Goal: Task Accomplishment & Management: Manage account settings

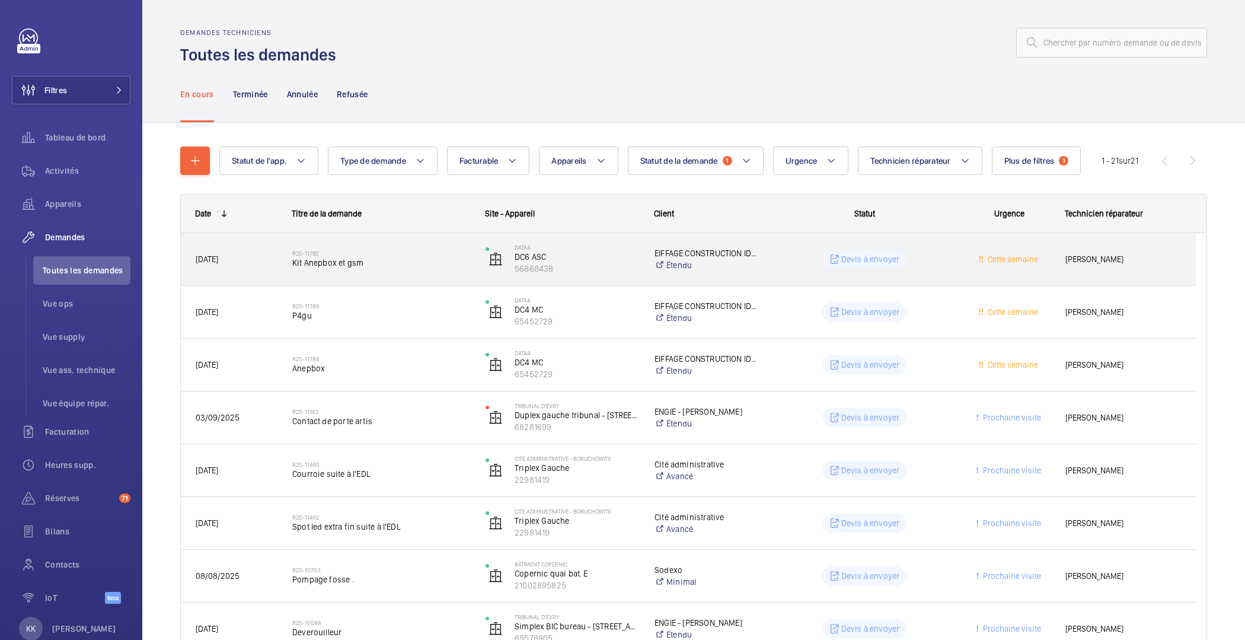
click at [382, 255] on h2 "R25-11792" at bounding box center [381, 253] width 178 height 7
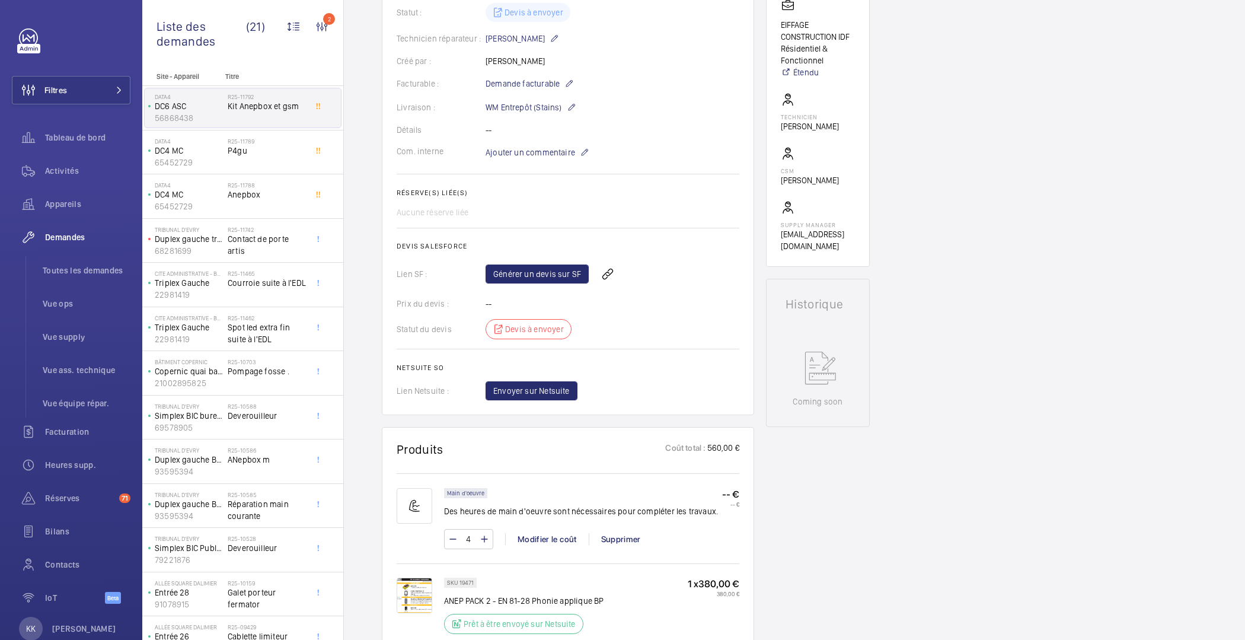
scroll to position [280, 0]
click at [512, 263] on link "Générer un devis sur SF" at bounding box center [536, 272] width 103 height 19
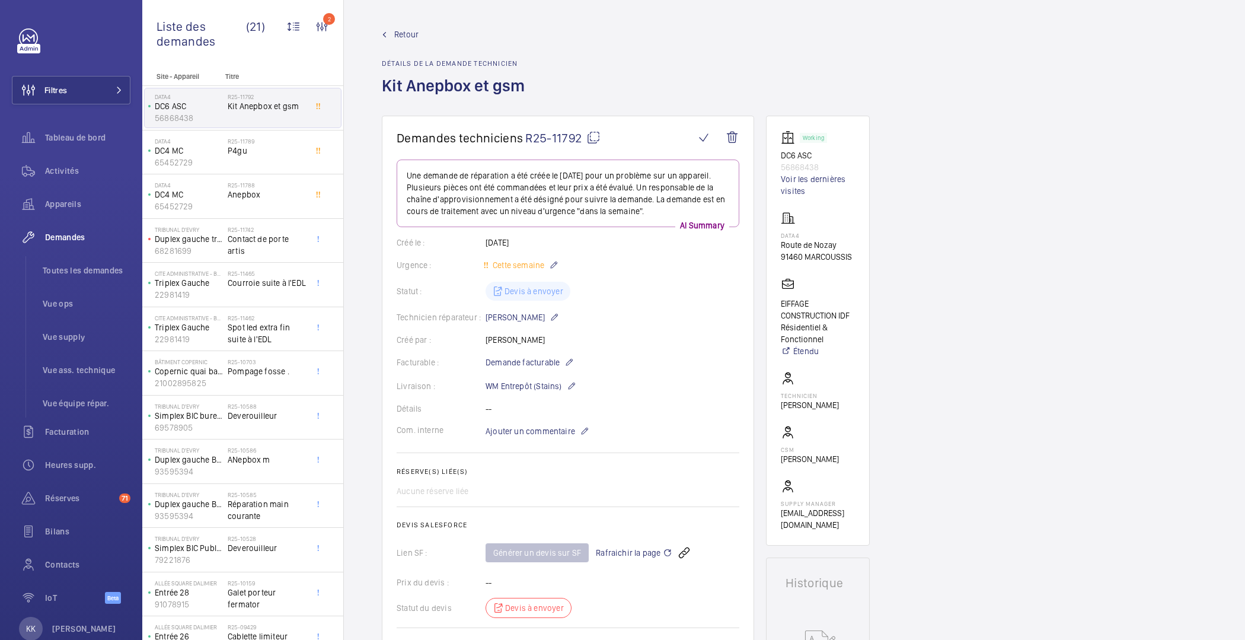
scroll to position [445, 0]
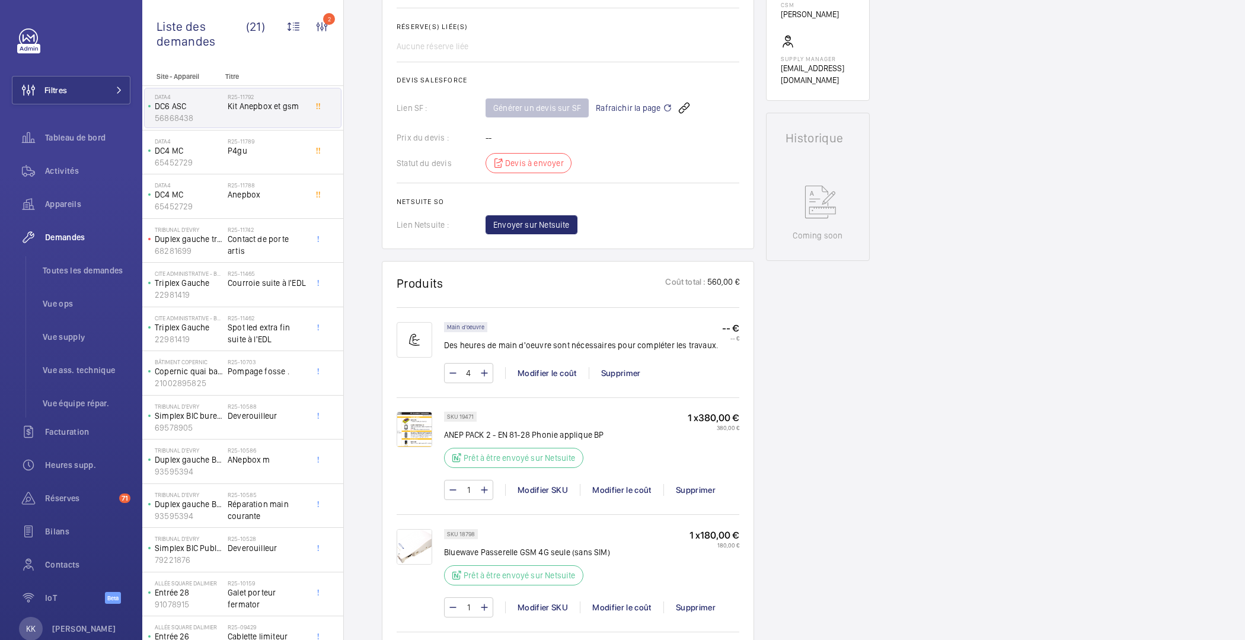
click at [641, 114] on span "Rafraichir la page" at bounding box center [634, 108] width 76 height 14
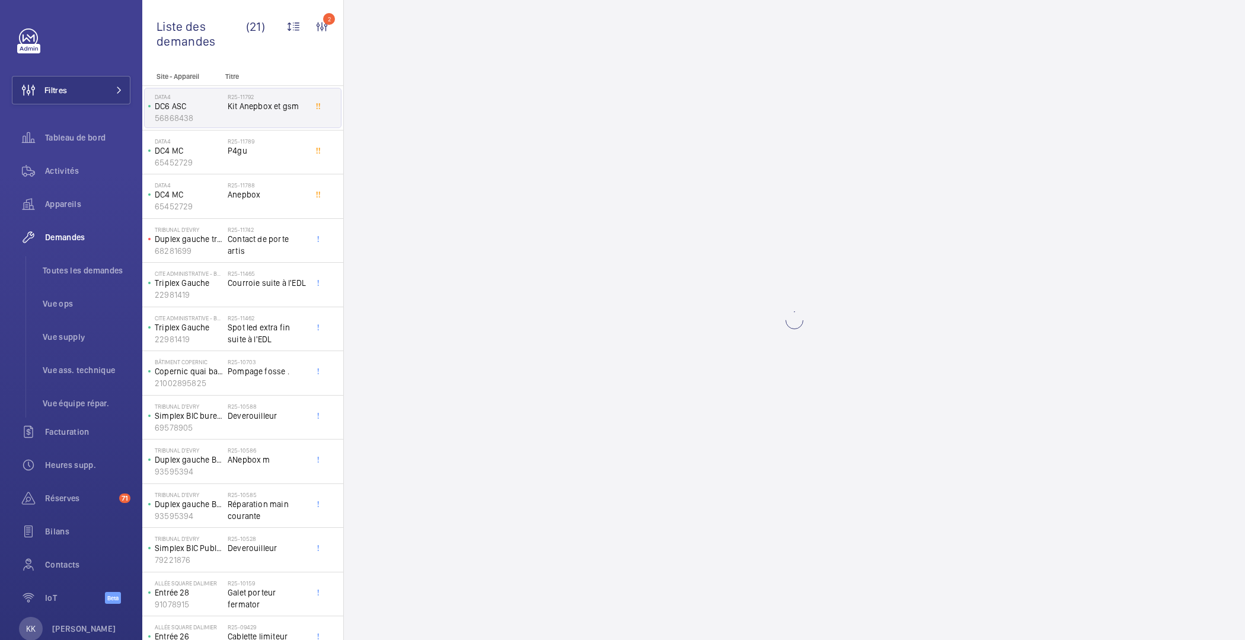
click at [641, 108] on wm-front-async-data-loader at bounding box center [794, 320] width 901 height 640
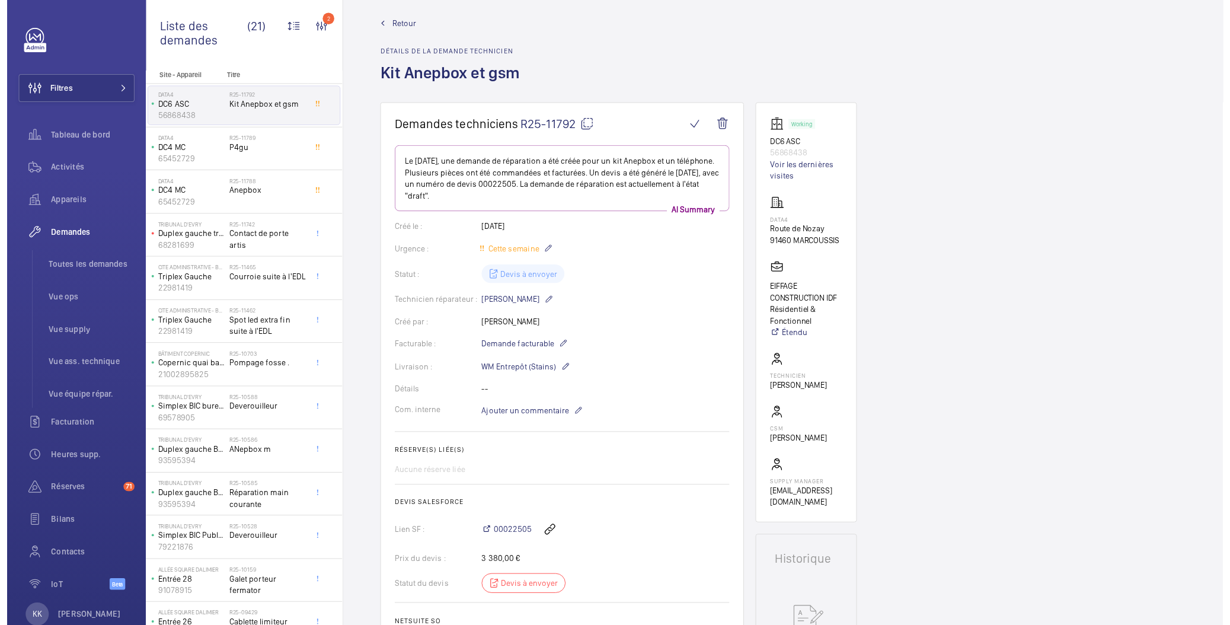
scroll to position [0, 0]
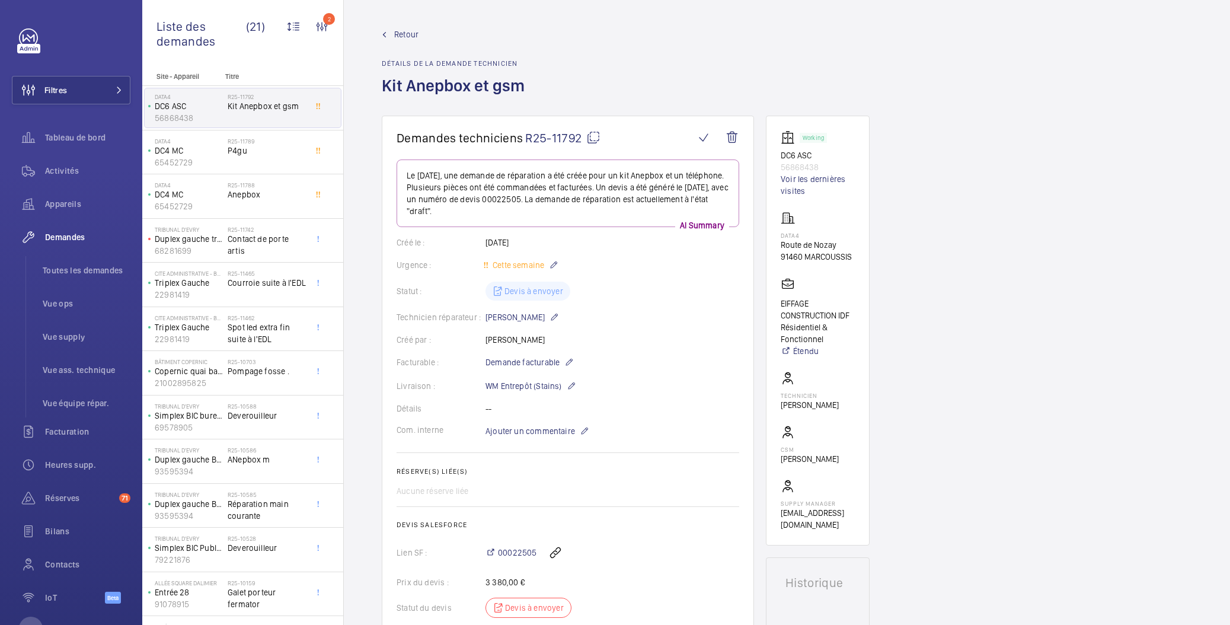
click at [391, 37] on link "Retour" at bounding box center [457, 34] width 150 height 12
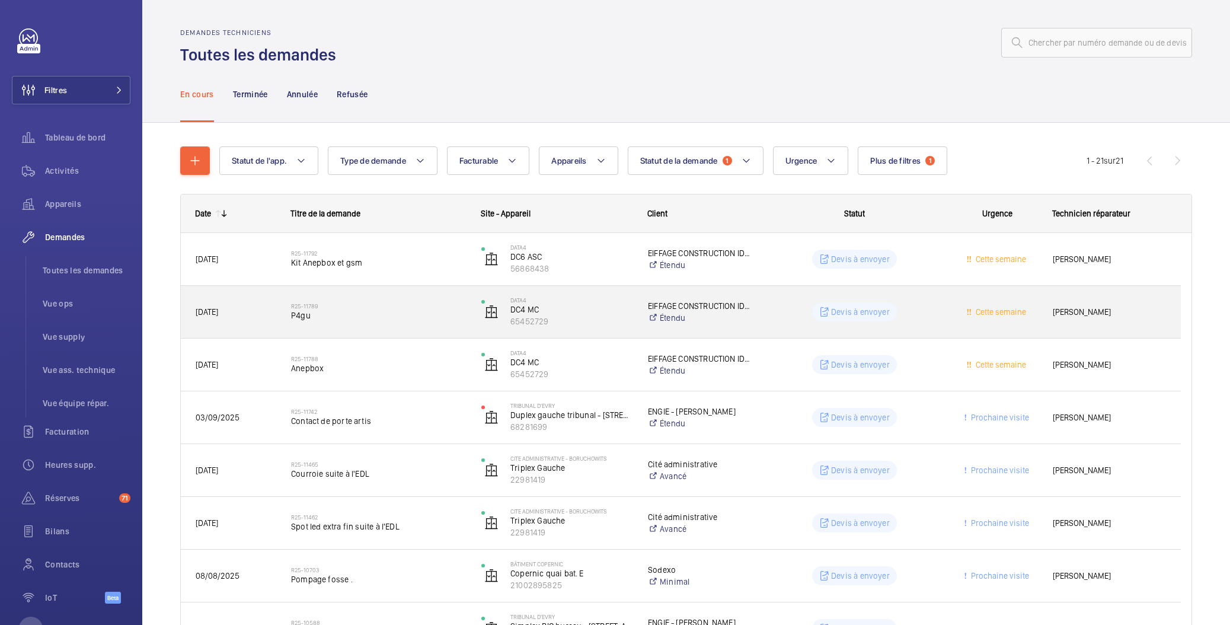
click at [380, 311] on span "P4gu" at bounding box center [378, 315] width 175 height 12
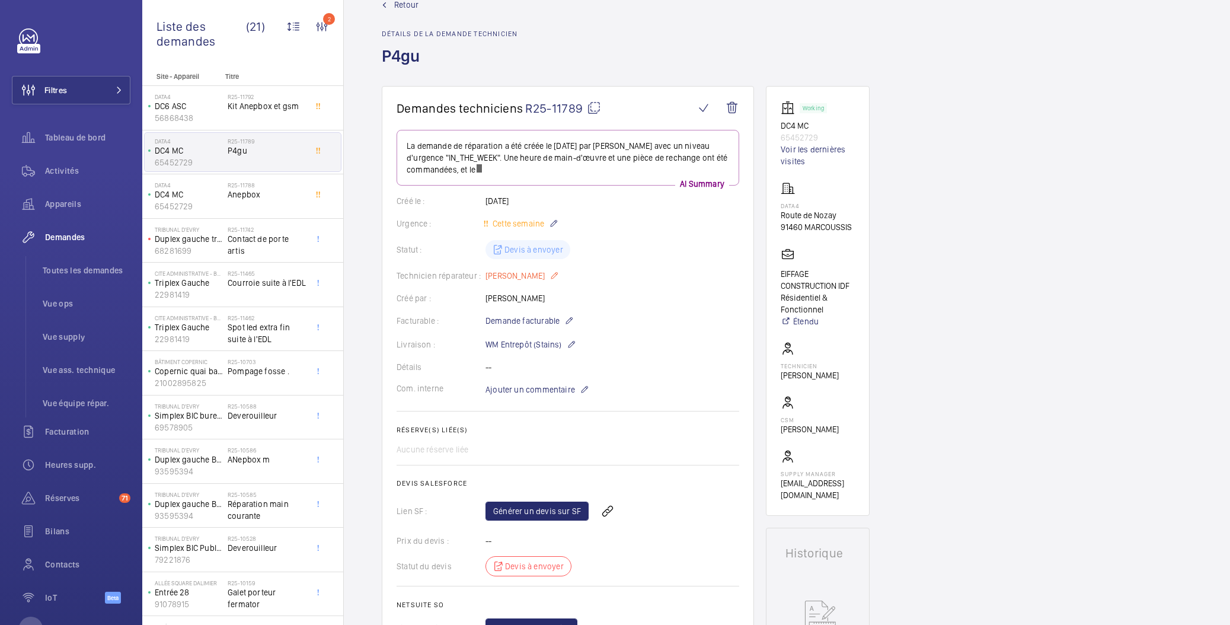
scroll to position [84, 0]
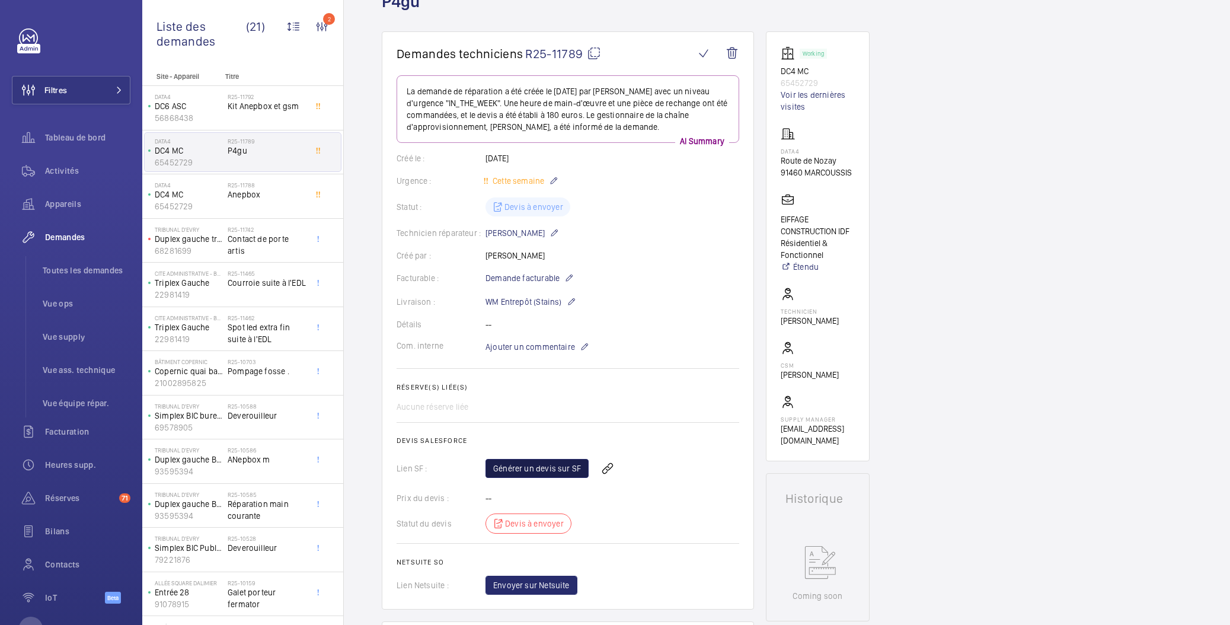
click at [540, 463] on link "Générer un devis sur SF" at bounding box center [536, 468] width 103 height 19
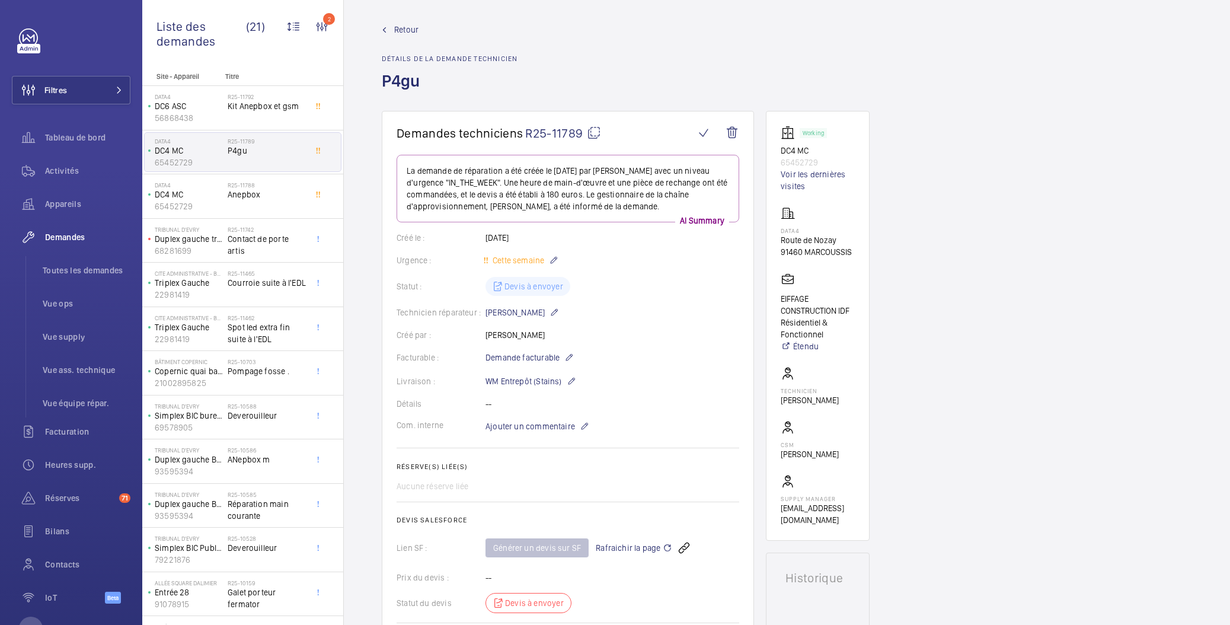
scroll to position [0, 0]
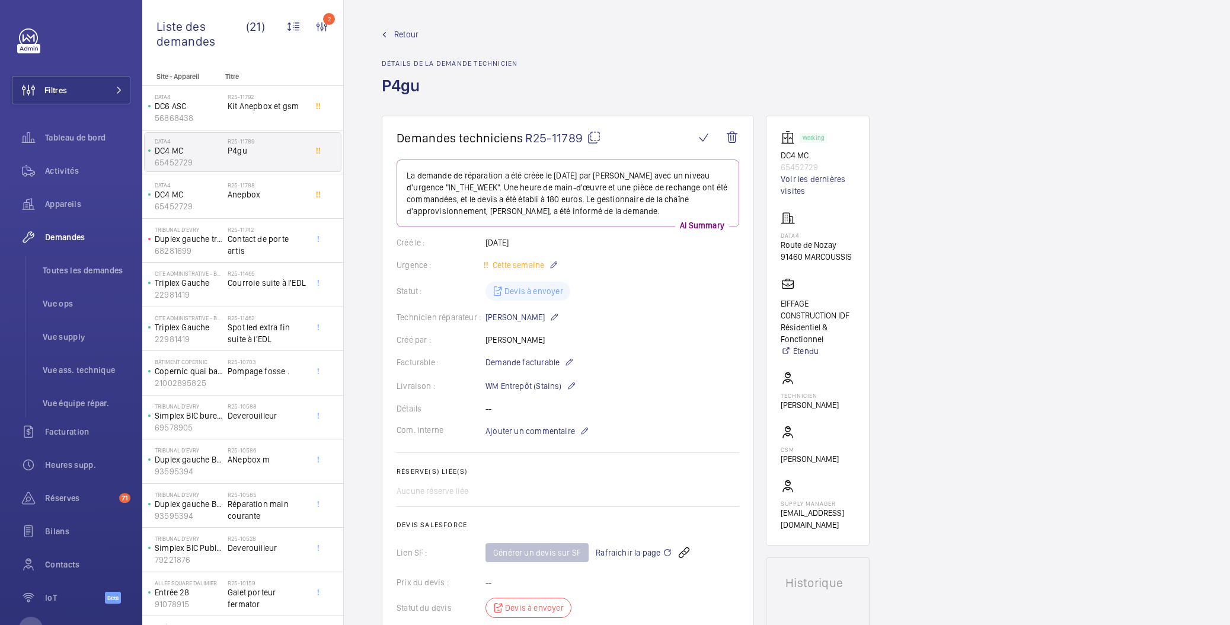
click at [390, 31] on link "Retour" at bounding box center [450, 34] width 136 height 12
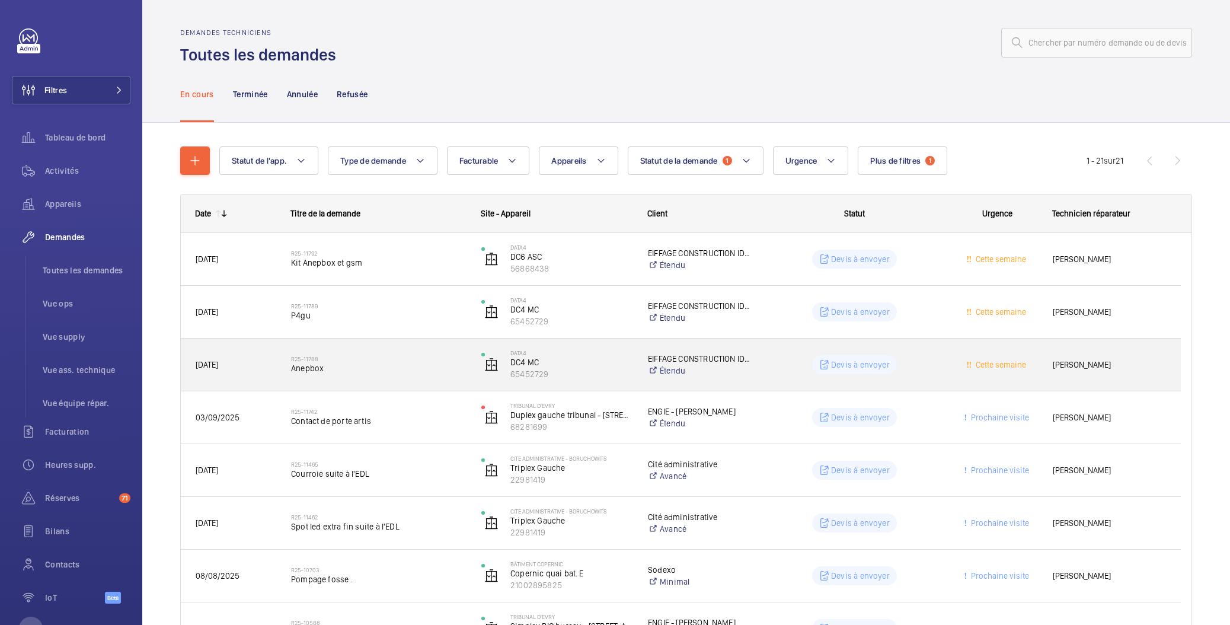
click at [411, 378] on div "R25-11788 Anepbox" at bounding box center [378, 364] width 175 height 34
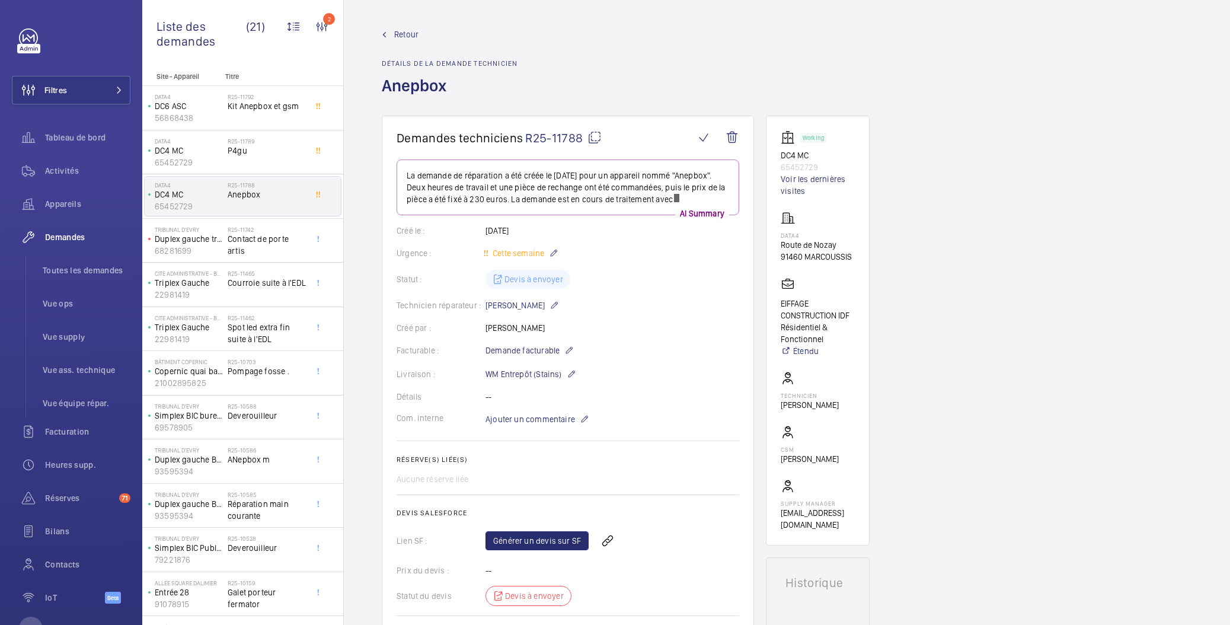
click at [519, 522] on wm-front-card-body "La demande de réparation a été créée le 4 septembre 2025 pour un appareil nommé…" at bounding box center [568, 412] width 343 height 507
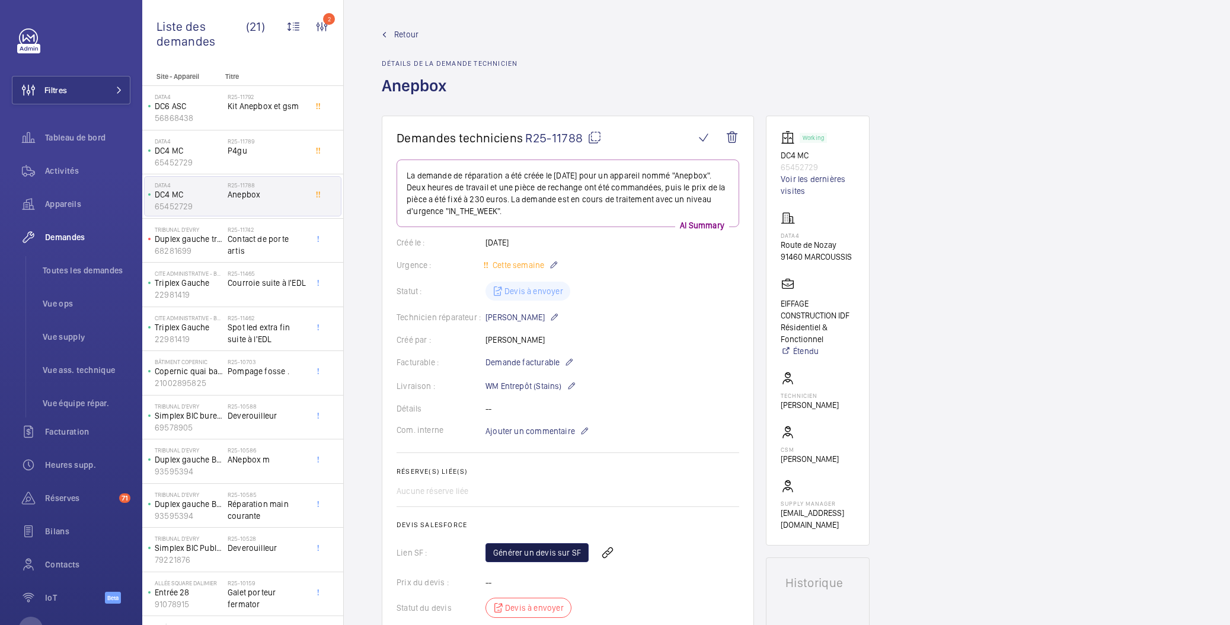
click at [514, 552] on link "Générer un devis sur SF" at bounding box center [536, 552] width 103 height 19
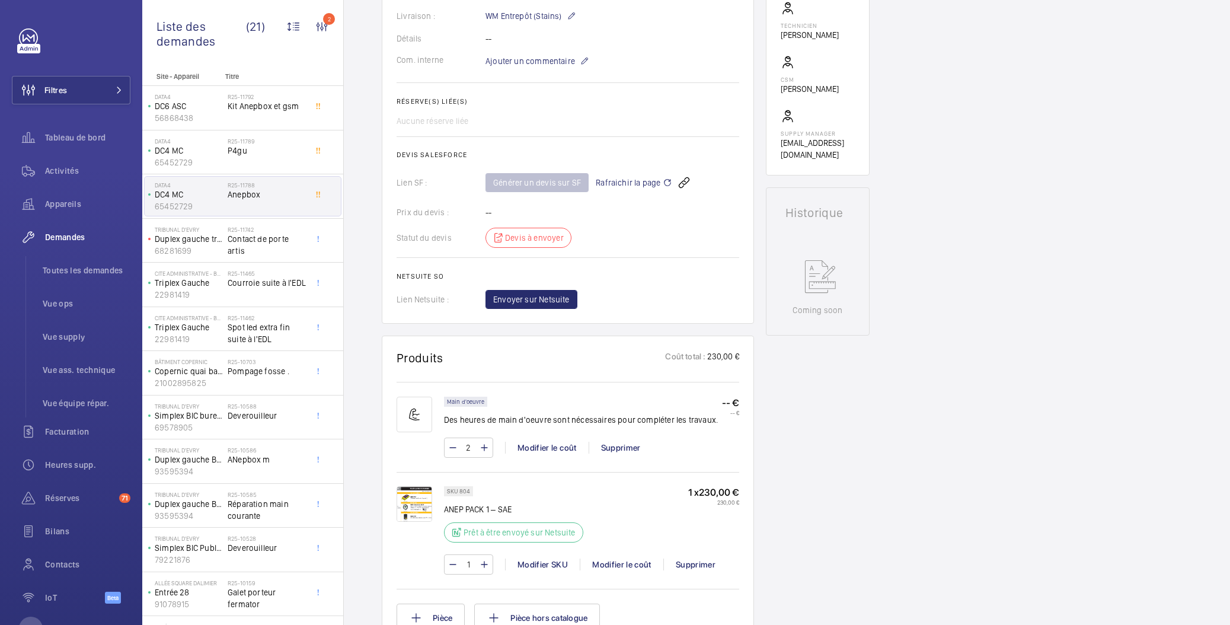
scroll to position [370, 0]
click at [413, 499] on img at bounding box center [415, 503] width 36 height 36
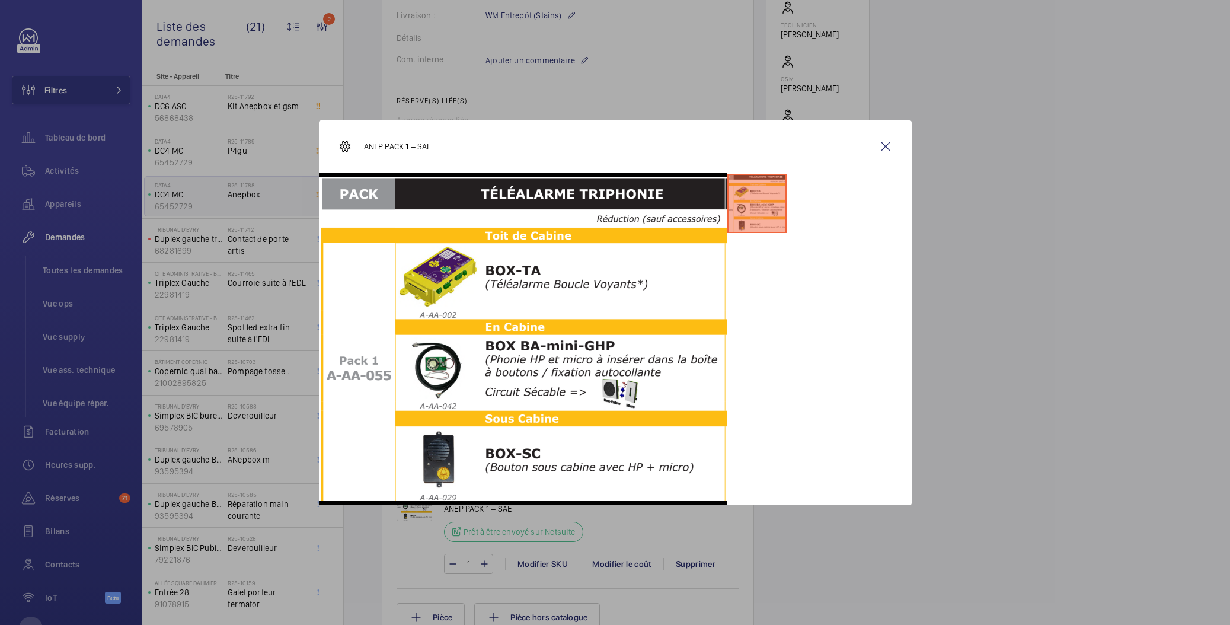
click at [979, 354] on div at bounding box center [615, 312] width 1230 height 625
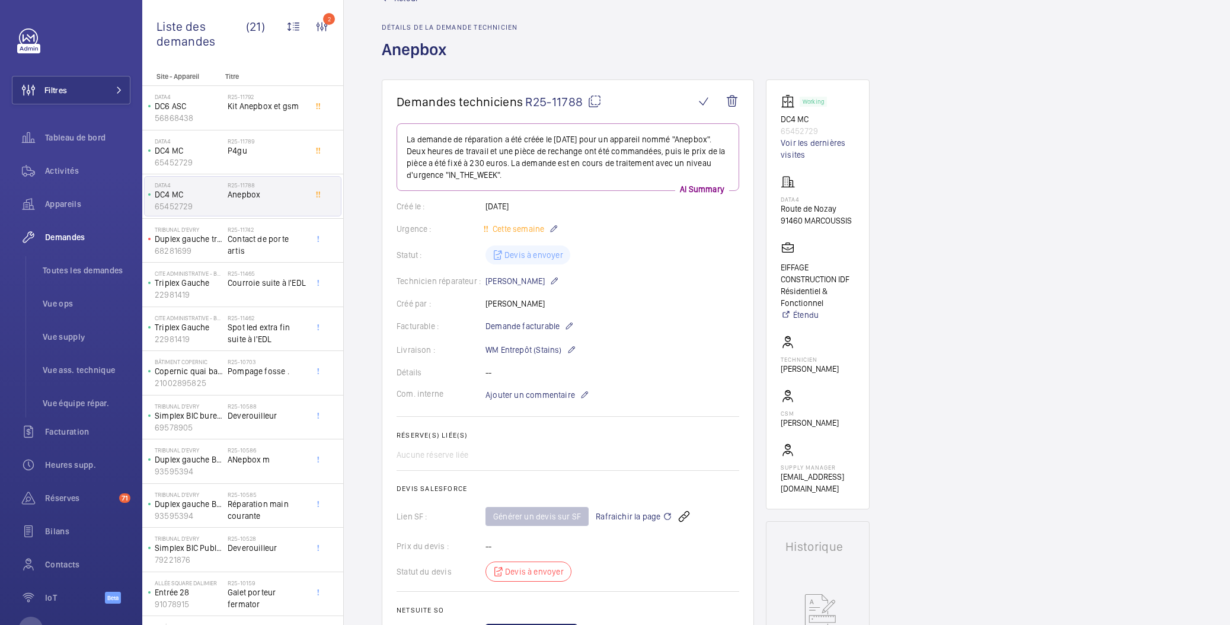
scroll to position [0, 0]
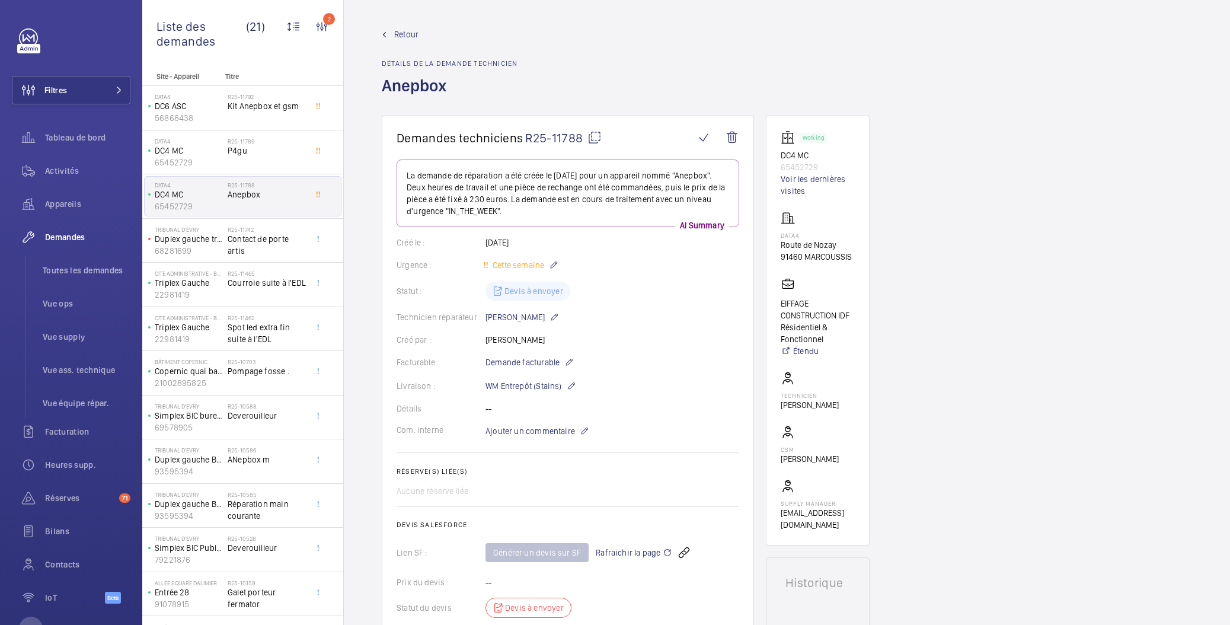
click at [397, 36] on span "Retour" at bounding box center [406, 34] width 24 height 12
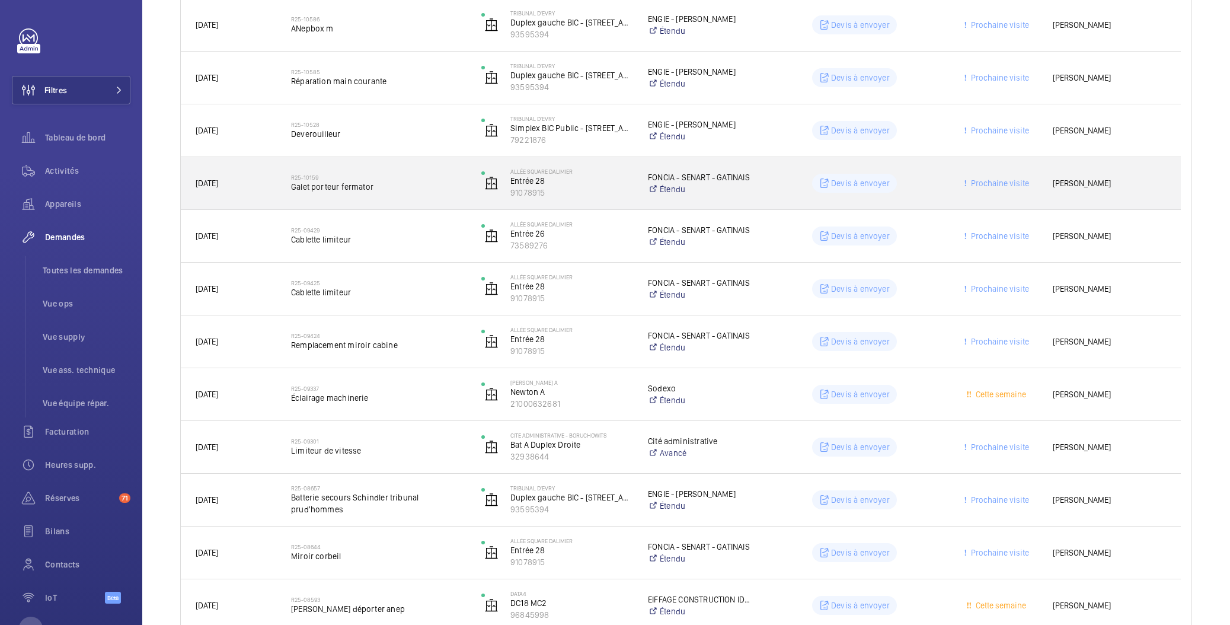
scroll to position [774, 0]
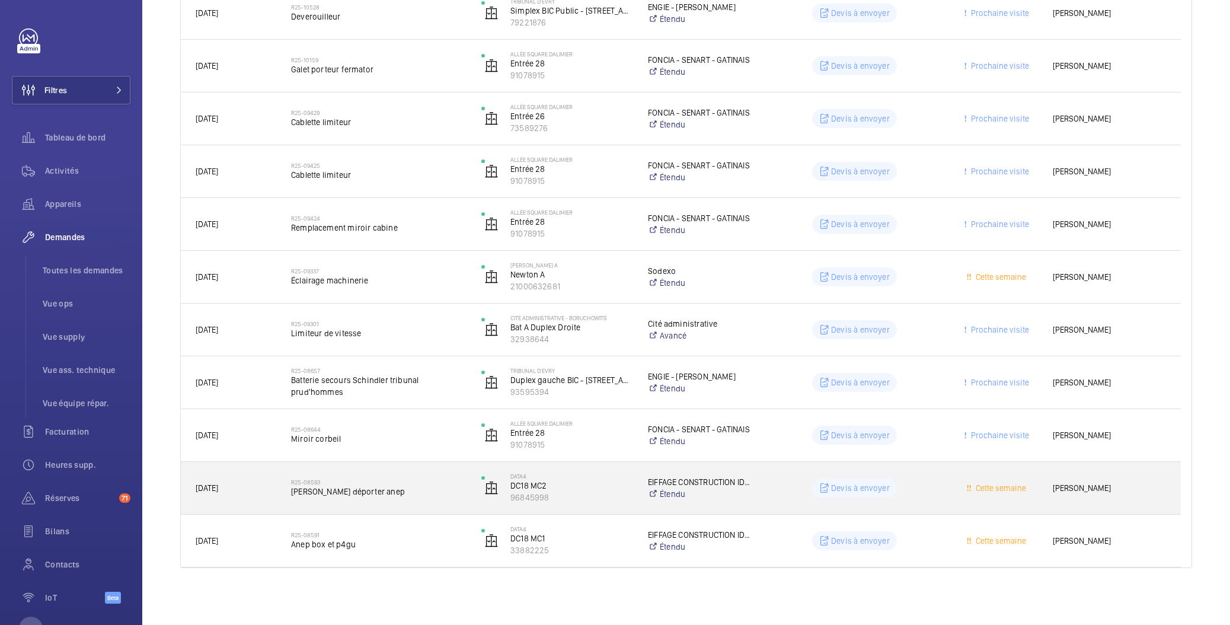
click at [321, 496] on span "Boitier déporter anep" at bounding box center [378, 491] width 175 height 12
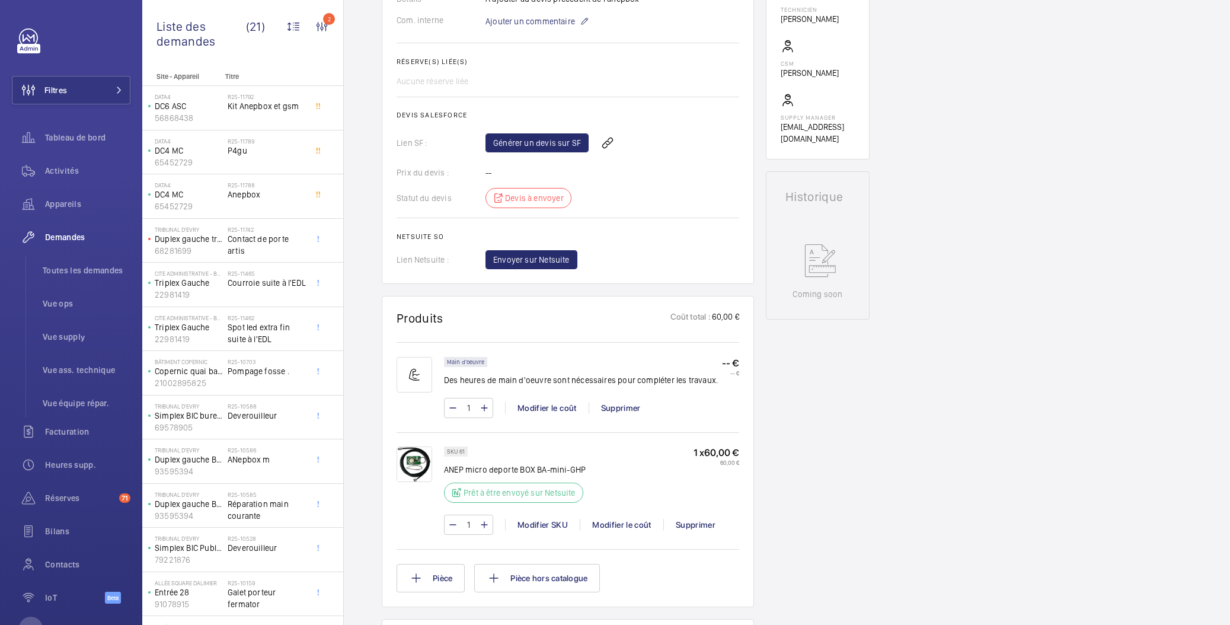
scroll to position [398, 0]
click at [513, 140] on link "Générer un devis sur SF" at bounding box center [536, 142] width 103 height 19
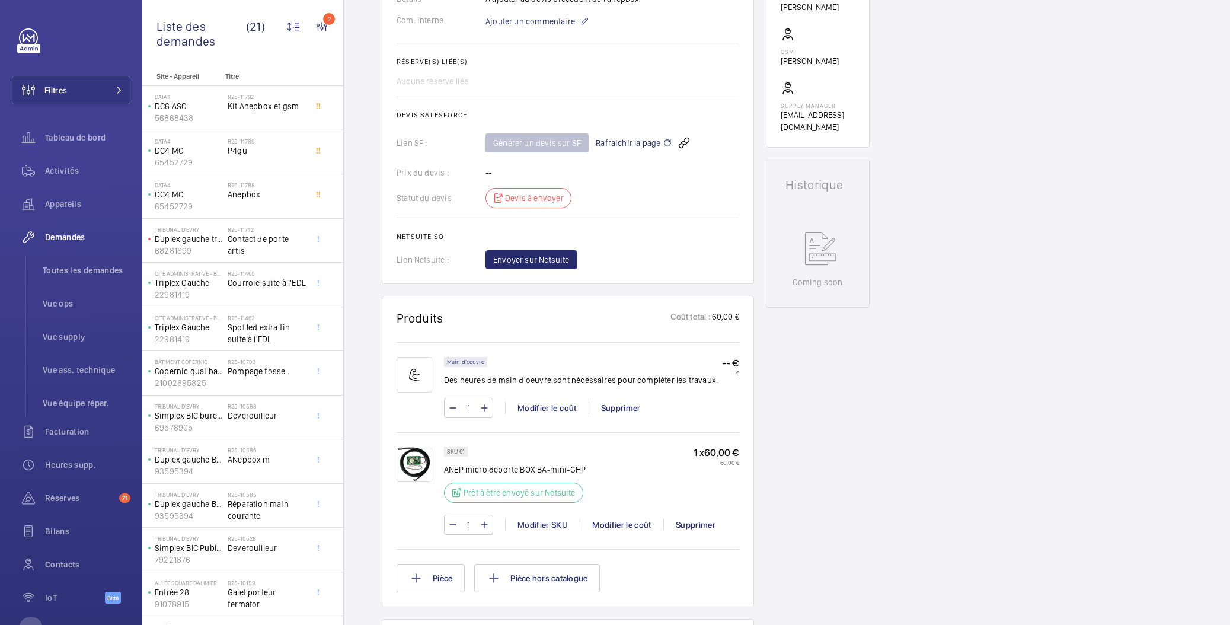
scroll to position [0, 0]
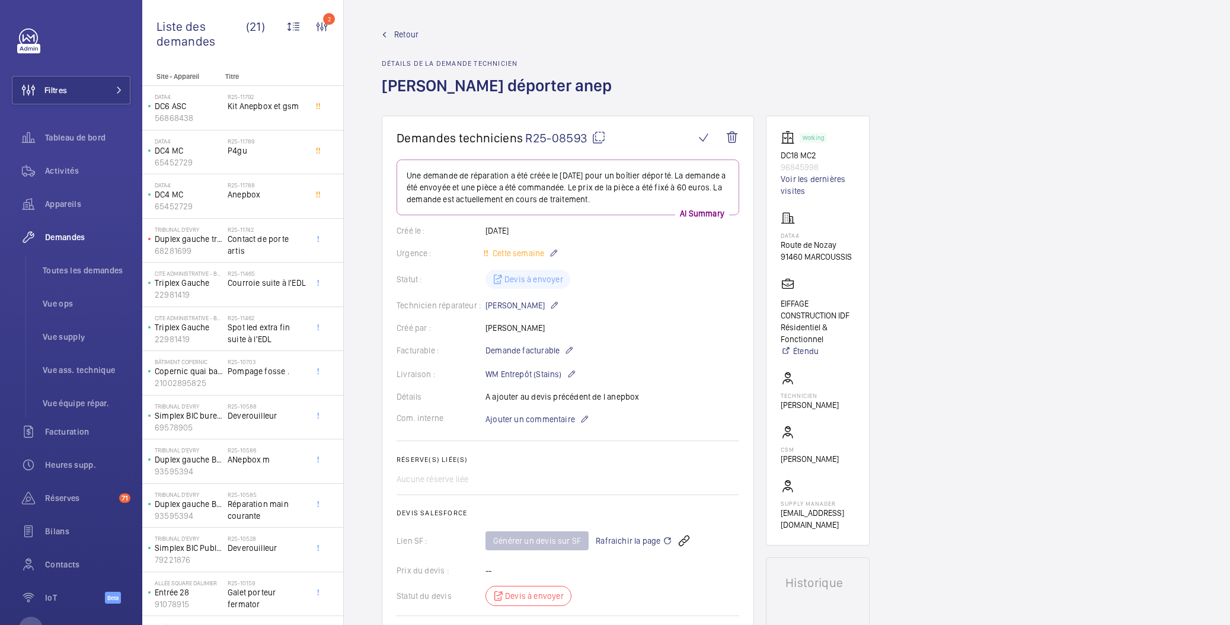
click at [403, 36] on span "Retour" at bounding box center [406, 34] width 24 height 12
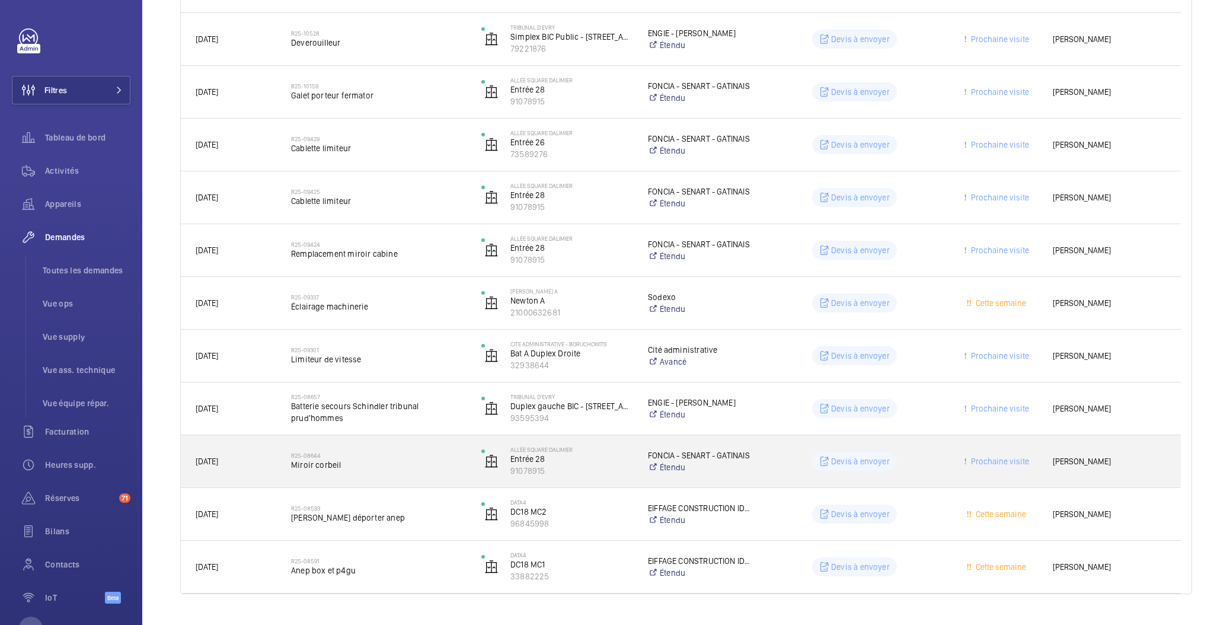
scroll to position [774, 0]
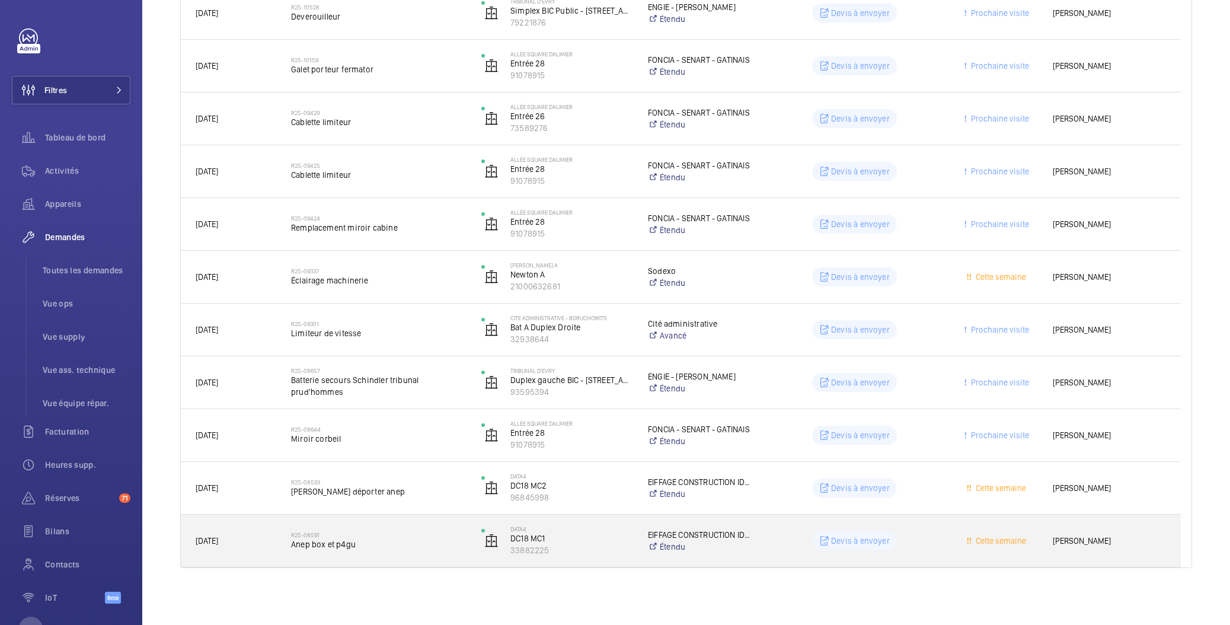
click at [421, 541] on span "Anep box et p4gu" at bounding box center [378, 544] width 175 height 12
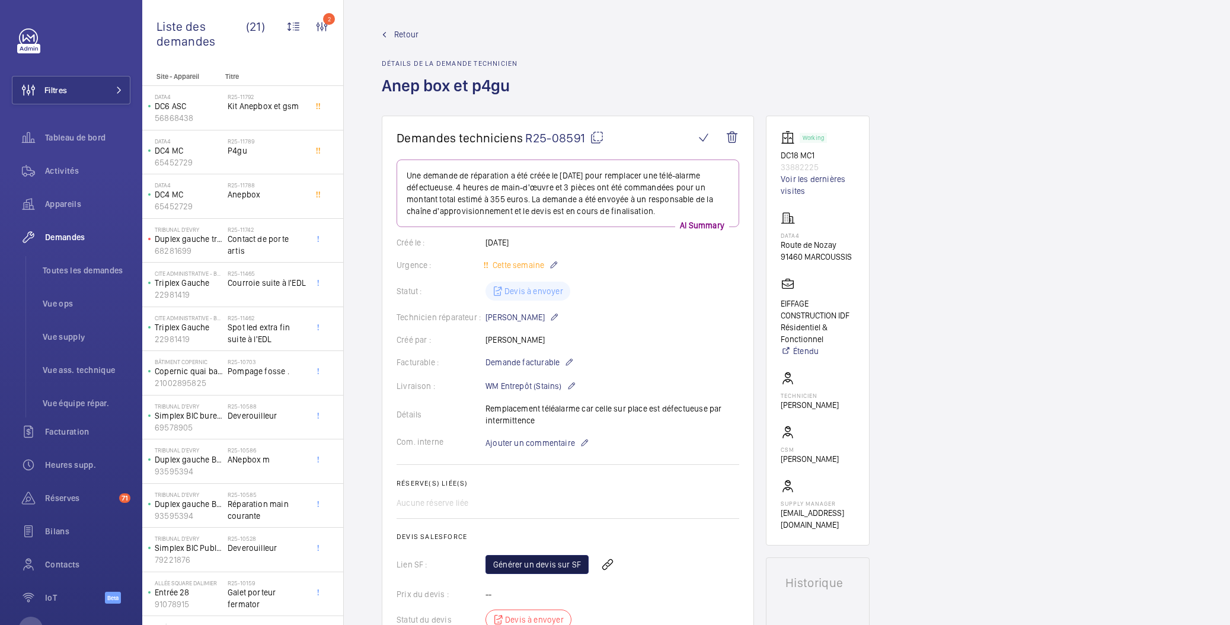
click at [542, 565] on link "Générer un devis sur SF" at bounding box center [536, 564] width 103 height 19
click at [414, 23] on wm-front-admin-header "Retour Détails de la demande technicien Anep box et p4gu" at bounding box center [787, 58] width 886 height 116
click at [404, 41] on div "Retour Détails de la demande technicien Anep box et p4gu" at bounding box center [450, 71] width 136 height 87
click at [405, 31] on span "Retour" at bounding box center [406, 34] width 24 height 12
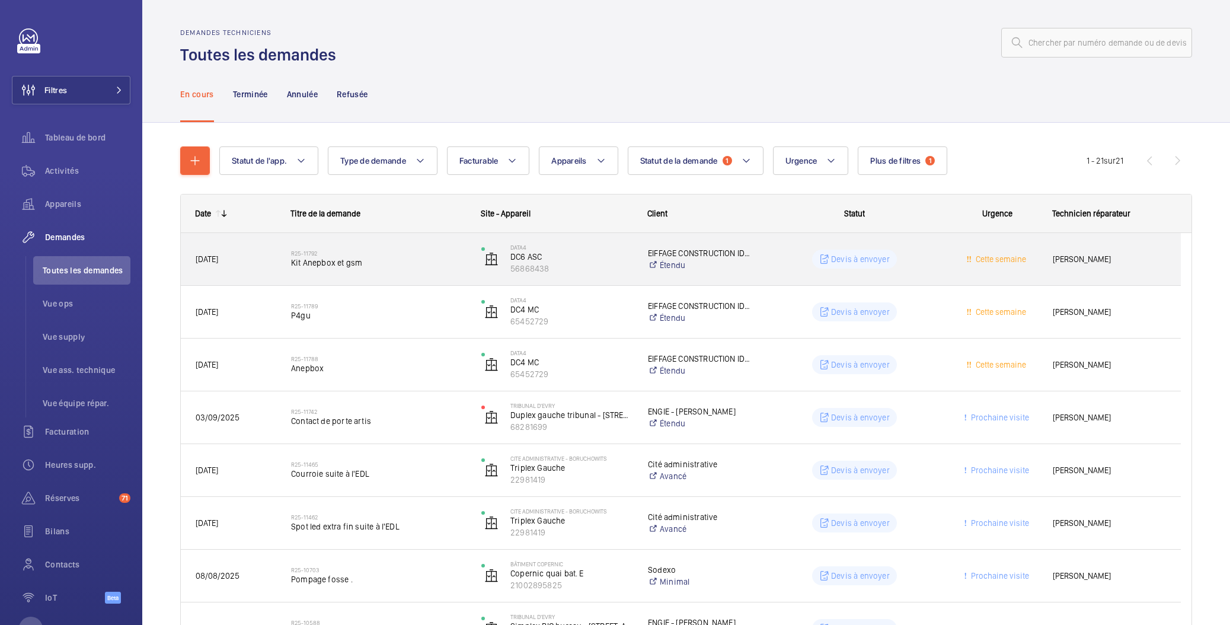
drag, startPoint x: 557, startPoint y: 257, endPoint x: 466, endPoint y: 276, distance: 92.2
click at [467, 276] on div "DATA4 DC6 ASC 56868438" at bounding box center [549, 259] width 165 height 49
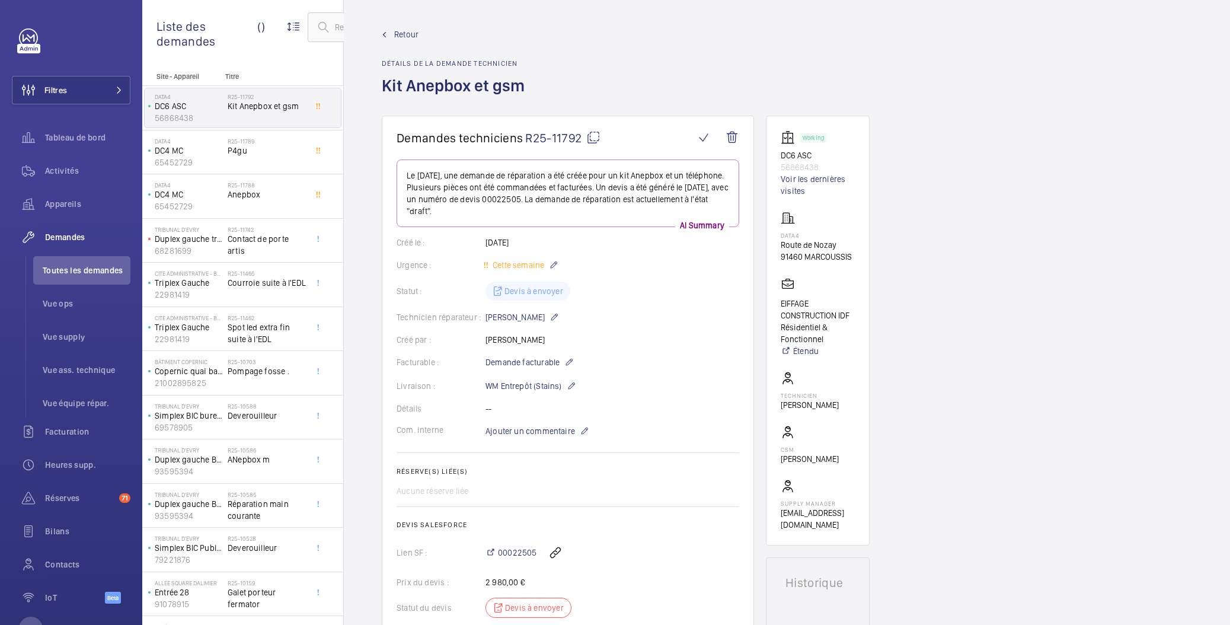
drag, startPoint x: 413, startPoint y: 174, endPoint x: 361, endPoint y: 126, distance: 70.5
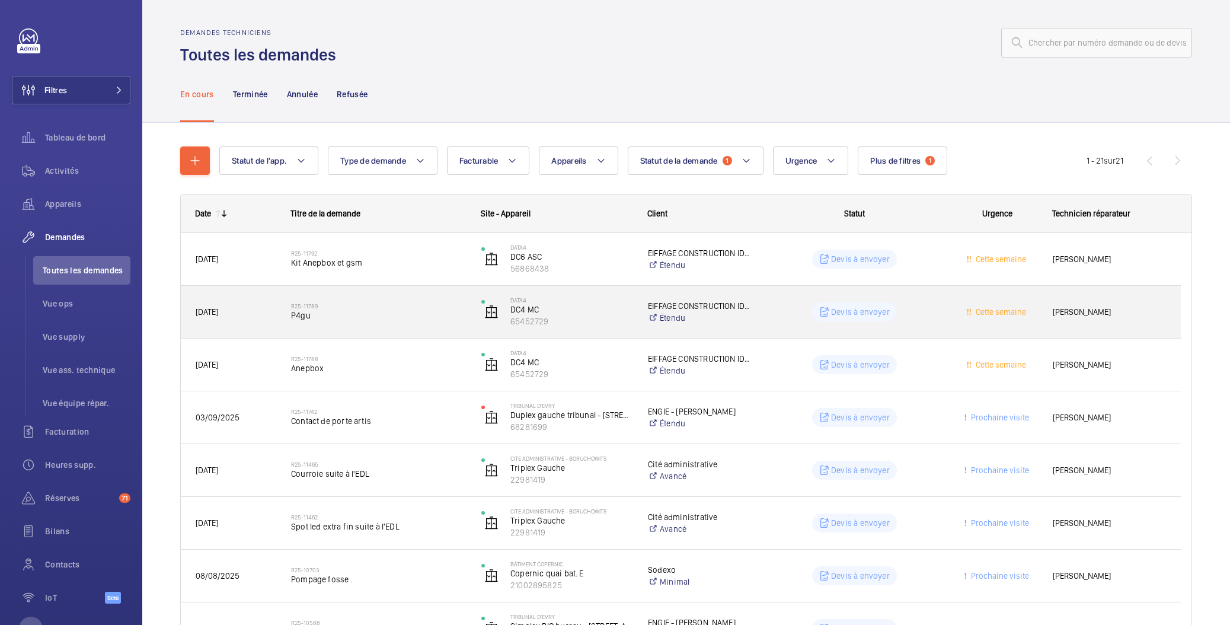
drag, startPoint x: 580, startPoint y: 327, endPoint x: 452, endPoint y: 313, distance: 129.3
click at [452, 313] on div "04/09/2025 R25-11789 P4gu DATA4 DC4 MC 65452729 EIFFAGE CONSTRUCTION IDF Réside…" at bounding box center [681, 312] width 1000 height 53
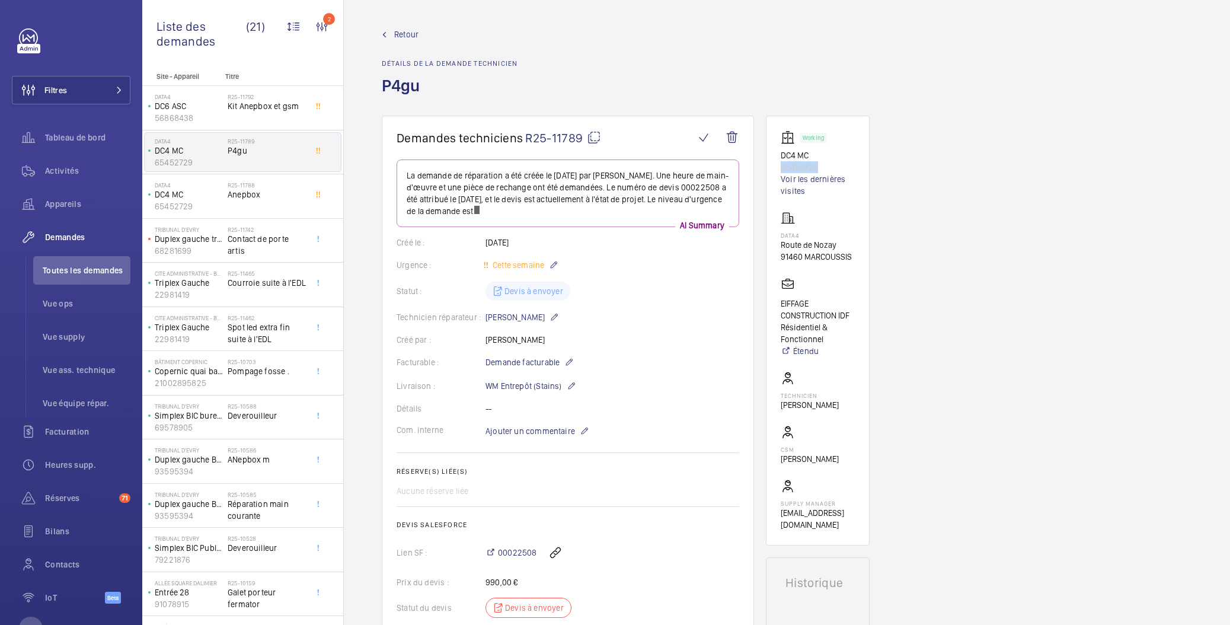
drag, startPoint x: 824, startPoint y: 168, endPoint x: 768, endPoint y: 168, distance: 56.3
click at [768, 168] on wm-front-card "Working DC4 MC 65452729 Voir les dernières visites DATA4 Route de Nozay 91460 M…" at bounding box center [818, 331] width 104 height 430
copy p "65452729"
click at [394, 36] on link "Retour" at bounding box center [450, 34] width 136 height 12
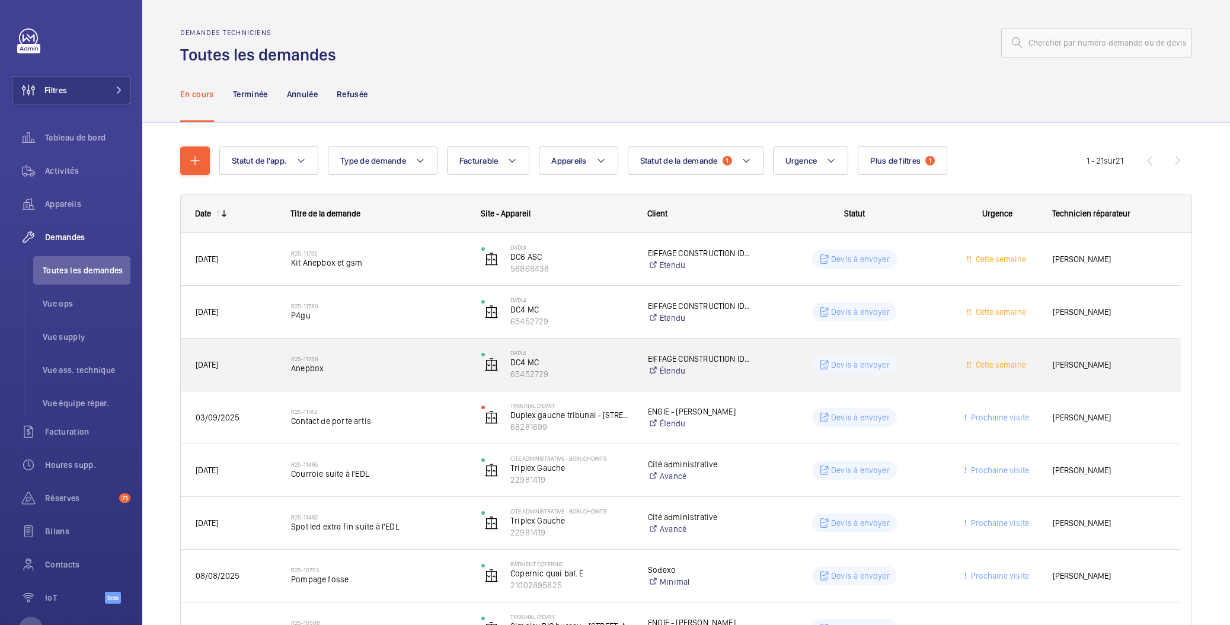
drag, startPoint x: 587, startPoint y: 374, endPoint x: 411, endPoint y: 378, distance: 175.5
click at [411, 378] on div "04/09/2025 R25-11788 Anepbox DATA4 DC4 MC 65452729 EIFFAGE CONSTRUCTION IDF Rés…" at bounding box center [681, 364] width 1000 height 53
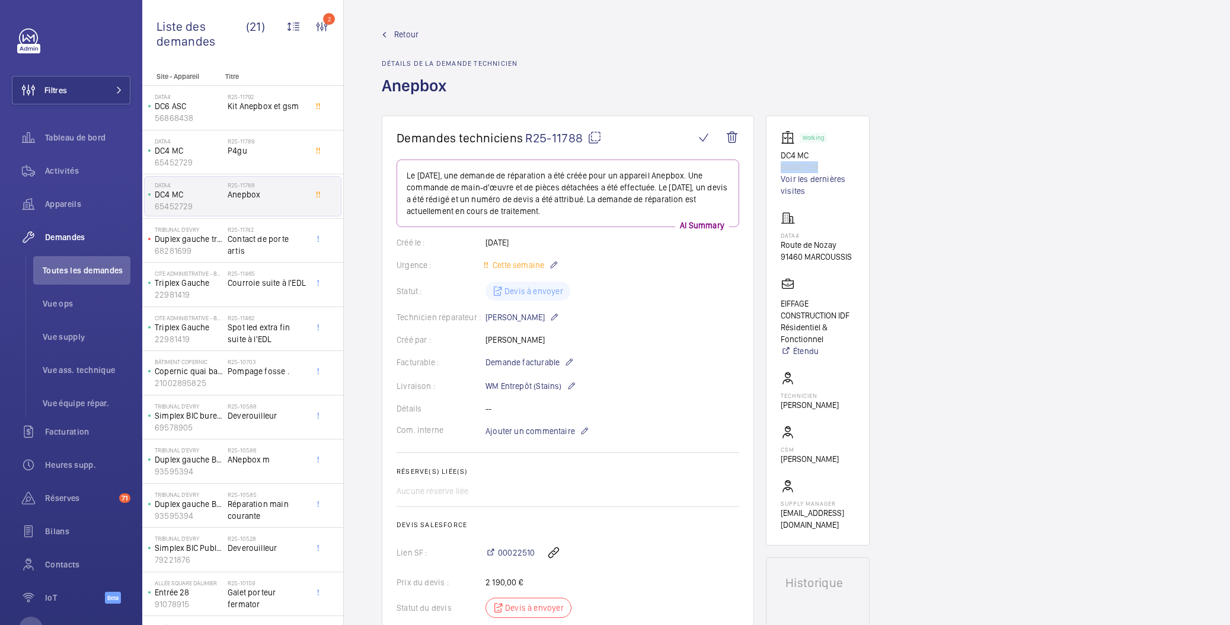
drag, startPoint x: 837, startPoint y: 164, endPoint x: 776, endPoint y: 170, distance: 61.3
click at [776, 170] on wm-front-card "Working DC4 MC 65452729 Voir les dernières visites DATA4 Route de Nozay 91460 M…" at bounding box center [818, 331] width 104 height 430
copy p "65452729"
click at [398, 38] on span "Retour" at bounding box center [406, 34] width 24 height 12
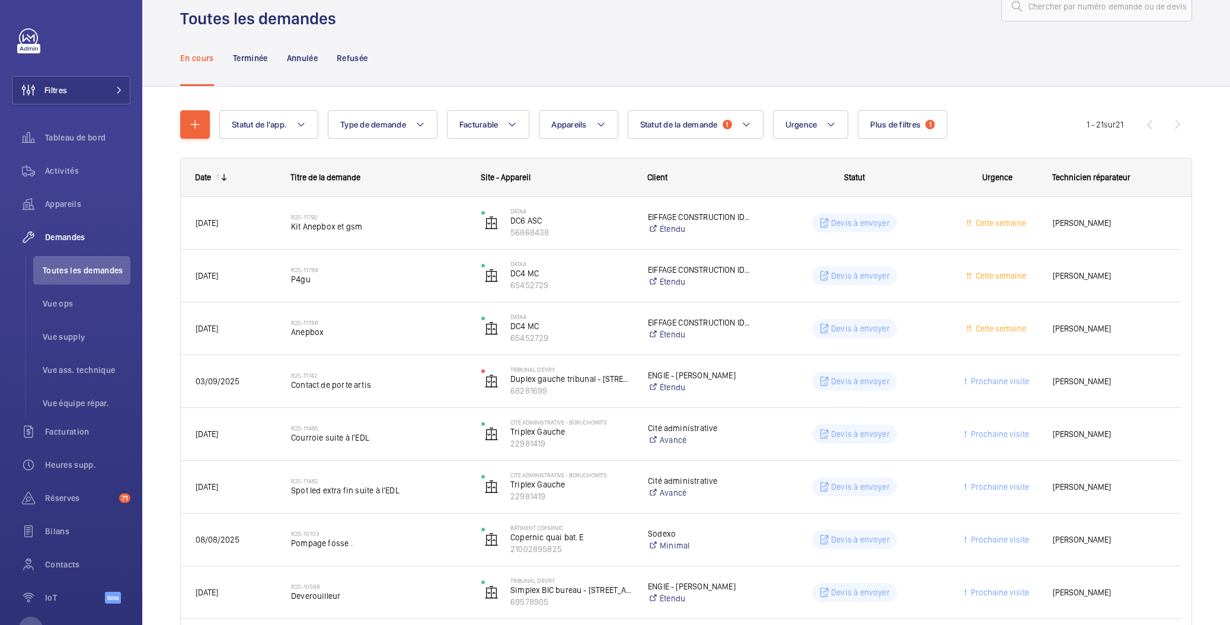
scroll to position [194, 0]
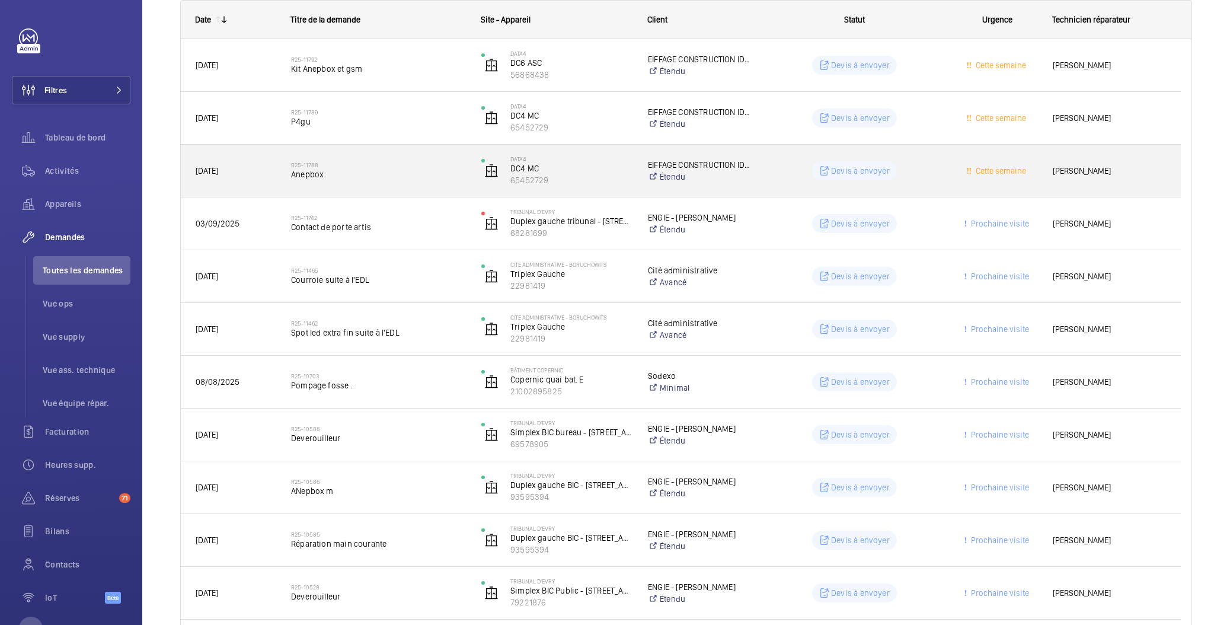
click at [307, 161] on h2 "R25-11788" at bounding box center [378, 164] width 175 height 7
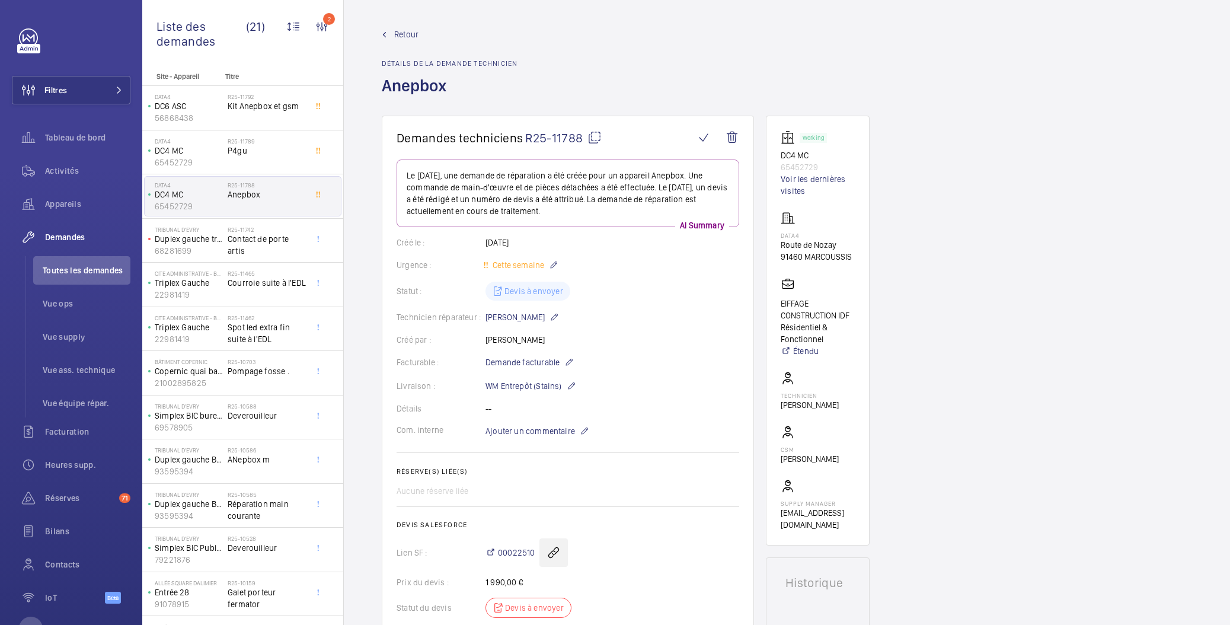
click at [553, 553] on wm-front-icon-button at bounding box center [553, 552] width 28 height 28
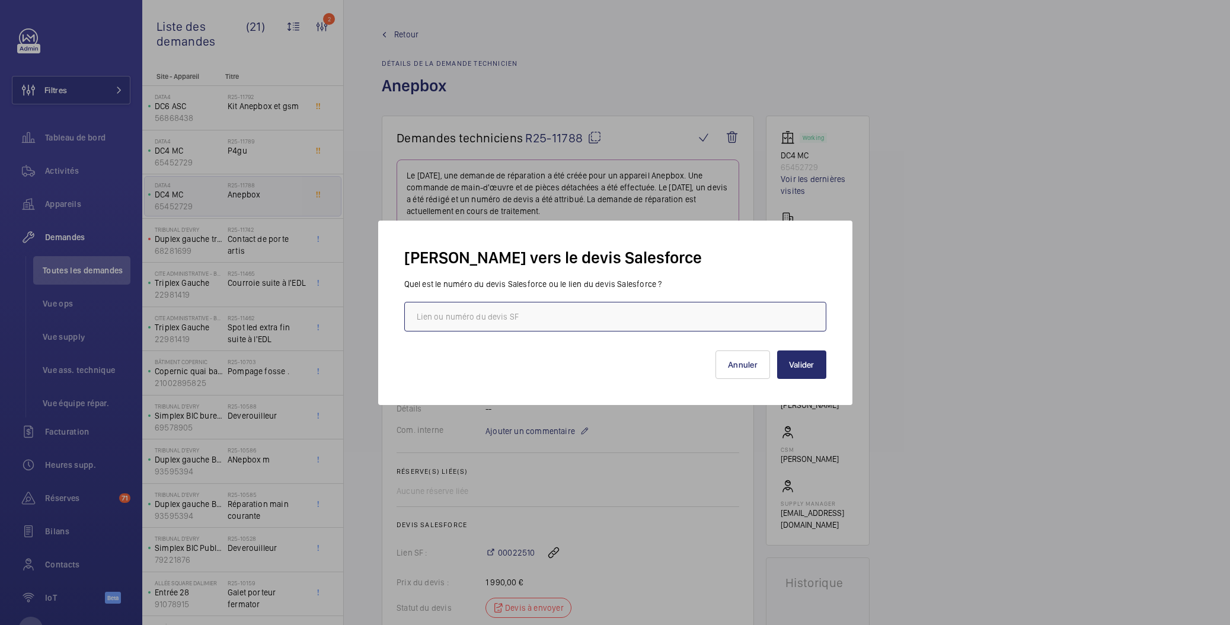
click at [564, 311] on input "text" at bounding box center [615, 317] width 422 height 30
paste input "https://wemaintain.lightning.force.com/lightning/r/Quote/0Q0SZ0000099RyH0AU/view"
type input "https://wemaintain.lightning.force.com/lightning/r/Quote/0Q0SZ0000099RyH0AU/view"
click at [795, 358] on button "Valider" at bounding box center [801, 364] width 49 height 28
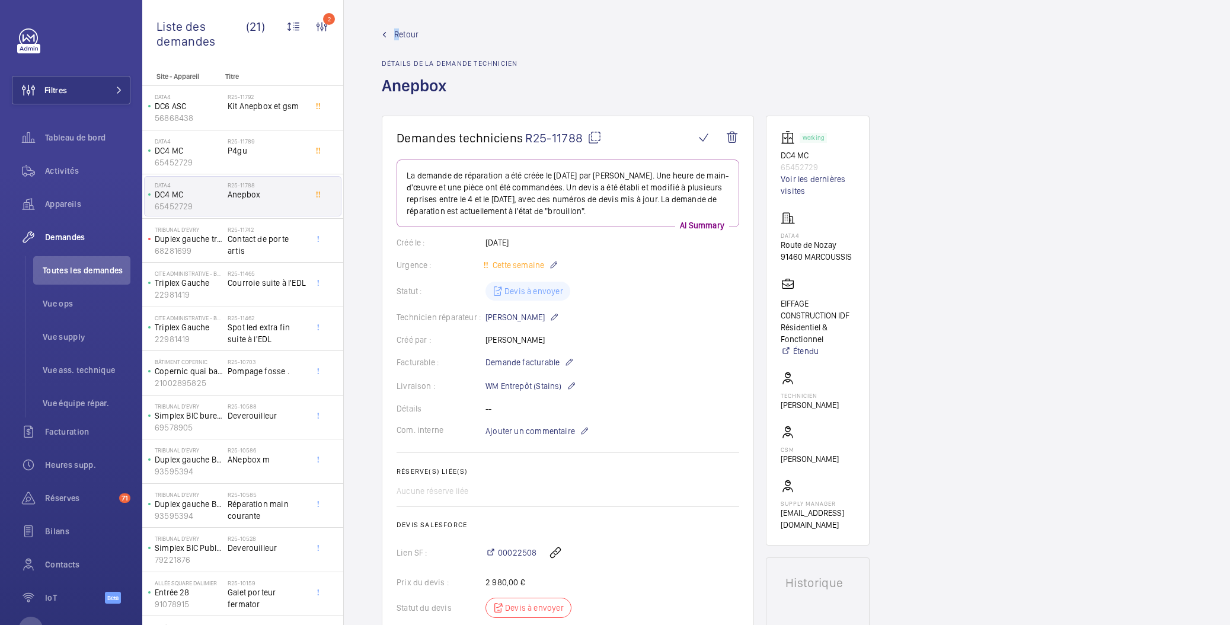
click at [397, 32] on span "Retour" at bounding box center [406, 34] width 24 height 12
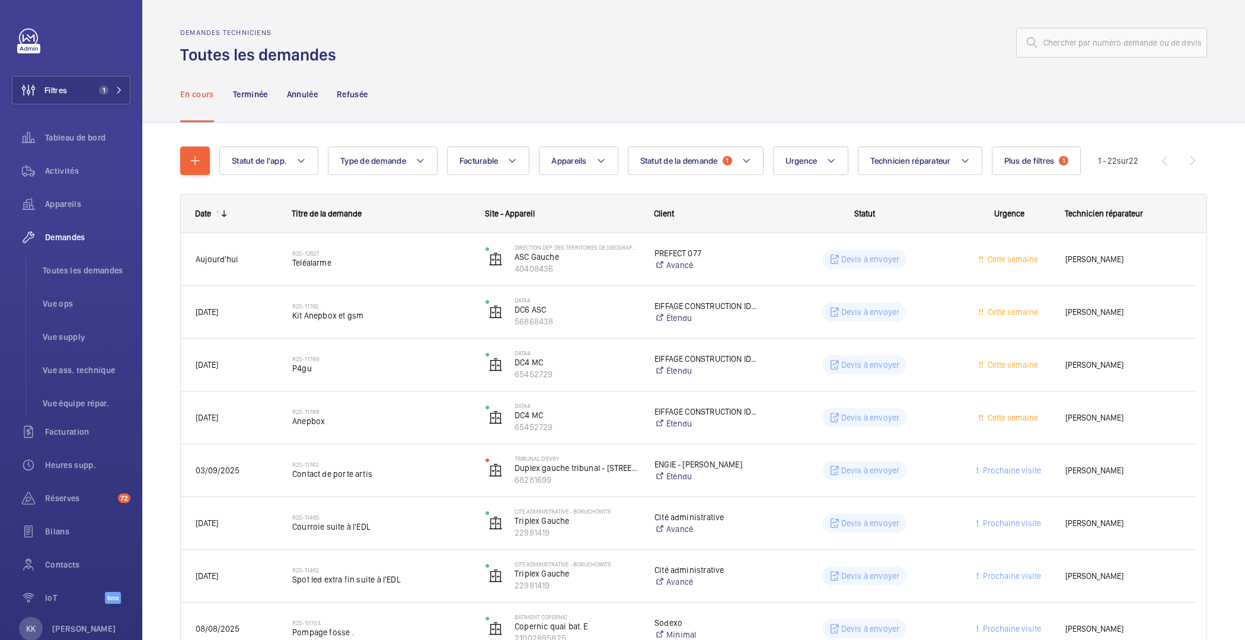
scroll to position [73, 0]
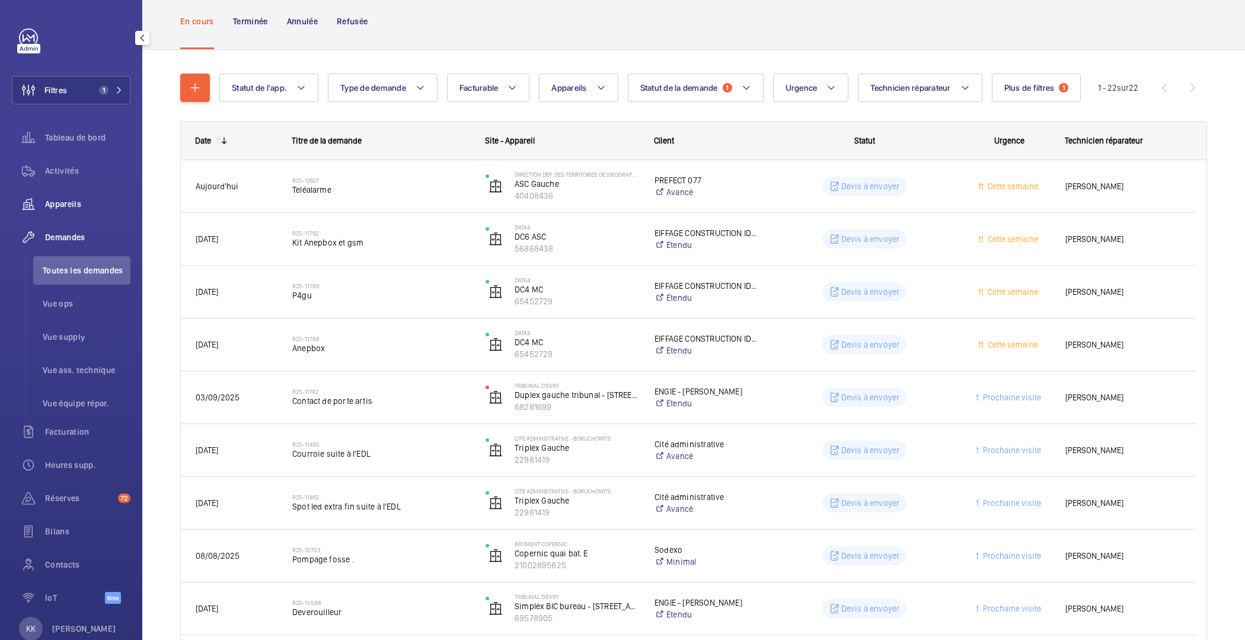
click at [69, 198] on span "Appareils" at bounding box center [87, 204] width 85 height 12
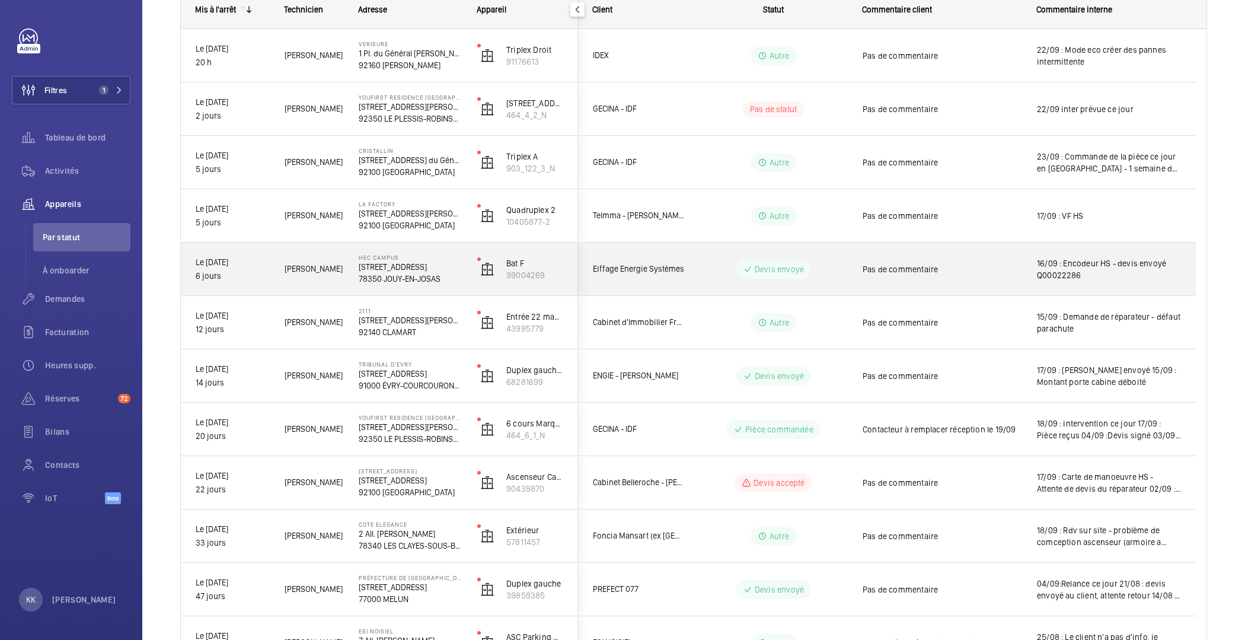
scroll to position [190, 0]
click at [405, 277] on p "78350 JOUY-EN-JOSAS" at bounding box center [410, 277] width 103 height 12
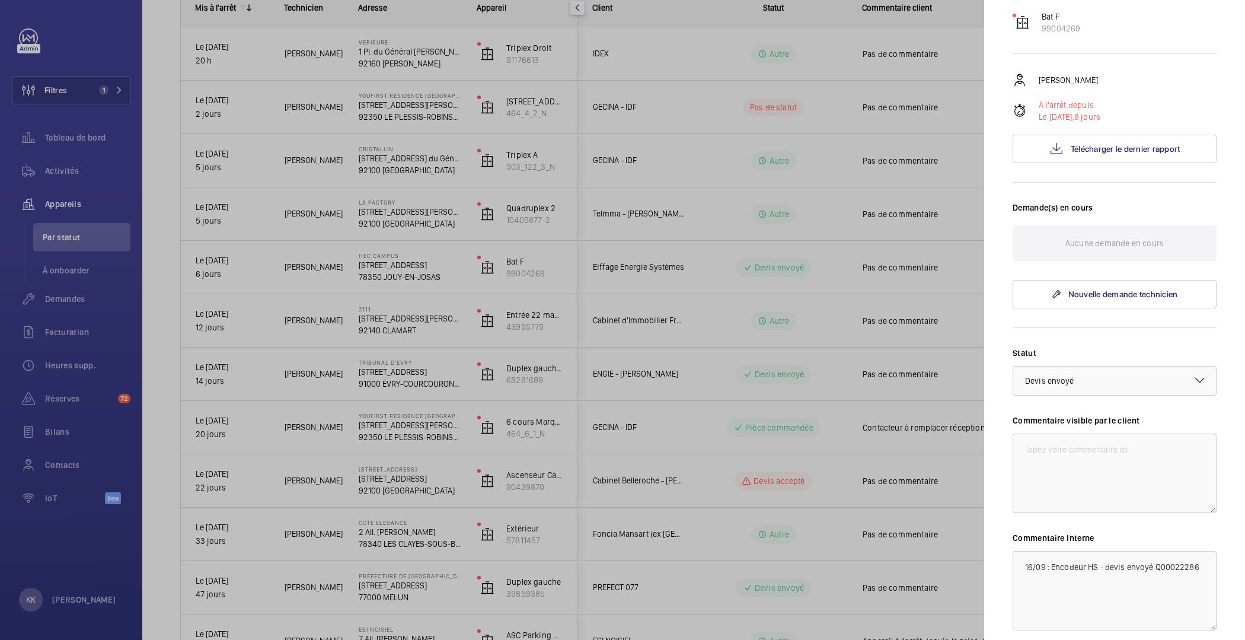
scroll to position [243, 0]
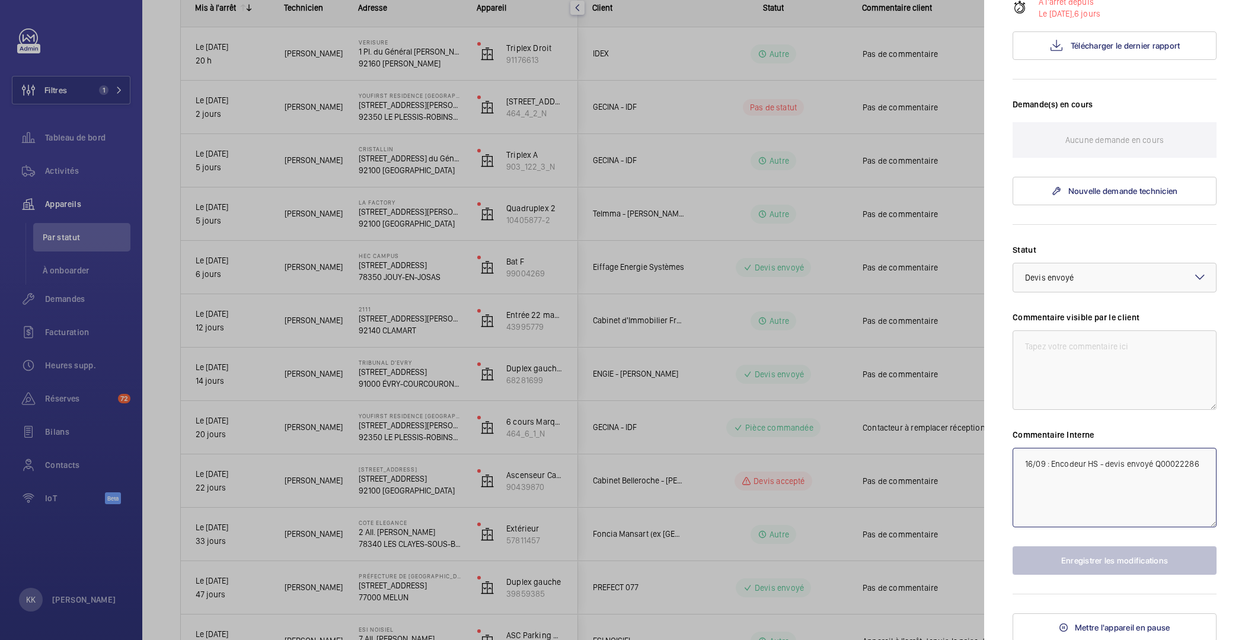
click at [1043, 472] on textarea "16/09 : Encodeur HS - devis envoyé Q00022286" at bounding box center [1114, 487] width 204 height 79
click at [620, 74] on div at bounding box center [622, 320] width 1245 height 640
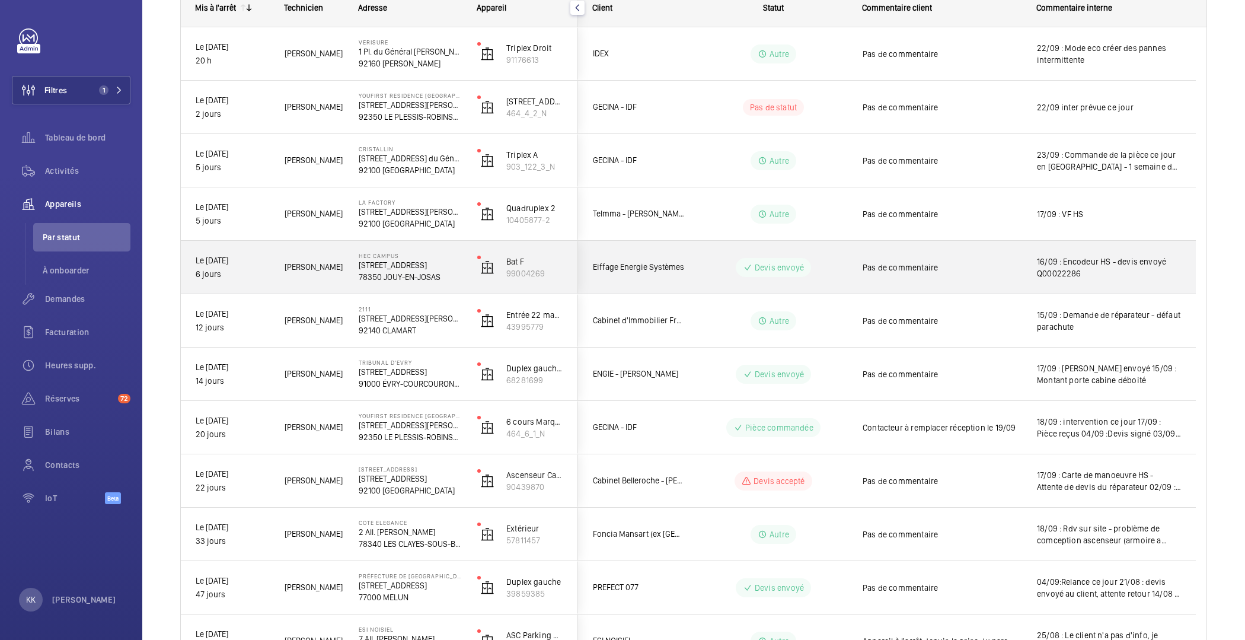
click at [1040, 270] on span "16/09 : Encodeur HS - devis envoyé Q00022286" at bounding box center [1109, 267] width 144 height 24
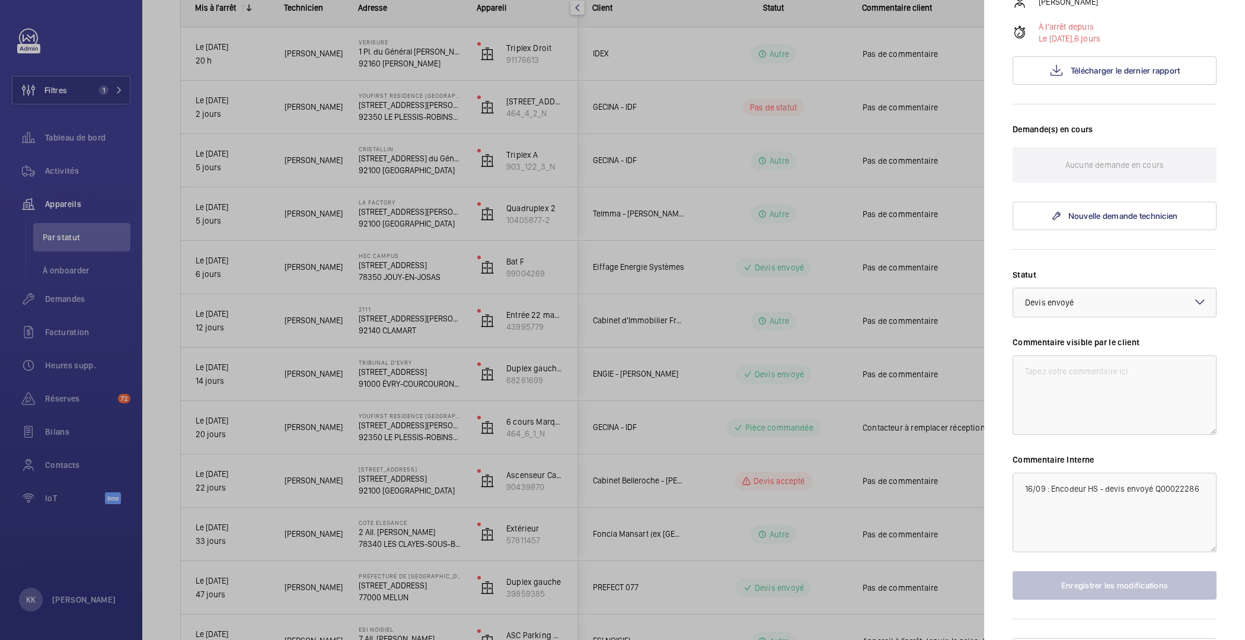
scroll to position [243, 0]
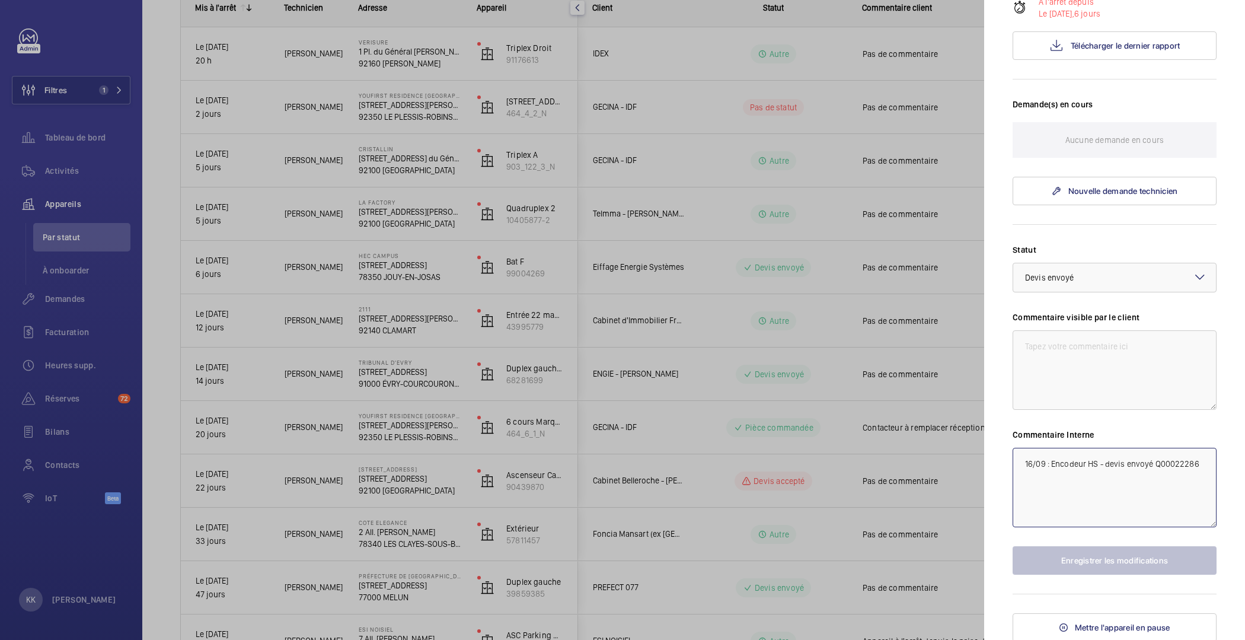
click at [1053, 478] on textarea "16/09 : Encodeur HS - devis envoyé Q00022286" at bounding box center [1114, 487] width 204 height 79
click at [429, 101] on div at bounding box center [622, 320] width 1245 height 640
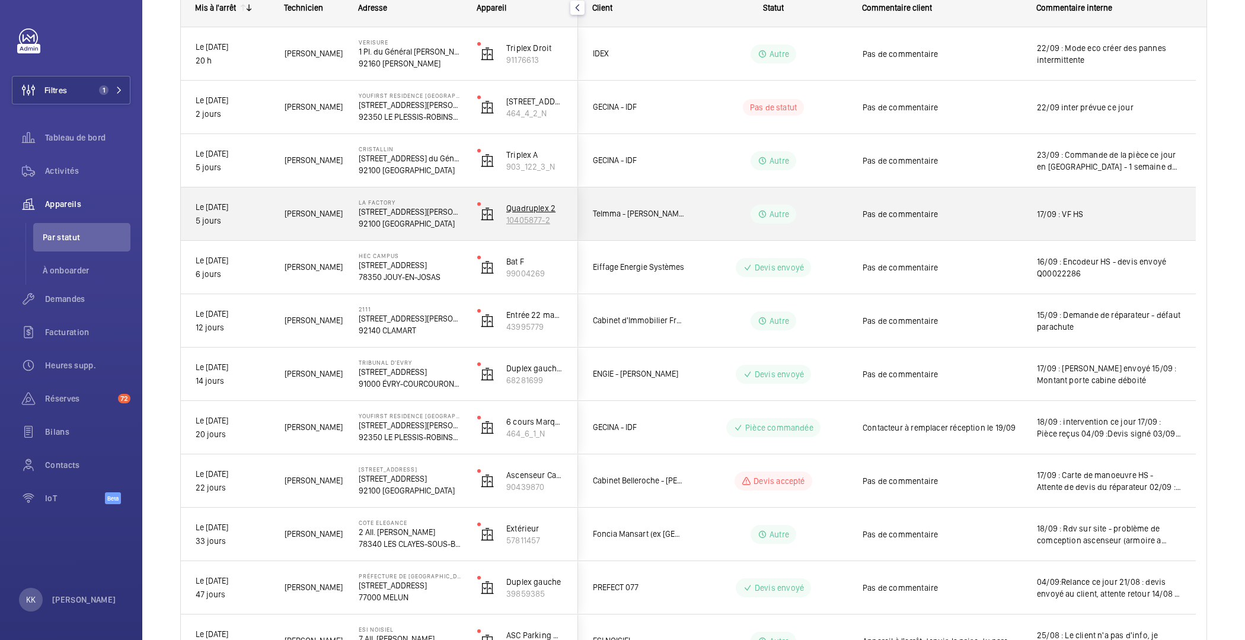
scroll to position [0, 0]
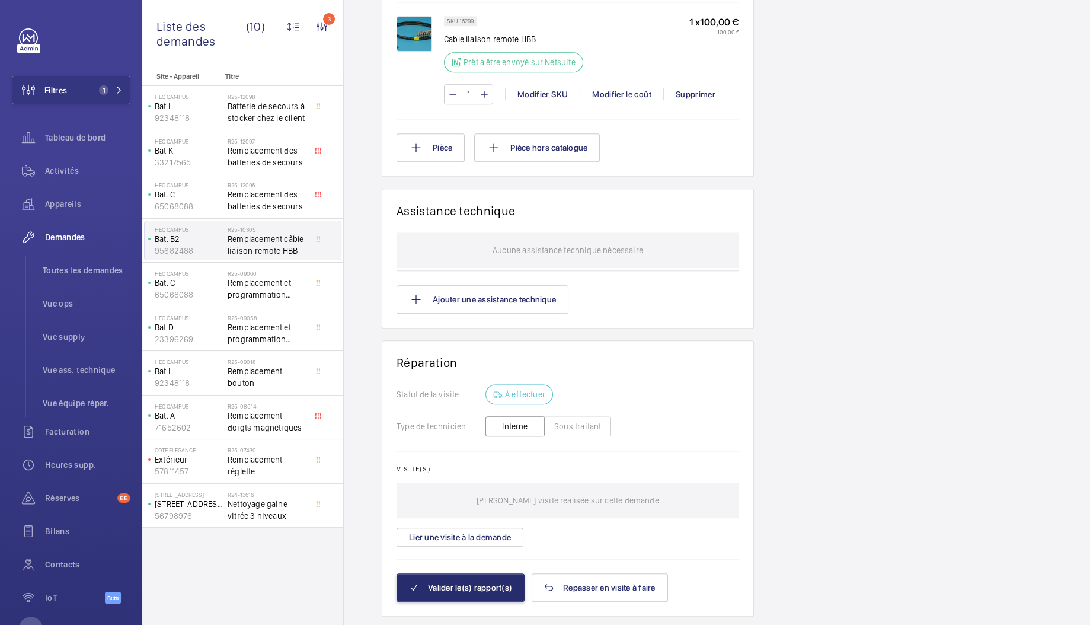
scroll to position [902, 0]
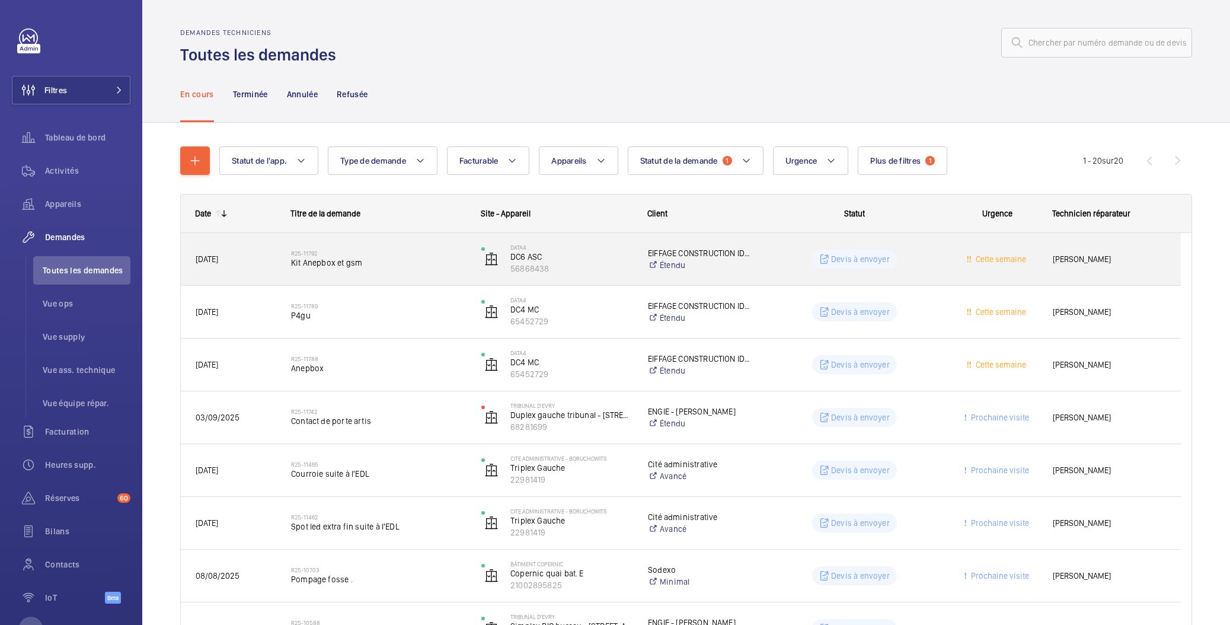
click at [375, 254] on h2 "R25-11792" at bounding box center [378, 253] width 175 height 7
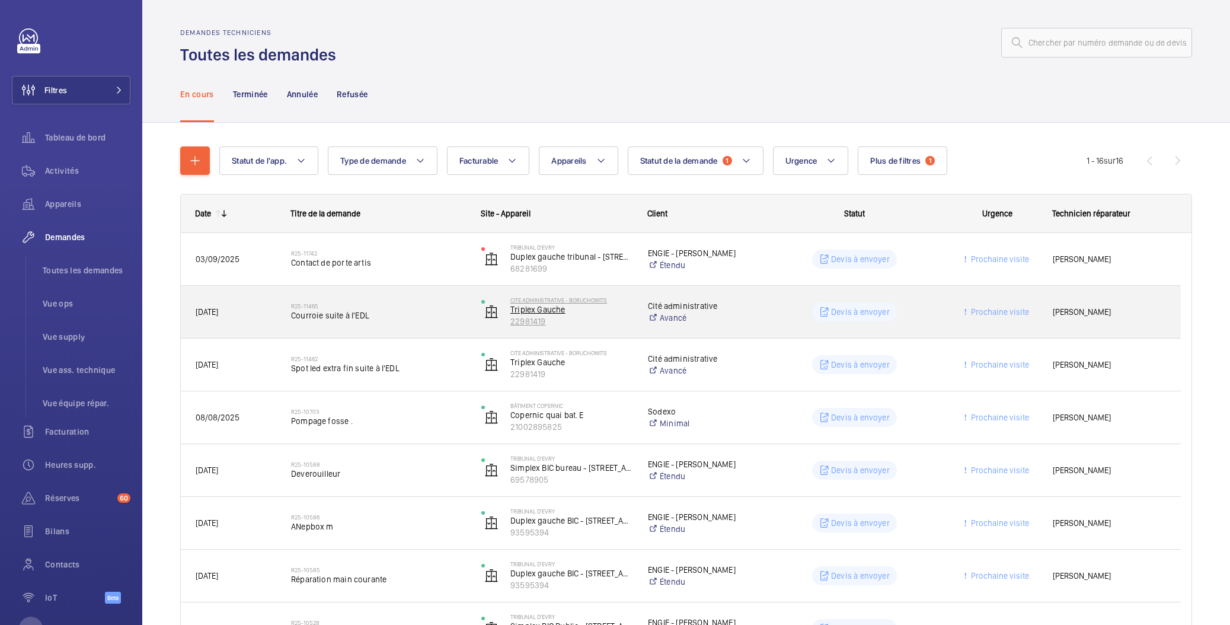
scroll to position [510, 0]
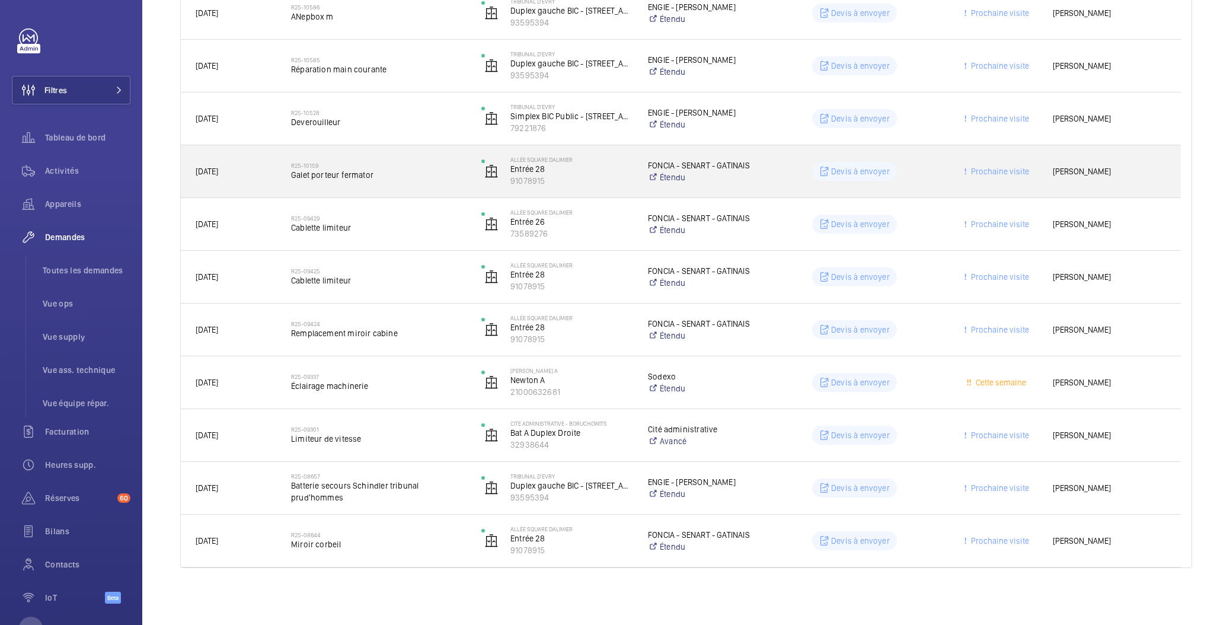
click at [395, 168] on h2 "R25-10159" at bounding box center [378, 165] width 175 height 7
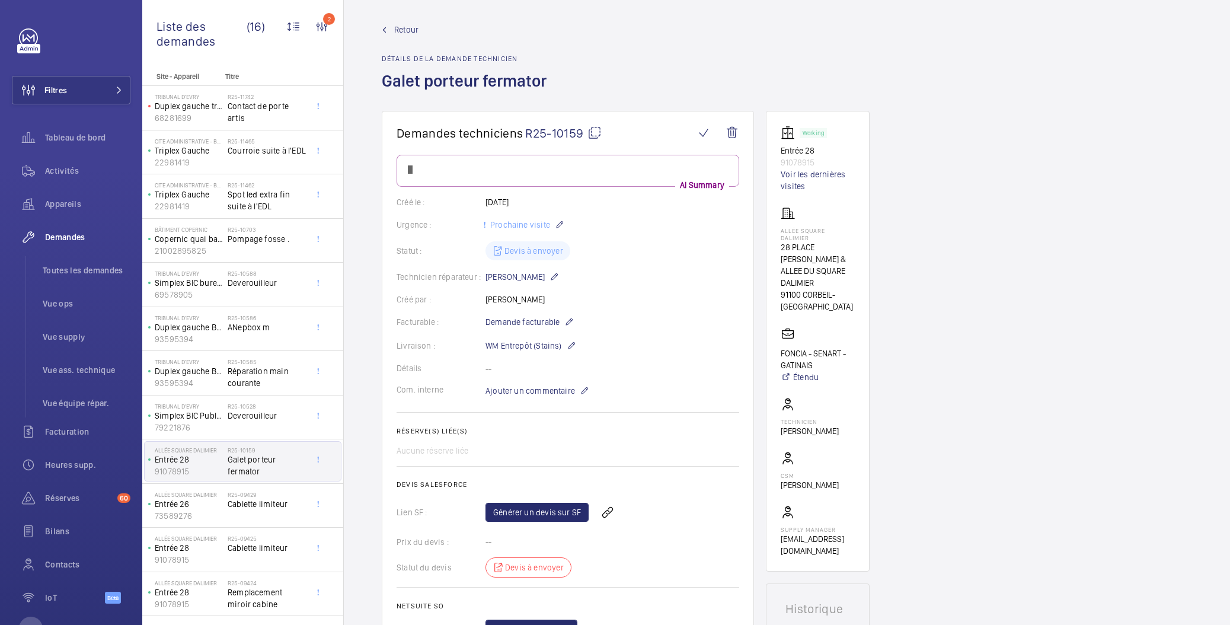
scroll to position [6, 0]
click at [795, 177] on link "Voir les dernières visites" at bounding box center [818, 179] width 74 height 24
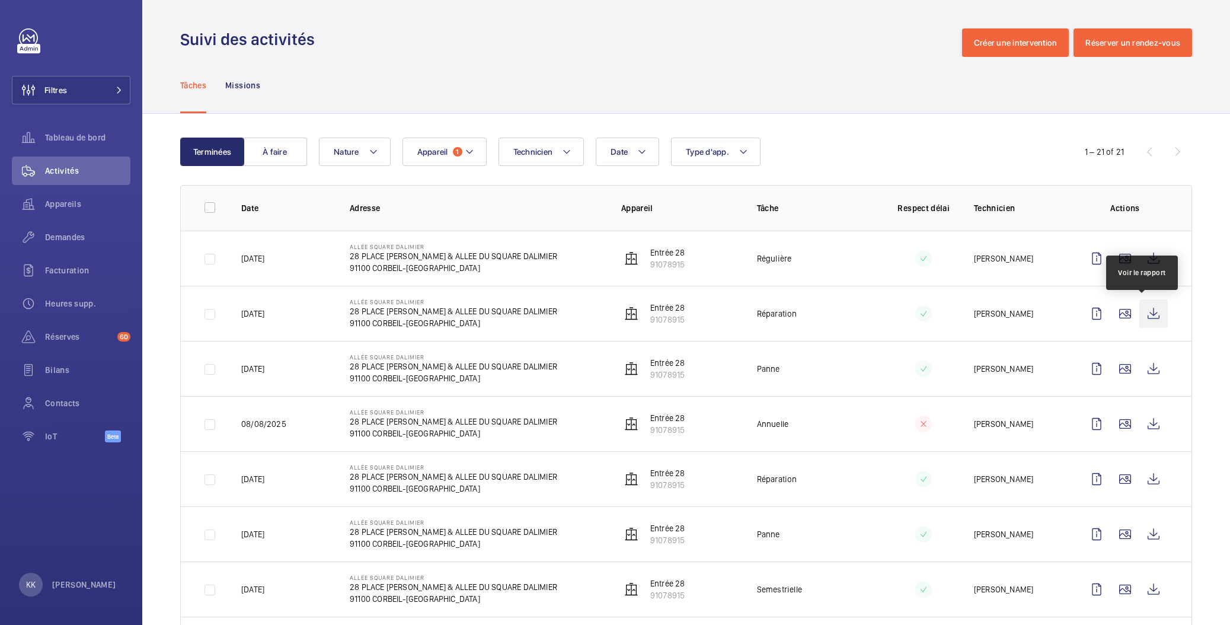
click at [1142, 309] on wm-front-icon-button at bounding box center [1153, 313] width 28 height 28
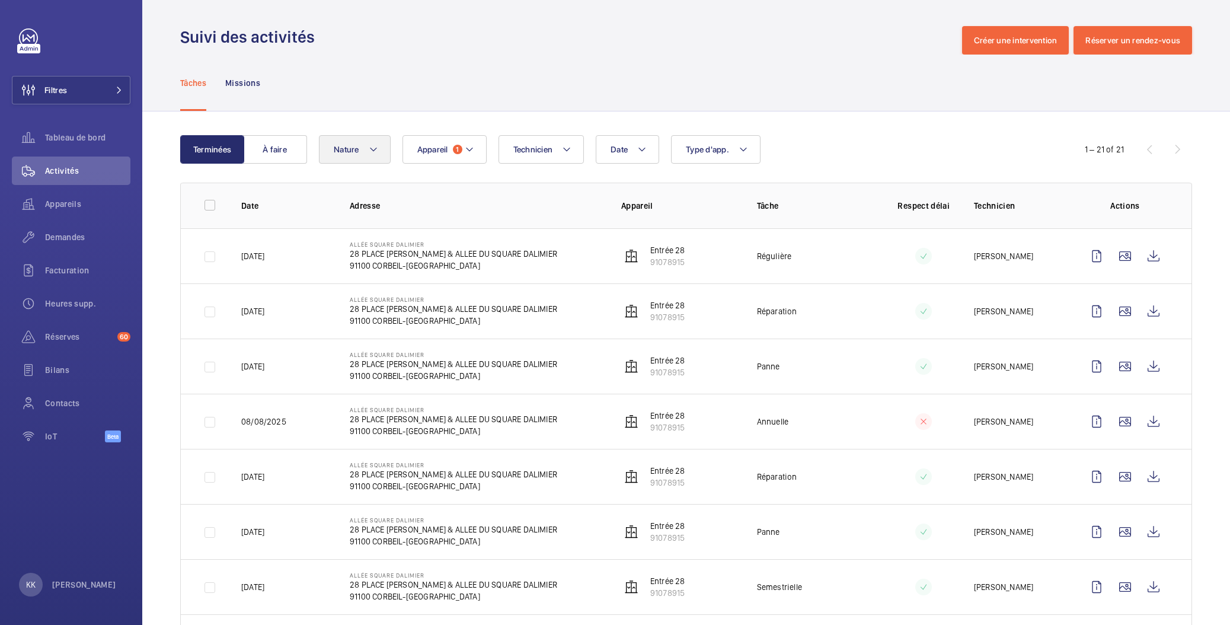
scroll to position [3, 0]
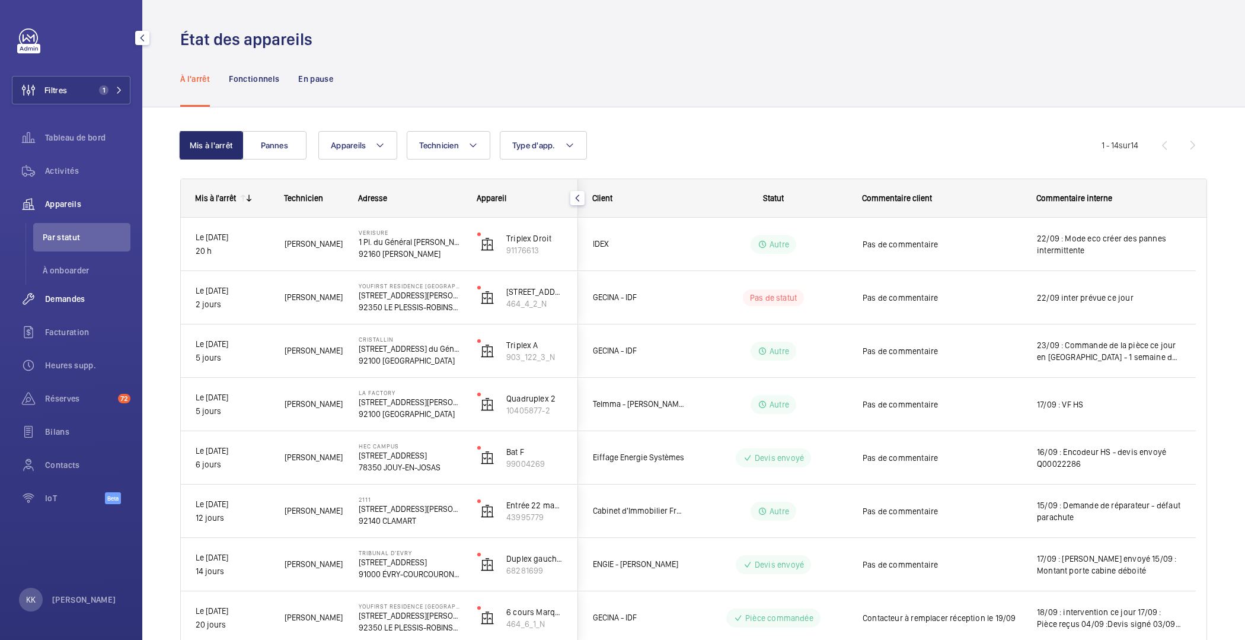
click at [53, 298] on span "Demandes" at bounding box center [87, 299] width 85 height 12
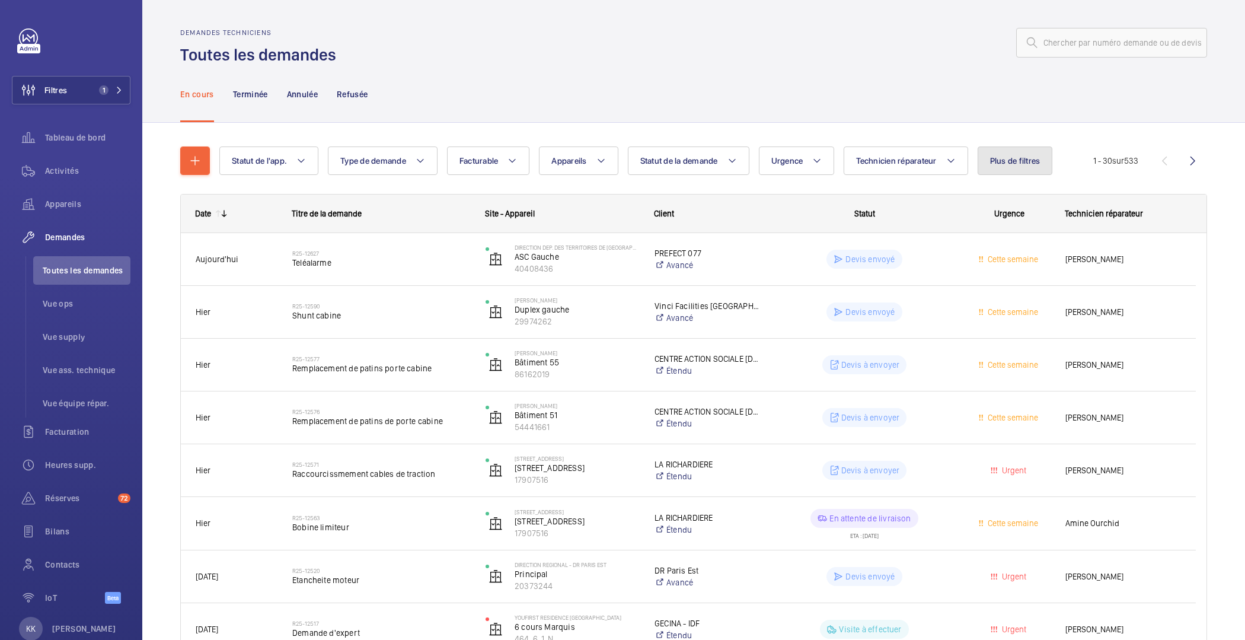
click at [987, 164] on button "Plus de filtres" at bounding box center [1014, 160] width 75 height 28
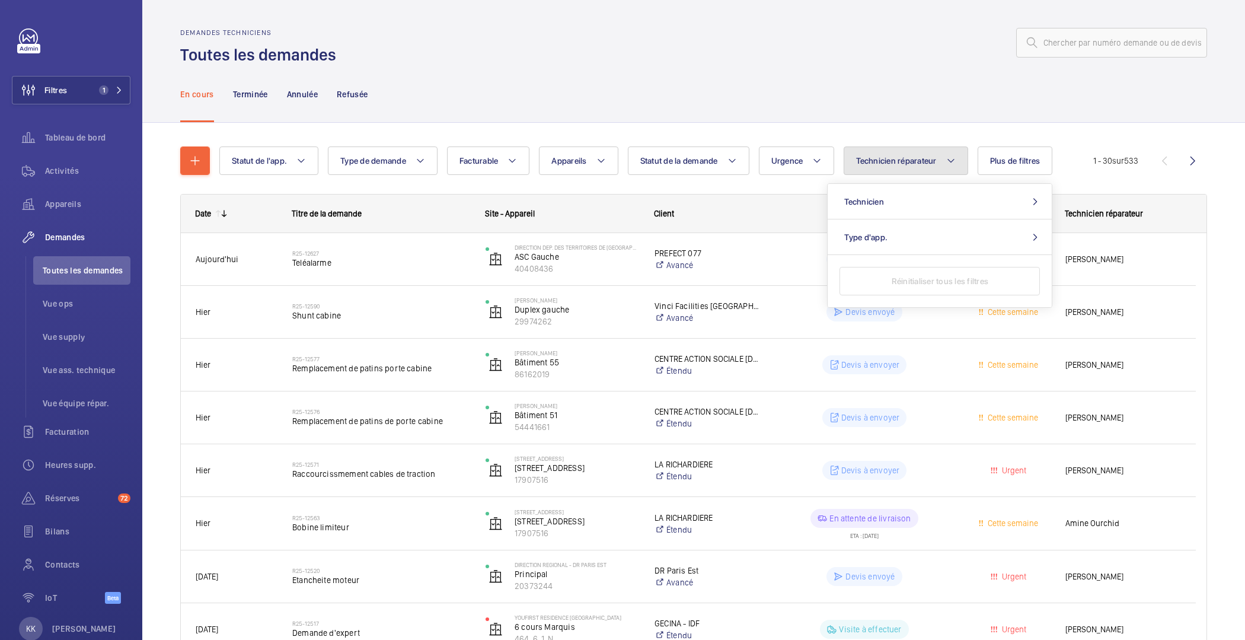
click at [925, 162] on span "Technicien réparateur" at bounding box center [896, 160] width 80 height 9
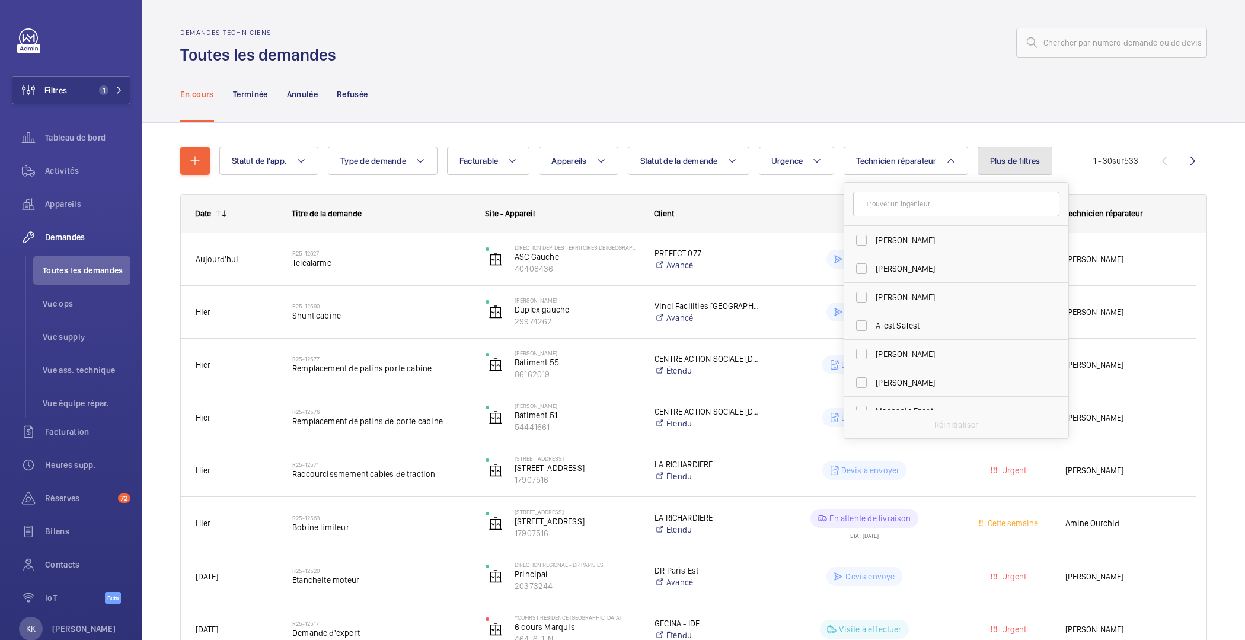
click at [991, 169] on button "Plus de filtres" at bounding box center [1014, 160] width 75 height 28
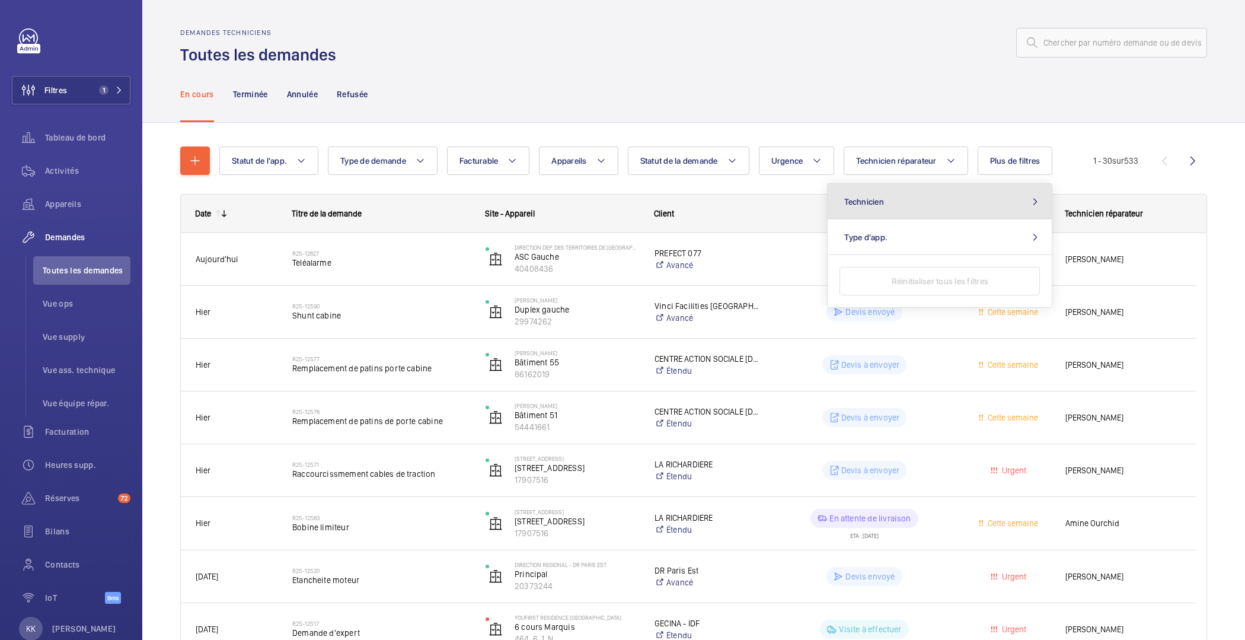
click at [906, 206] on button "Technicien" at bounding box center [939, 202] width 224 height 36
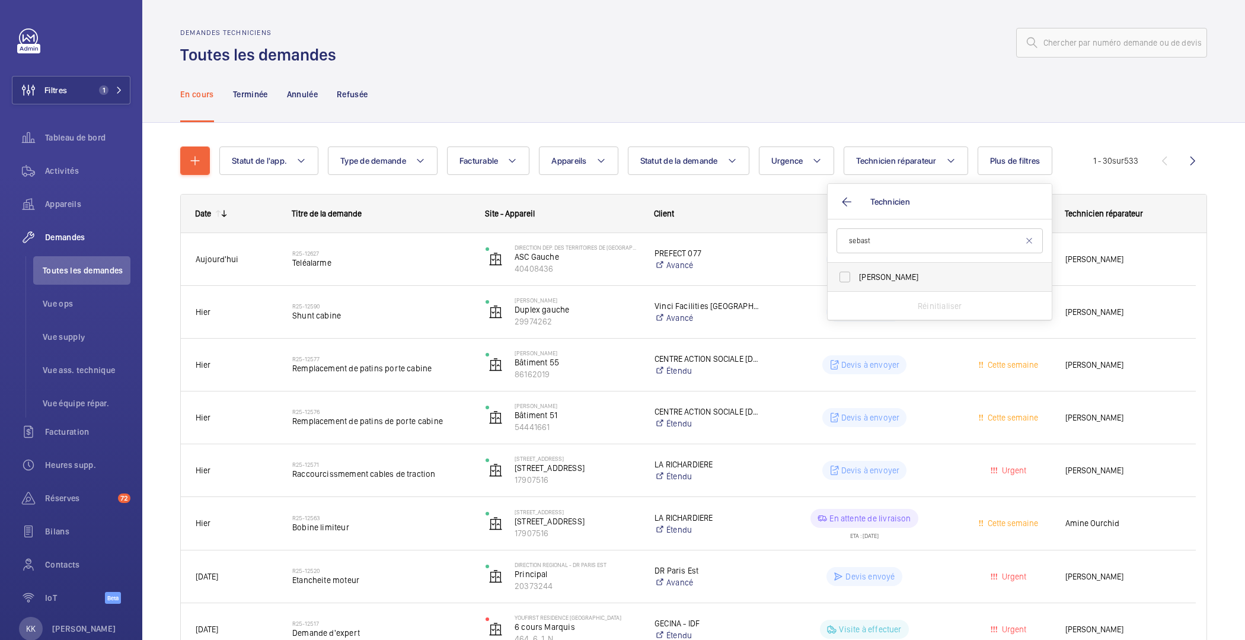
type input "sebast"
click at [859, 276] on span "[PERSON_NAME]" at bounding box center [940, 277] width 163 height 12
click at [857, 276] on input "[PERSON_NAME]" at bounding box center [845, 277] width 24 height 24
checkbox input "true"
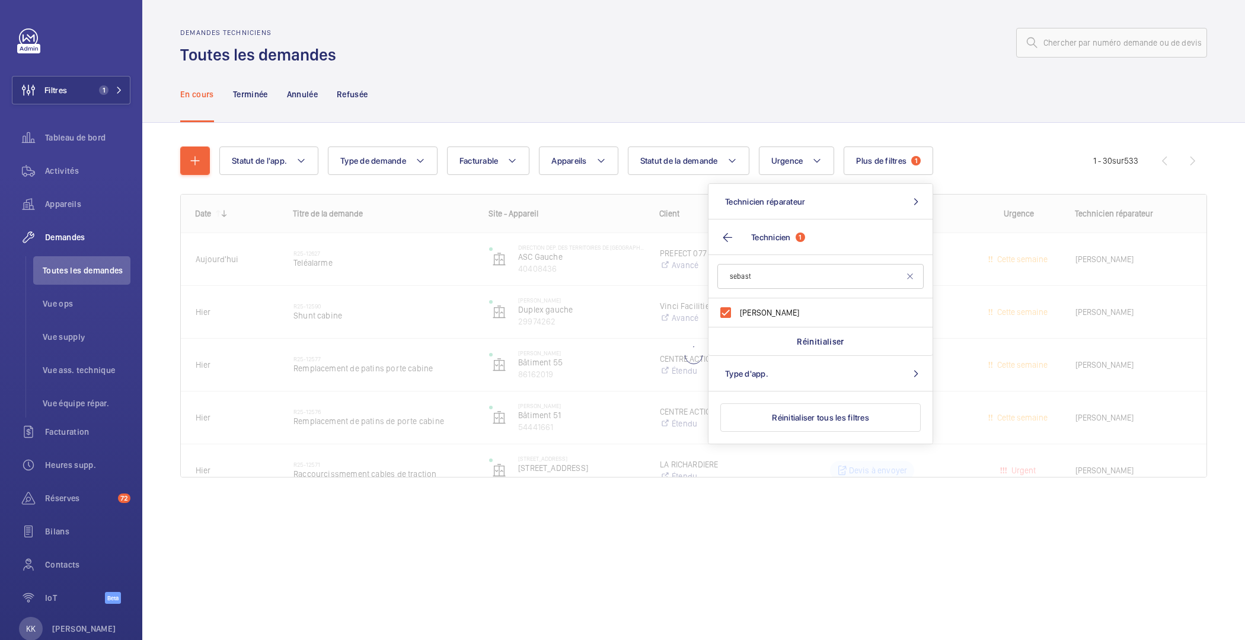
click at [762, 85] on div "En cours Terminée Annulée Refusée" at bounding box center [693, 94] width 1027 height 56
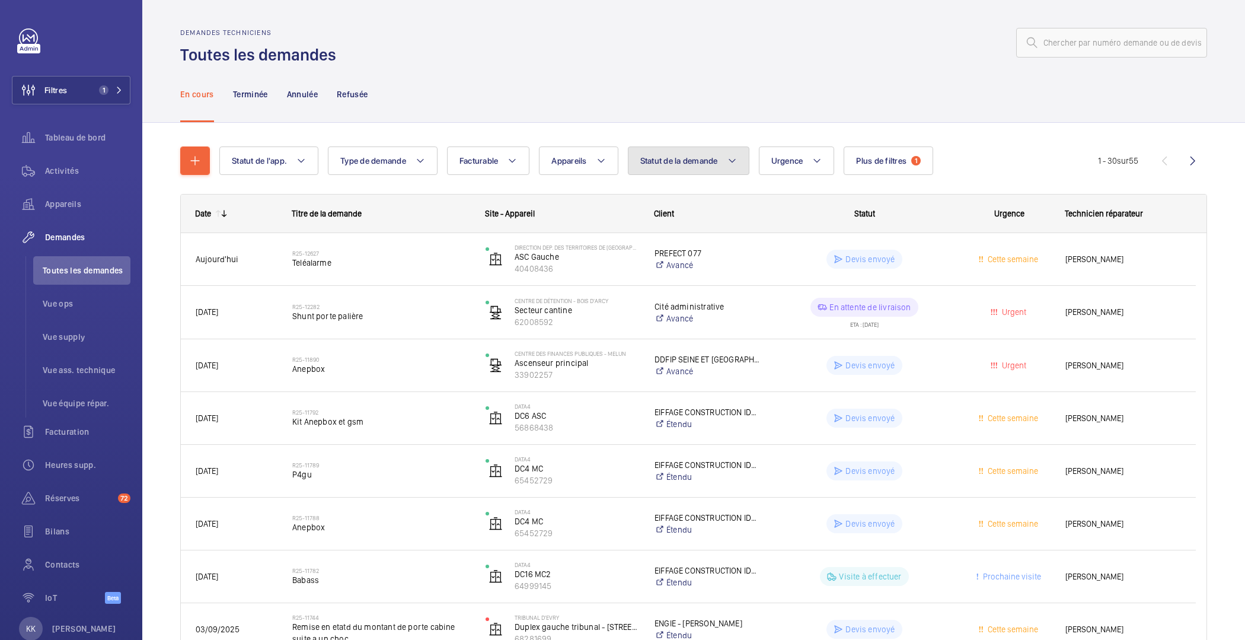
click at [653, 161] on span "Statut de la demande" at bounding box center [679, 160] width 78 height 9
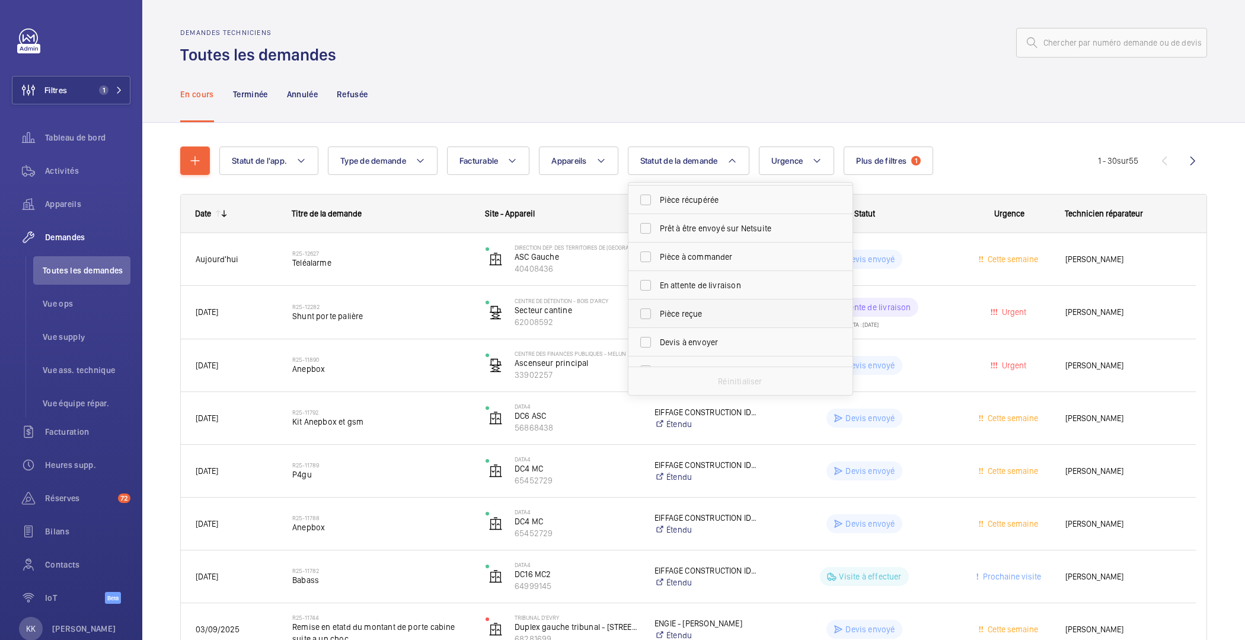
scroll to position [60, 0]
click at [696, 330] on span "Devis à envoyer" at bounding box center [741, 336] width 163 height 12
click at [657, 330] on input "Devis à envoyer" at bounding box center [646, 336] width 24 height 24
checkbox input "true"
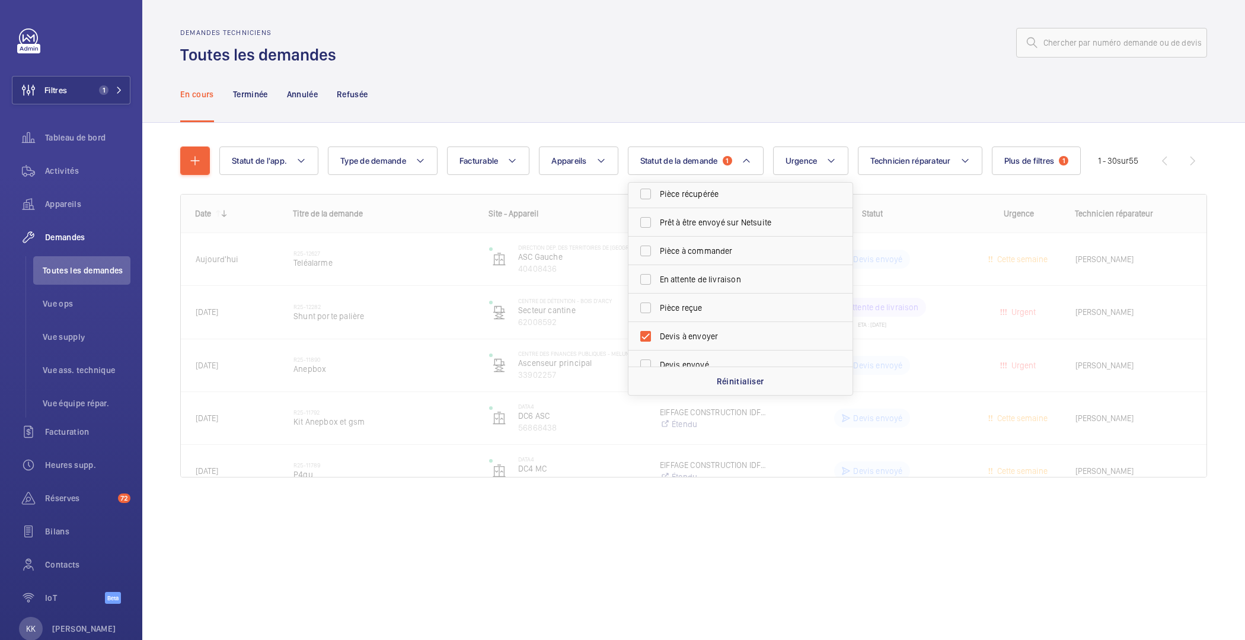
click at [652, 108] on div "En cours Terminée Annulée Refusée" at bounding box center [693, 94] width 1027 height 56
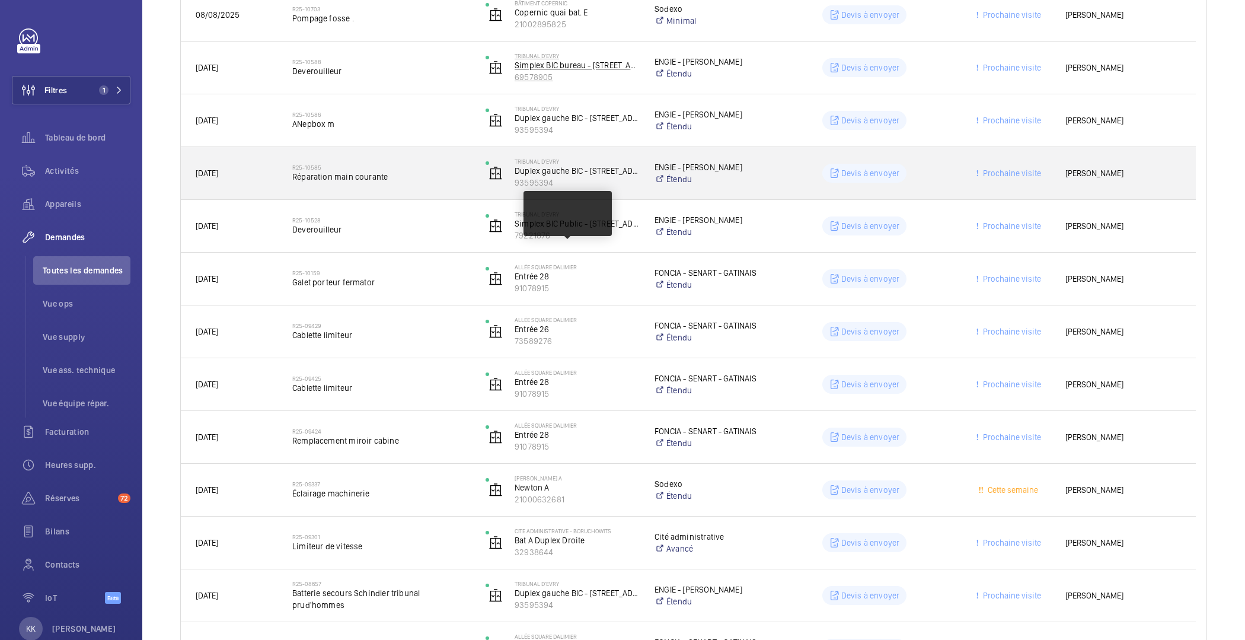
scroll to position [495, 0]
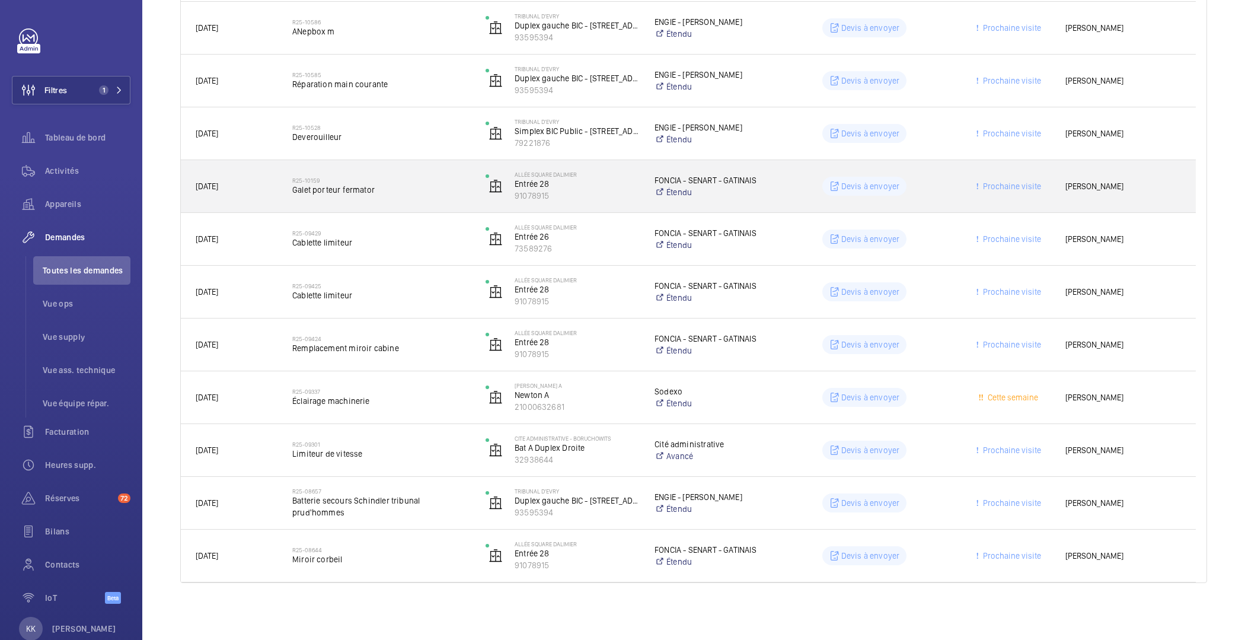
click at [379, 187] on span "Galet porteur fermator" at bounding box center [381, 190] width 178 height 12
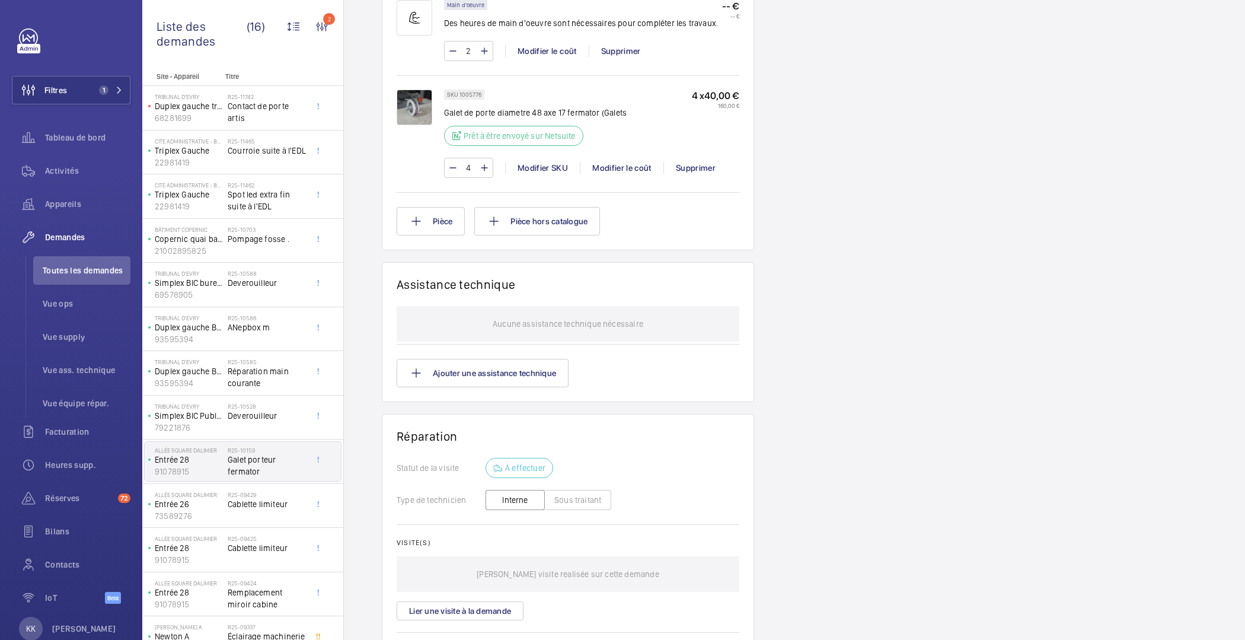
scroll to position [763, 0]
click at [424, 106] on img at bounding box center [415, 110] width 36 height 36
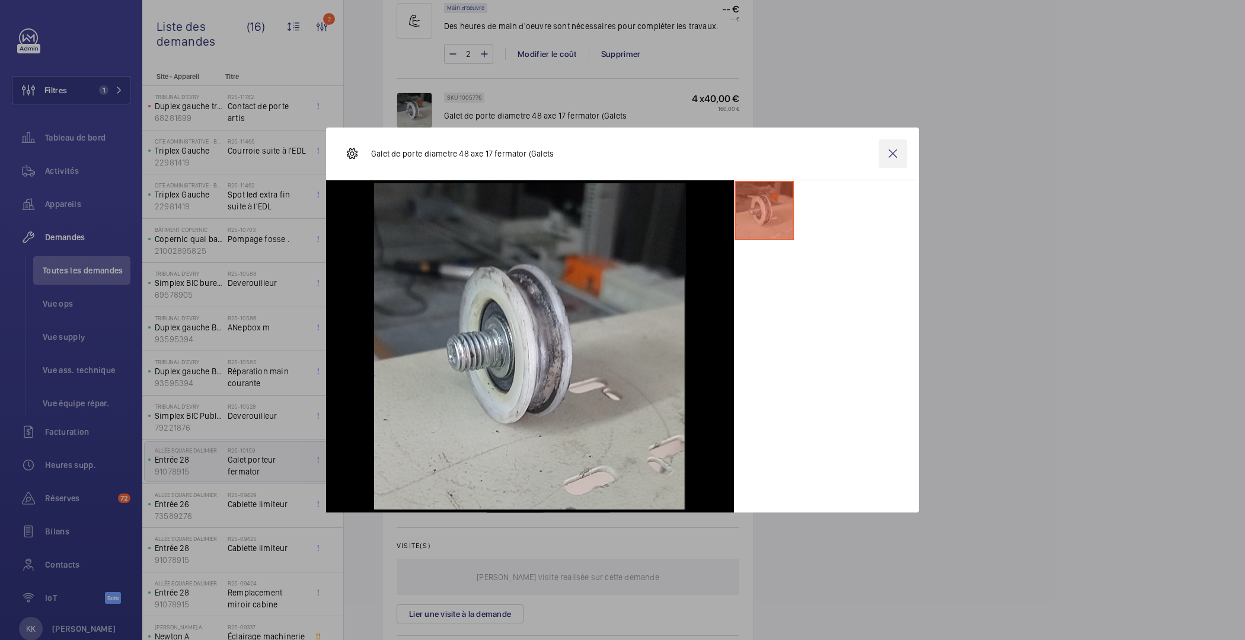
click at [893, 152] on wm-front-icon-button at bounding box center [892, 153] width 28 height 28
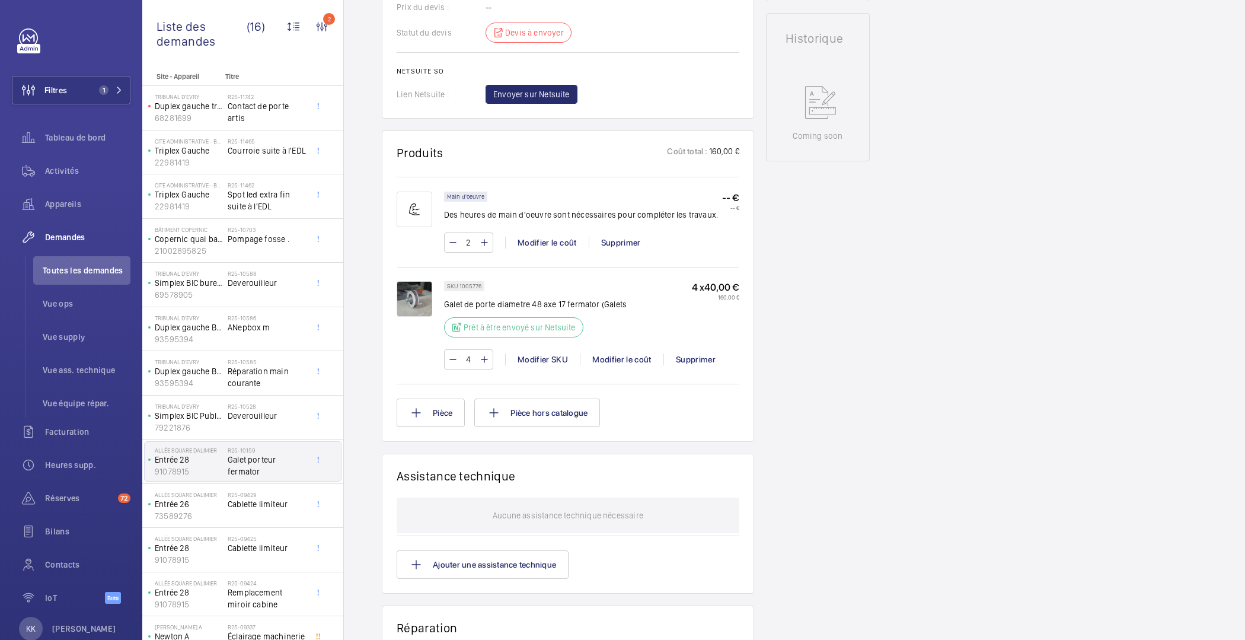
scroll to position [207, 0]
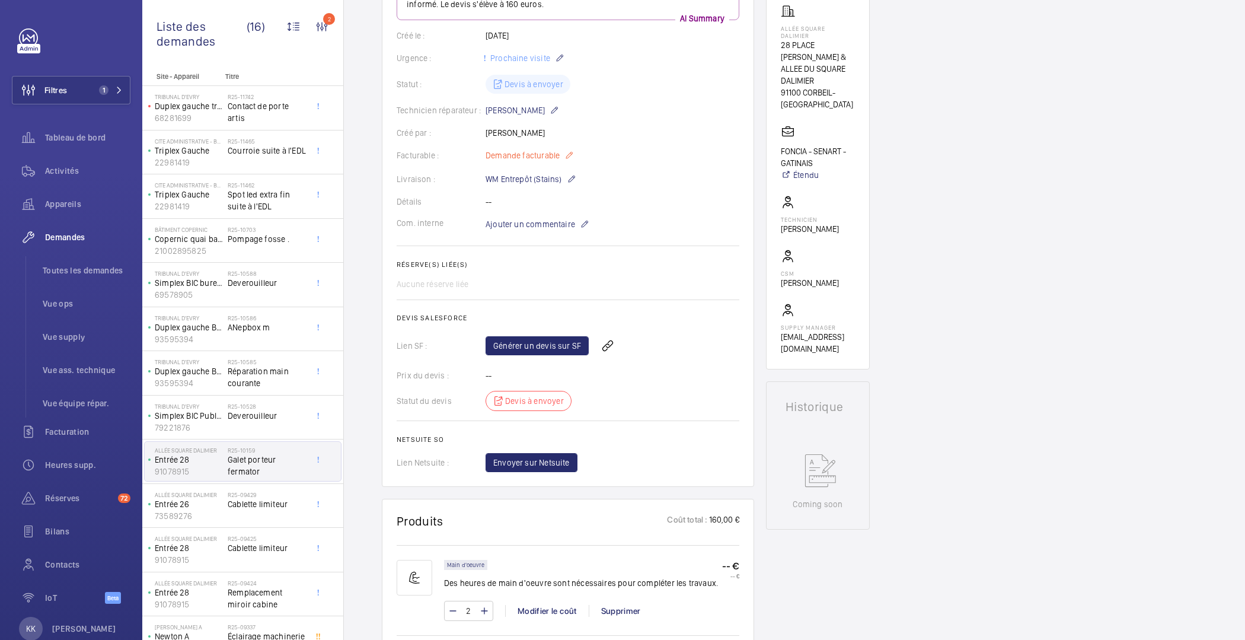
click at [564, 155] on mat-icon at bounding box center [568, 155] width 9 height 14
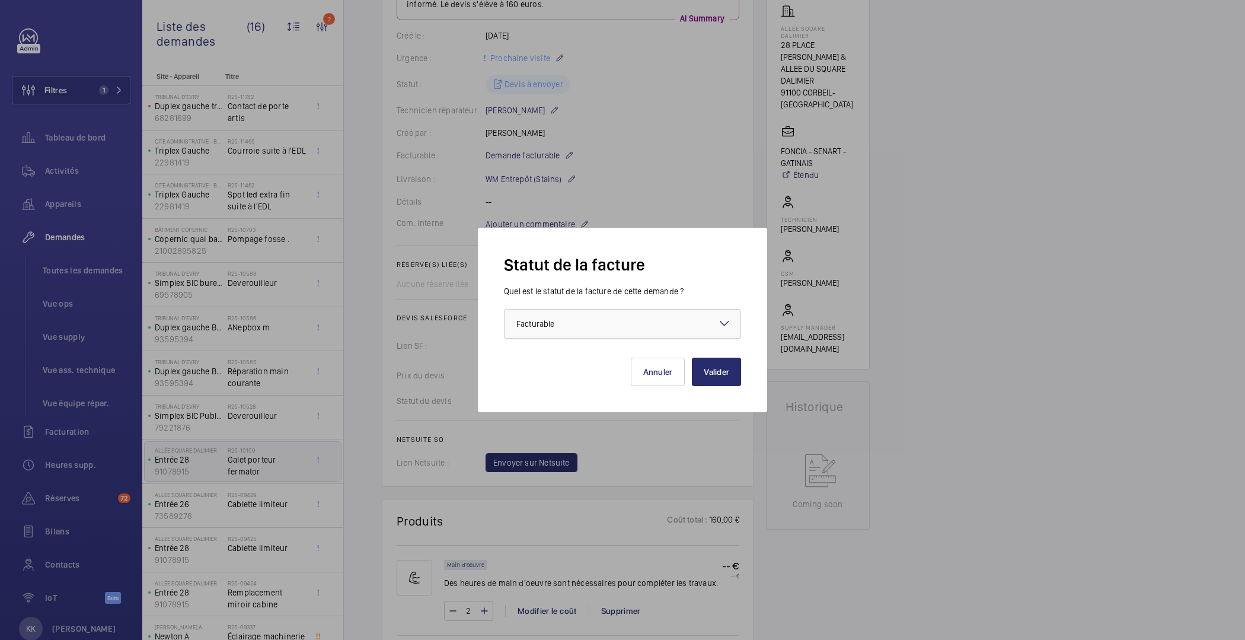
click at [600, 336] on div at bounding box center [622, 323] width 236 height 28
drag, startPoint x: 557, startPoint y: 388, endPoint x: 570, endPoint y: 375, distance: 18.9
click at [557, 388] on span "Non facturable" at bounding box center [622, 389] width 212 height 12
click at [745, 379] on div "Statut de la facture Quel est le statut de la facture de cette demande ? Faites…" at bounding box center [622, 320] width 289 height 184
click at [708, 368] on button "Valider" at bounding box center [716, 371] width 49 height 28
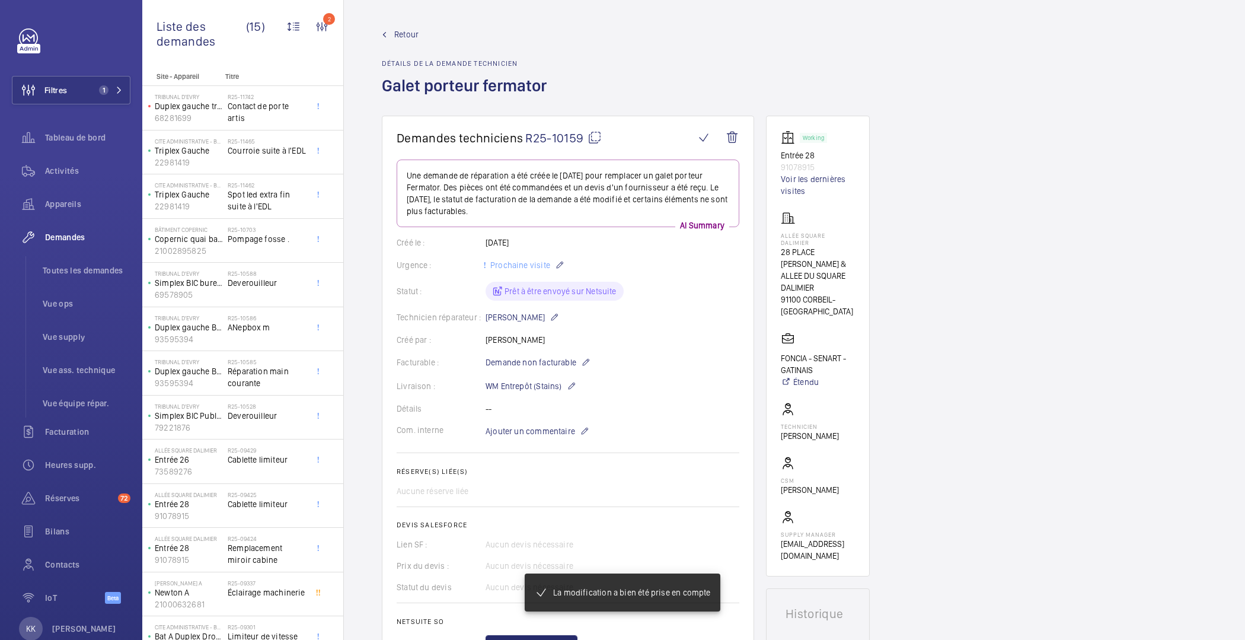
click at [400, 33] on span "Retour" at bounding box center [406, 34] width 24 height 12
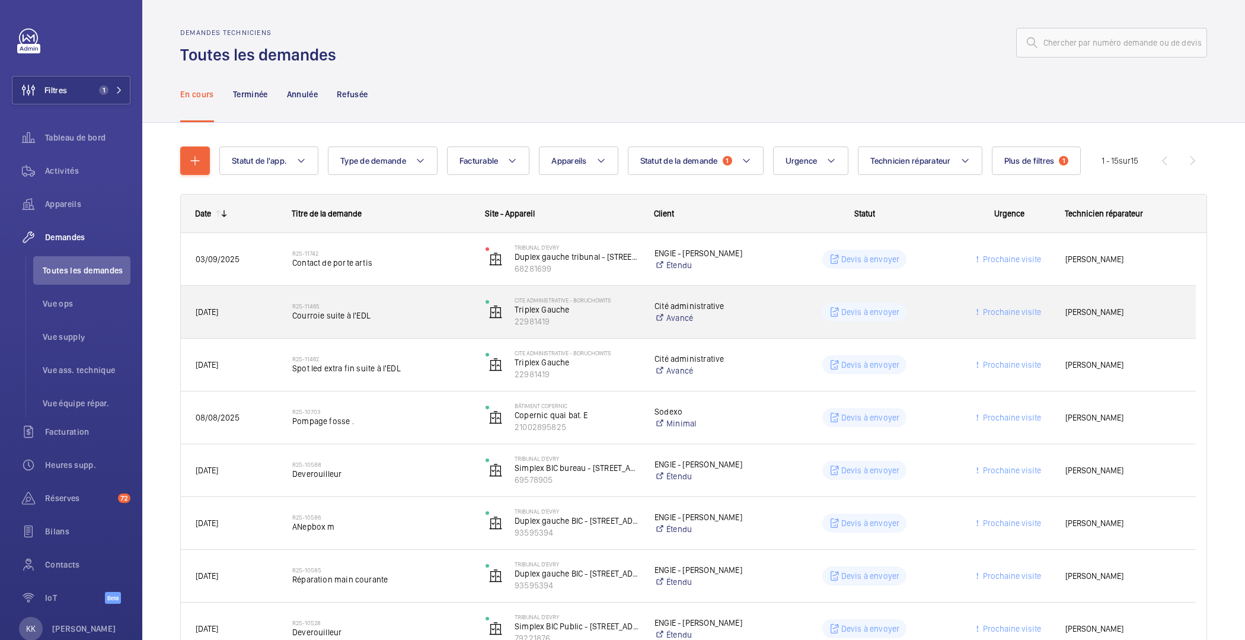
click at [351, 313] on span "Courroie suite à l'EDL" at bounding box center [381, 315] width 178 height 12
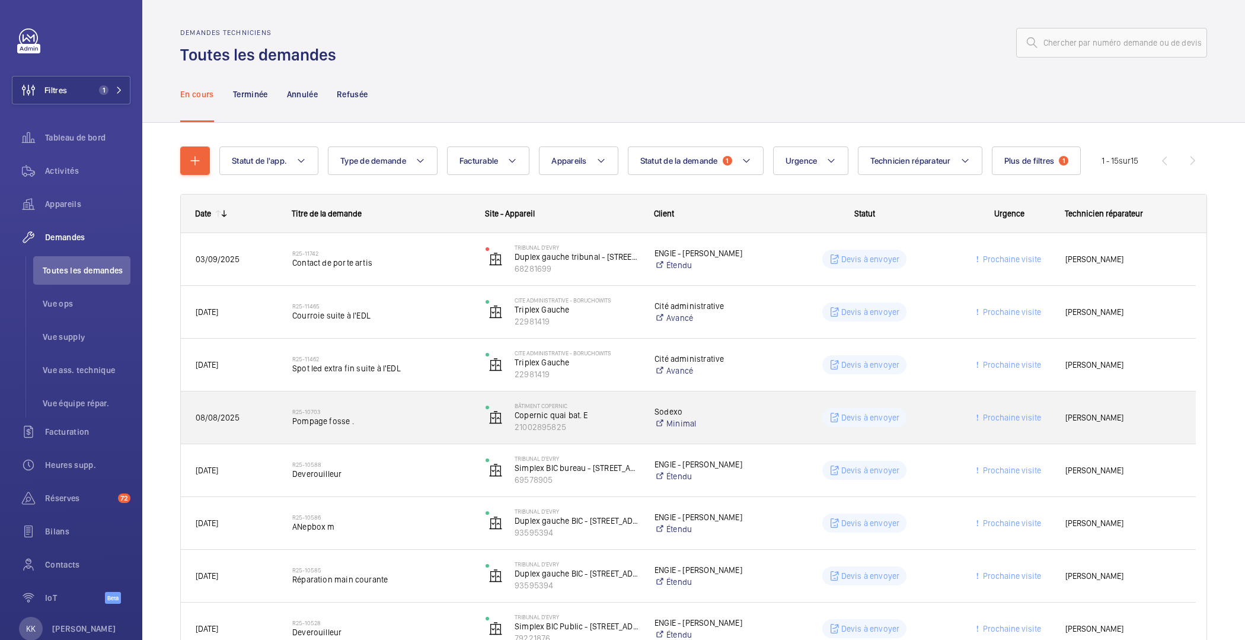
scroll to position [442, 0]
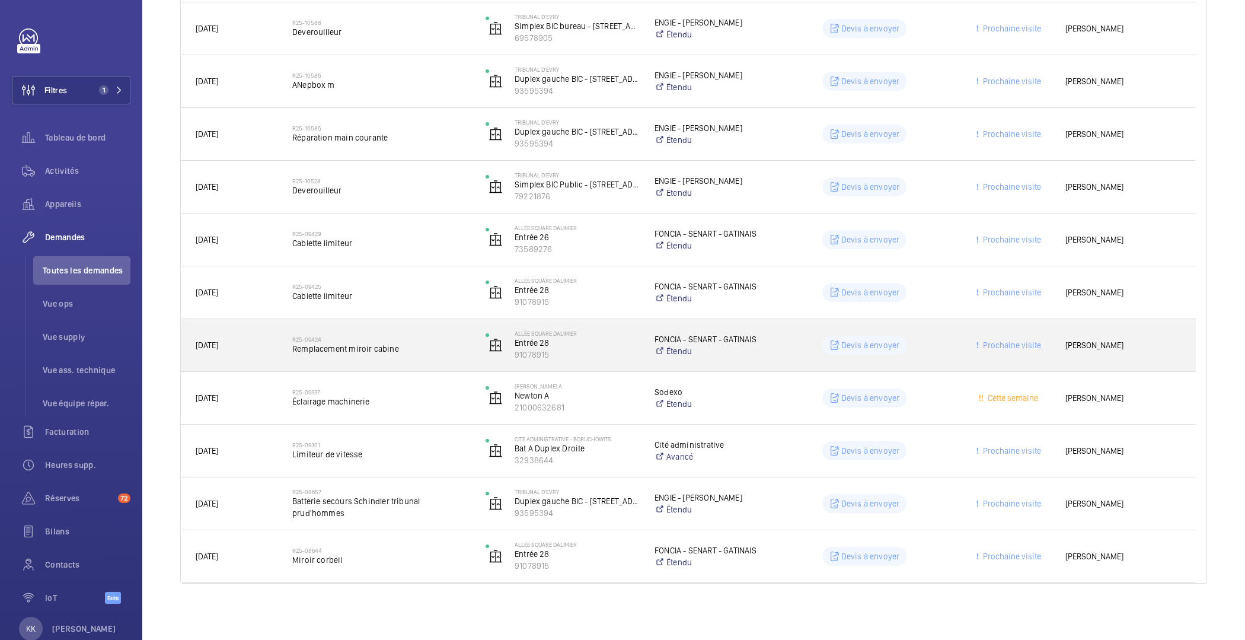
click at [392, 356] on div "R25-09424 Remplacement miroir cabine" at bounding box center [381, 345] width 178 height 34
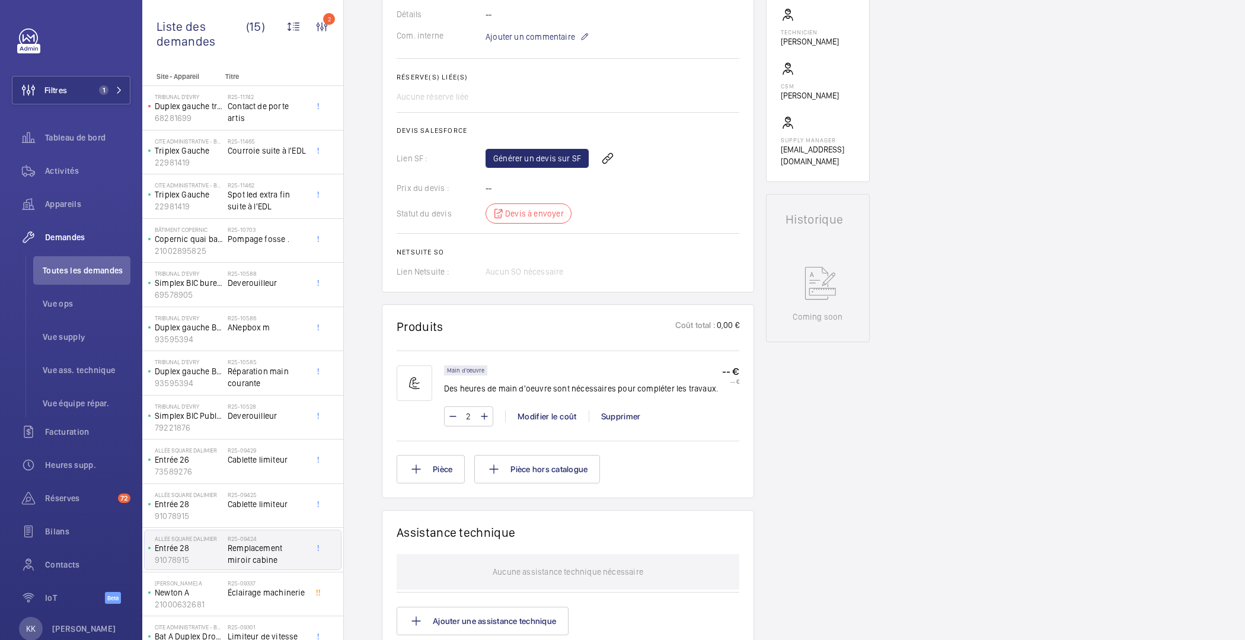
scroll to position [207, 0]
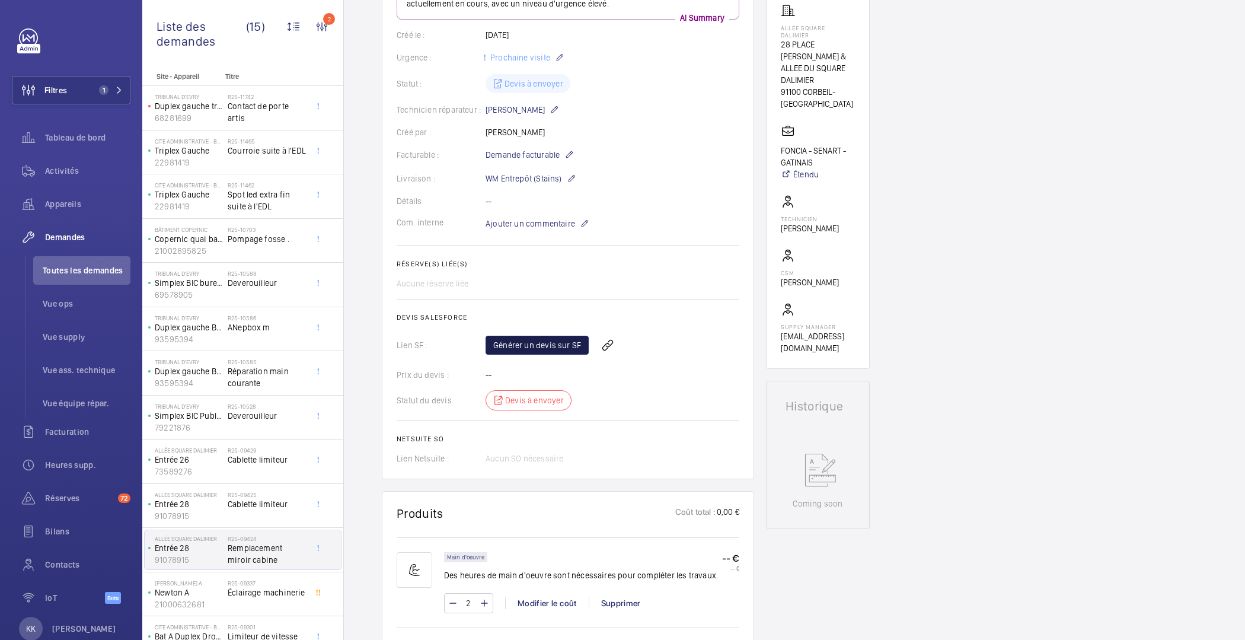
click at [513, 349] on link "Générer un devis sur SF" at bounding box center [536, 344] width 103 height 19
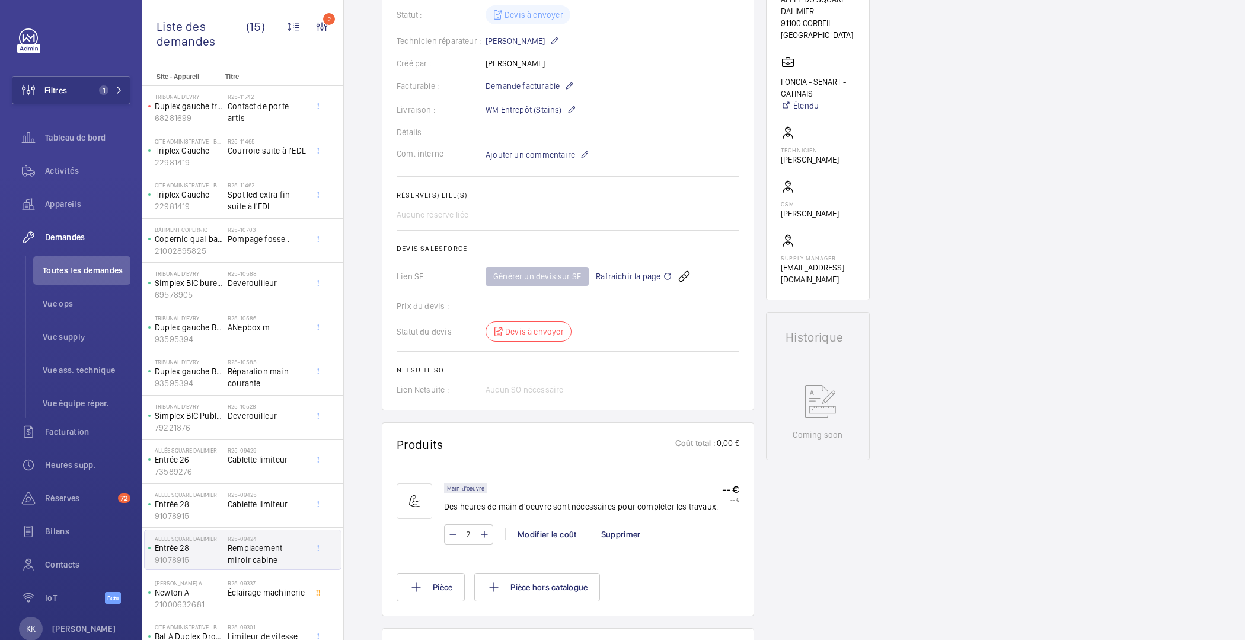
scroll to position [0, 0]
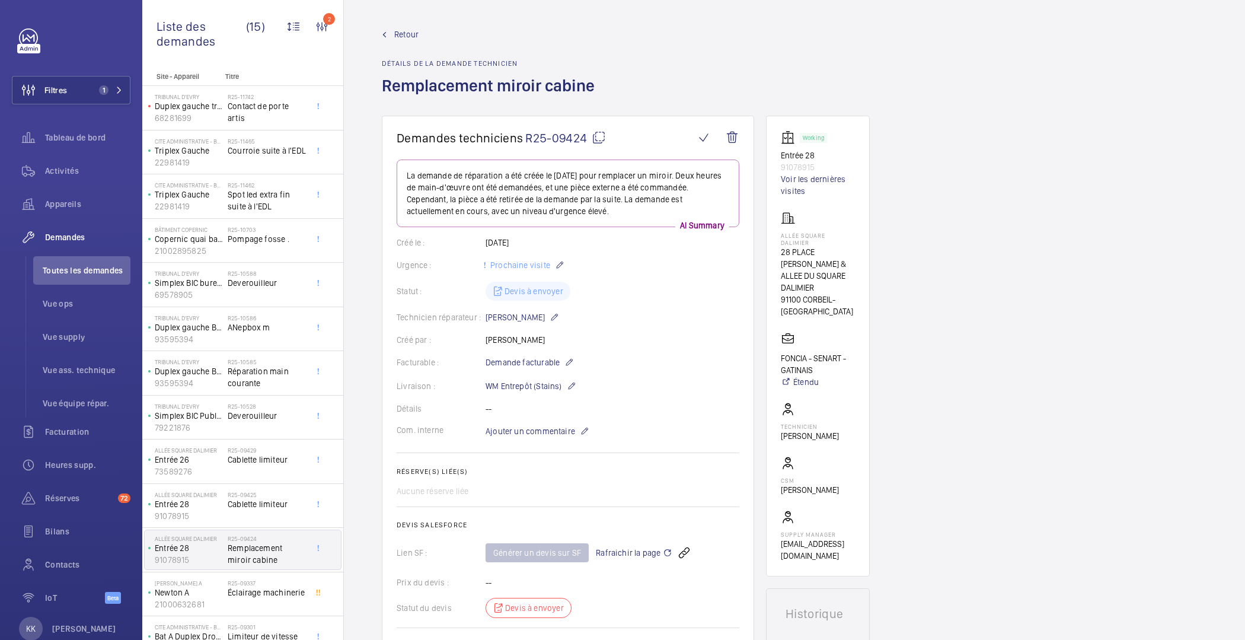
click at [403, 30] on span "Retour" at bounding box center [406, 34] width 24 height 12
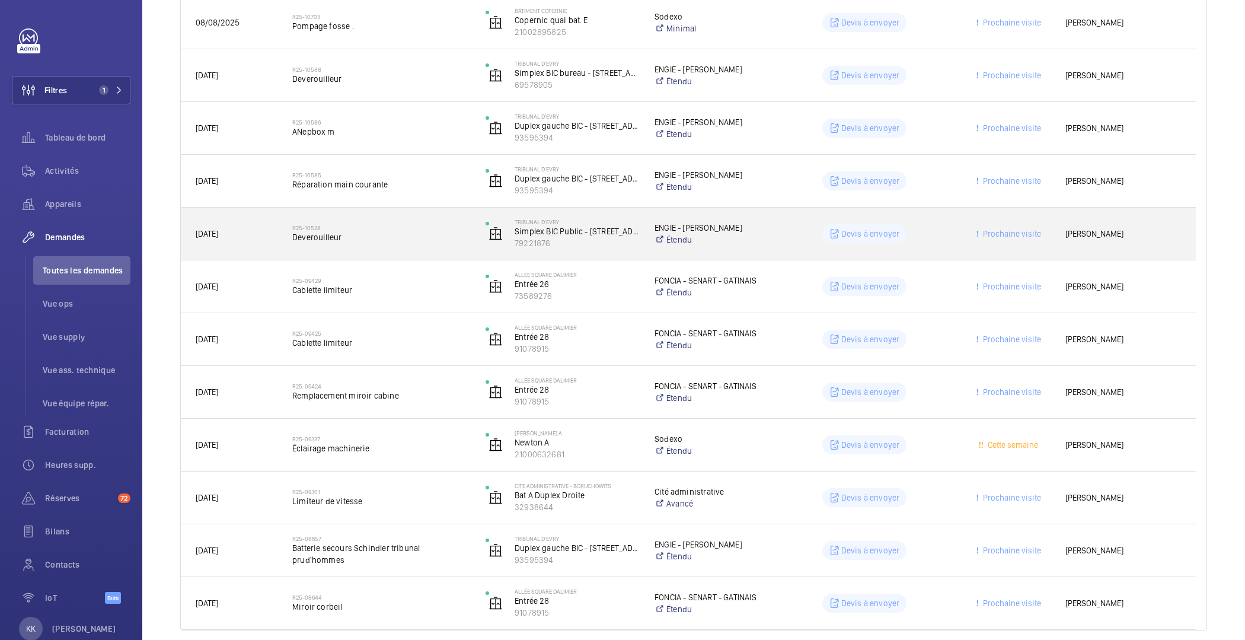
scroll to position [442, 0]
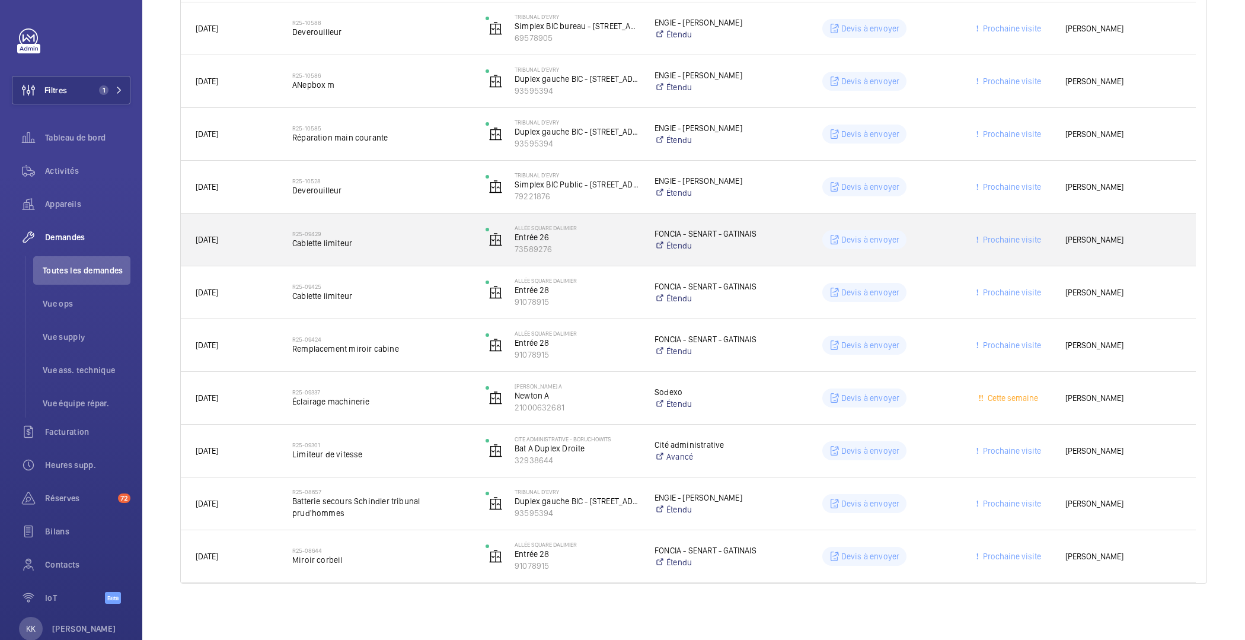
click at [386, 235] on h2 "R25-09429" at bounding box center [381, 233] width 178 height 7
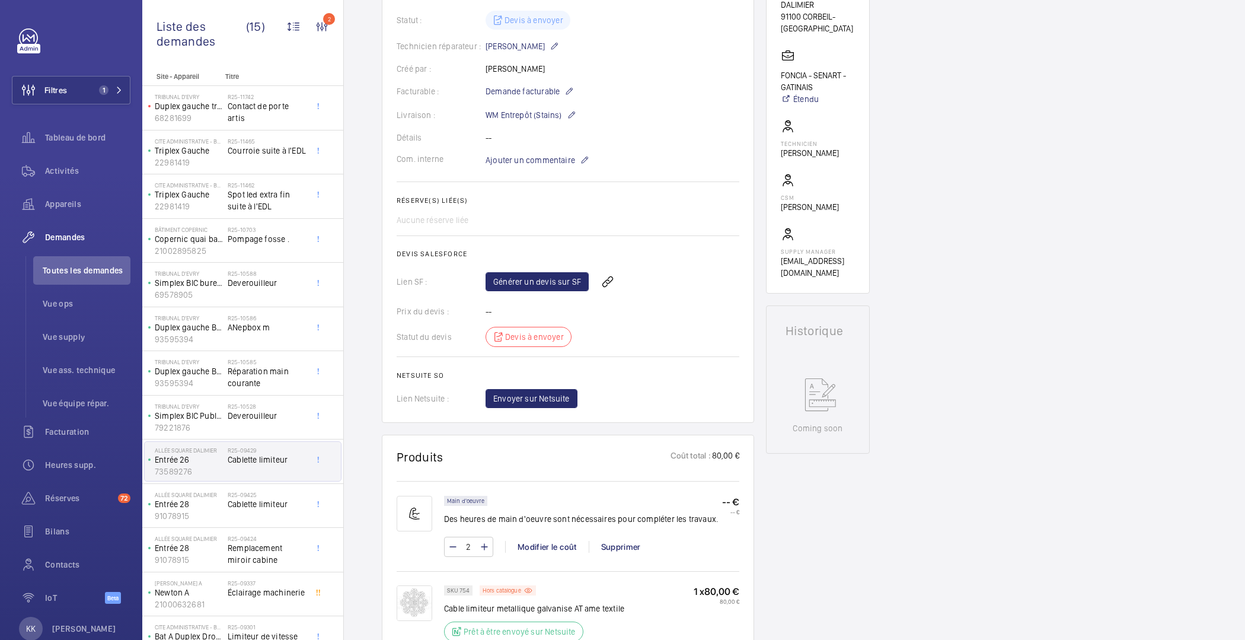
scroll to position [200, 0]
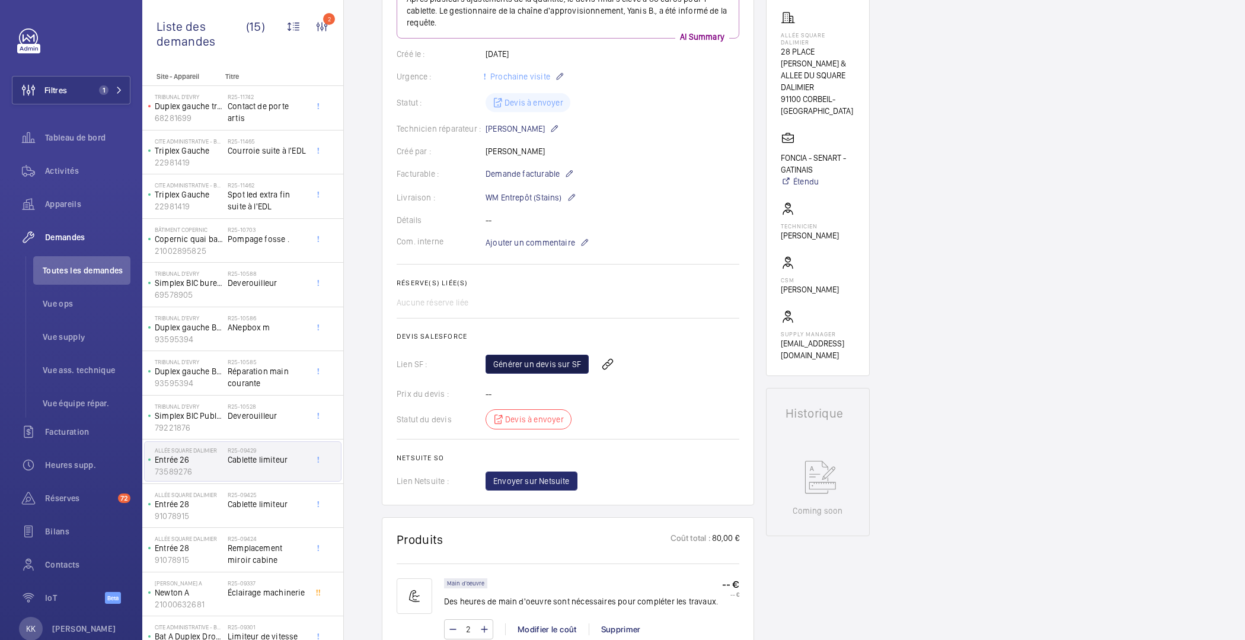
click at [523, 368] on link "Générer un devis sur SF" at bounding box center [536, 363] width 103 height 19
drag, startPoint x: 393, startPoint y: 55, endPoint x: 414, endPoint y: 55, distance: 20.7
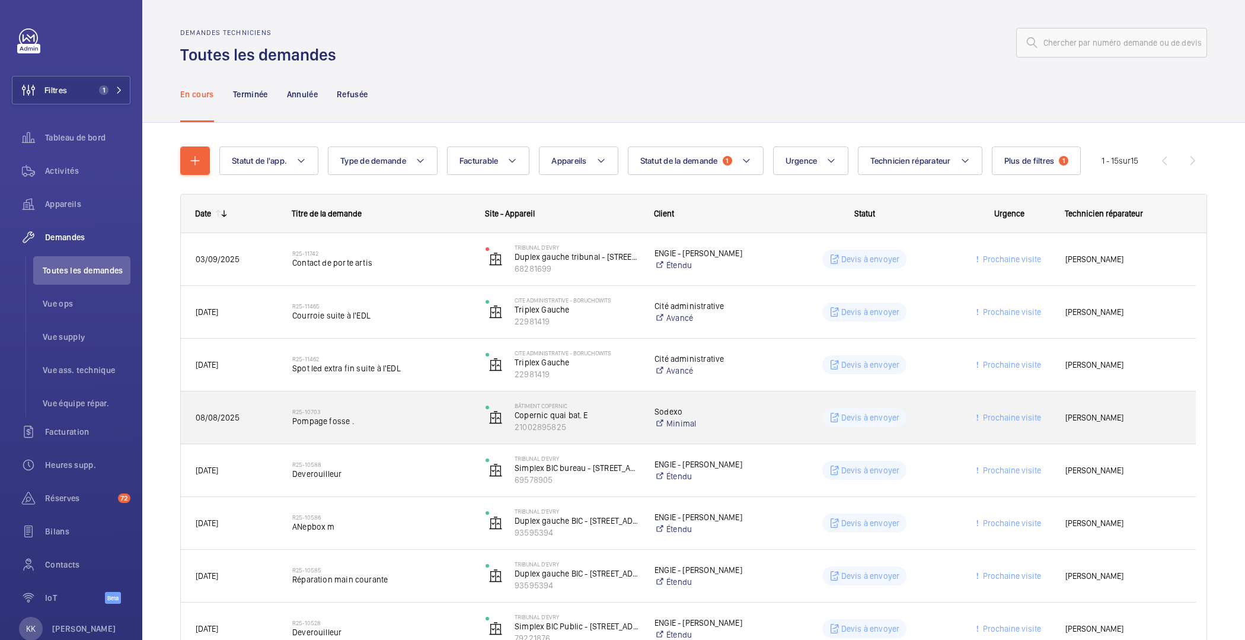
scroll to position [442, 0]
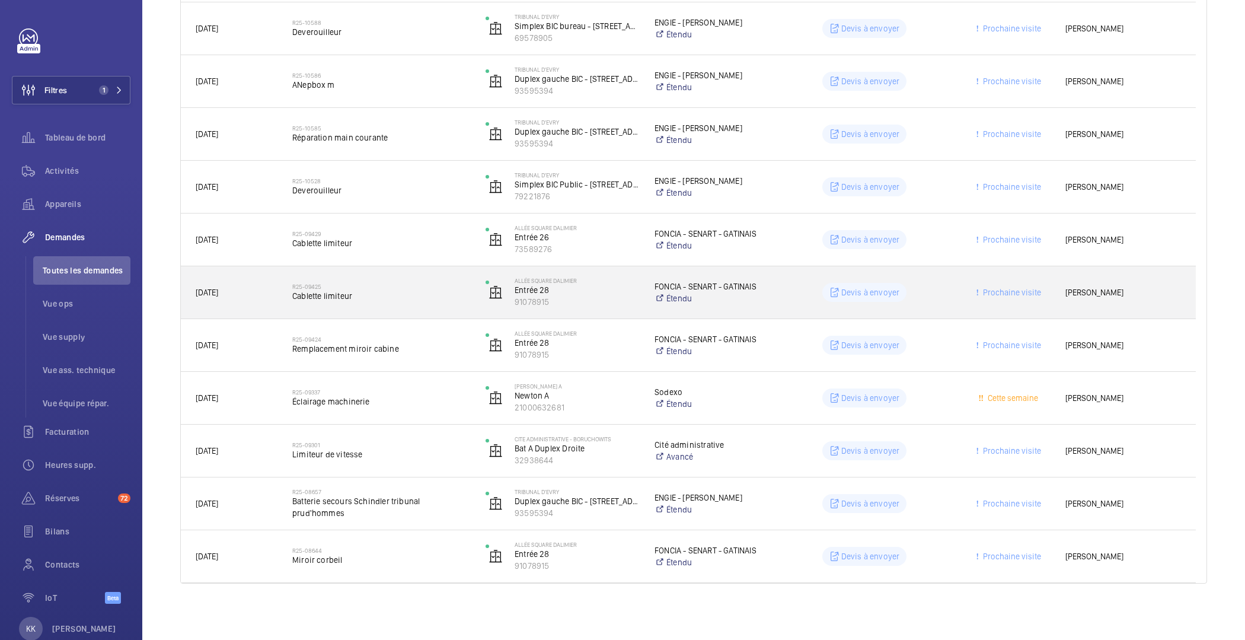
click at [355, 286] on h2 "R25-09425" at bounding box center [381, 286] width 178 height 7
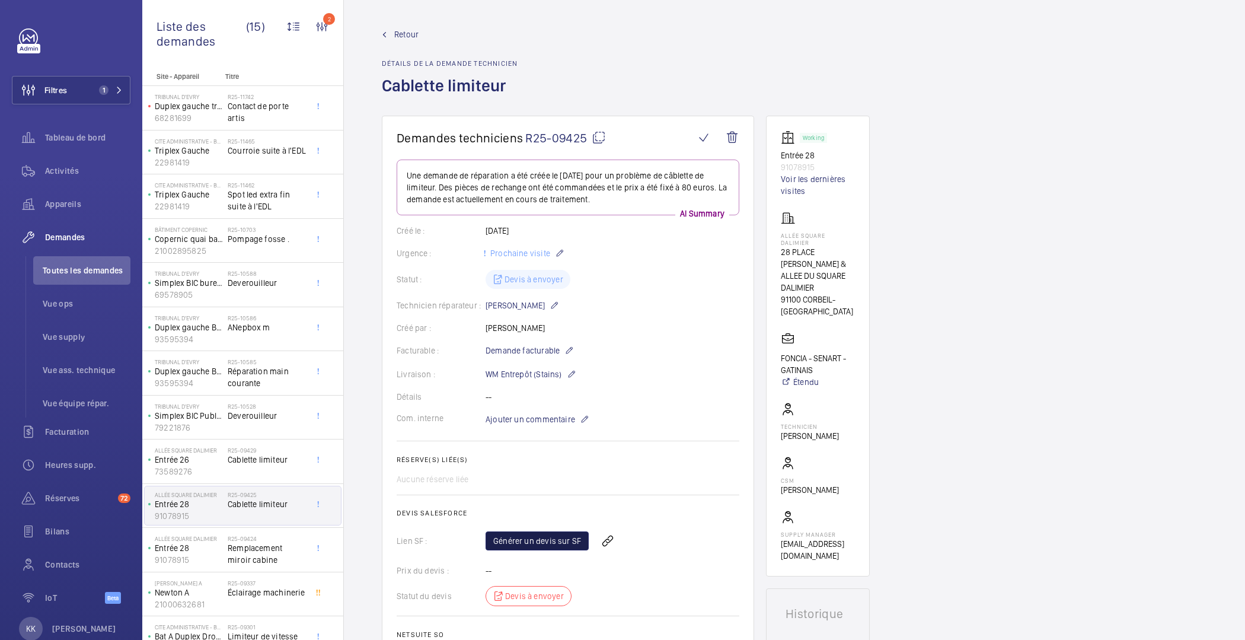
click at [534, 536] on link "Générer un devis sur SF" at bounding box center [536, 540] width 103 height 19
click at [421, 29] on link "Retour" at bounding box center [450, 34] width 136 height 12
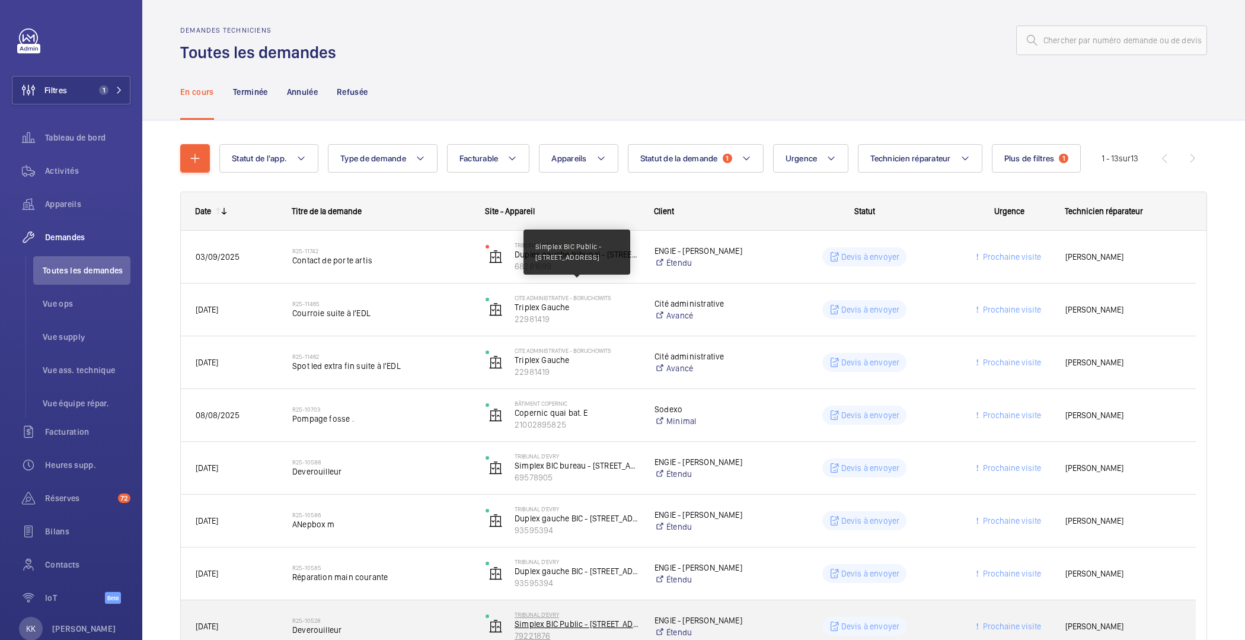
scroll to position [3, 0]
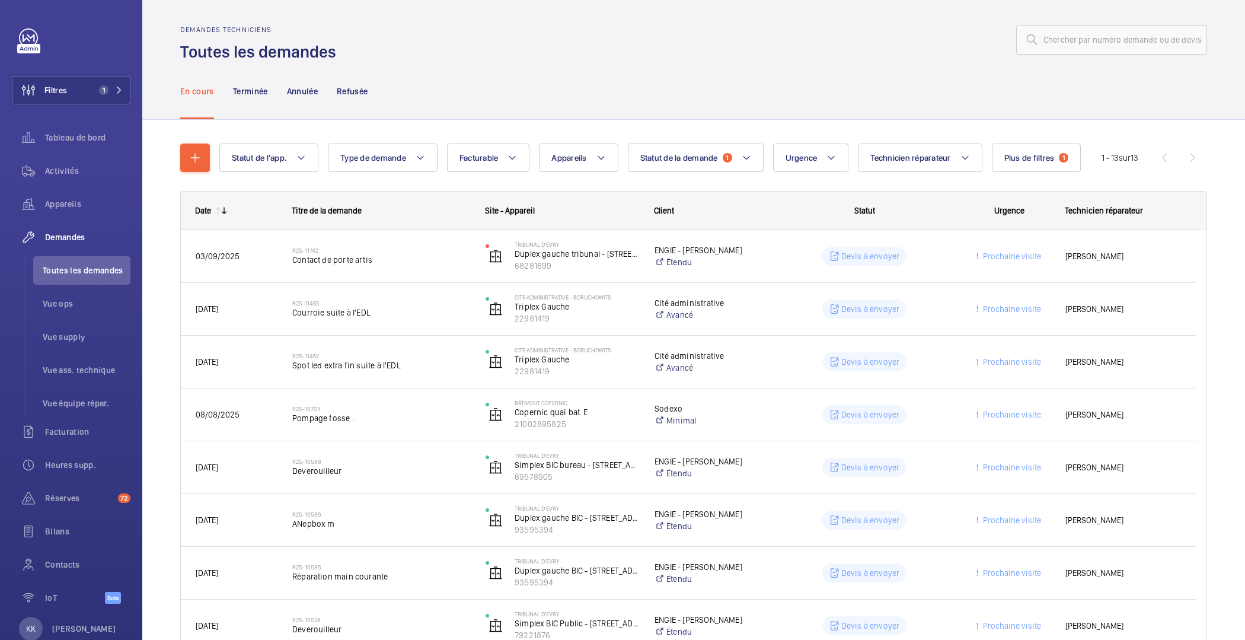
drag, startPoint x: 670, startPoint y: 203, endPoint x: 660, endPoint y: 216, distance: 16.0
click at [670, 204] on div "Client" at bounding box center [700, 210] width 121 height 38
click at [660, 216] on div "Client" at bounding box center [700, 210] width 121 height 38
click at [719, 219] on div "Client" at bounding box center [700, 210] width 121 height 38
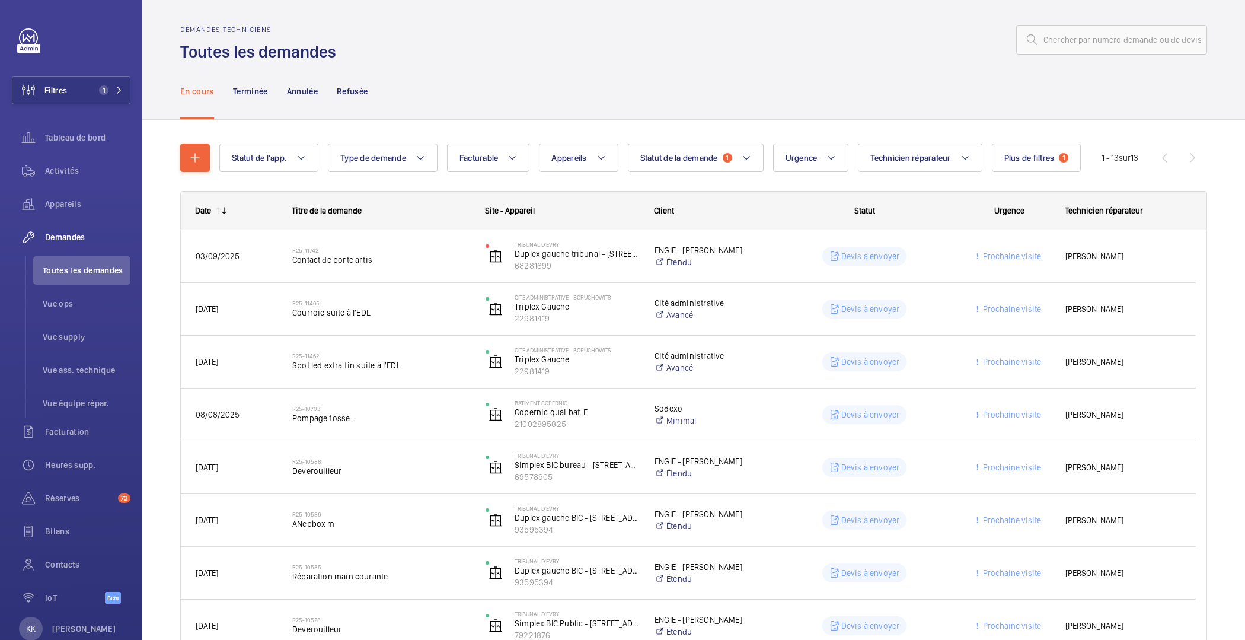
click at [778, 216] on div "Statut" at bounding box center [856, 210] width 193 height 38
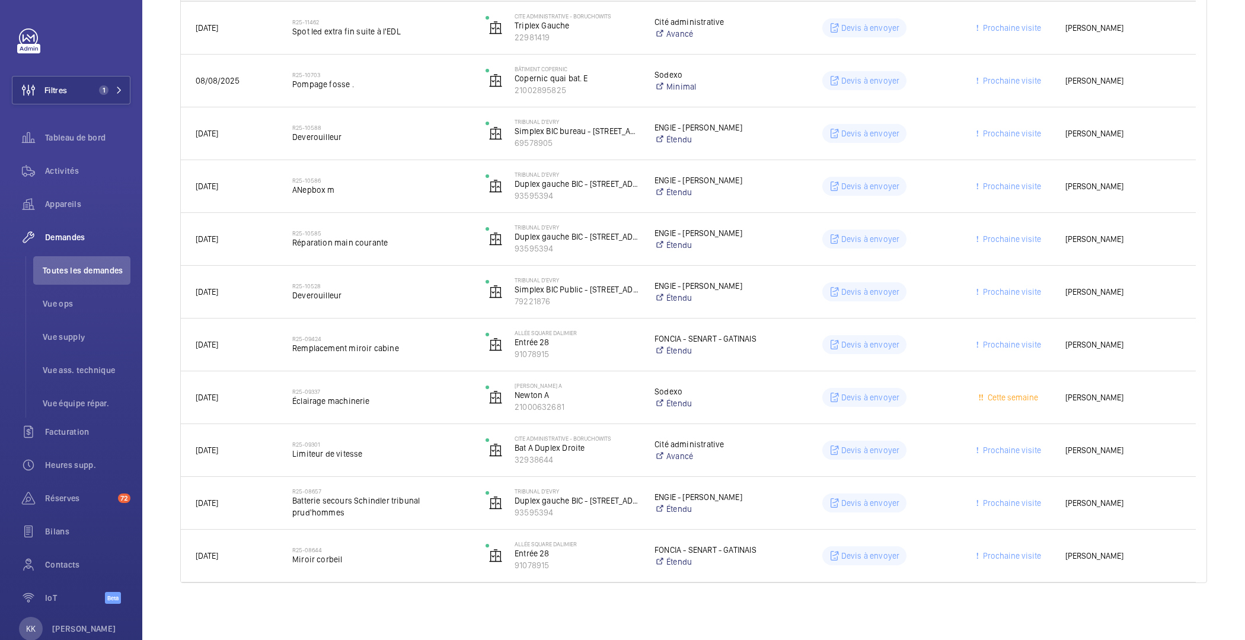
scroll to position [0, 0]
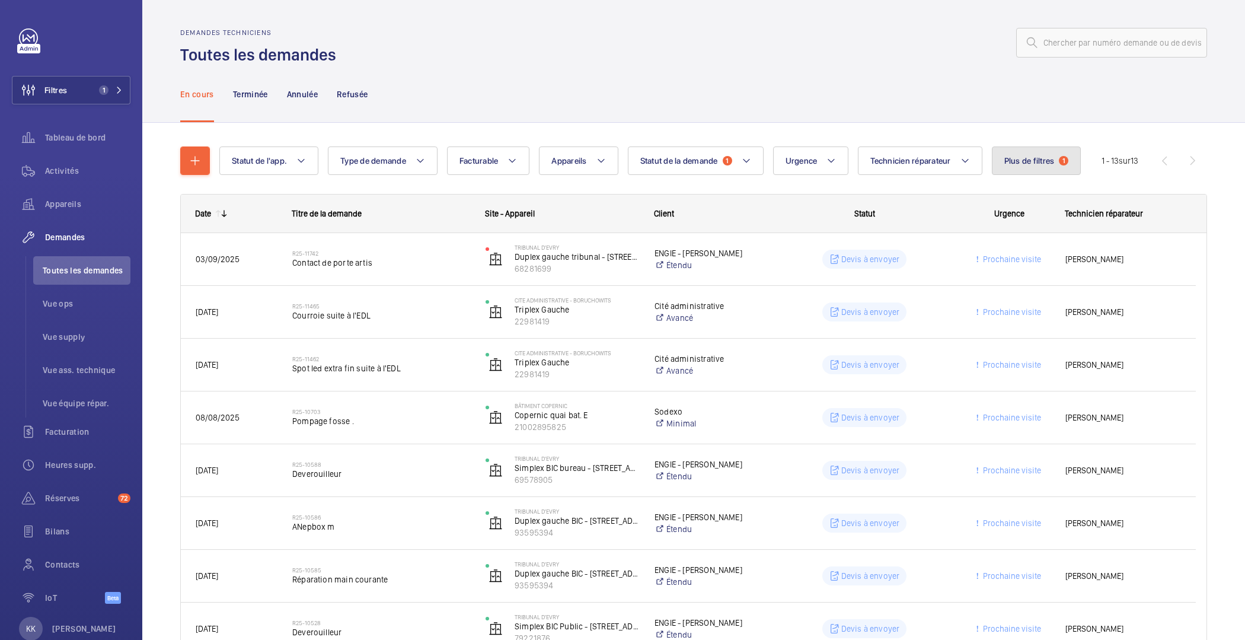
click at [1009, 161] on span "Plus de filtres" at bounding box center [1029, 160] width 50 height 9
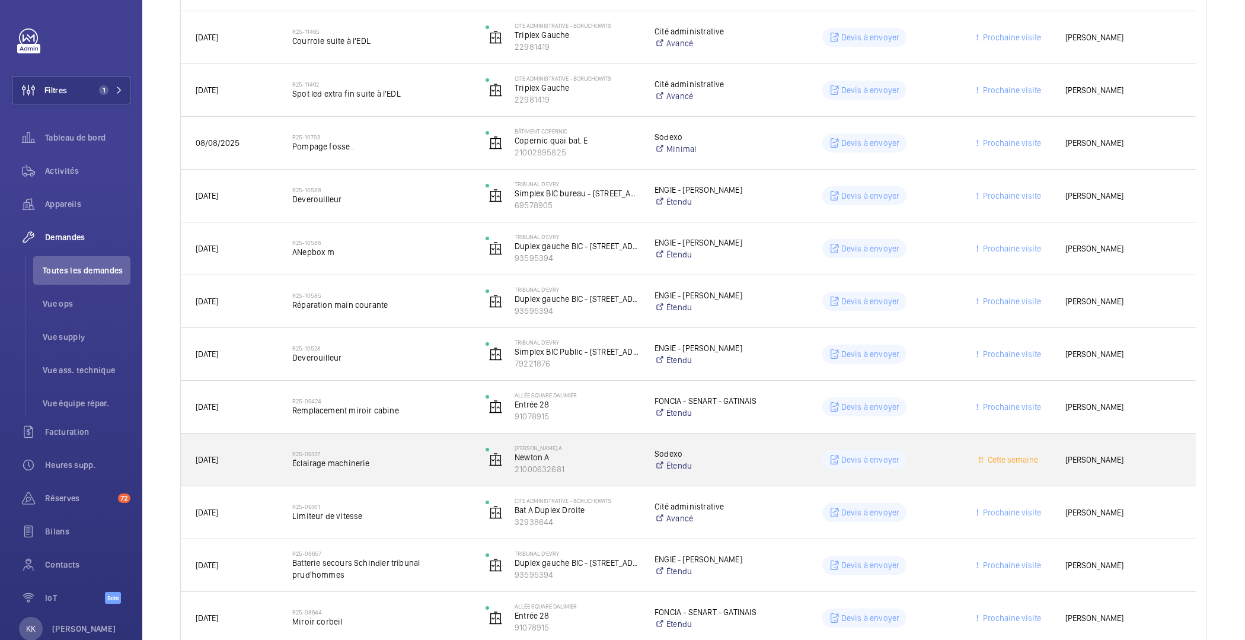
scroll to position [337, 0]
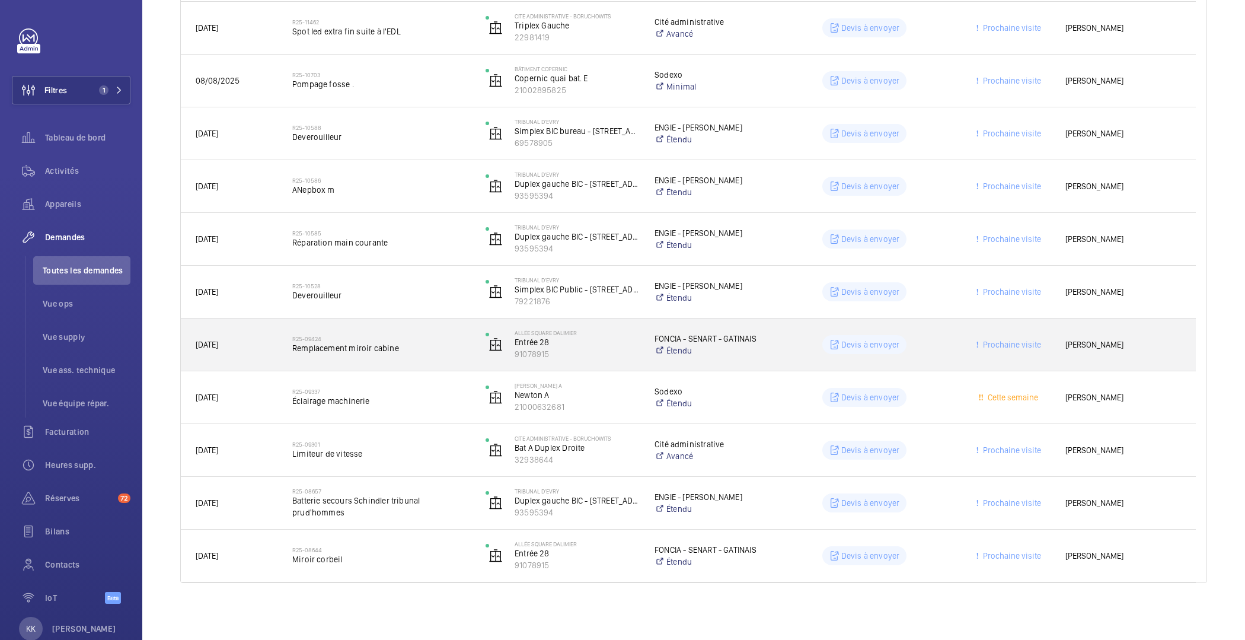
click at [357, 353] on span "Remplacement miroir cabine" at bounding box center [381, 348] width 178 height 12
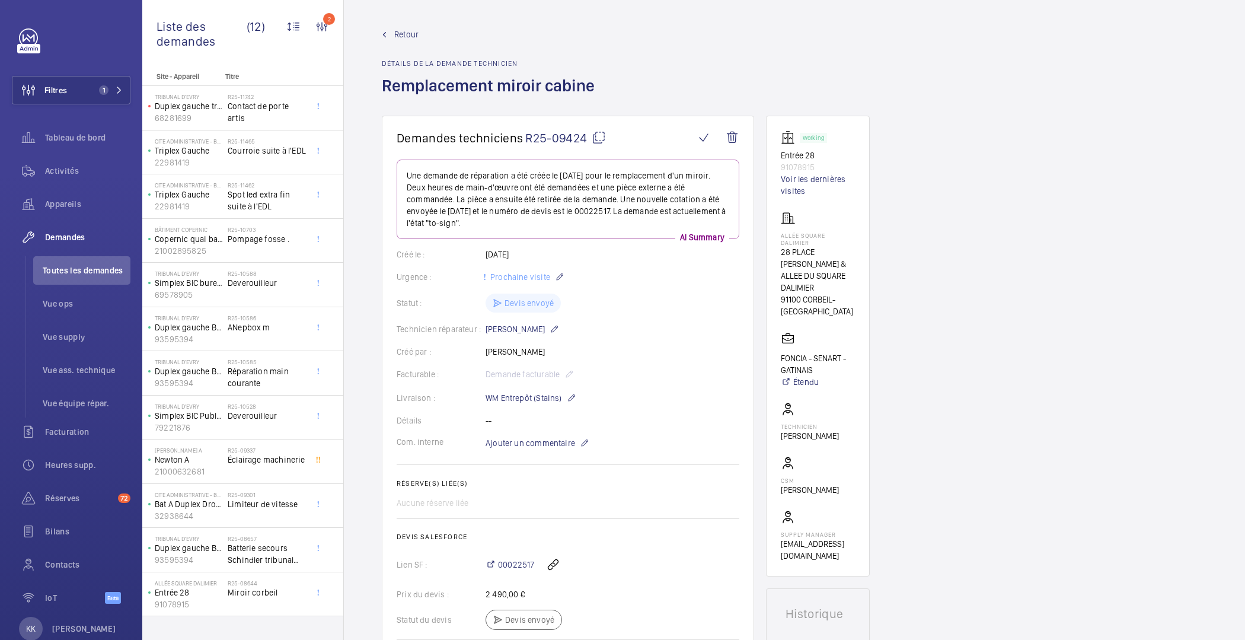
drag, startPoint x: 420, startPoint y: 356, endPoint x: 424, endPoint y: 349, distance: 8.5
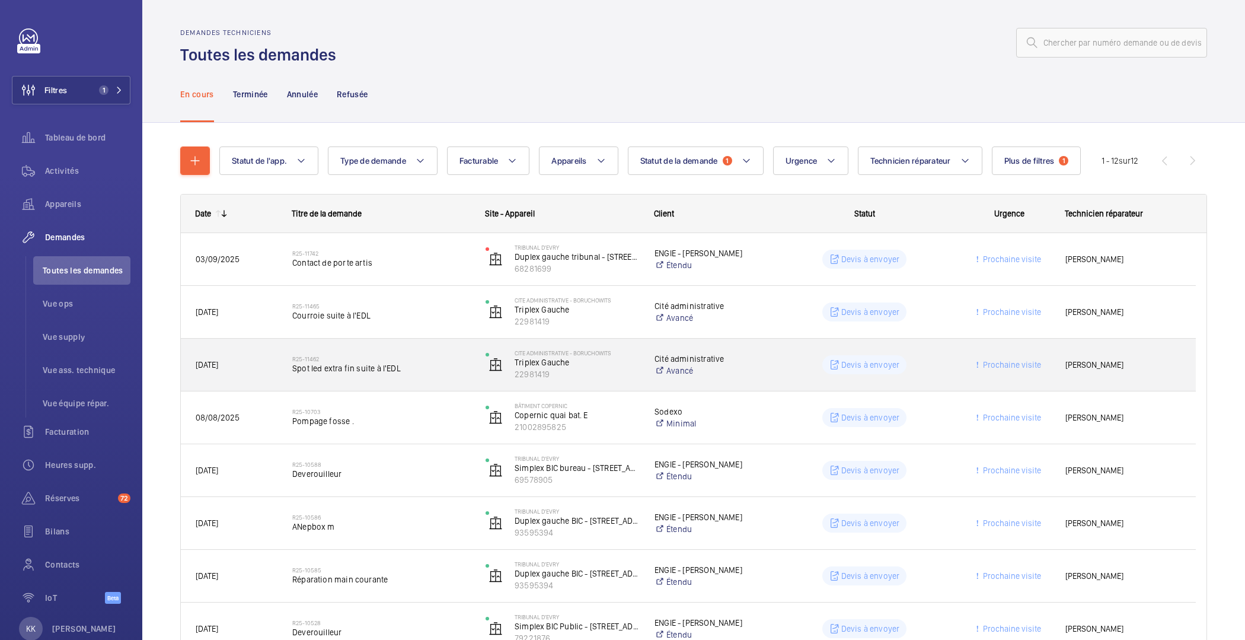
scroll to position [283, 0]
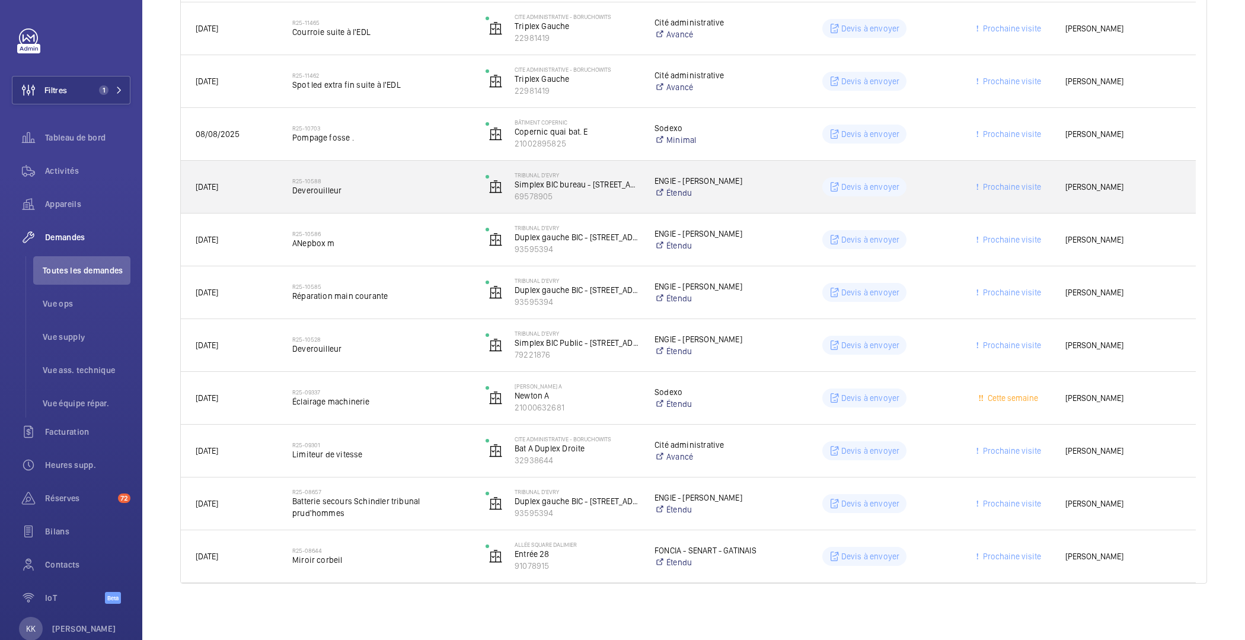
click at [413, 194] on span "Deverouilleur" at bounding box center [381, 190] width 178 height 12
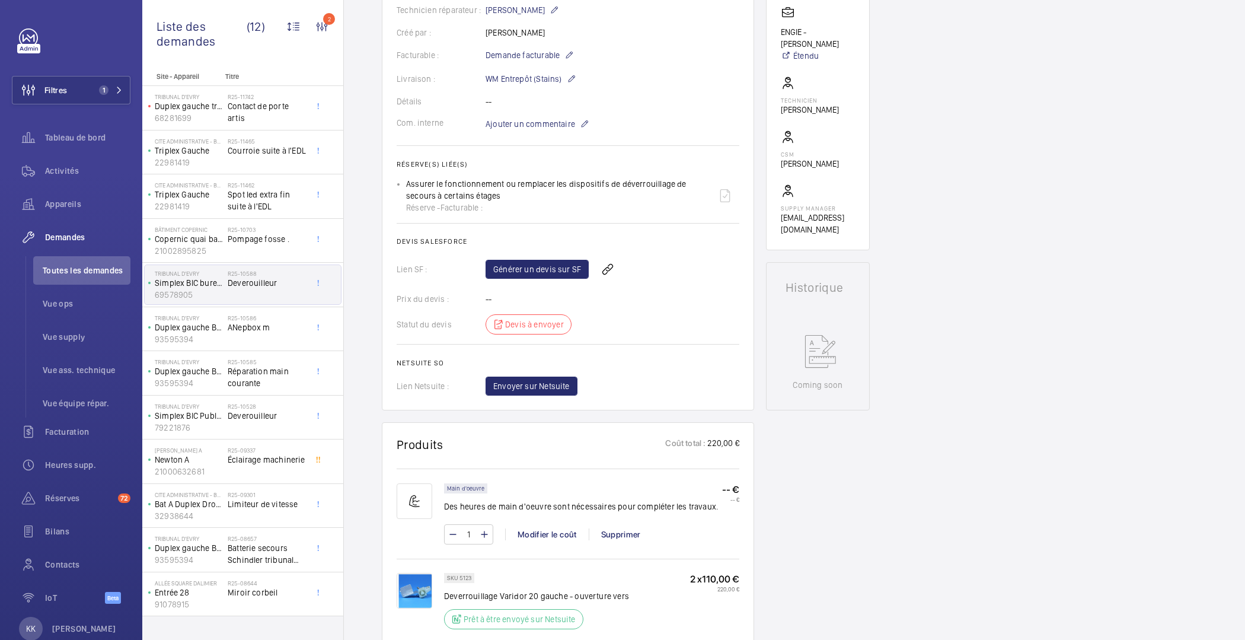
scroll to position [469, 0]
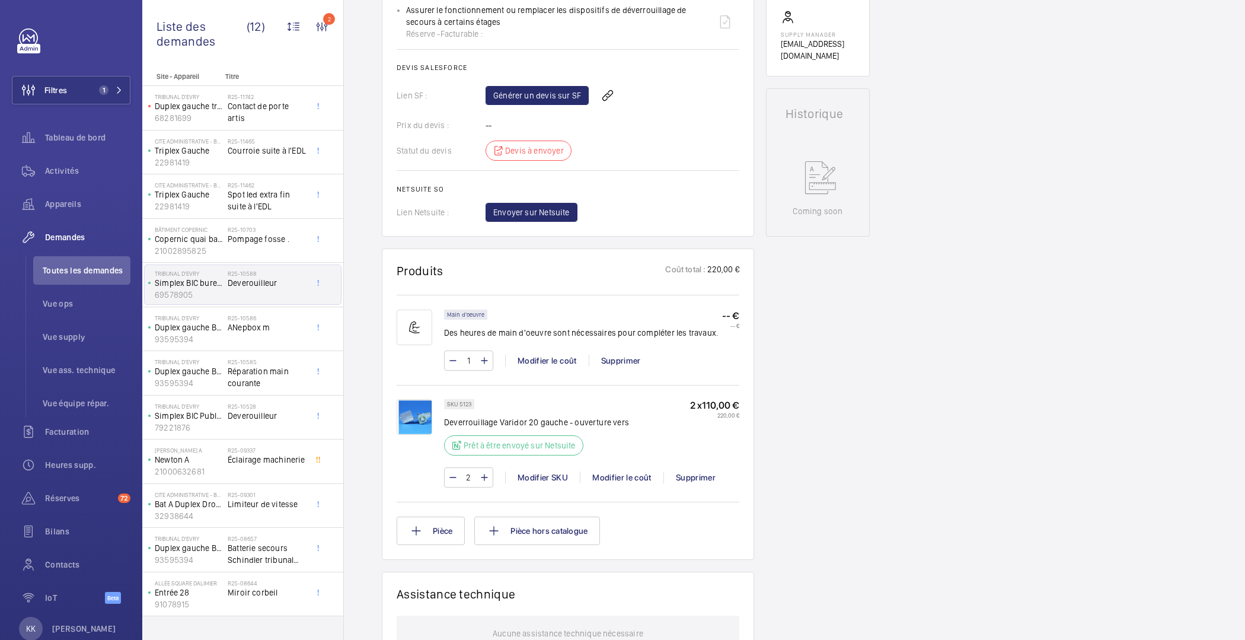
click at [392, 410] on wm-front-card "Produits Coût total : 220,00 € Main d'oeuvre Des heures de main d'oeuvre sont n…" at bounding box center [568, 403] width 372 height 311
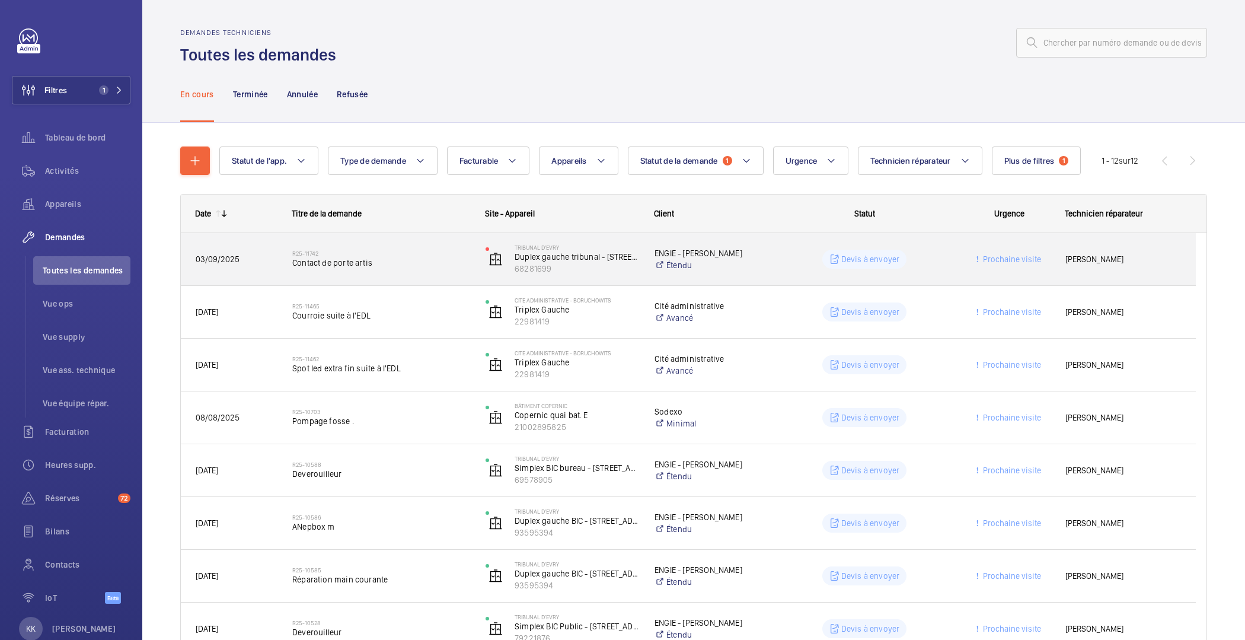
click at [413, 261] on span "Contact de porte artis" at bounding box center [381, 263] width 178 height 12
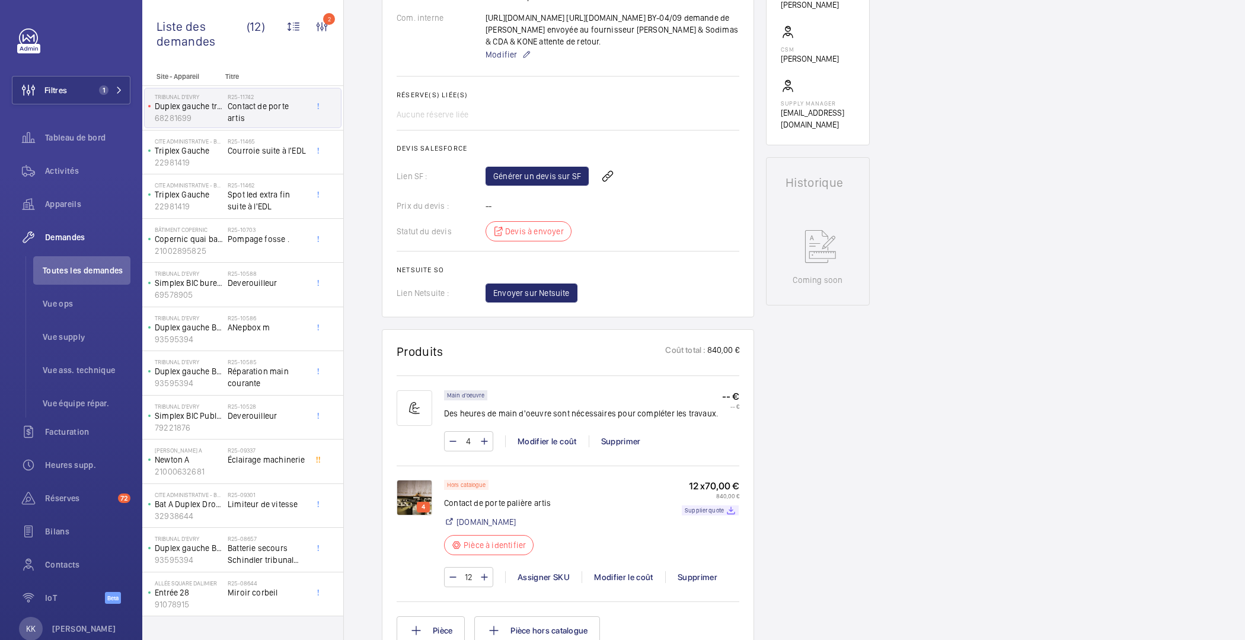
scroll to position [417, 0]
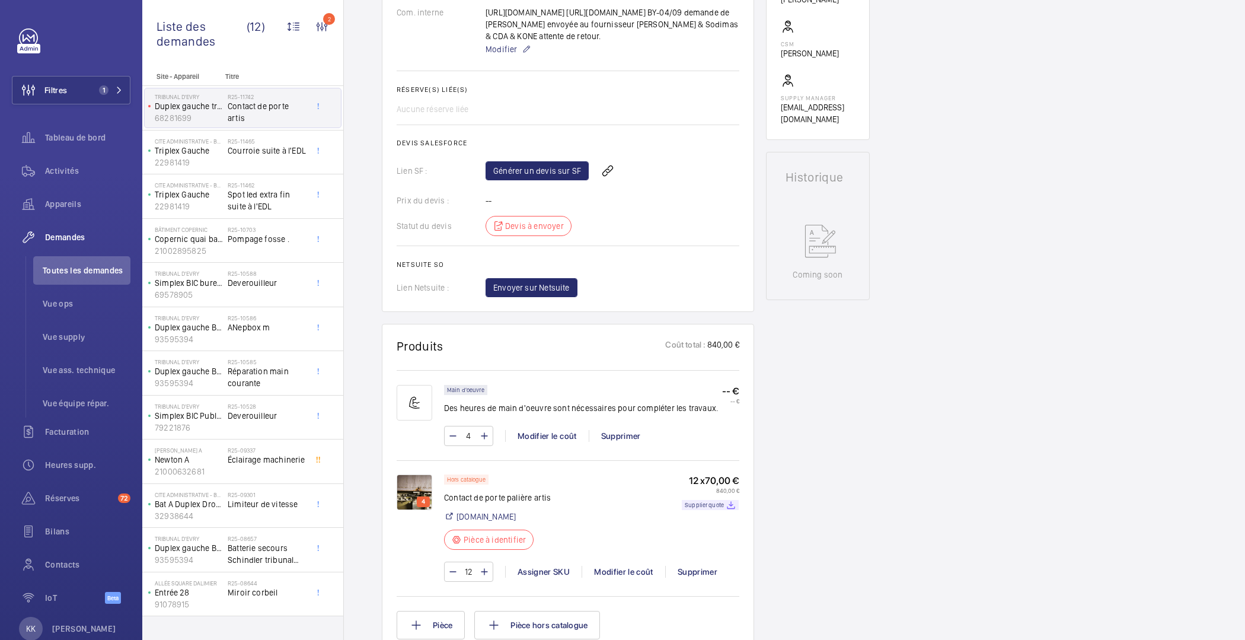
click at [411, 510] on img at bounding box center [415, 492] width 36 height 36
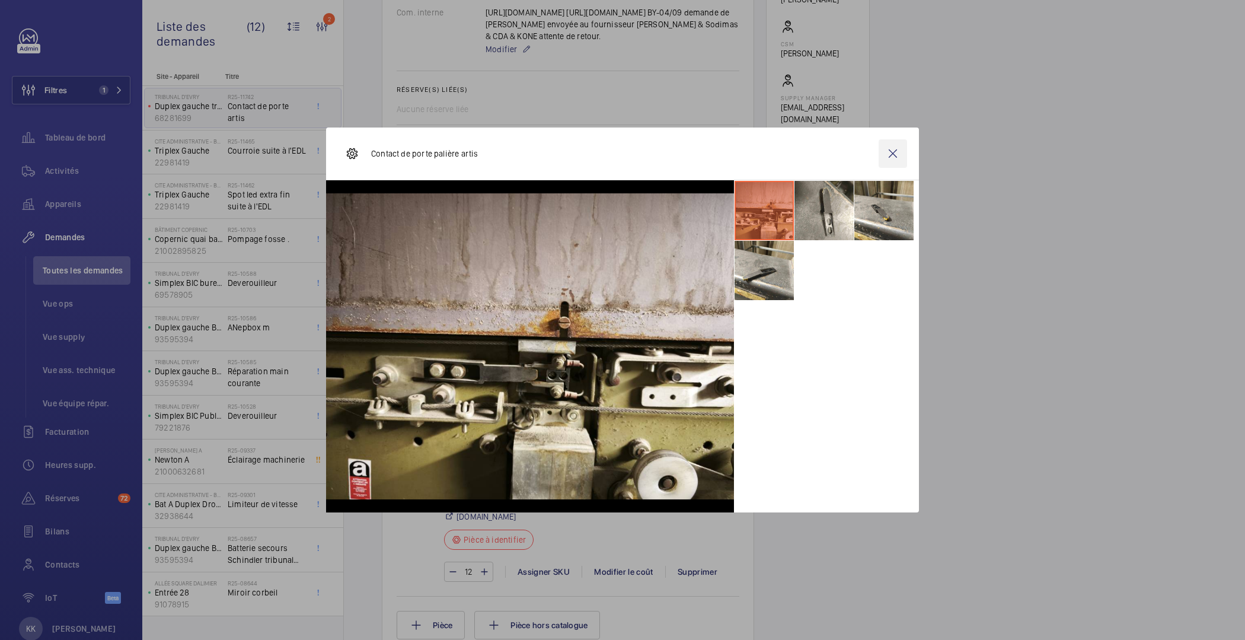
click at [899, 148] on wm-front-icon-button at bounding box center [892, 153] width 28 height 28
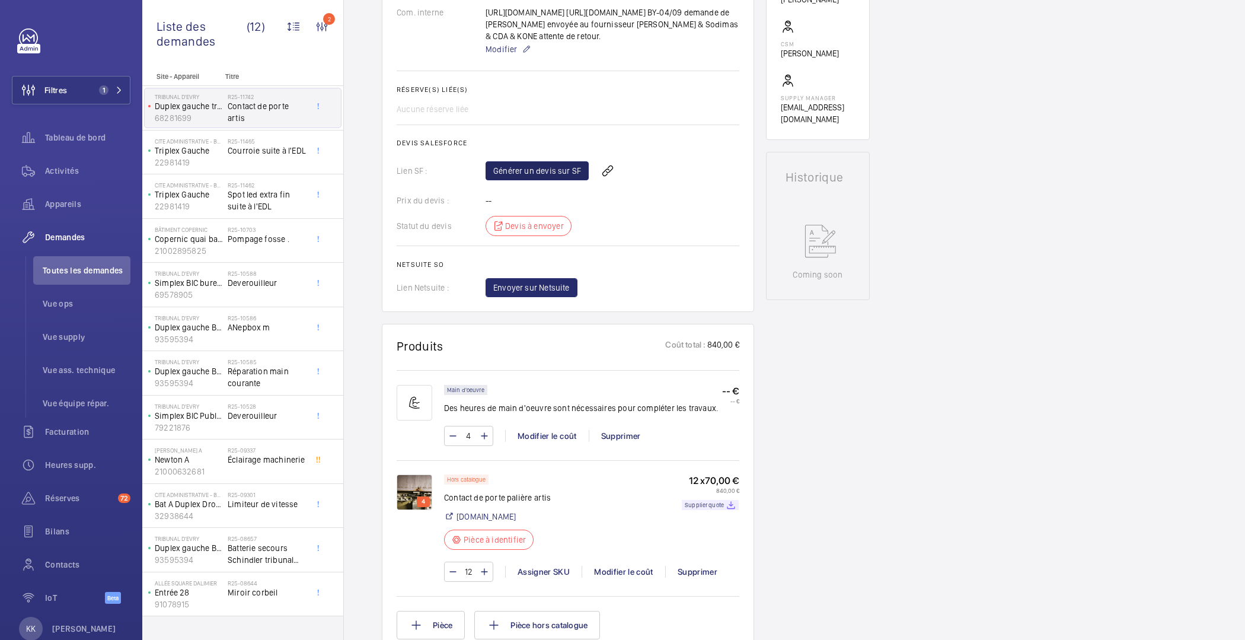
scroll to position [0, 0]
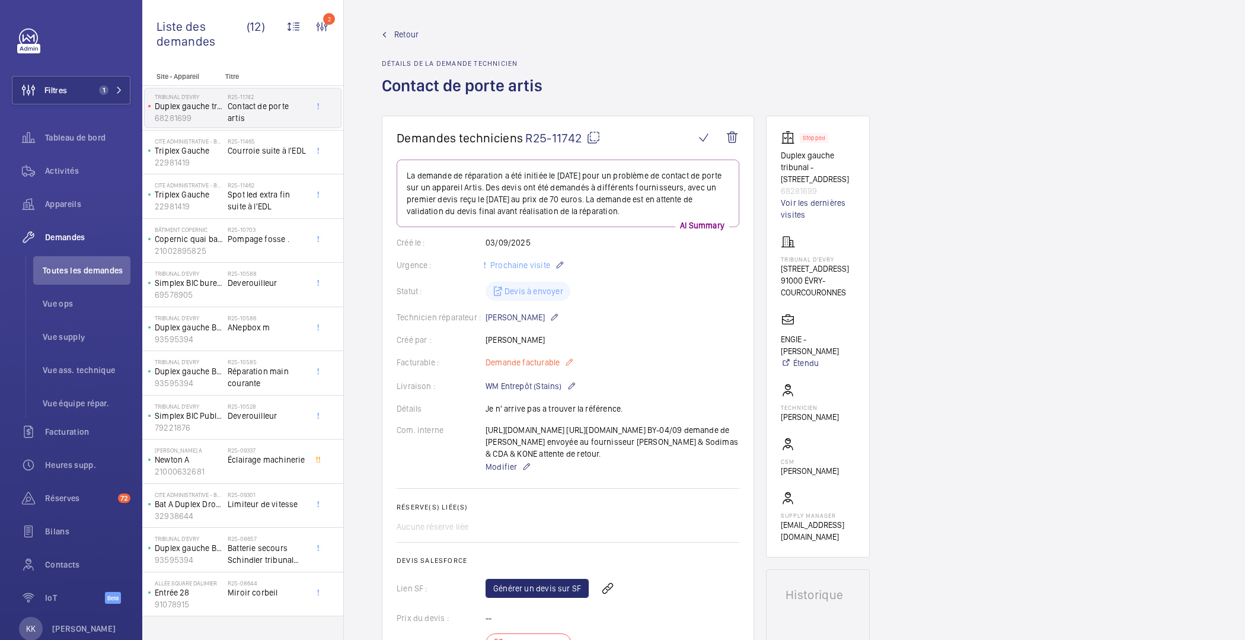
click at [568, 364] on mat-icon at bounding box center [568, 362] width 9 height 14
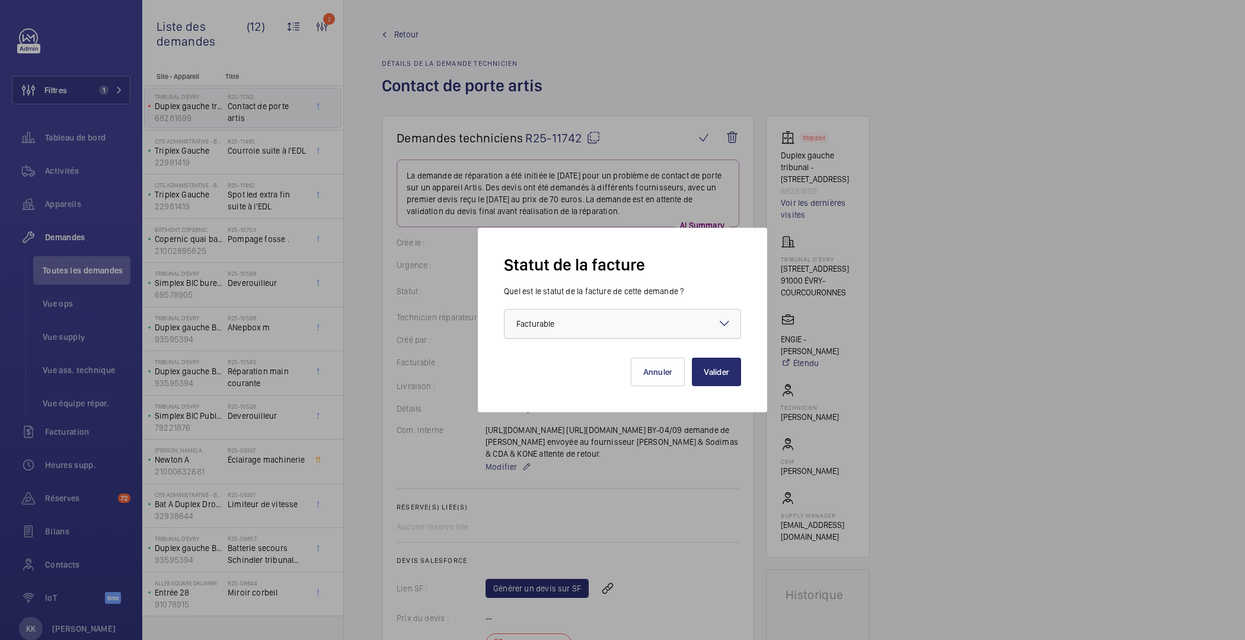
click at [560, 337] on div at bounding box center [622, 323] width 236 height 28
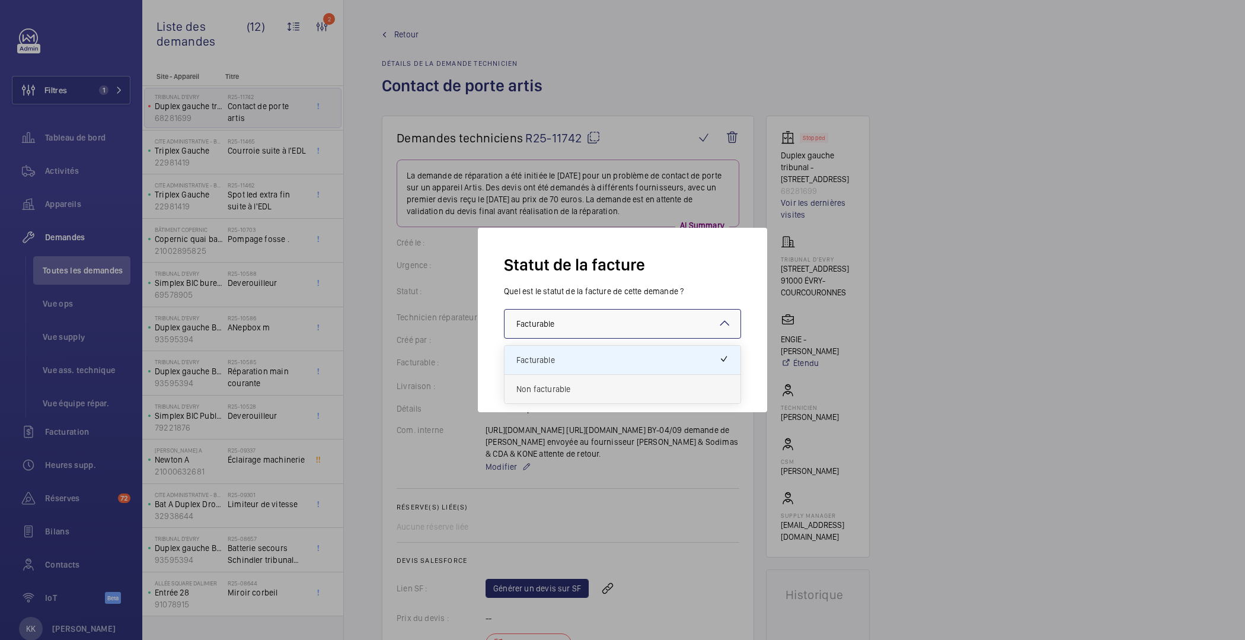
click at [552, 386] on span "Non facturable" at bounding box center [622, 389] width 212 height 12
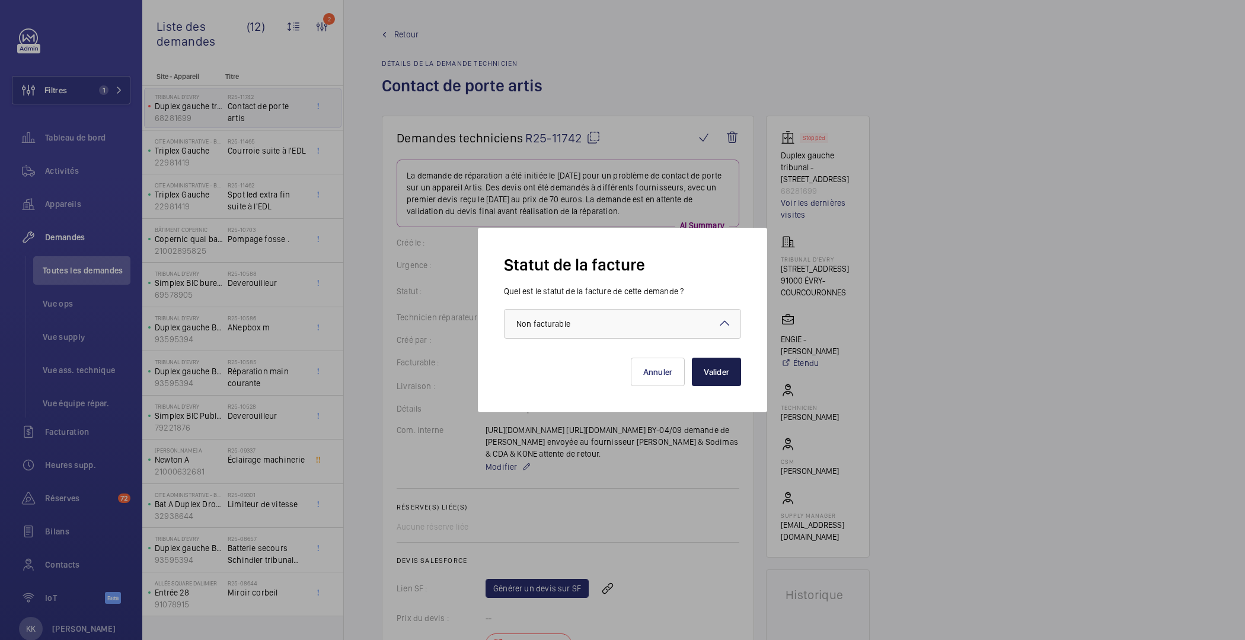
click at [723, 370] on button "Valider" at bounding box center [716, 371] width 49 height 28
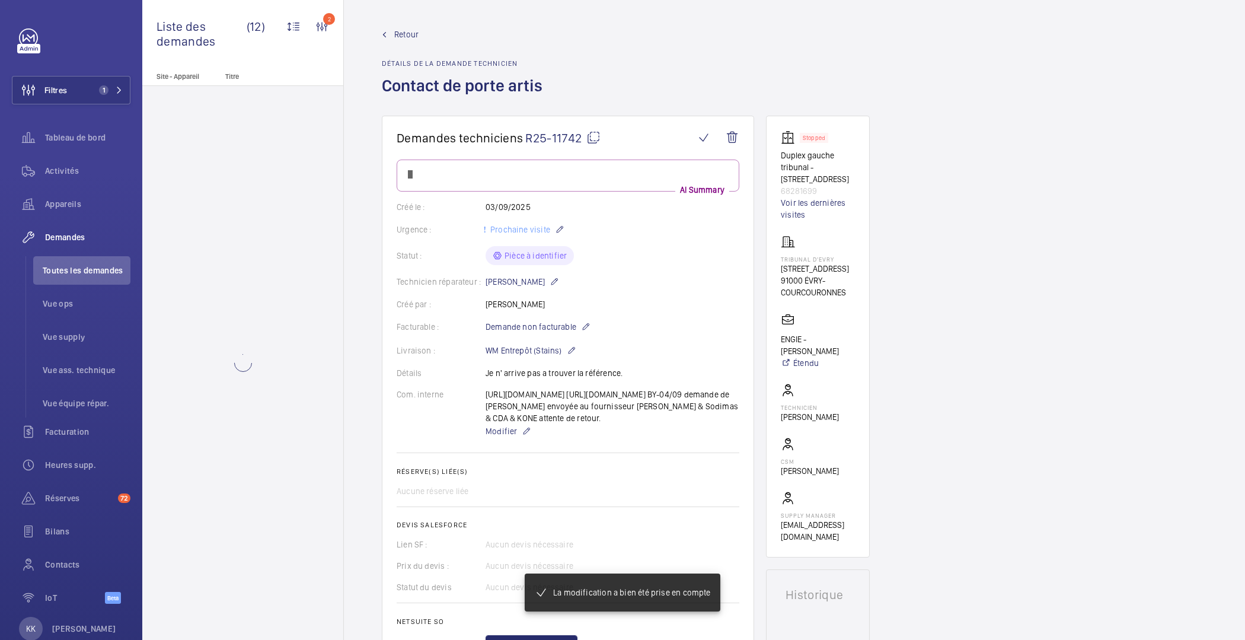
click at [404, 39] on span "Retour" at bounding box center [406, 34] width 24 height 12
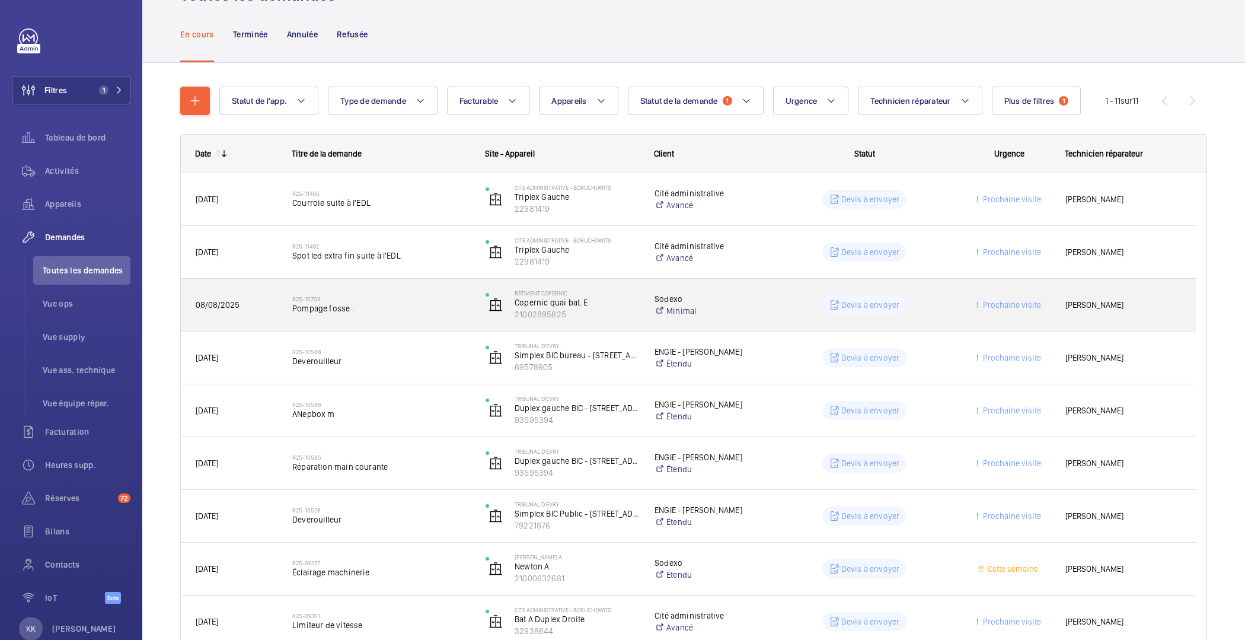
scroll to position [61, 0]
click at [408, 313] on div "R25-10703 Pompage fosse ." at bounding box center [381, 303] width 178 height 34
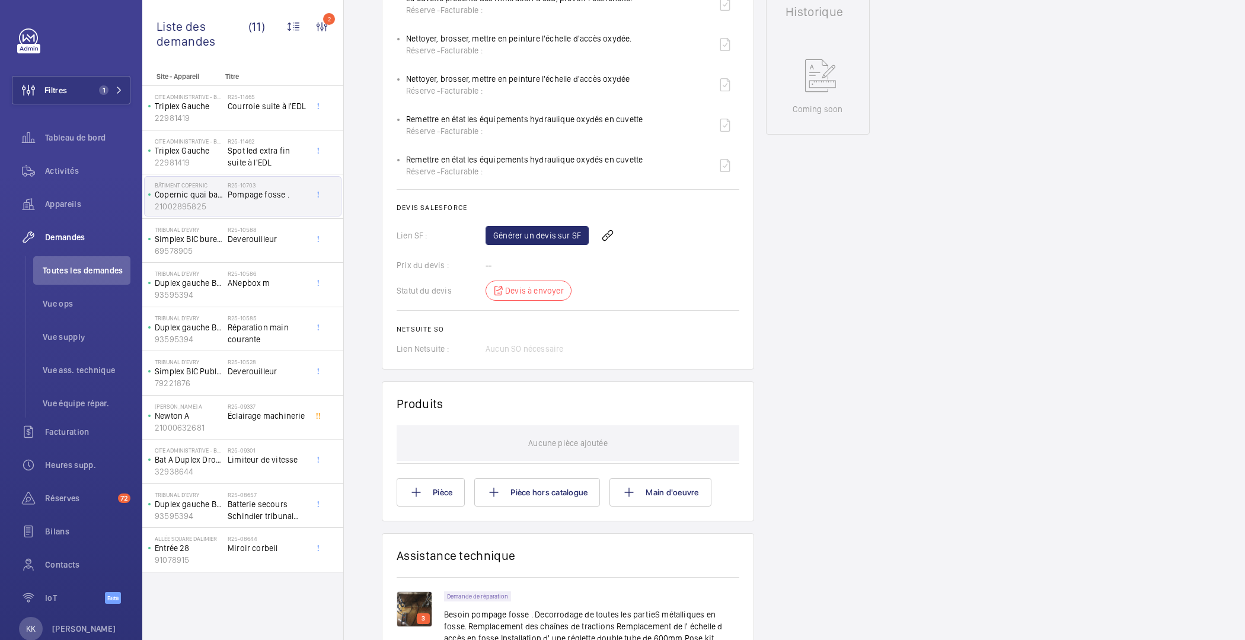
scroll to position [866, 0]
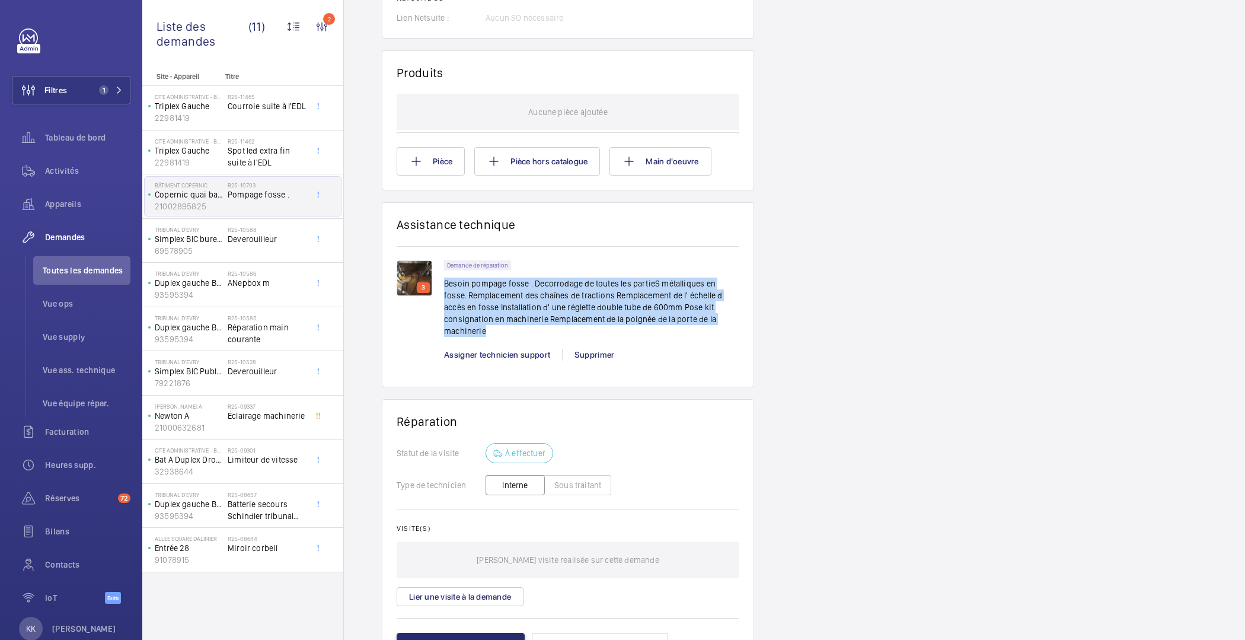
drag, startPoint x: 696, startPoint y: 312, endPoint x: 444, endPoint y: 276, distance: 255.2
click at [444, 277] on p "Besoin pompage fosse . Decorrodage de toutes les partieS métalliques en fosse. …" at bounding box center [591, 306] width 295 height 59
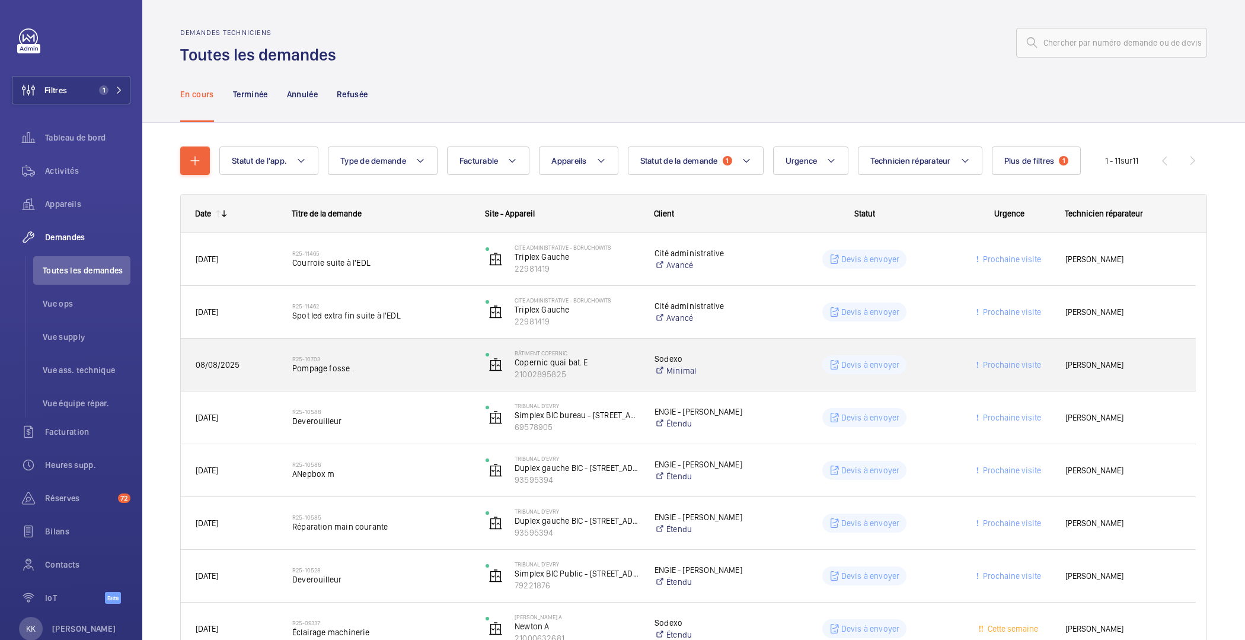
scroll to position [60, 0]
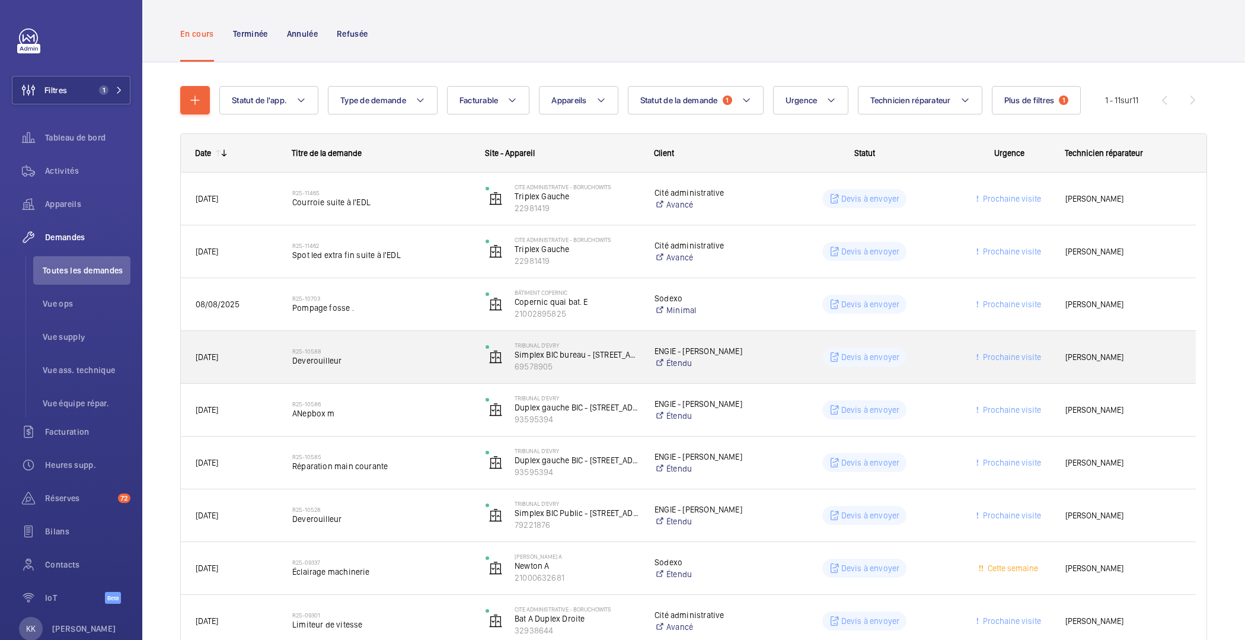
click at [378, 362] on span "Deverouilleur" at bounding box center [381, 360] width 178 height 12
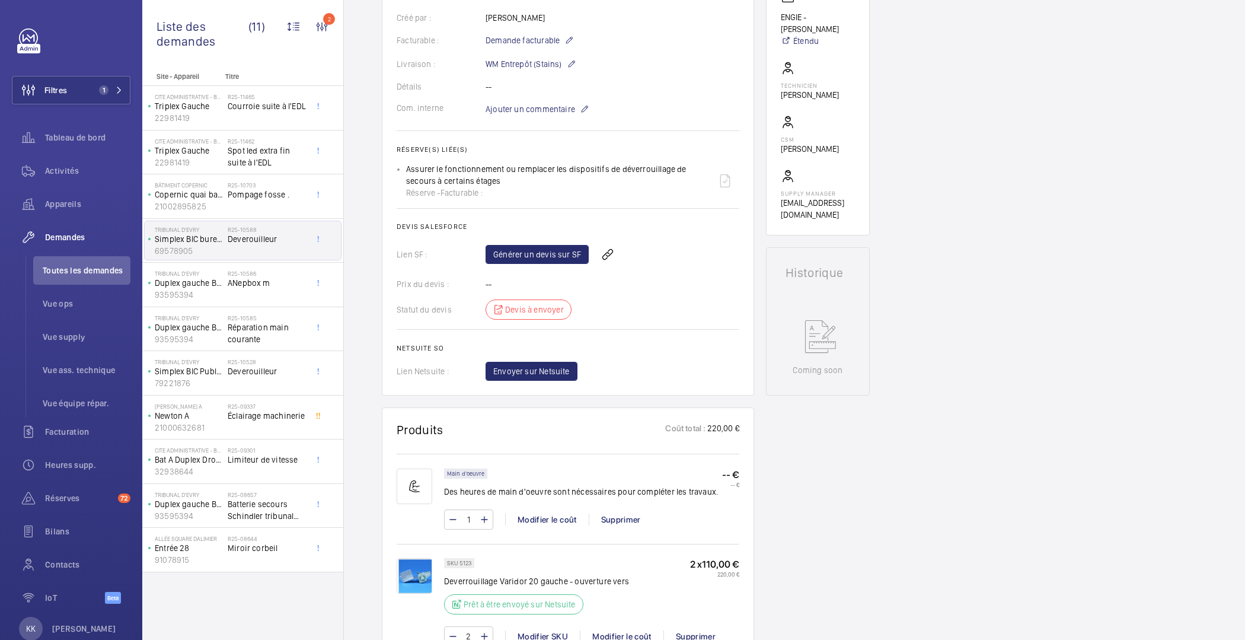
scroll to position [339, 0]
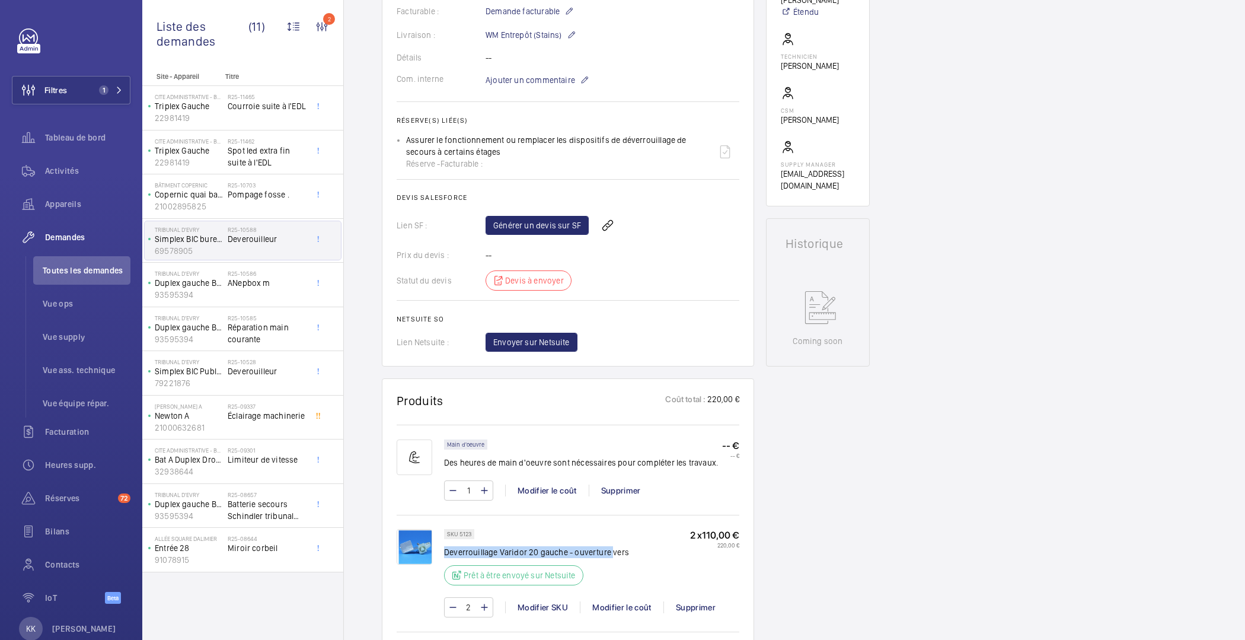
drag, startPoint x: 443, startPoint y: 551, endPoint x: 610, endPoint y: 552, distance: 166.6
click at [610, 552] on p "Deverrouillage Varidor 20 gauche - ouverture vers" at bounding box center [536, 552] width 185 height 12
click at [622, 551] on p "Deverrouillage Varidor 20 gauche - ouverture vers" at bounding box center [536, 552] width 185 height 12
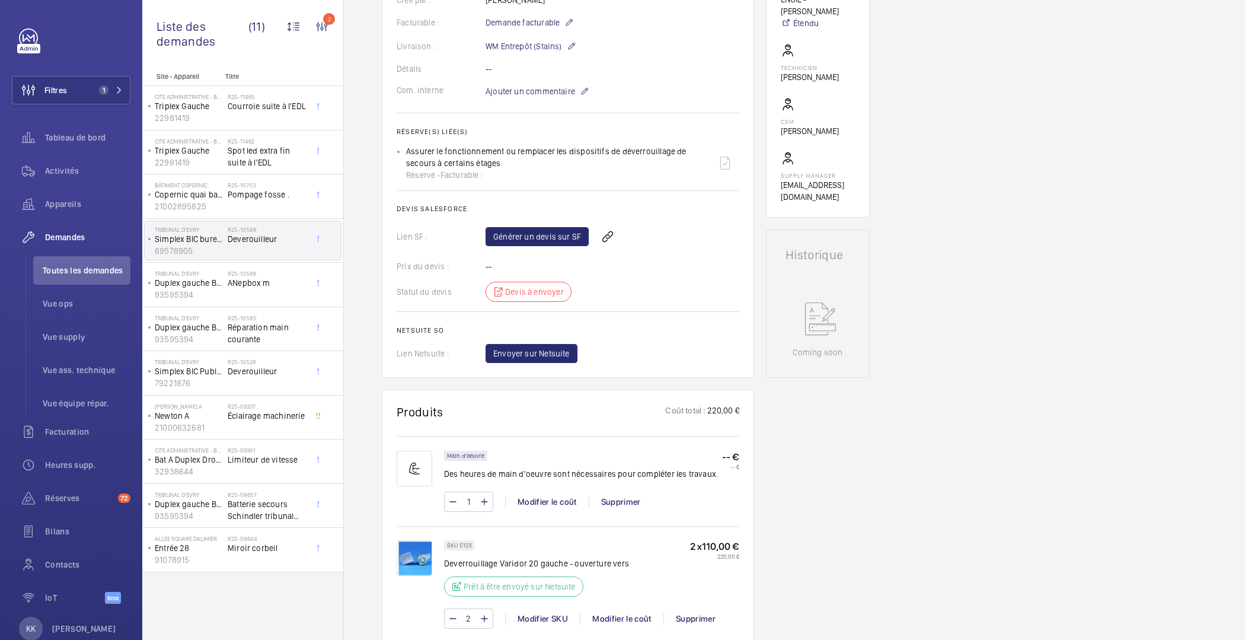
scroll to position [325, 0]
click at [546, 237] on link "Générer un devis sur SF" at bounding box center [536, 238] width 103 height 19
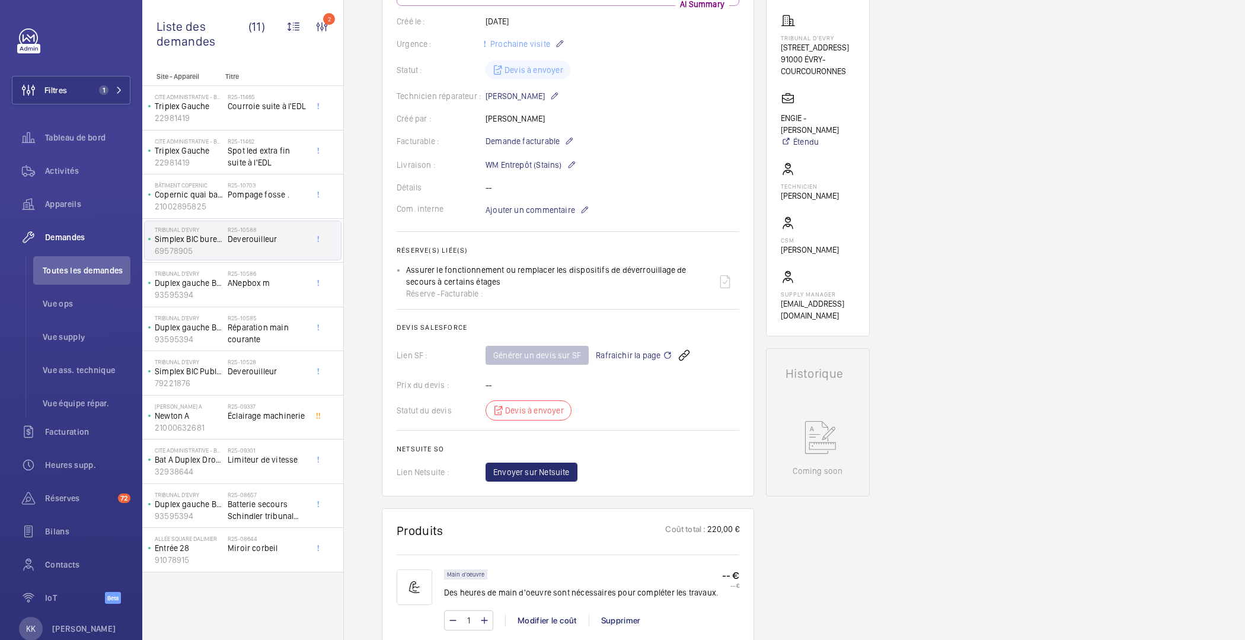
scroll to position [0, 0]
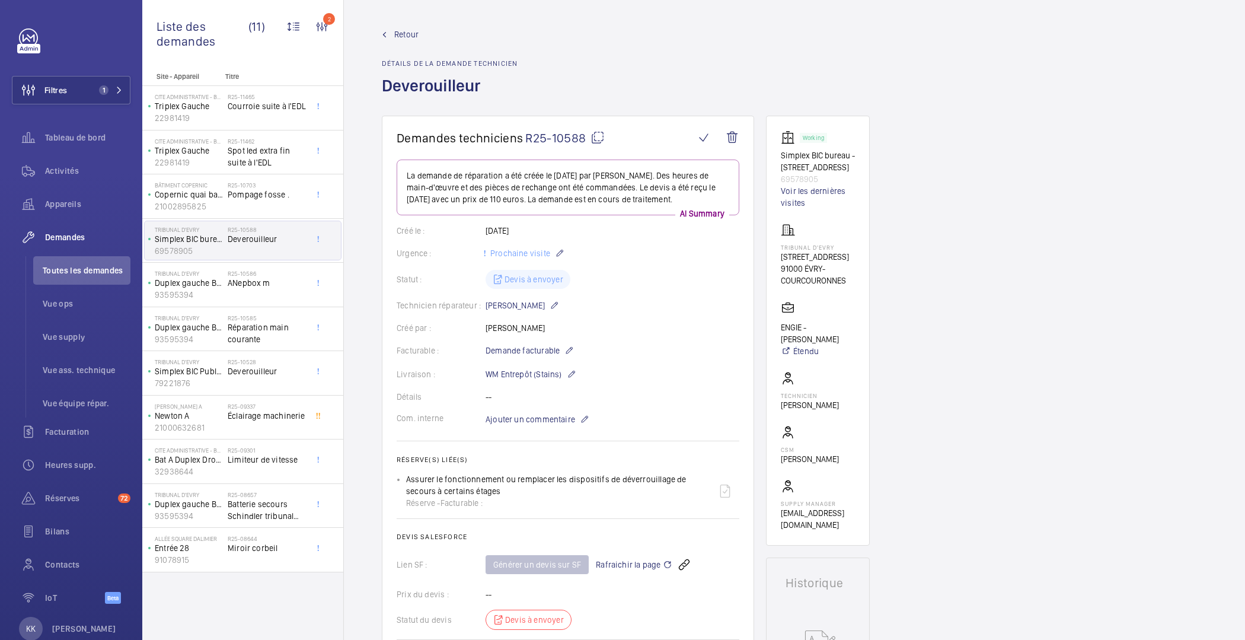
click at [412, 34] on span "Retour" at bounding box center [406, 34] width 24 height 12
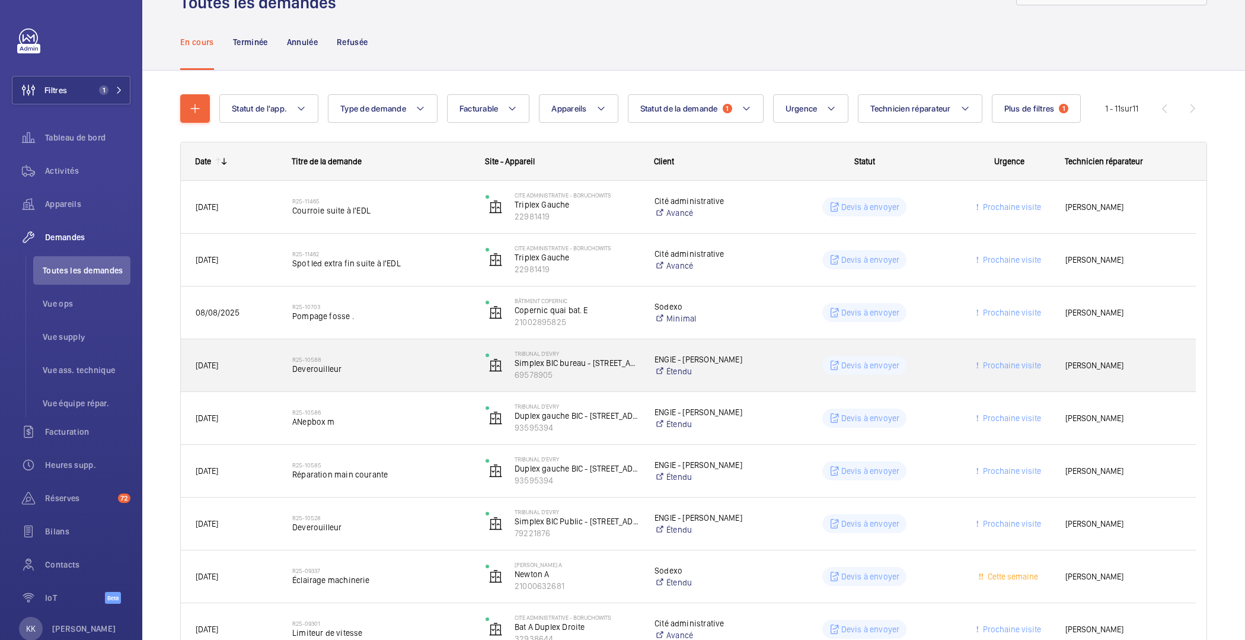
scroll to position [98, 0]
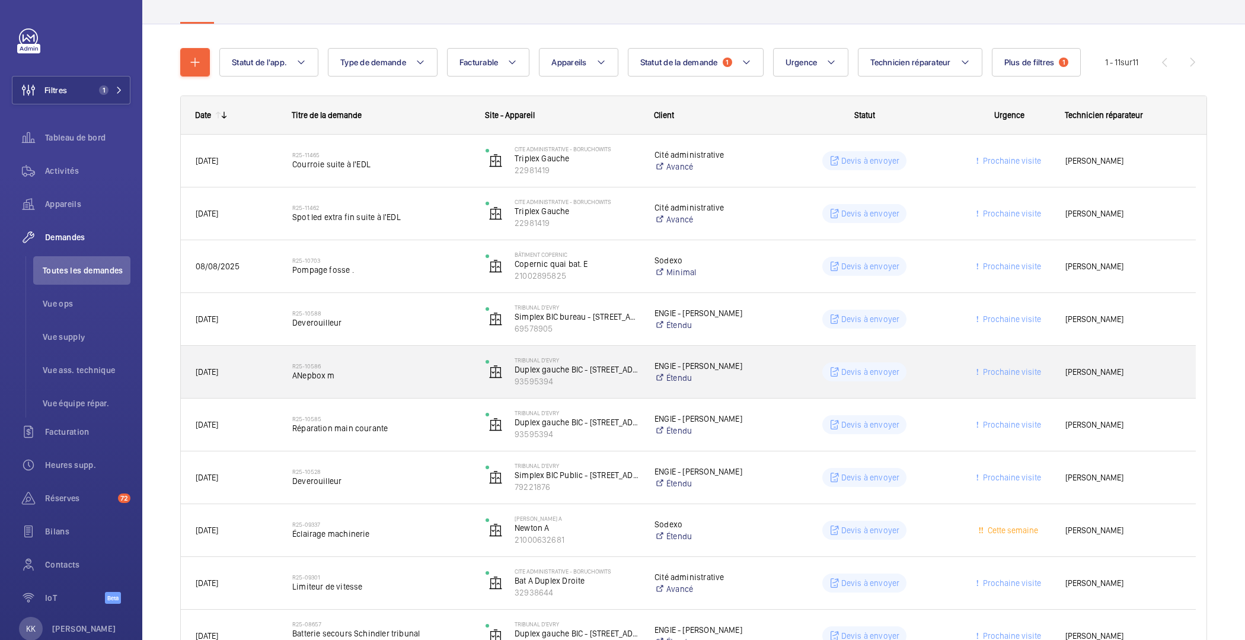
click at [377, 382] on div "R25-10586 ANepbox m" at bounding box center [381, 371] width 178 height 34
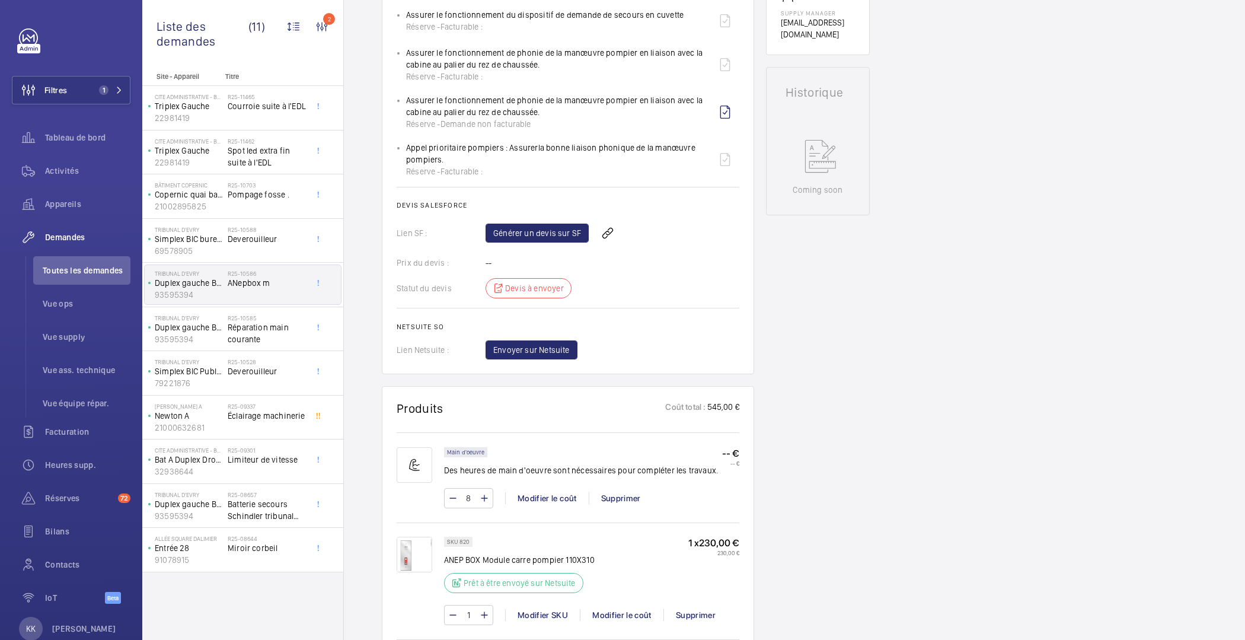
scroll to position [341, 0]
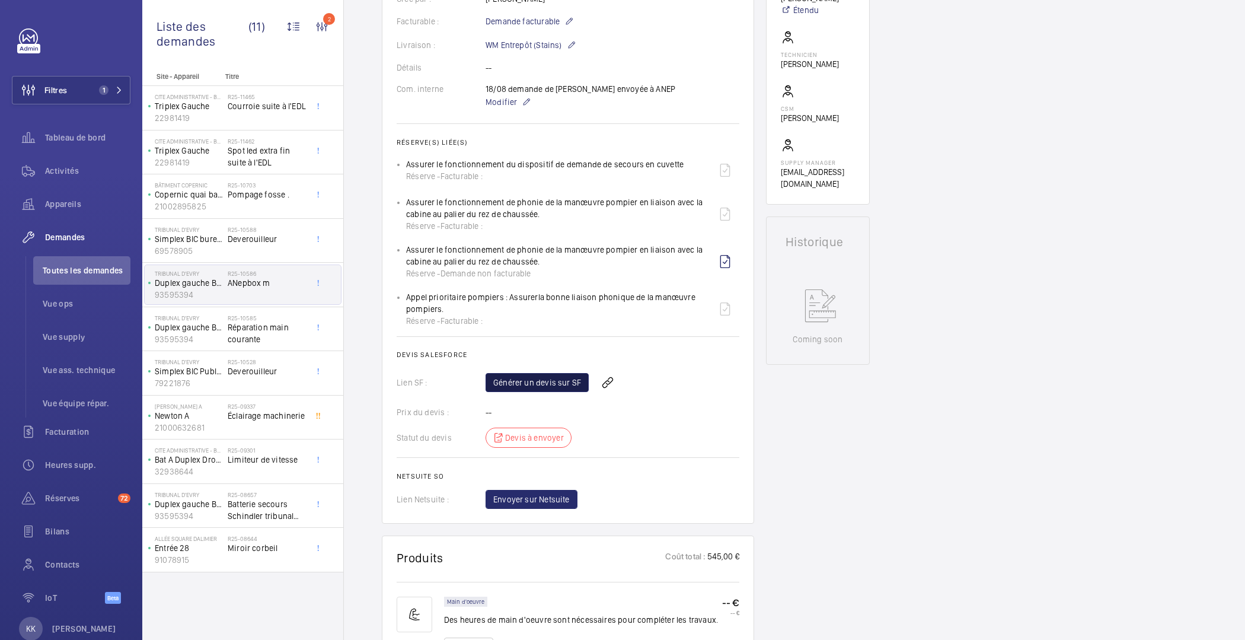
click at [516, 383] on link "Générer un devis sur SF" at bounding box center [536, 382] width 103 height 19
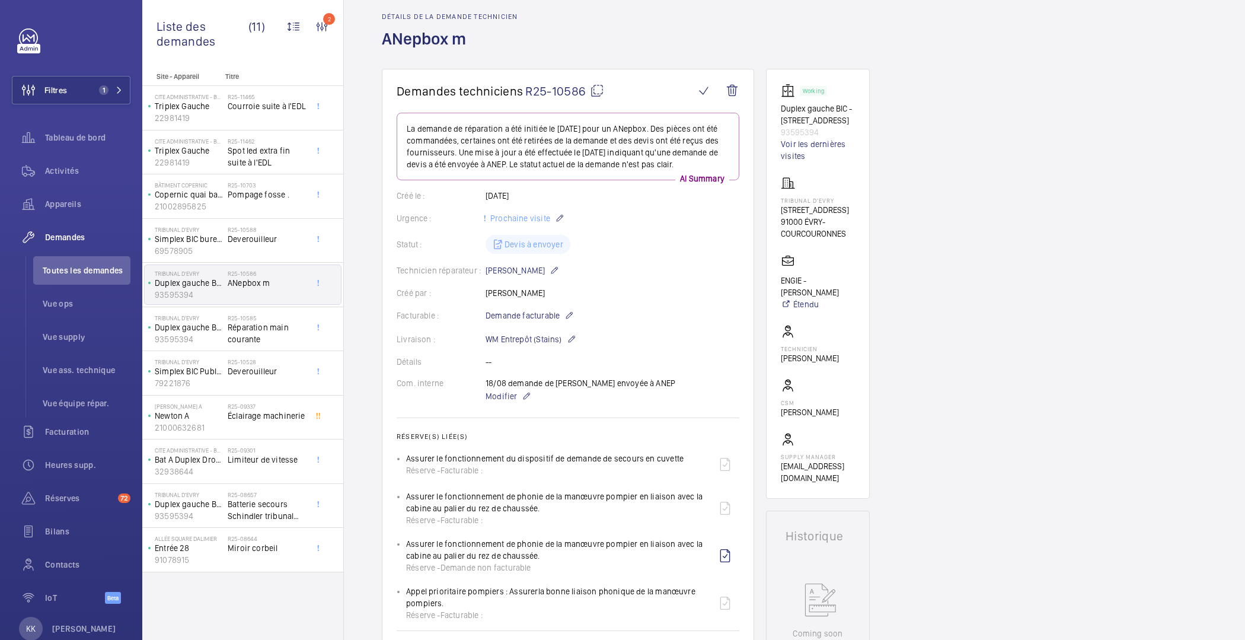
scroll to position [0, 0]
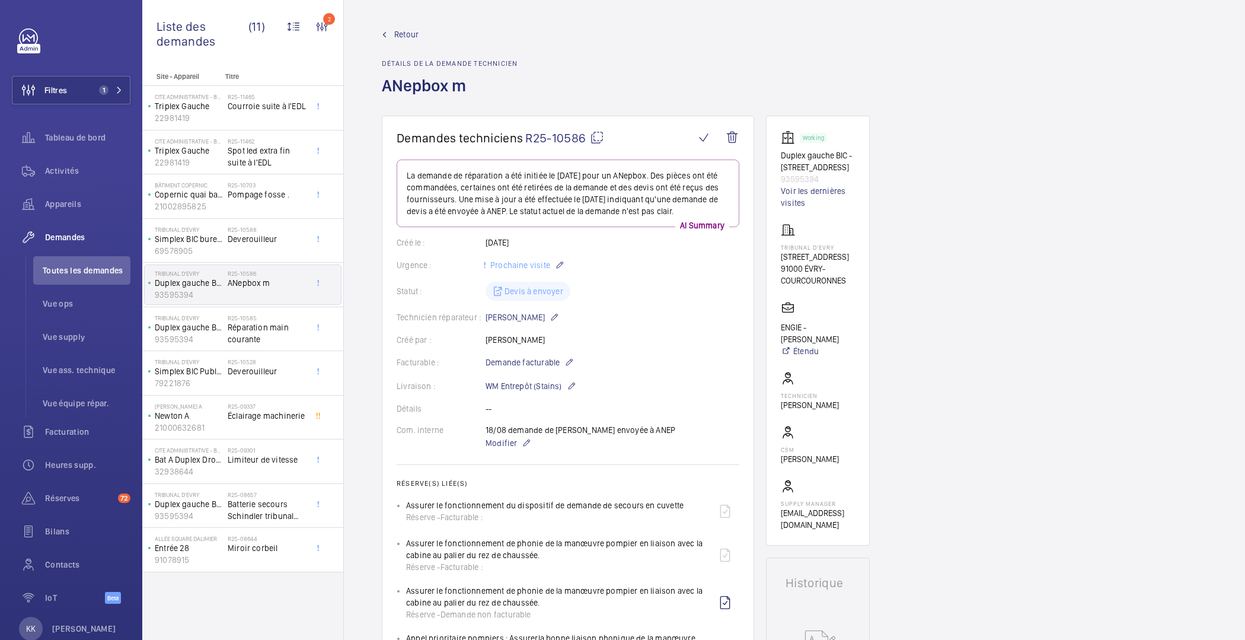
click at [403, 34] on span "Retour" at bounding box center [406, 34] width 24 height 12
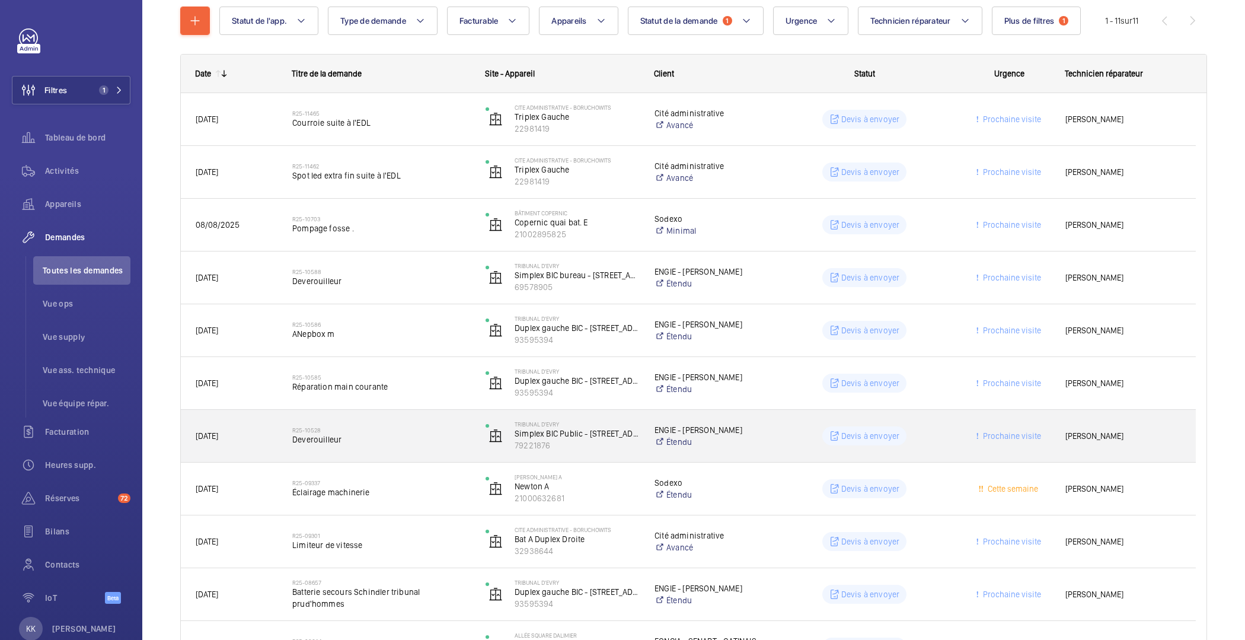
scroll to position [199, 0]
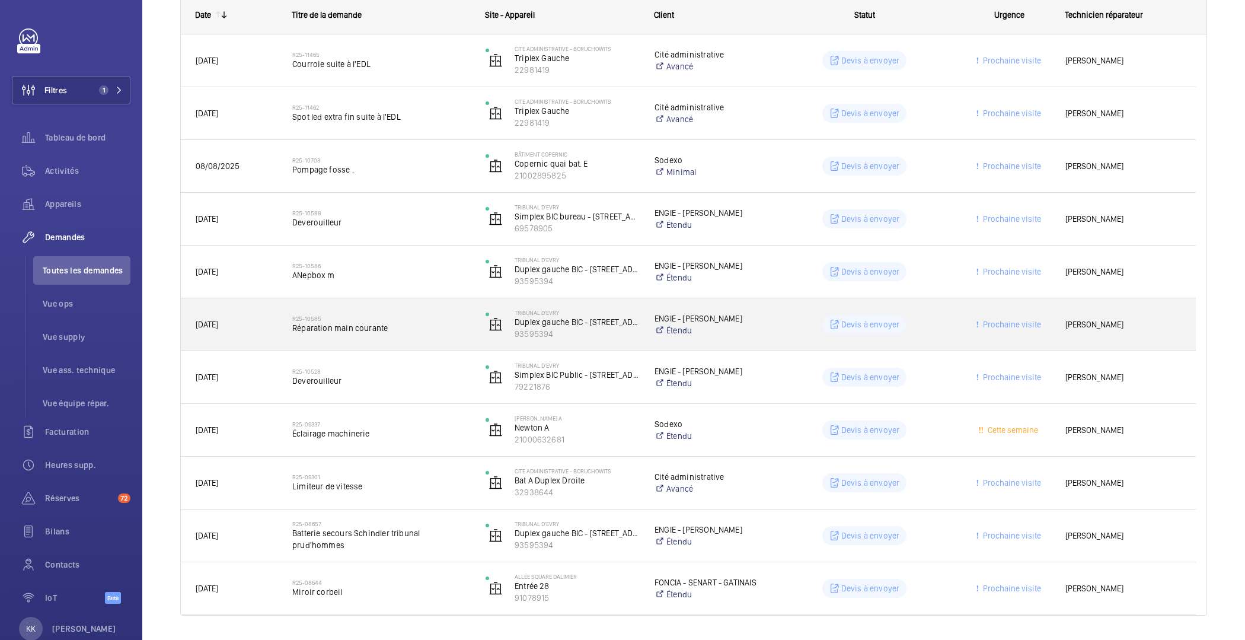
click at [383, 327] on span "Réparation main courante" at bounding box center [381, 328] width 178 height 12
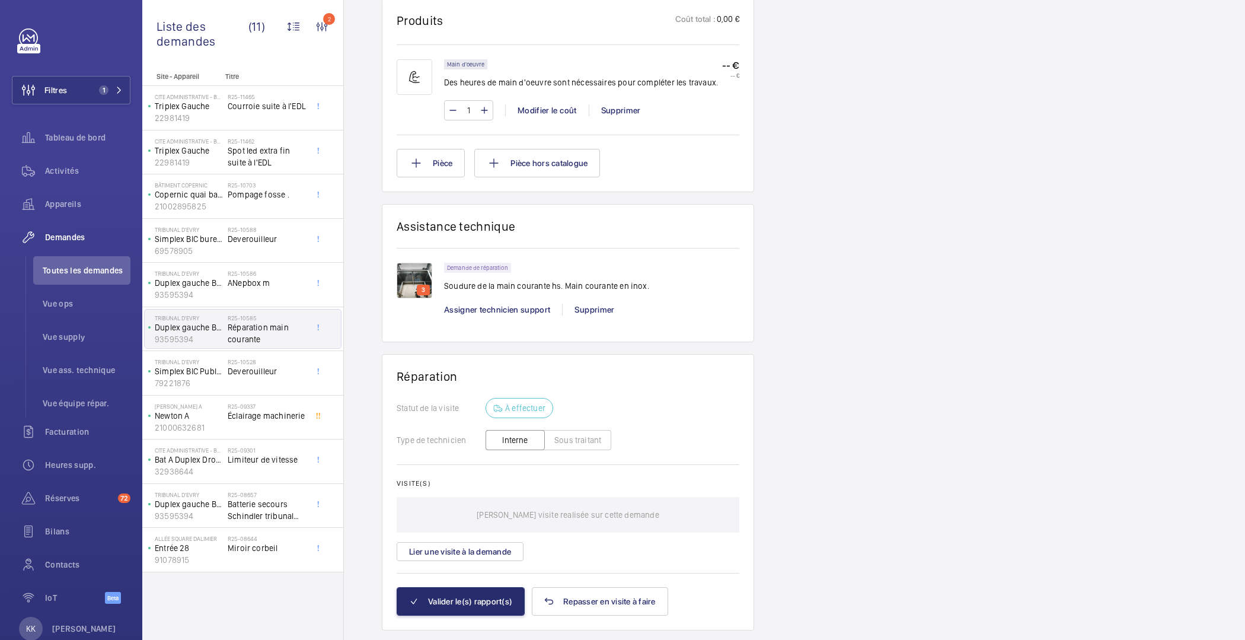
scroll to position [743, 0]
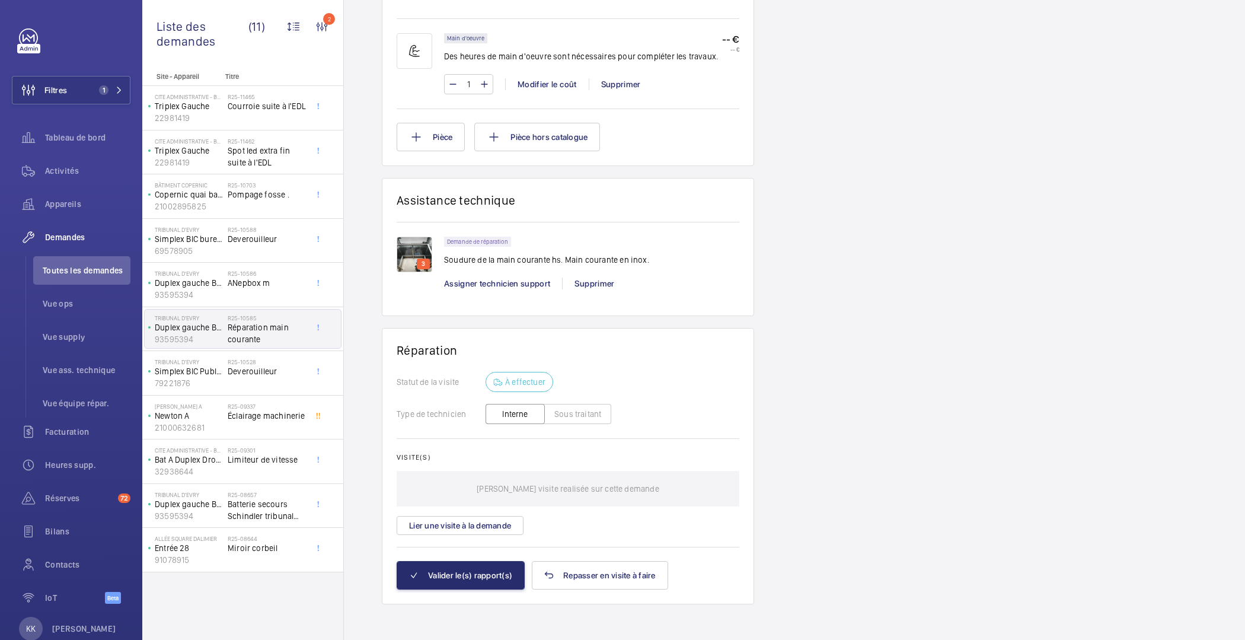
click at [399, 249] on img at bounding box center [415, 255] width 36 height 36
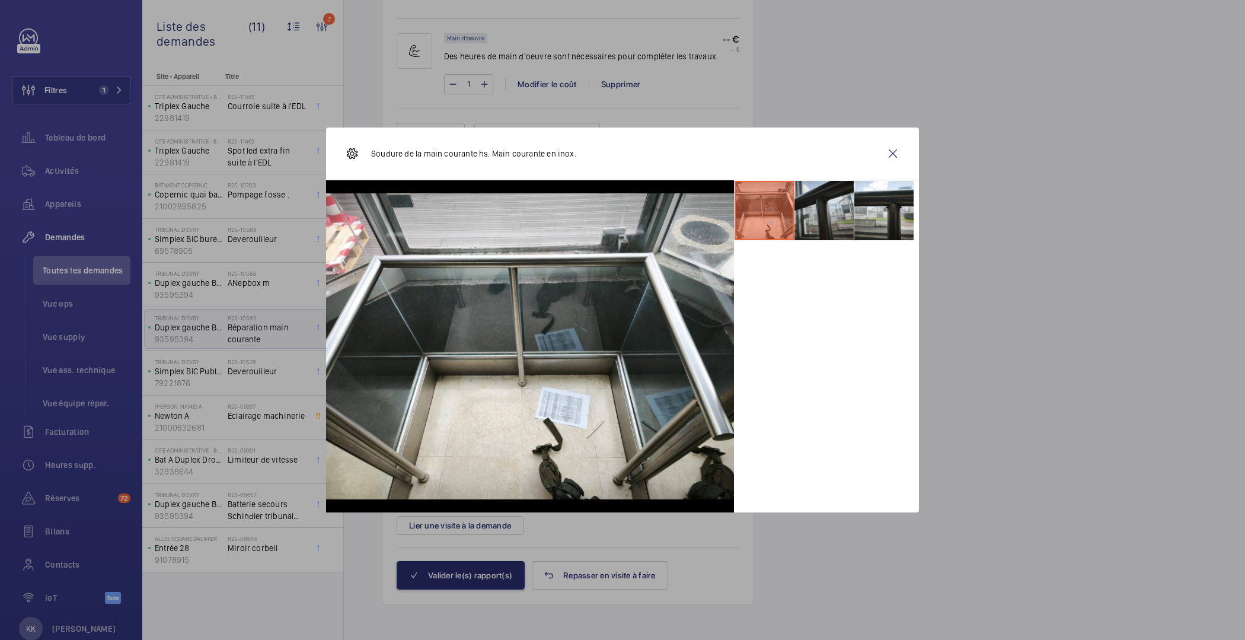
click at [838, 215] on li at bounding box center [823, 210] width 59 height 59
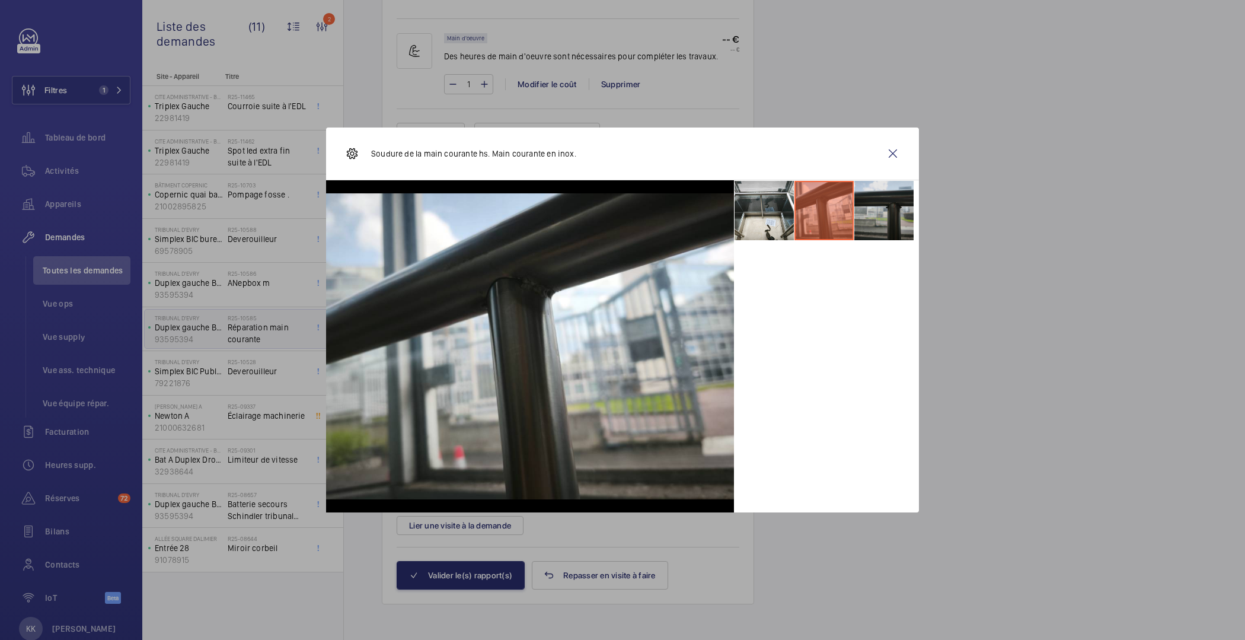
click at [861, 215] on li at bounding box center [883, 210] width 59 height 59
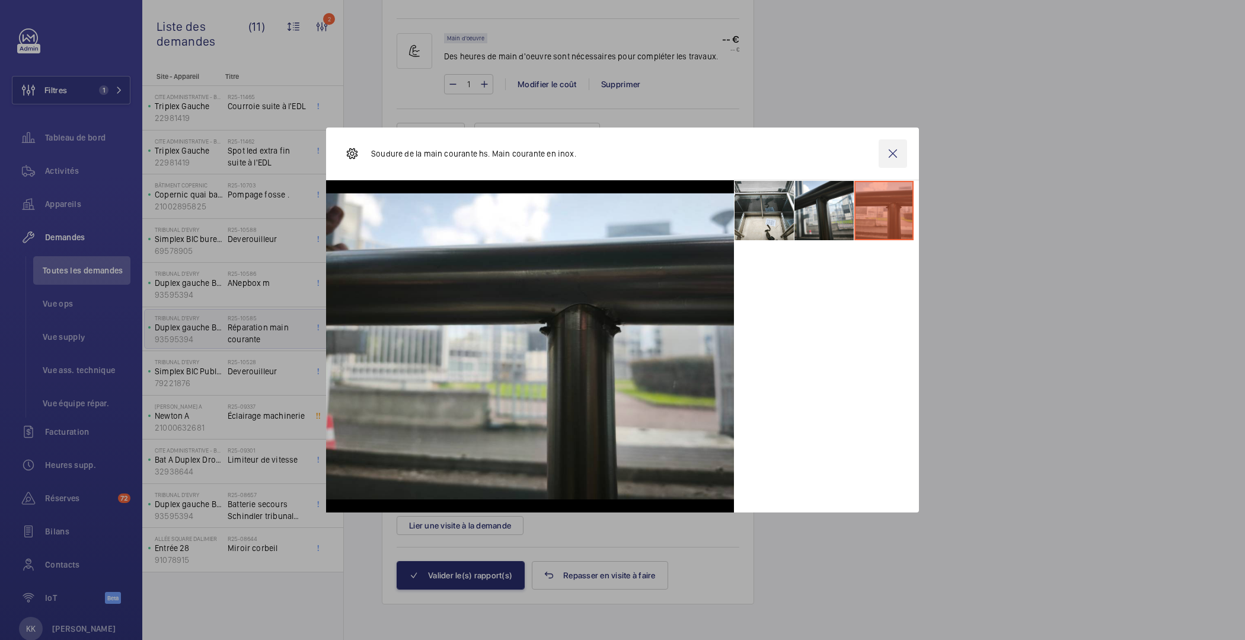
click at [889, 153] on wm-front-icon-button at bounding box center [892, 153] width 28 height 28
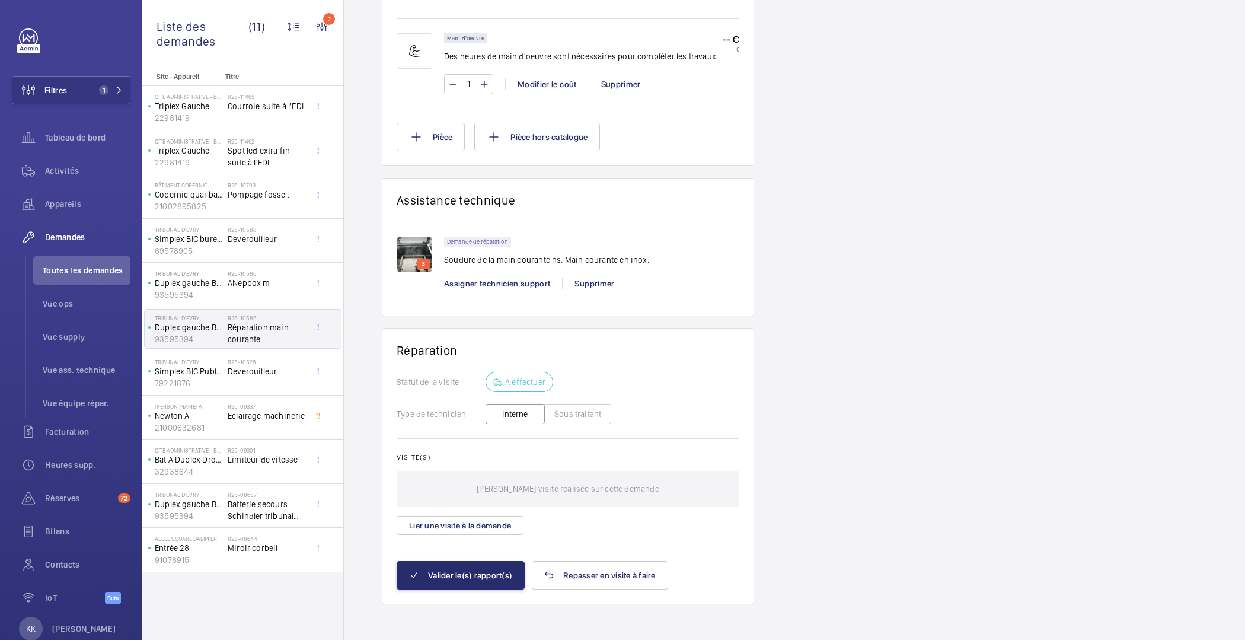
scroll to position [396, 0]
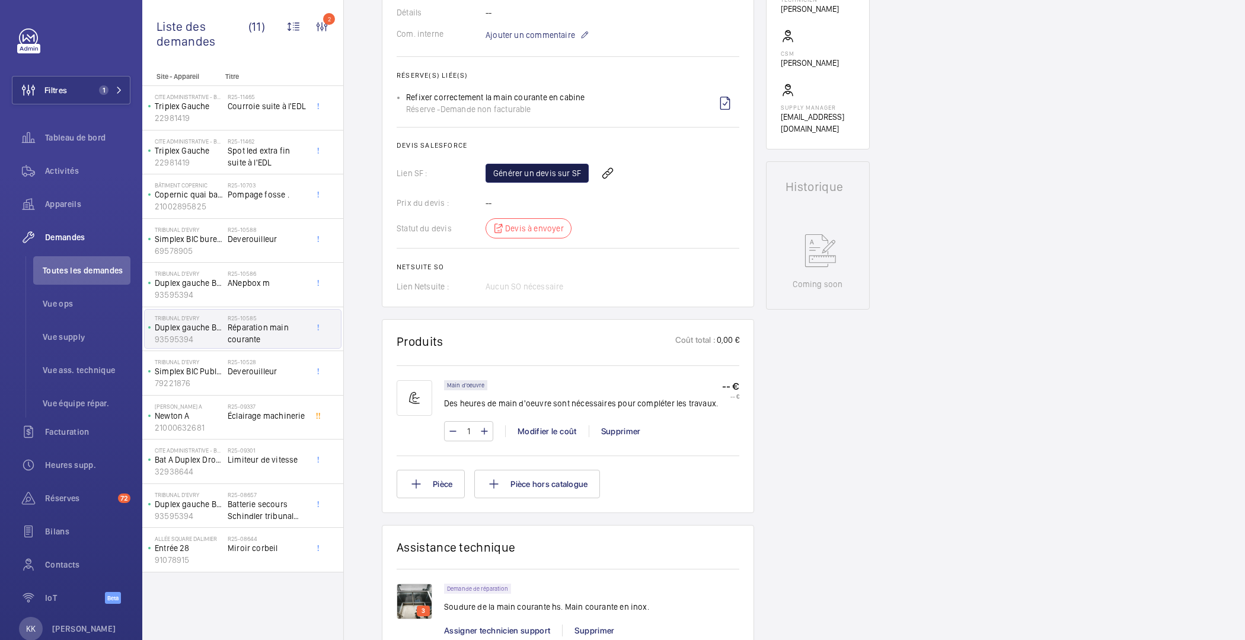
click at [534, 174] on link "Générer un devis sur SF" at bounding box center [536, 173] width 103 height 19
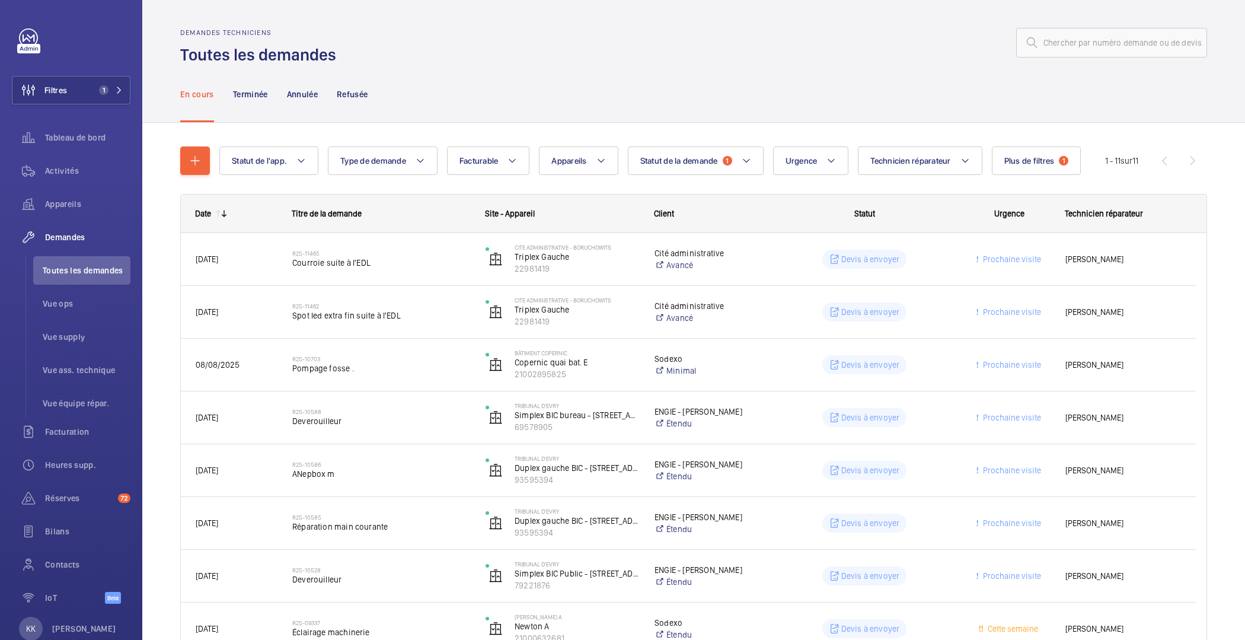
scroll to position [231, 0]
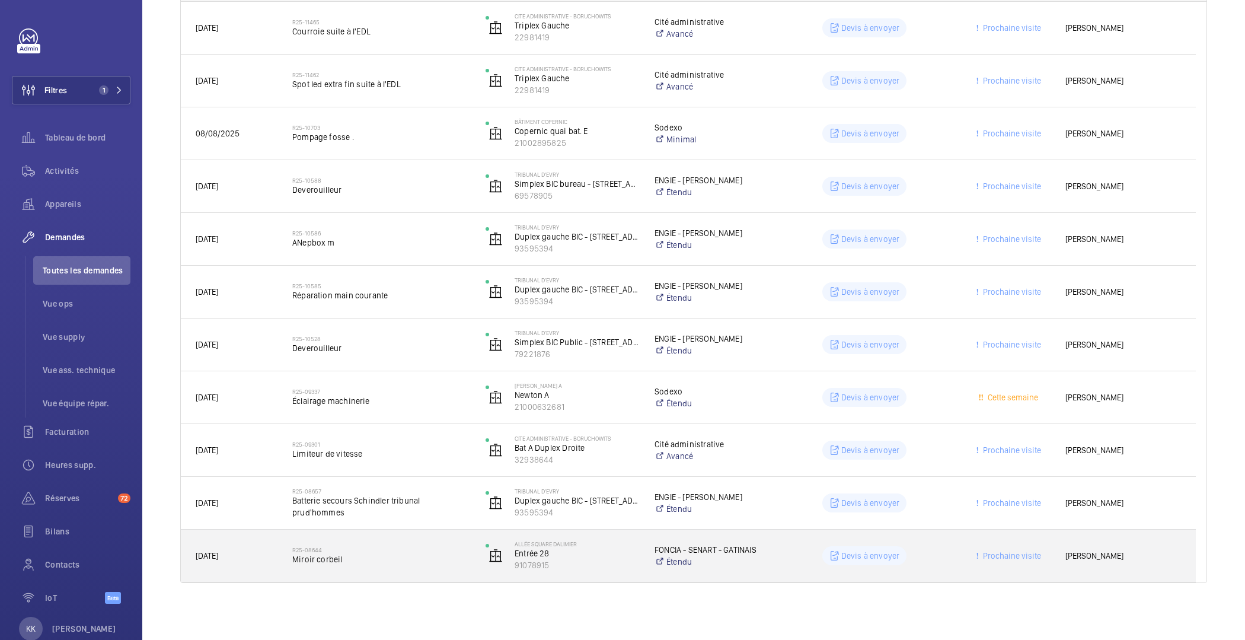
click at [381, 558] on span "Miroir corbeil" at bounding box center [381, 559] width 178 height 12
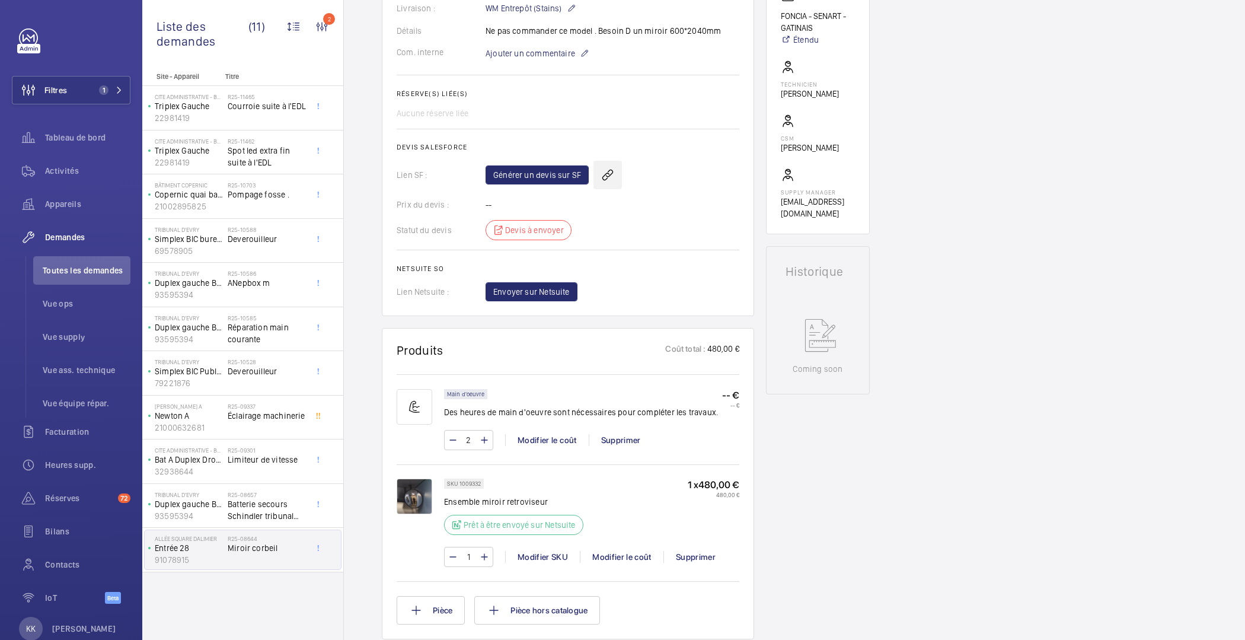
scroll to position [343, 0]
click at [416, 501] on img at bounding box center [415, 495] width 36 height 36
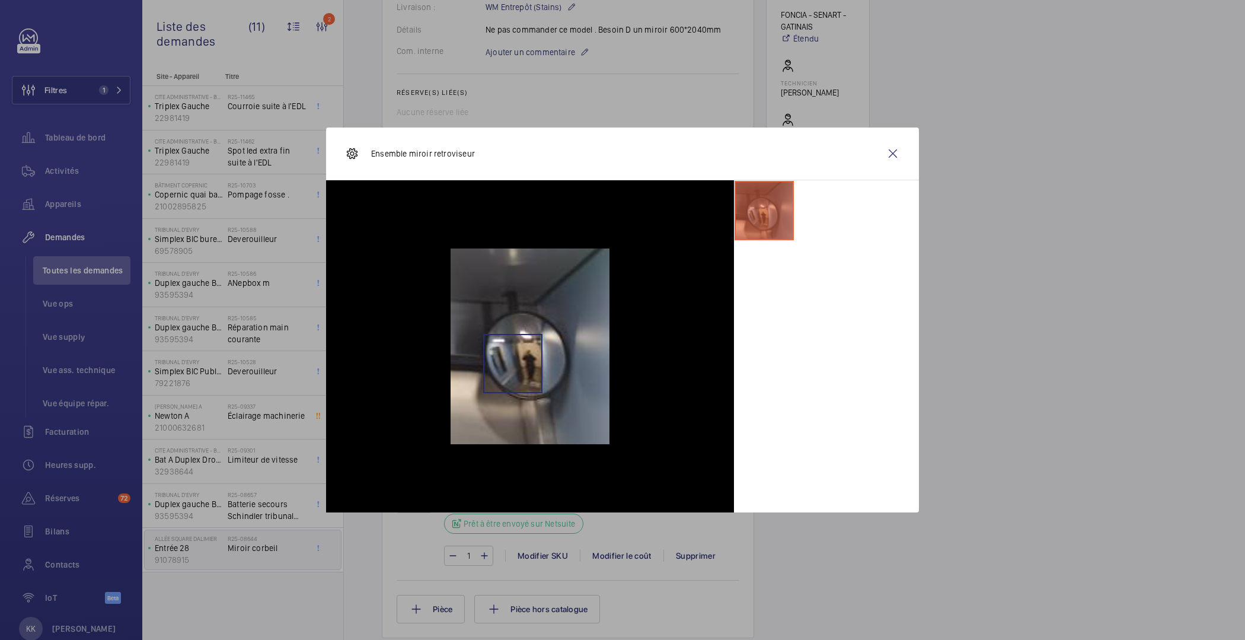
click at [513, 363] on img at bounding box center [529, 346] width 159 height 196
click at [901, 150] on wm-front-icon-button at bounding box center [892, 153] width 28 height 28
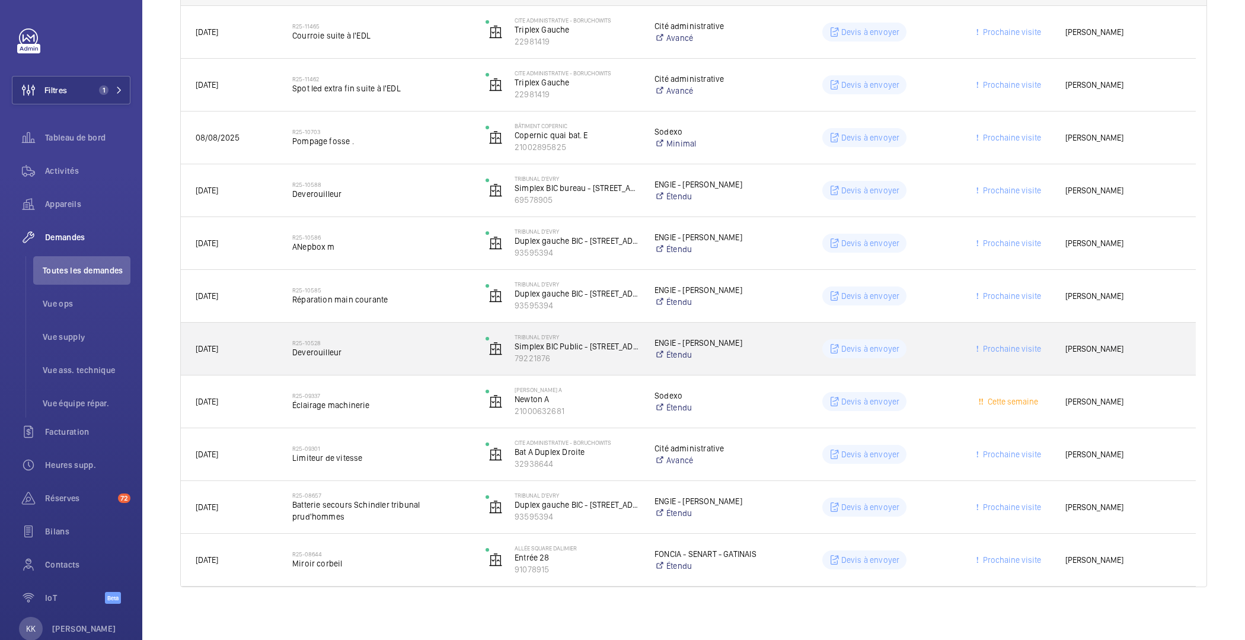
scroll to position [231, 0]
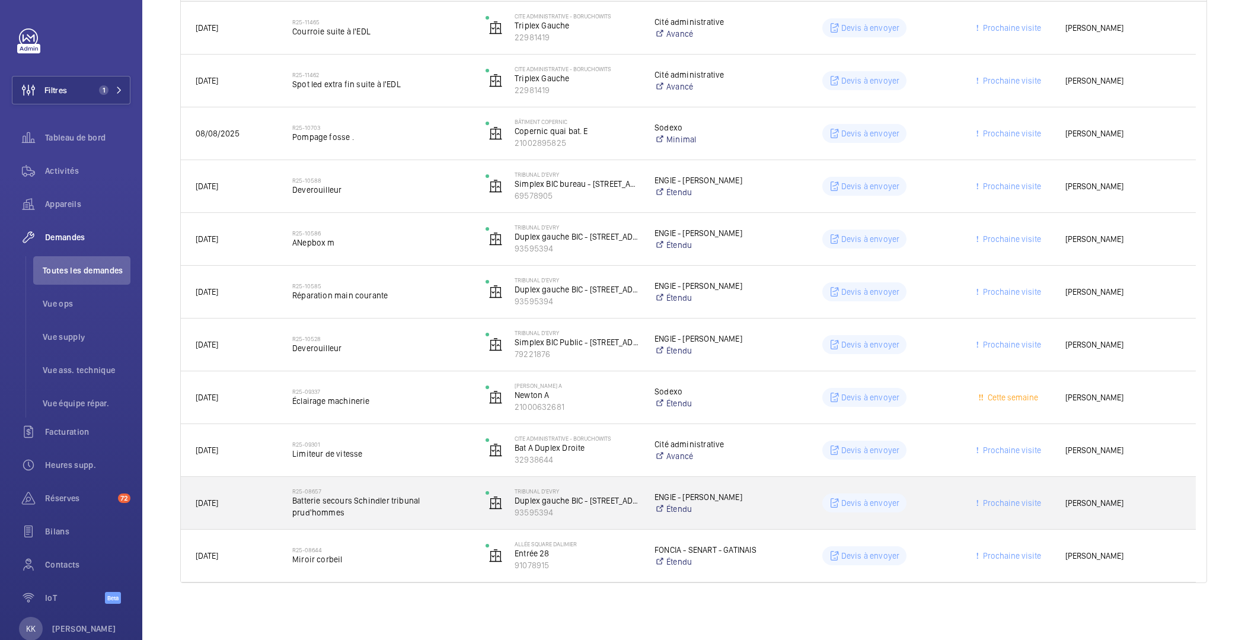
click at [395, 517] on span "Batterie secours Schindler tribunal prud'hommes" at bounding box center [381, 506] width 178 height 24
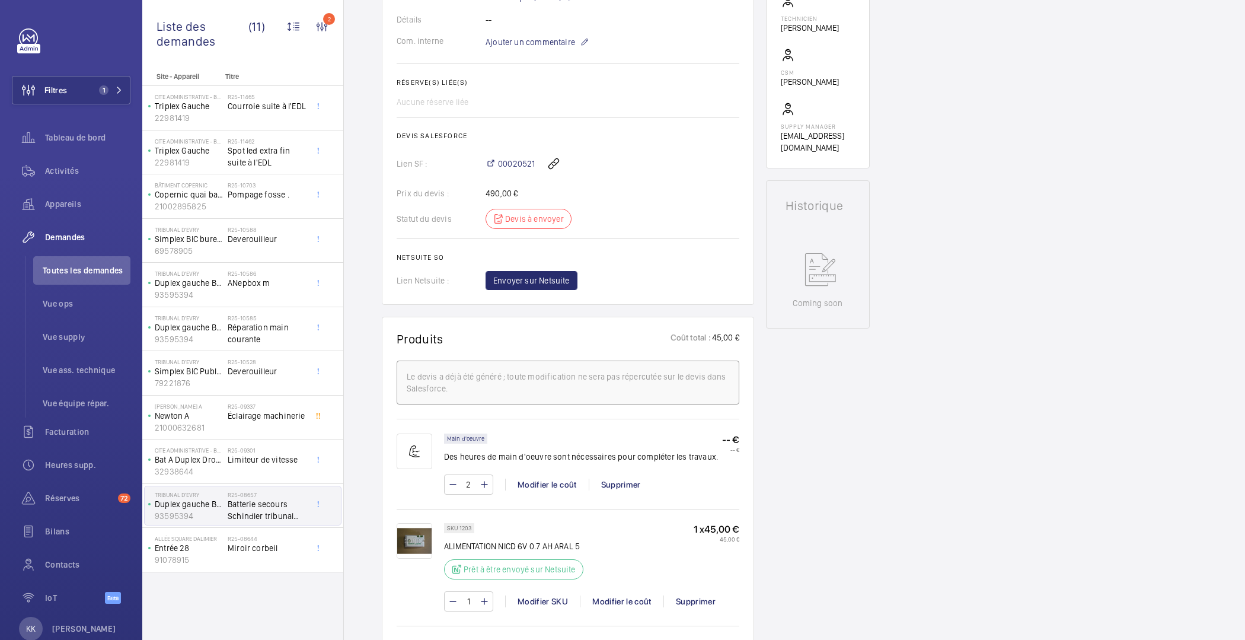
scroll to position [377, 0]
click at [532, 161] on span "00020521" at bounding box center [516, 164] width 37 height 12
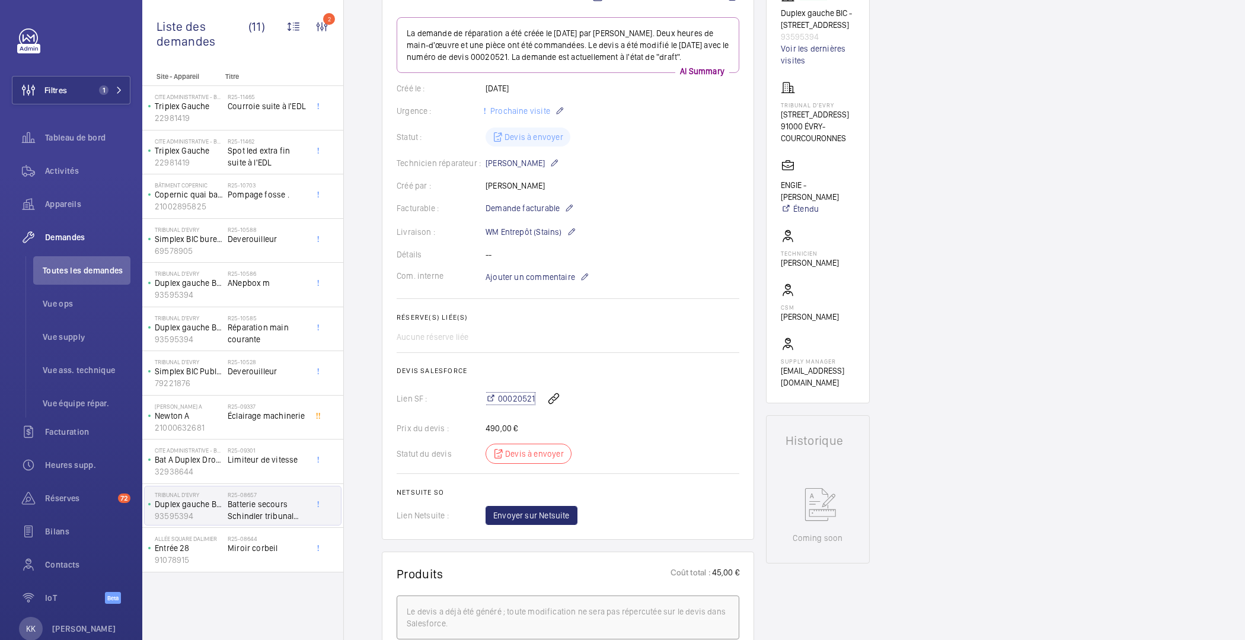
scroll to position [0, 0]
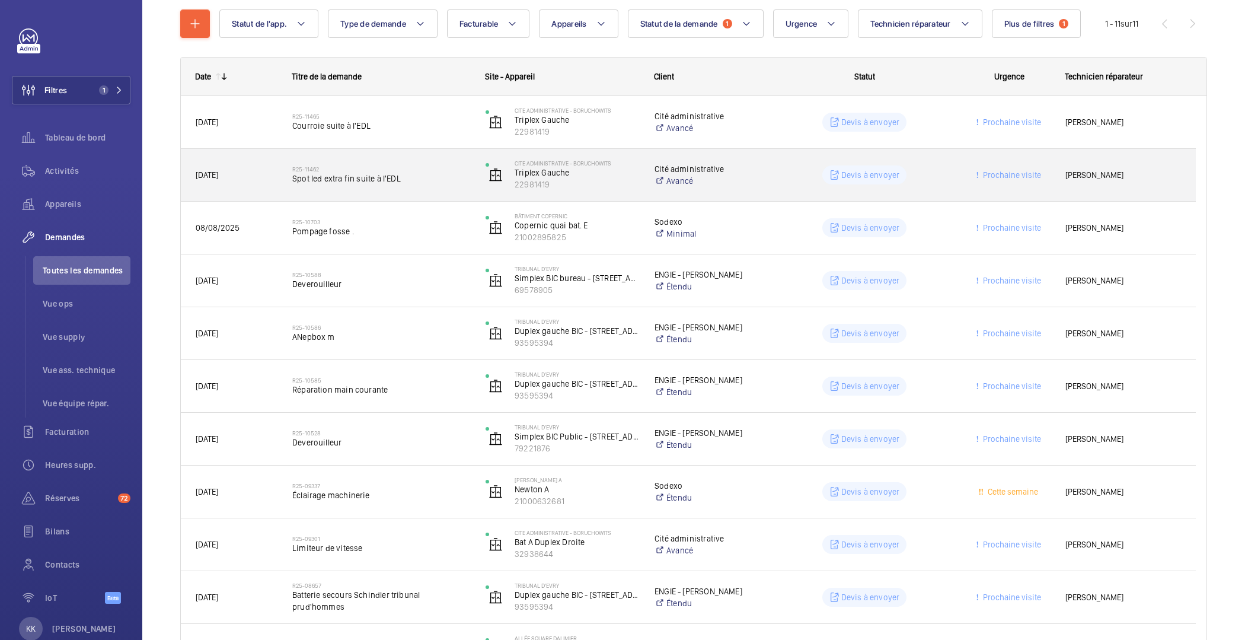
scroll to position [231, 0]
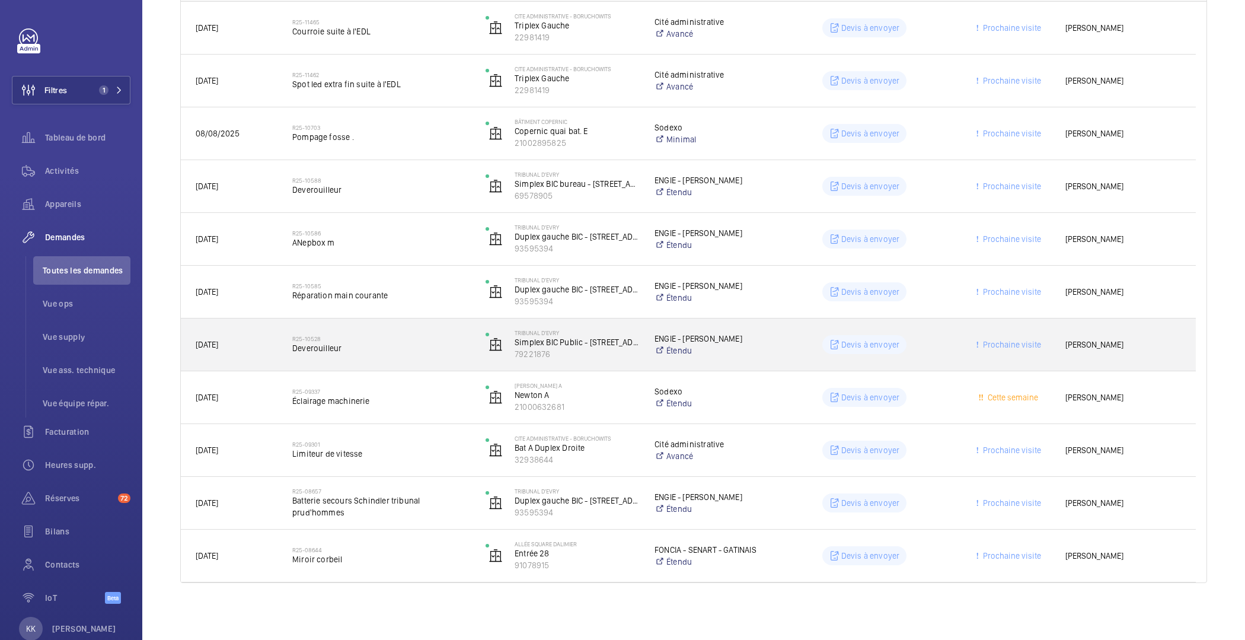
click at [341, 343] on span "Deverouilleur" at bounding box center [381, 348] width 178 height 12
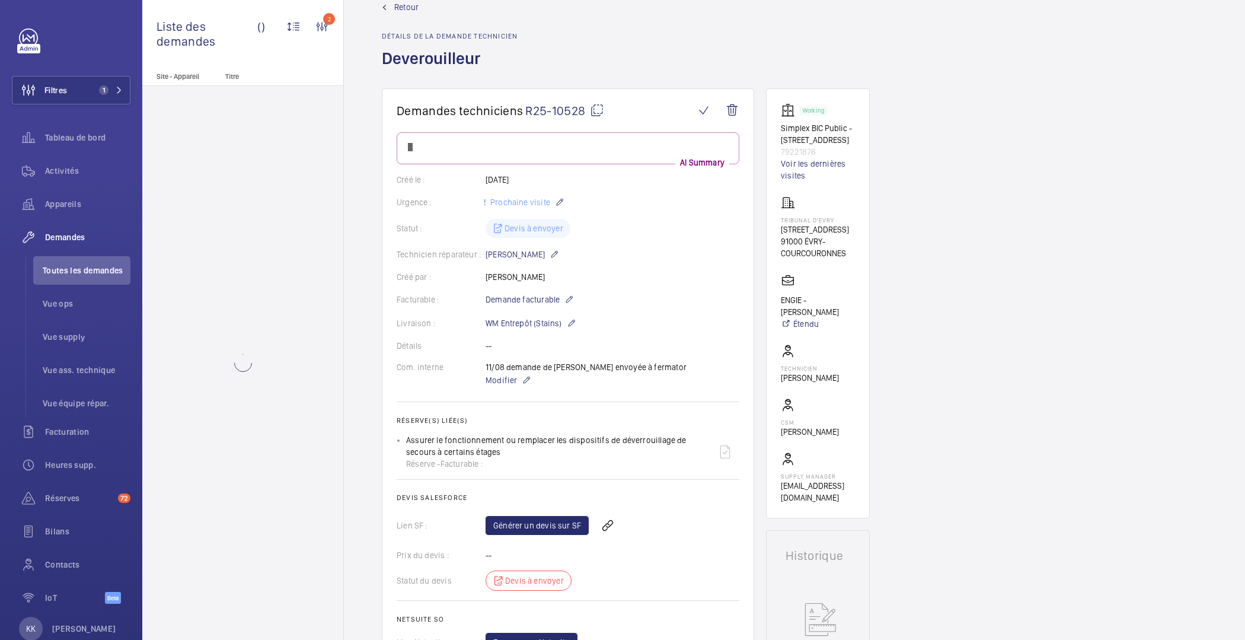
scroll to position [216, 0]
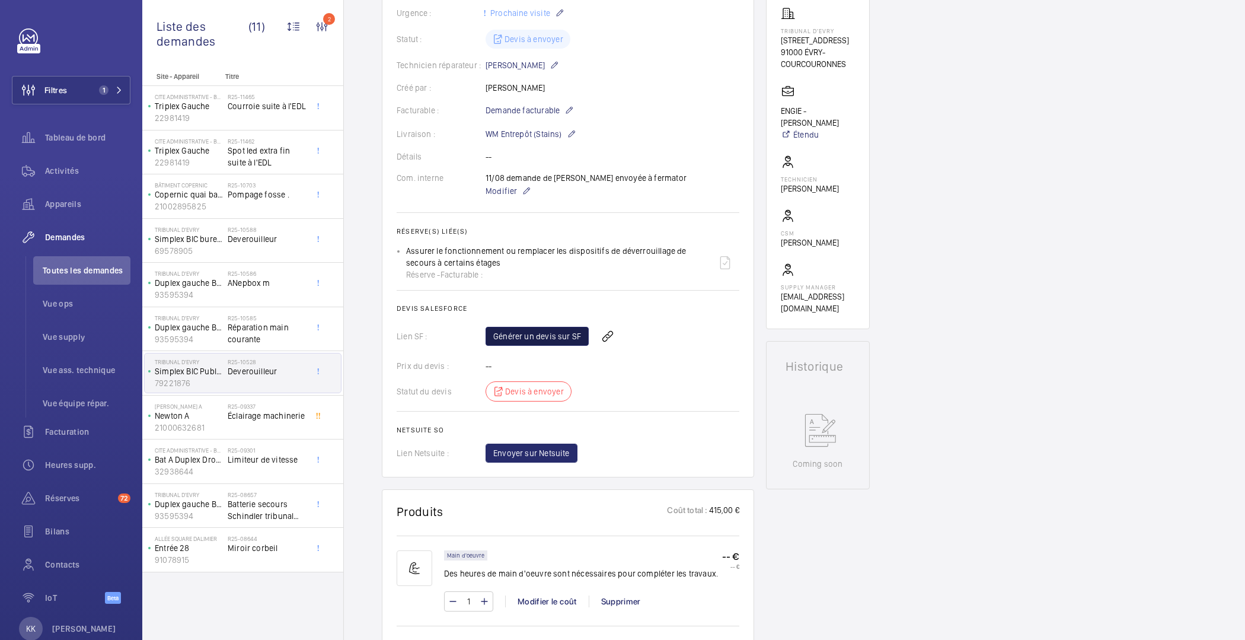
click at [522, 338] on link "Générer un devis sur SF" at bounding box center [536, 336] width 103 height 19
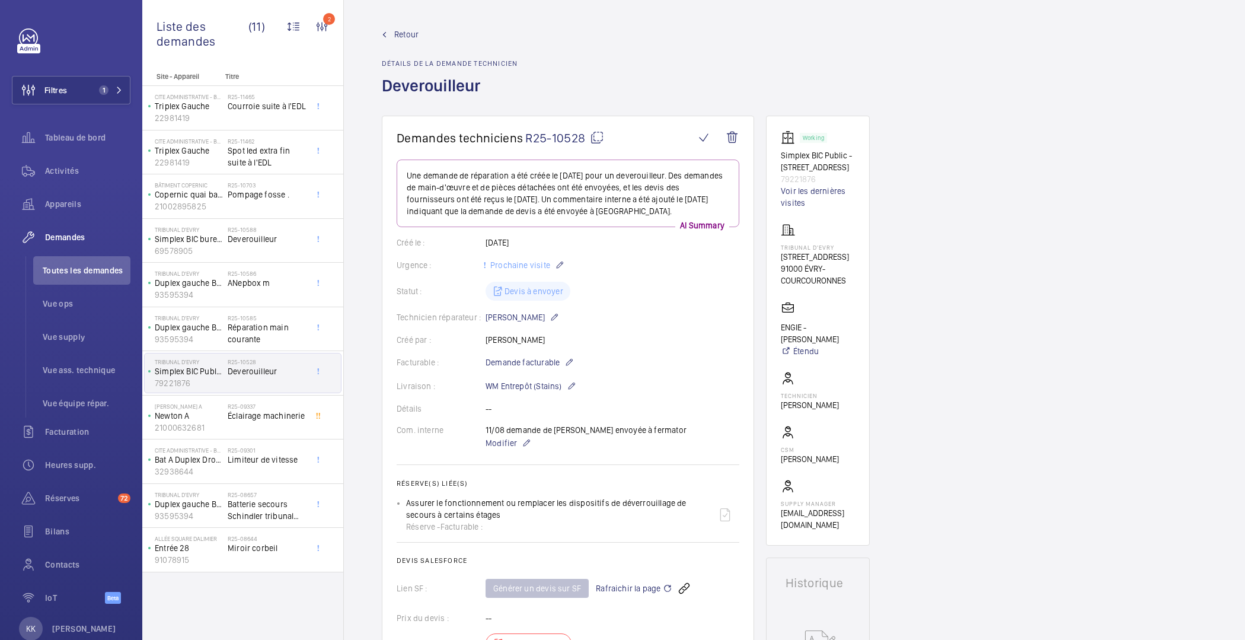
click at [386, 39] on link "Retour" at bounding box center [450, 34] width 136 height 12
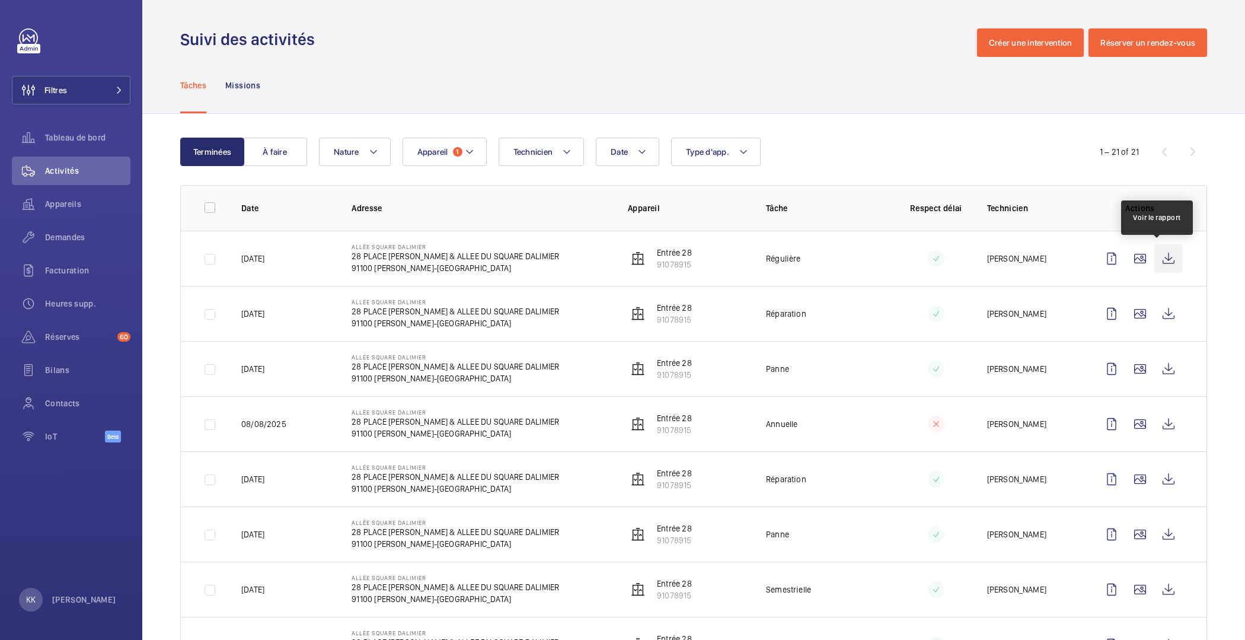
click at [1154, 257] on wm-front-icon-button at bounding box center [1168, 258] width 28 height 28
click at [1137, 257] on wm-front-icon-button at bounding box center [1140, 258] width 28 height 28
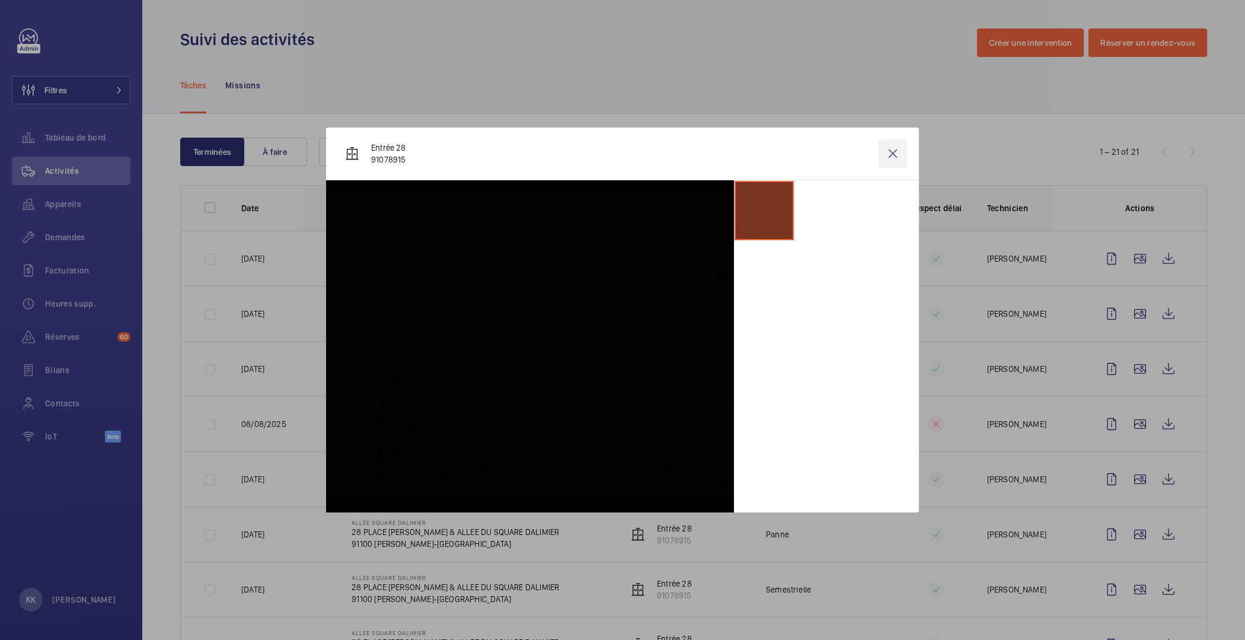
click at [885, 151] on wm-front-icon-button at bounding box center [892, 153] width 28 height 28
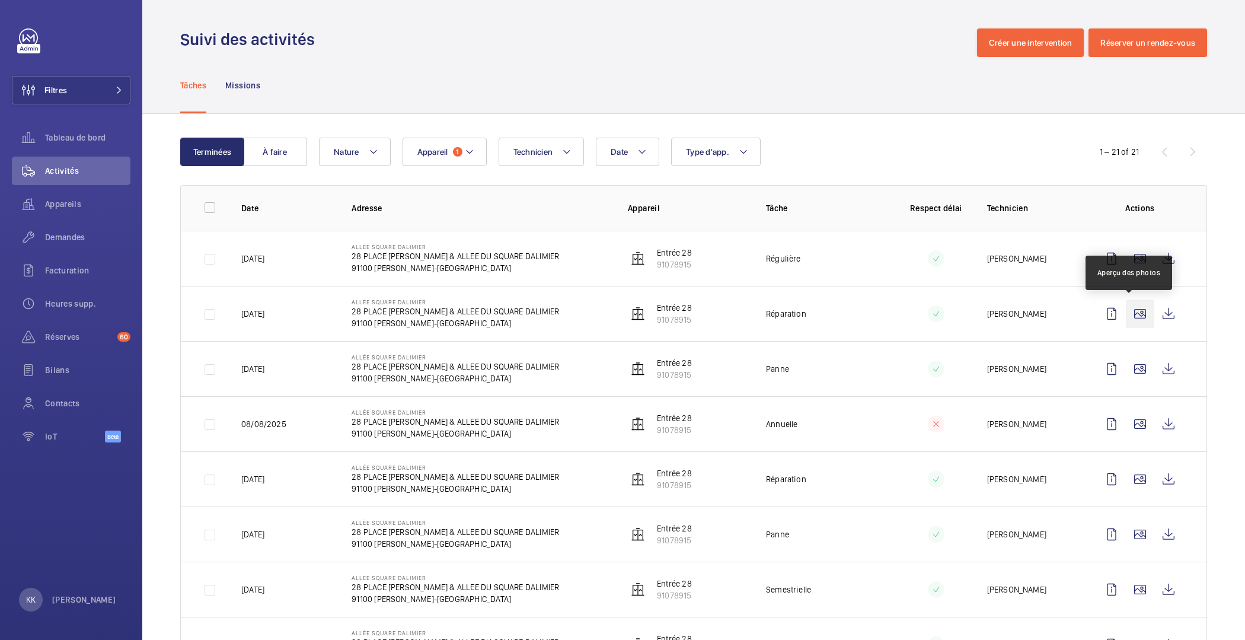
click at [1130, 311] on wm-front-icon-button at bounding box center [1140, 313] width 28 height 28
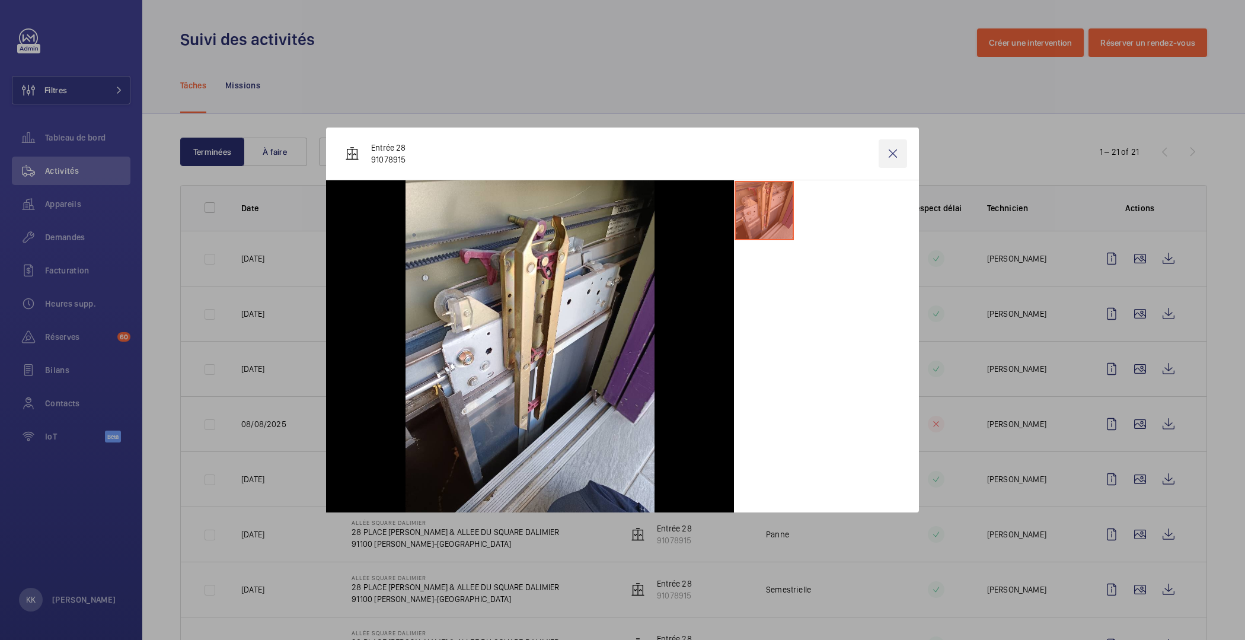
click at [892, 154] on wm-front-icon-button at bounding box center [892, 153] width 28 height 28
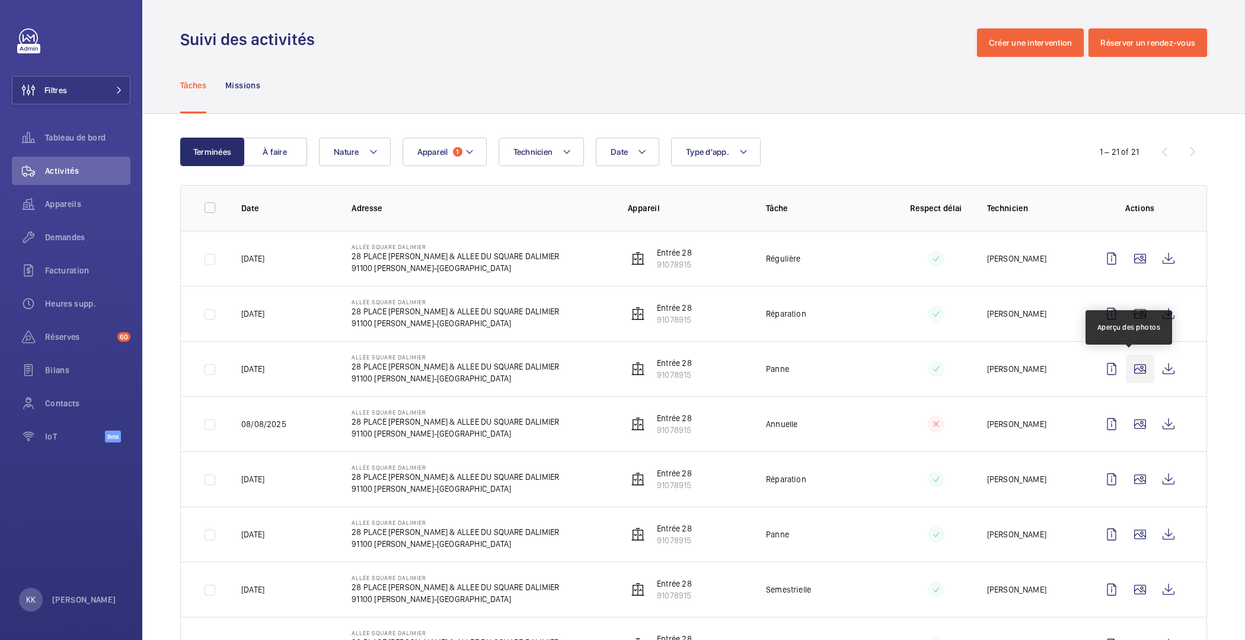
click at [1132, 375] on wm-front-icon-button at bounding box center [1140, 368] width 28 height 28
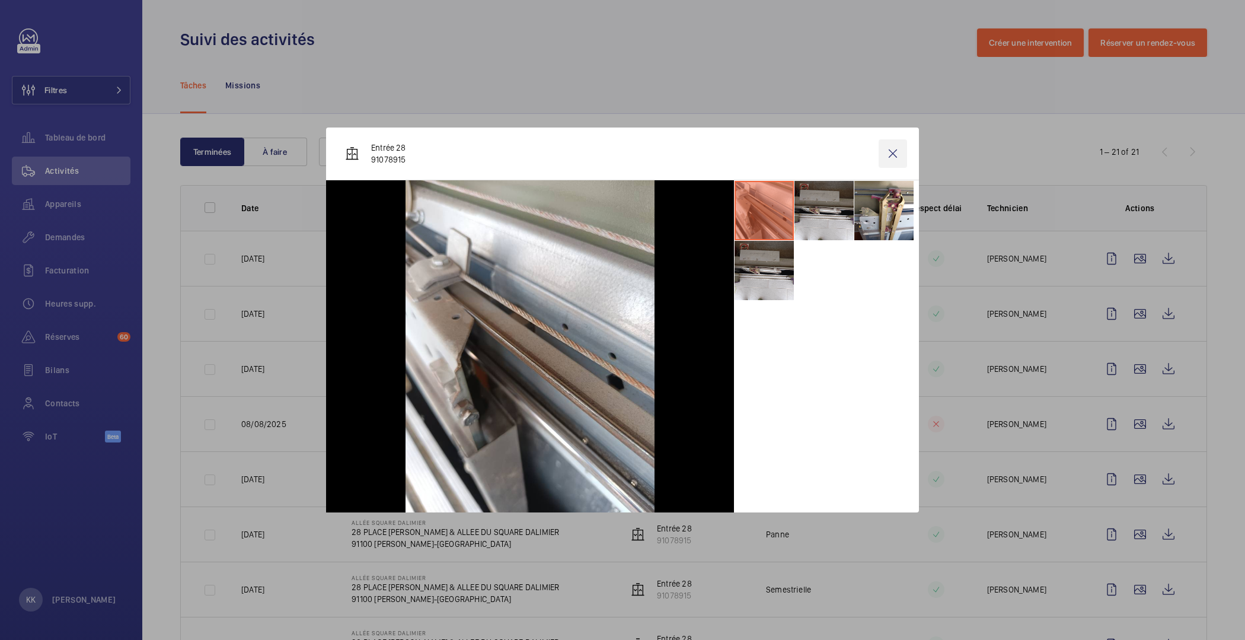
click at [897, 165] on wm-front-icon-button at bounding box center [892, 153] width 28 height 28
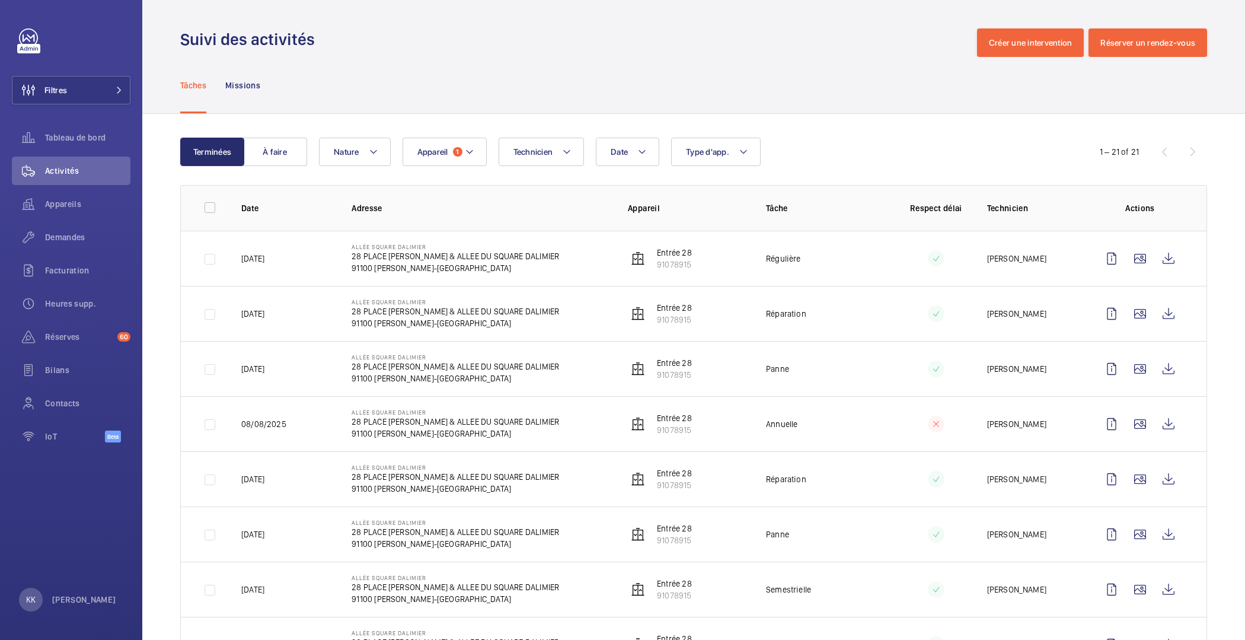
scroll to position [3, 0]
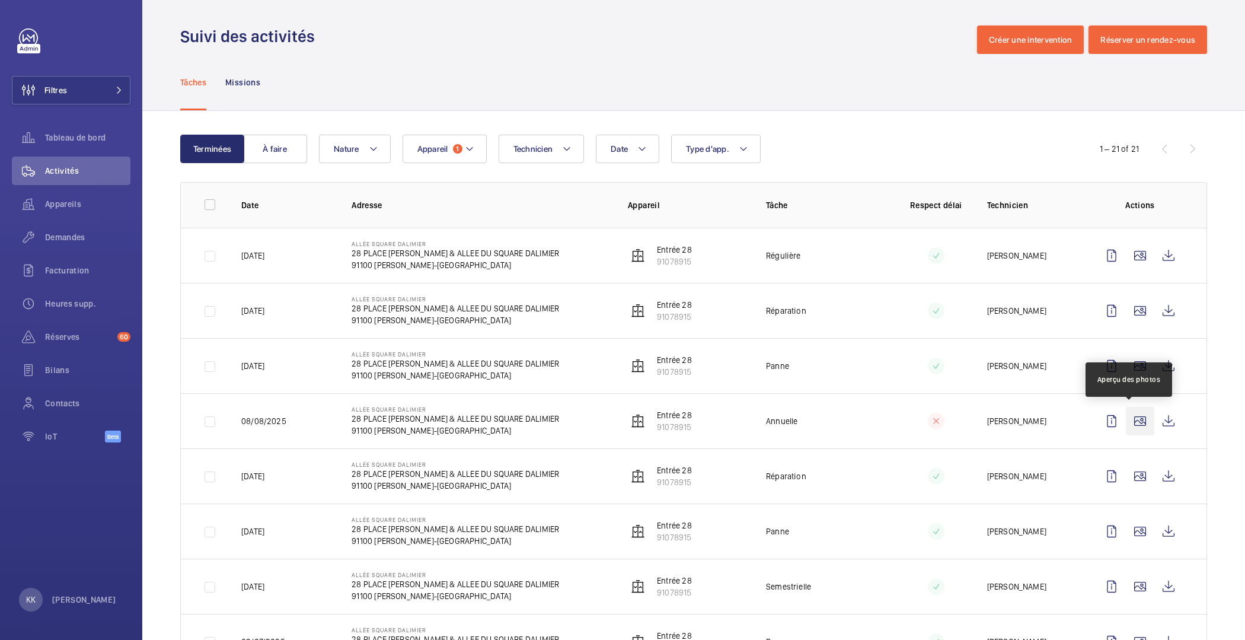
click at [1139, 423] on wm-front-icon-button at bounding box center [1140, 421] width 28 height 28
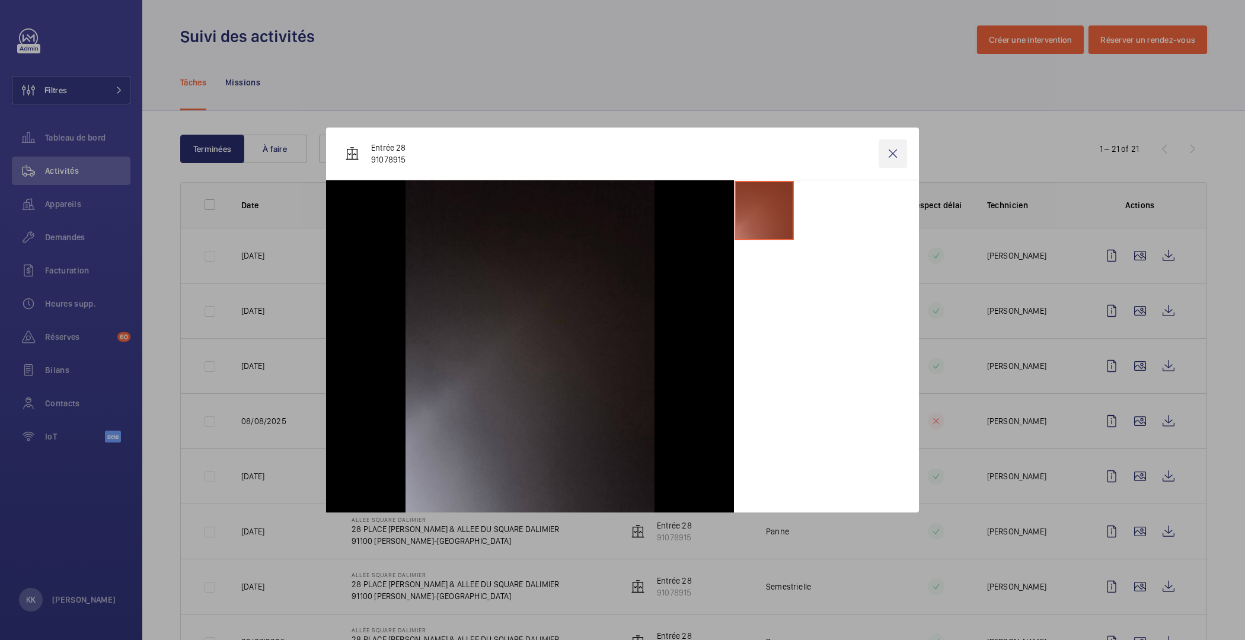
click at [891, 145] on wm-front-icon-button at bounding box center [892, 153] width 28 height 28
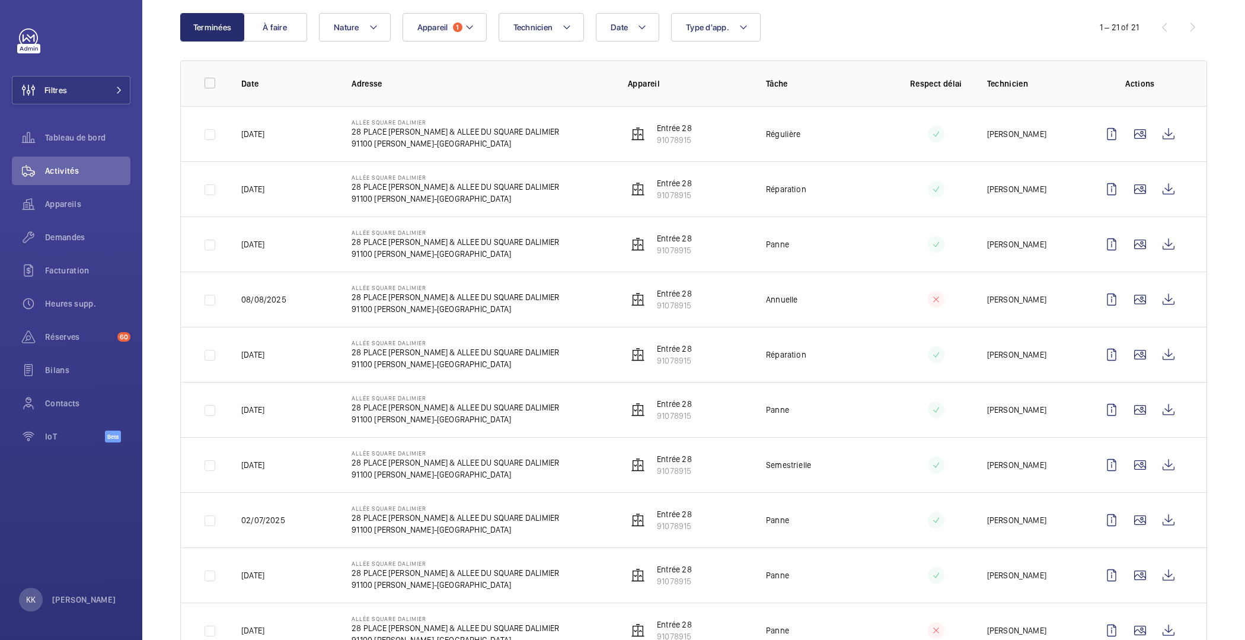
scroll to position [357, 0]
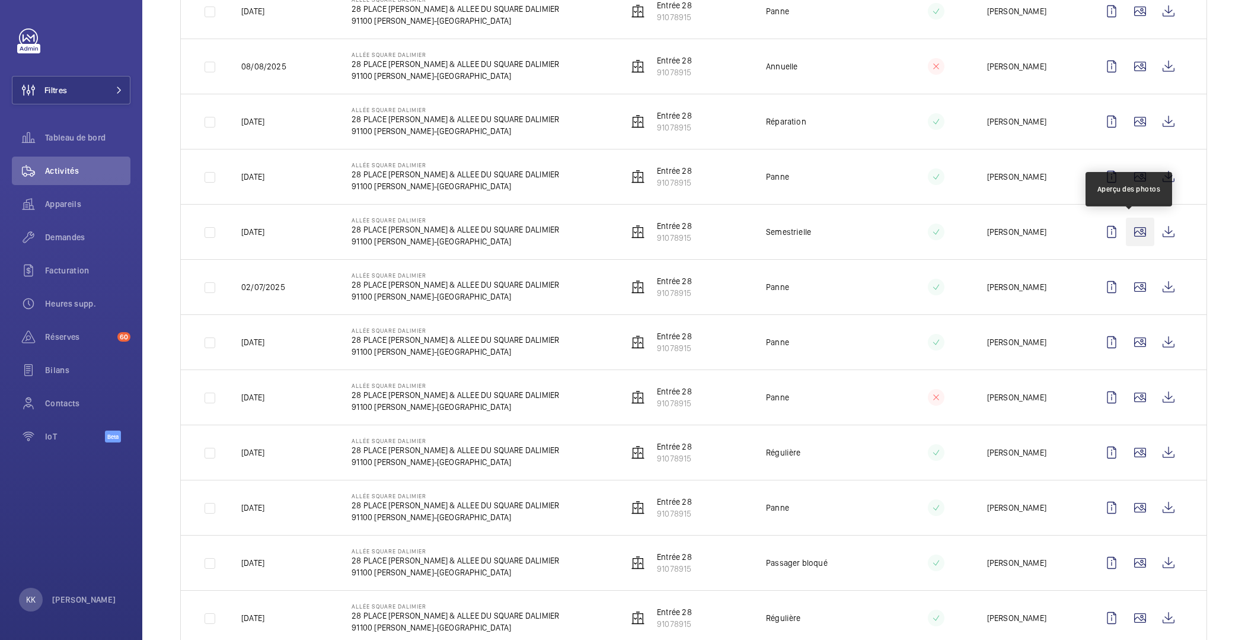
click at [1129, 222] on wm-front-icon-button at bounding box center [1140, 232] width 28 height 28
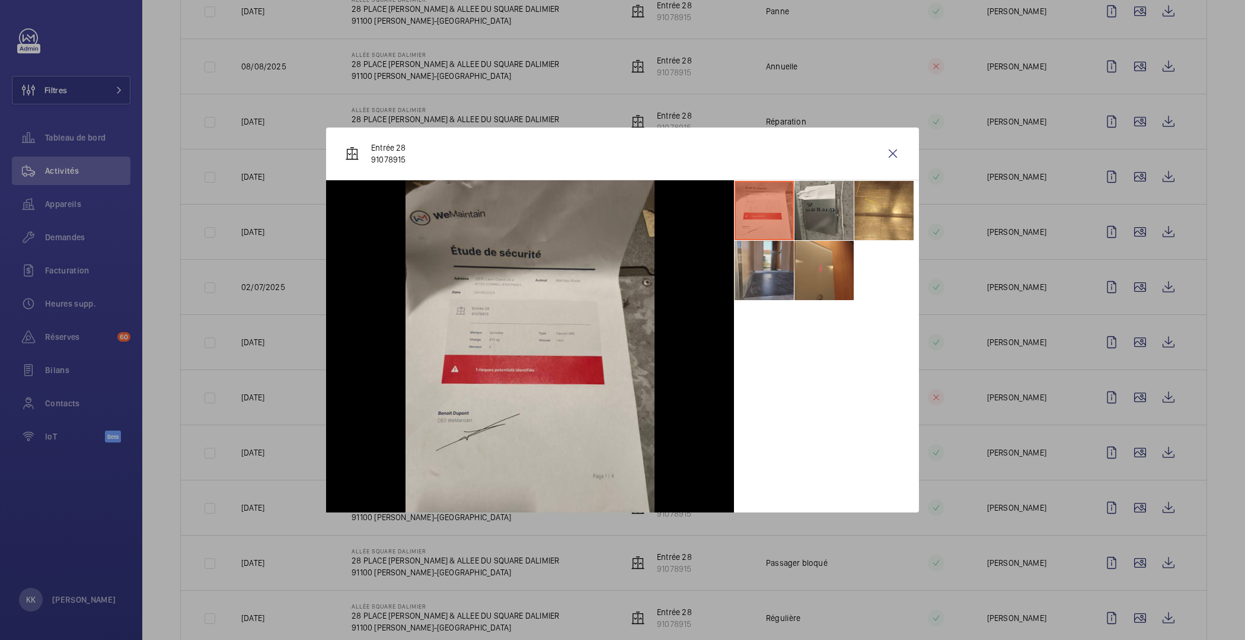
click at [771, 253] on li at bounding box center [763, 270] width 59 height 59
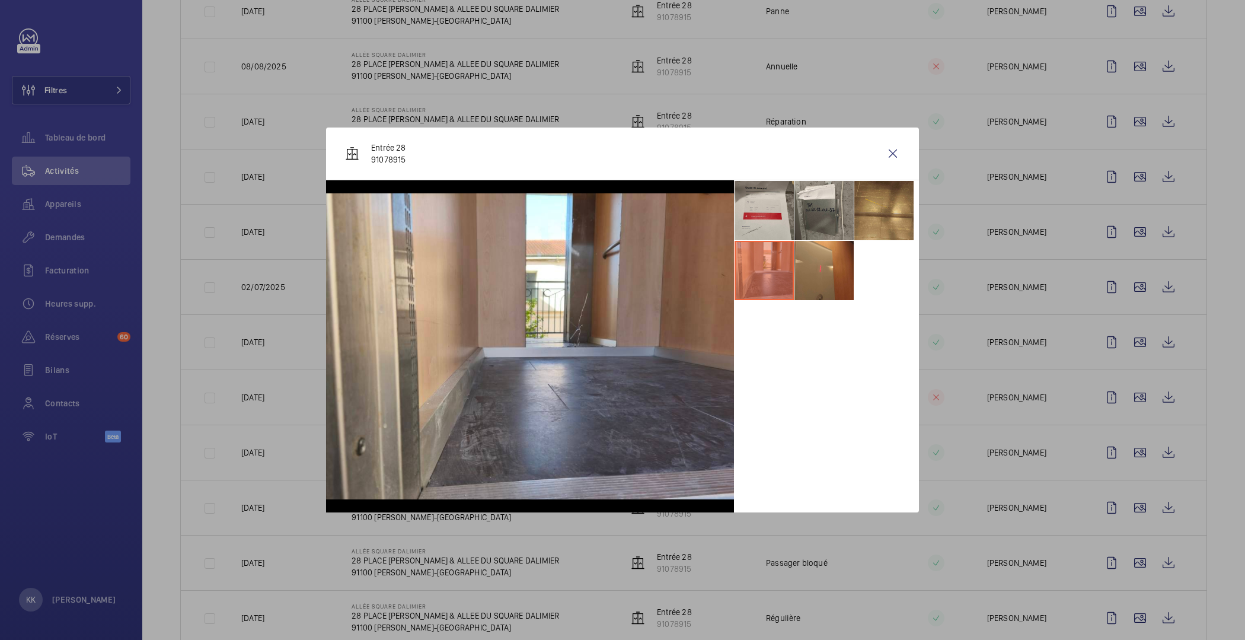
click at [900, 212] on li at bounding box center [883, 210] width 59 height 59
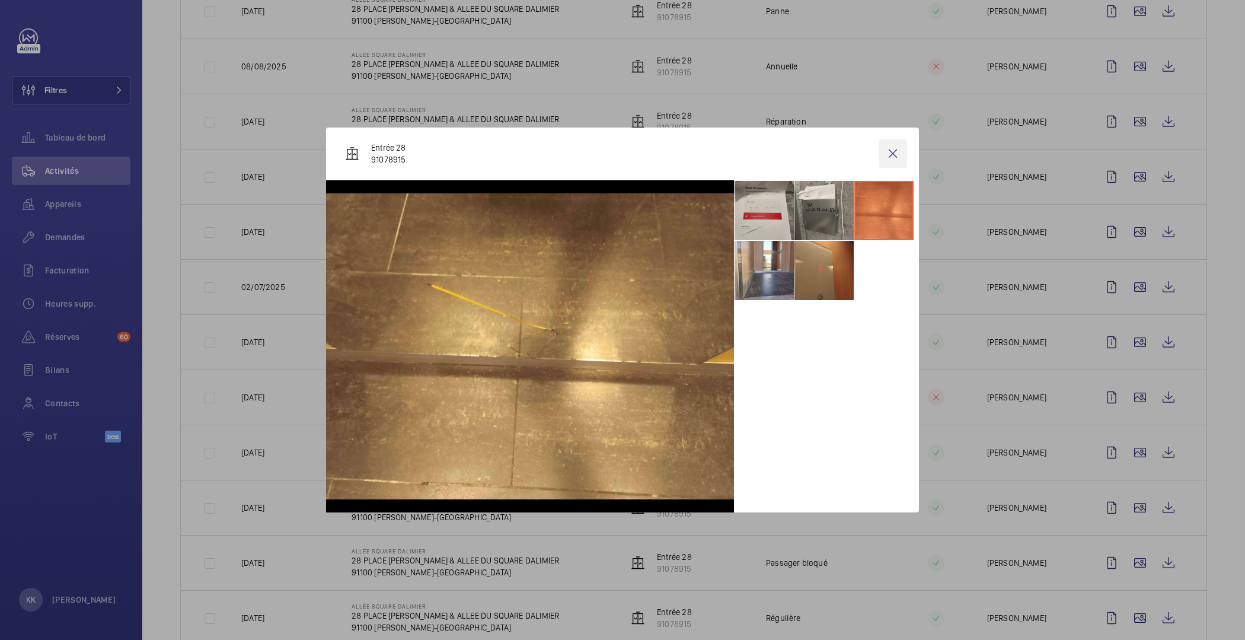
click at [900, 159] on wm-front-icon-button at bounding box center [892, 153] width 28 height 28
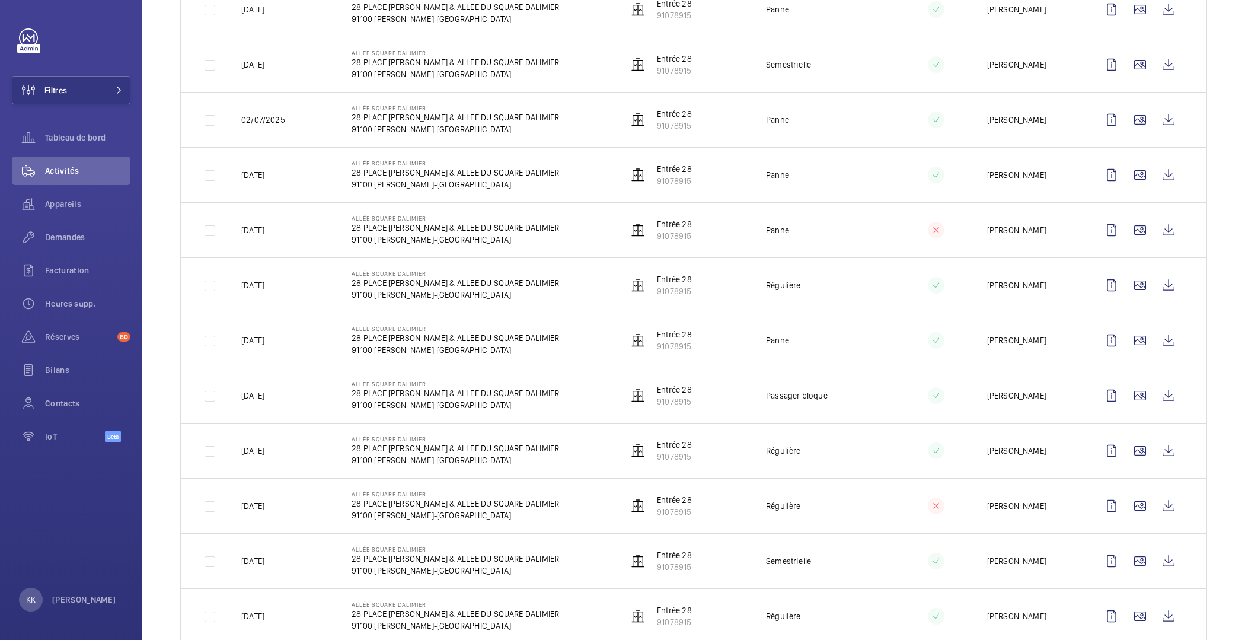
scroll to position [572, 0]
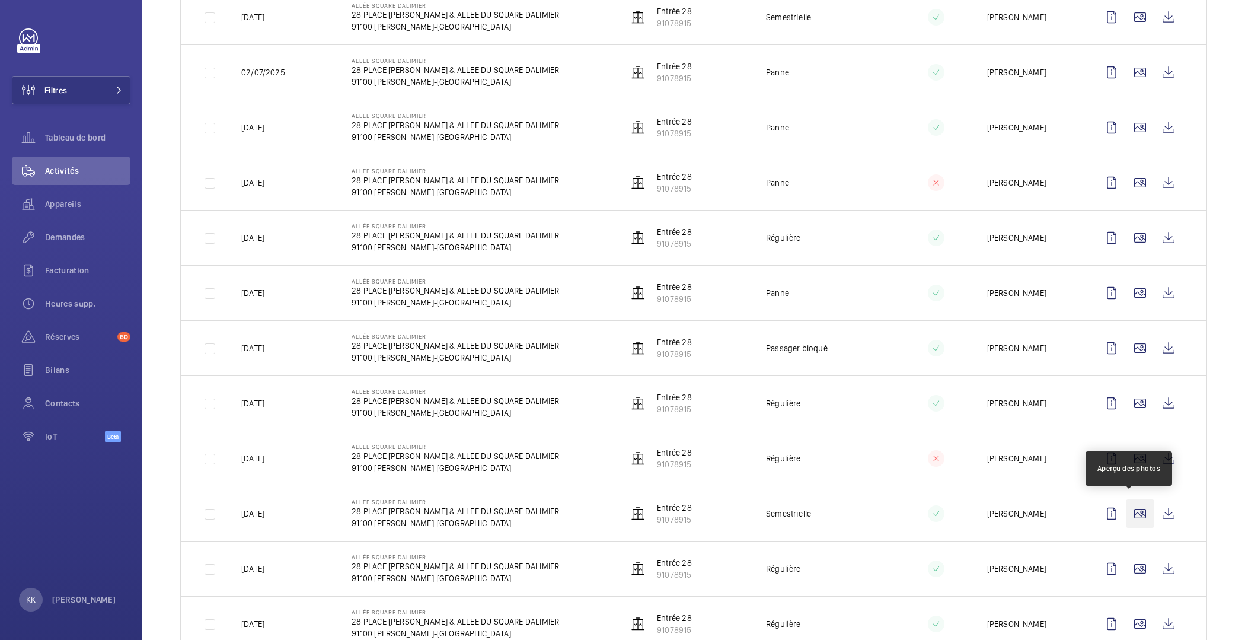
click at [1130, 510] on wm-front-icon-button at bounding box center [1140, 513] width 28 height 28
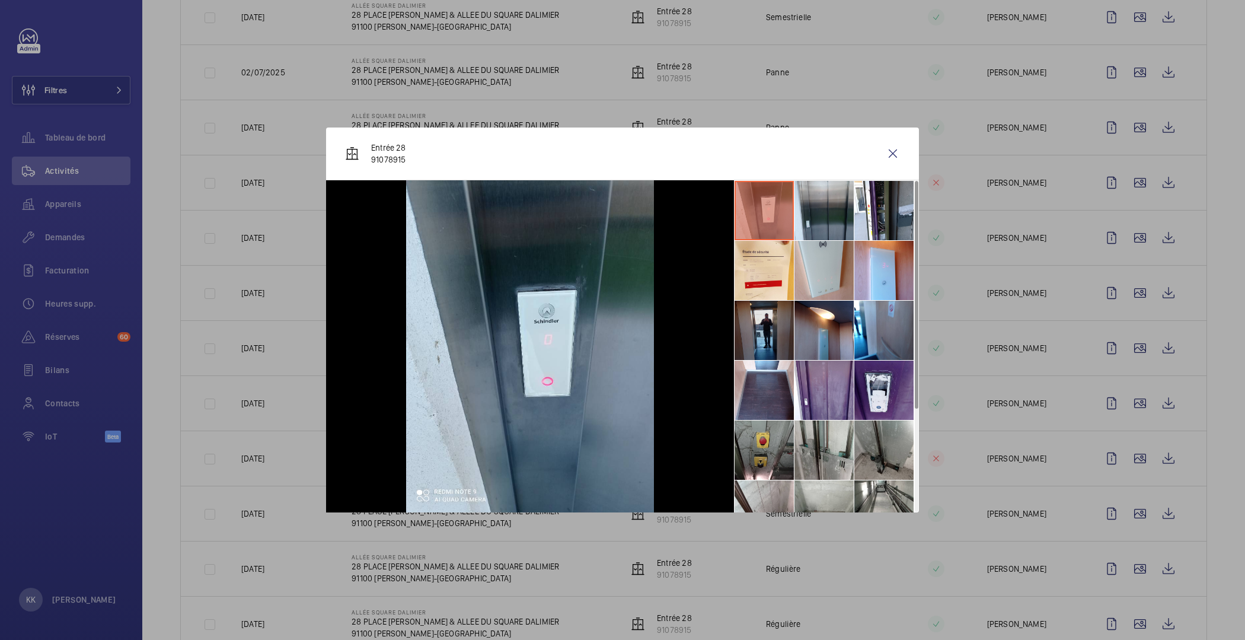
click at [742, 301] on li at bounding box center [763, 330] width 59 height 59
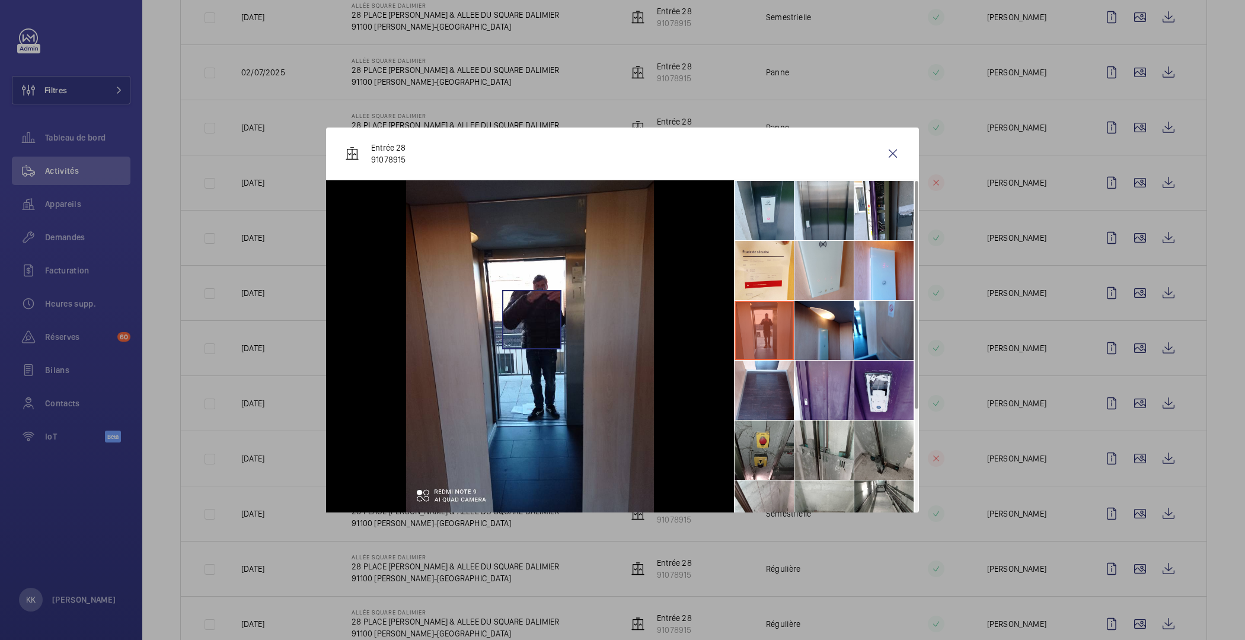
click at [531, 319] on img at bounding box center [530, 346] width 248 height 332
click at [896, 155] on wm-front-icon-button at bounding box center [892, 153] width 28 height 28
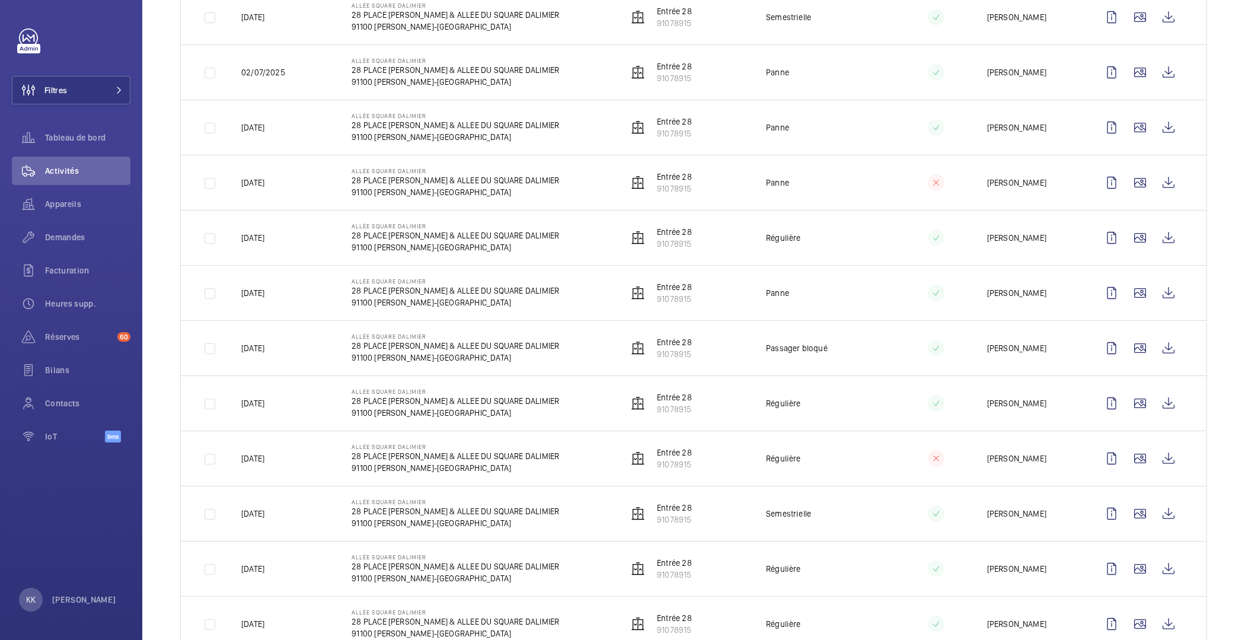
scroll to position [0, 0]
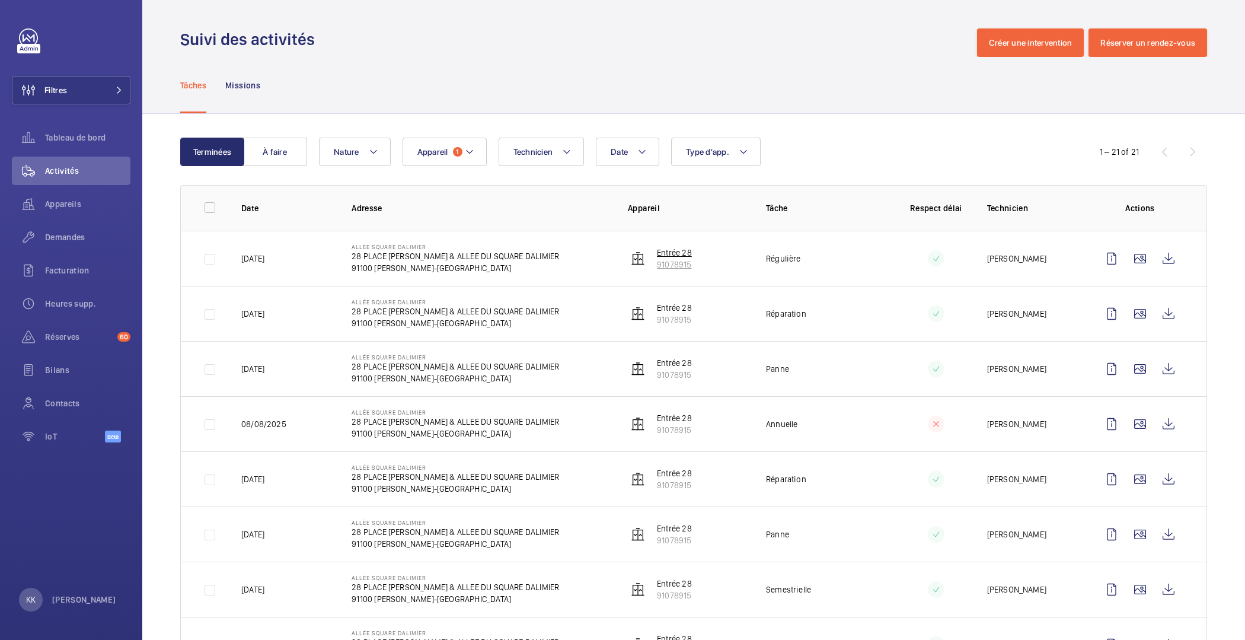
click at [657, 259] on p "91078915" at bounding box center [674, 264] width 35 height 12
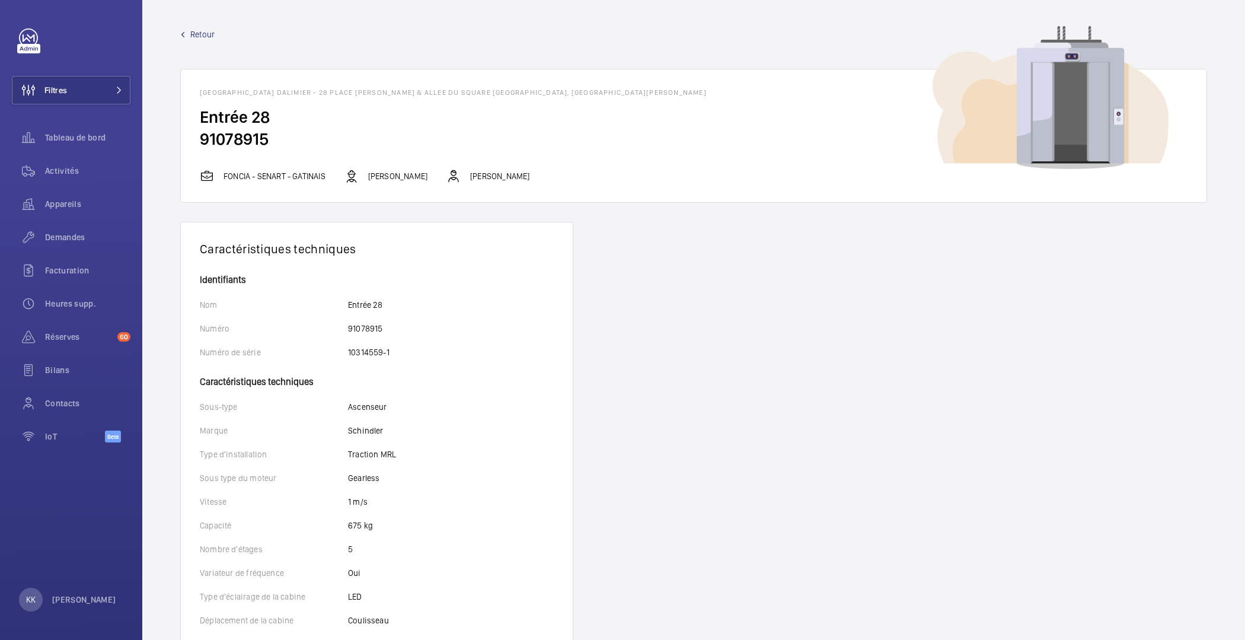
click at [202, 39] on span "Retour" at bounding box center [202, 34] width 24 height 12
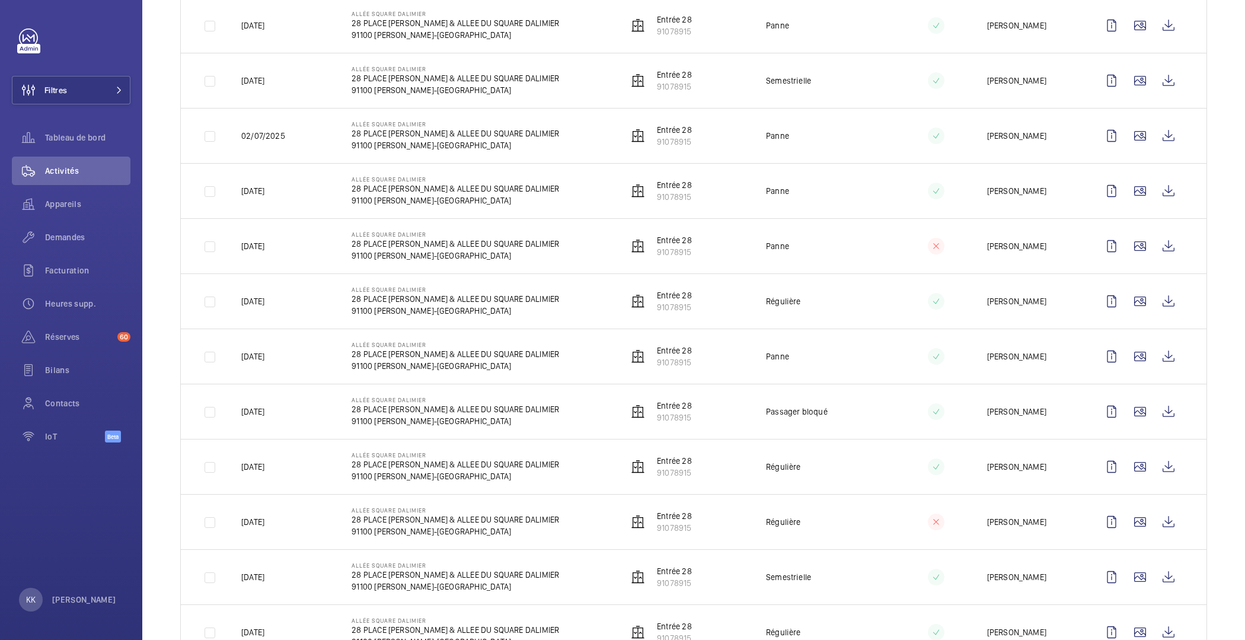
scroll to position [738, 0]
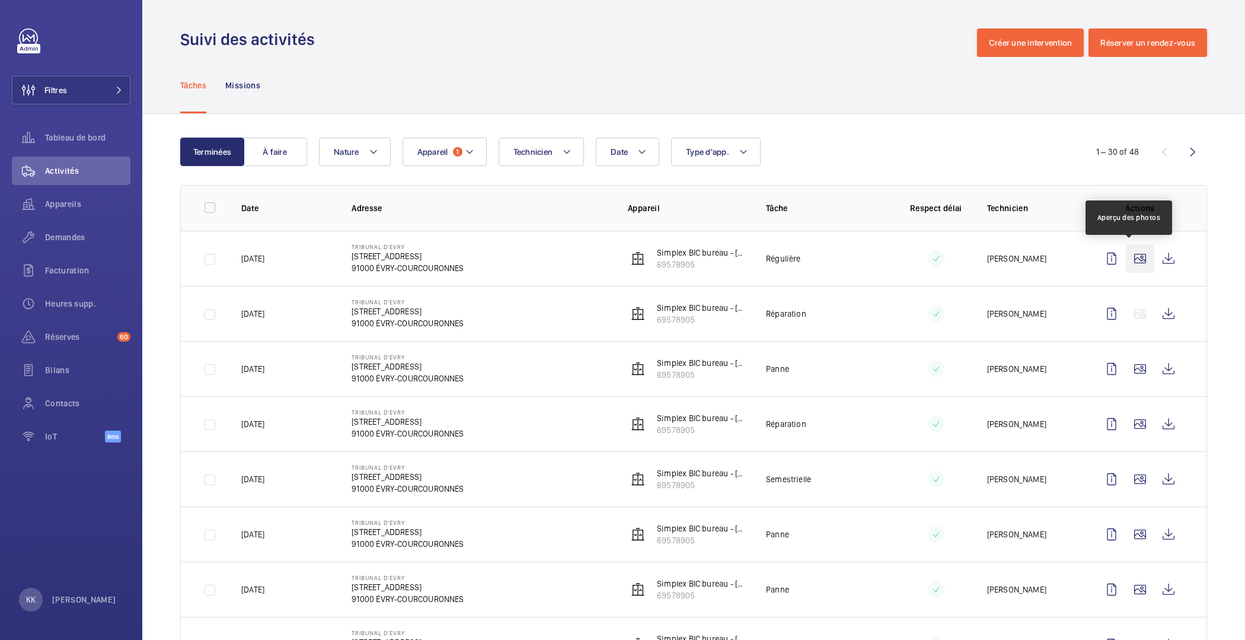
click at [1136, 256] on wm-front-icon-button at bounding box center [1140, 258] width 28 height 28
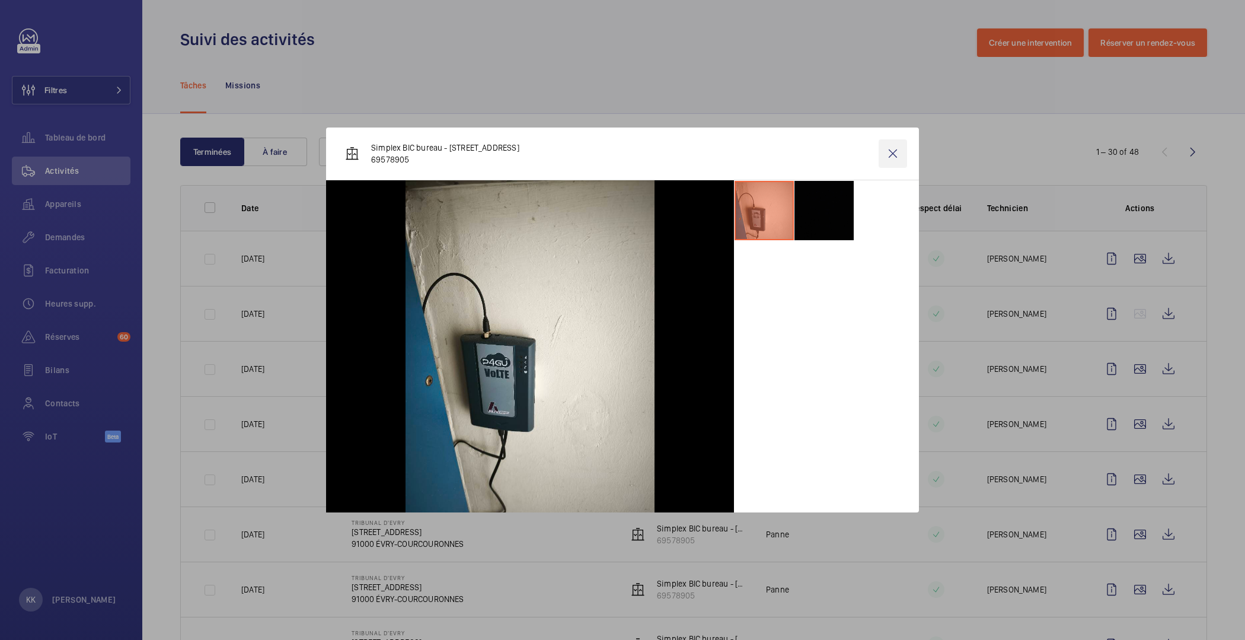
click at [884, 155] on wm-front-icon-button at bounding box center [892, 153] width 28 height 28
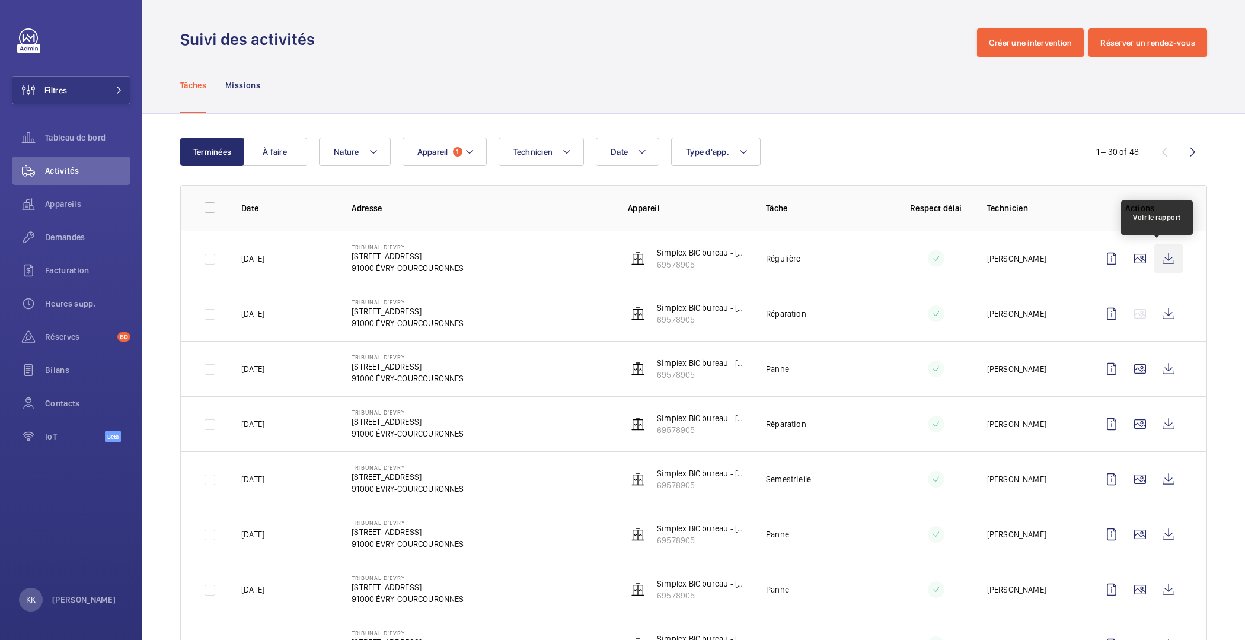
click at [1158, 255] on wm-front-icon-button at bounding box center [1168, 258] width 28 height 28
drag, startPoint x: 1153, startPoint y: 400, endPoint x: 1156, endPoint y: 413, distance: 13.4
click at [1153, 400] on td at bounding box center [1142, 423] width 128 height 55
click at [1158, 417] on wm-front-icon-button at bounding box center [1168, 424] width 28 height 28
click at [1154, 480] on wm-front-icon-button at bounding box center [1168, 479] width 28 height 28
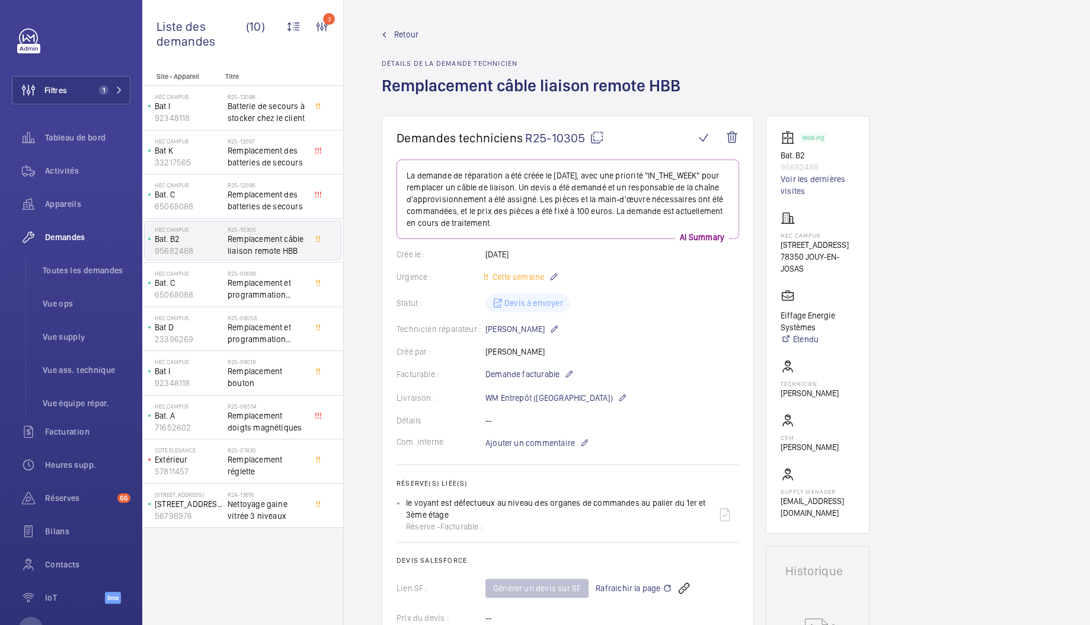
scroll to position [902, 0]
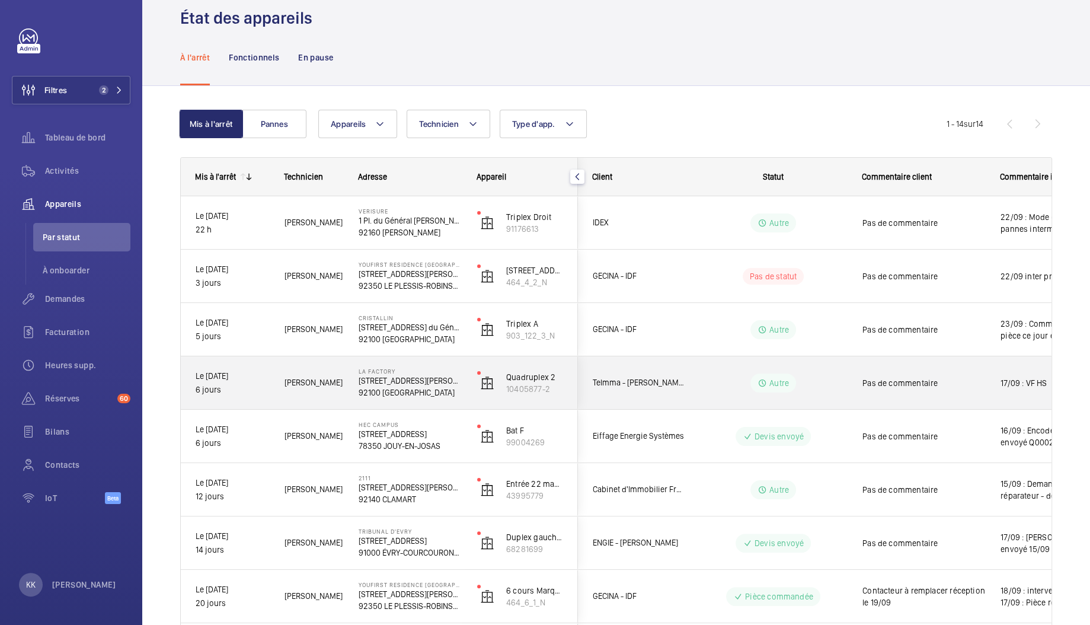
scroll to position [282, 0]
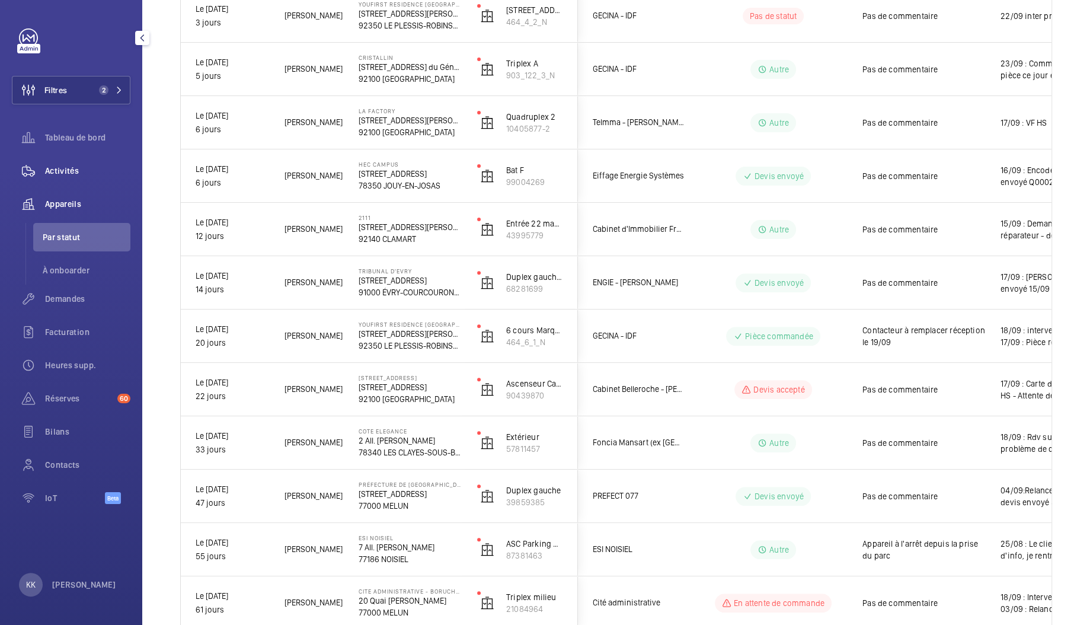
click at [74, 177] on div "Activités" at bounding box center [71, 170] width 119 height 28
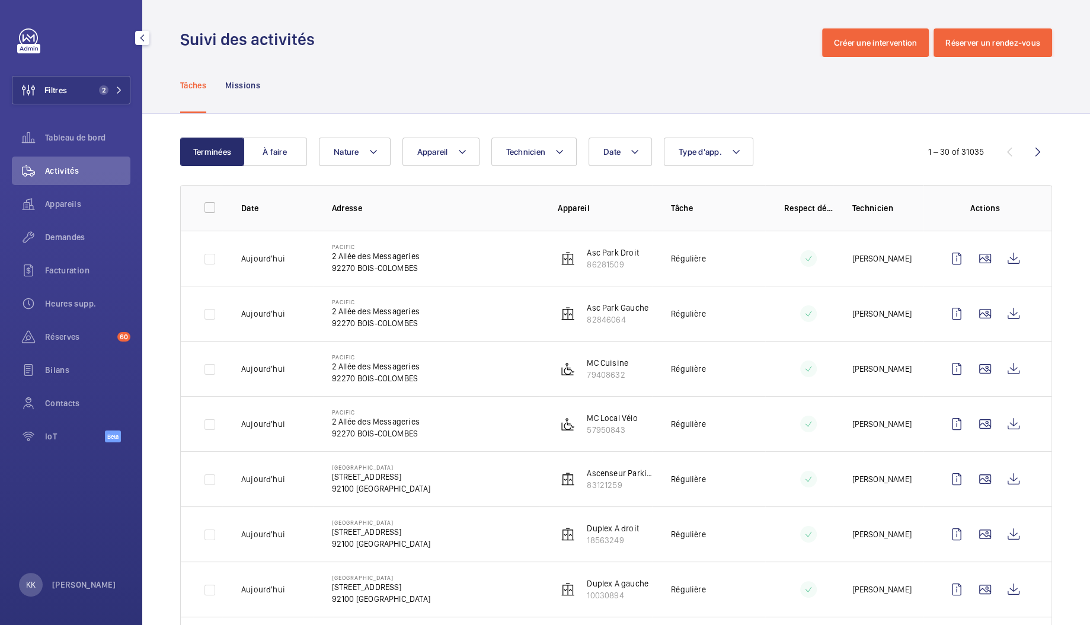
click at [55, 175] on span "Activités" at bounding box center [87, 171] width 85 height 12
click at [39, 198] on wm-front-icon-button at bounding box center [28, 204] width 33 height 28
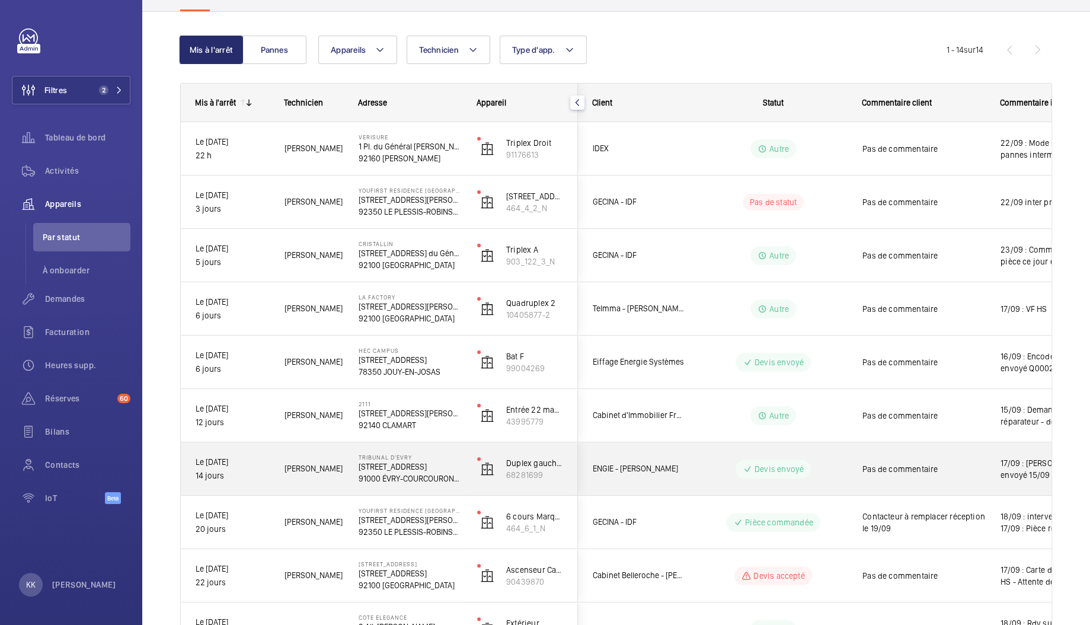
scroll to position [128, 0]
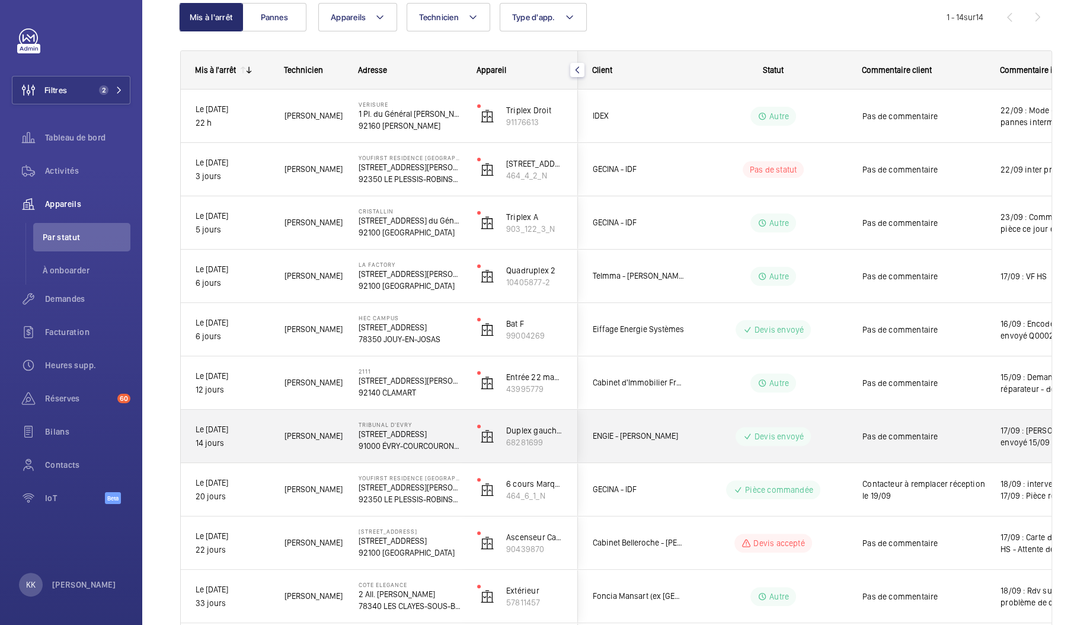
click at [248, 444] on p "14 jours" at bounding box center [233, 443] width 74 height 14
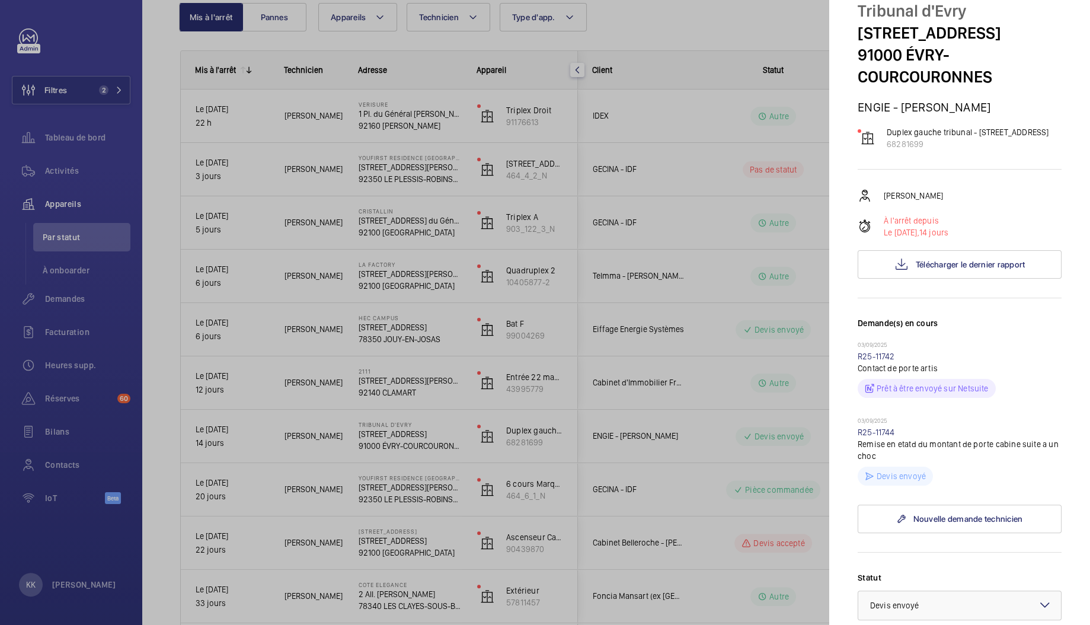
scroll to position [0, 0]
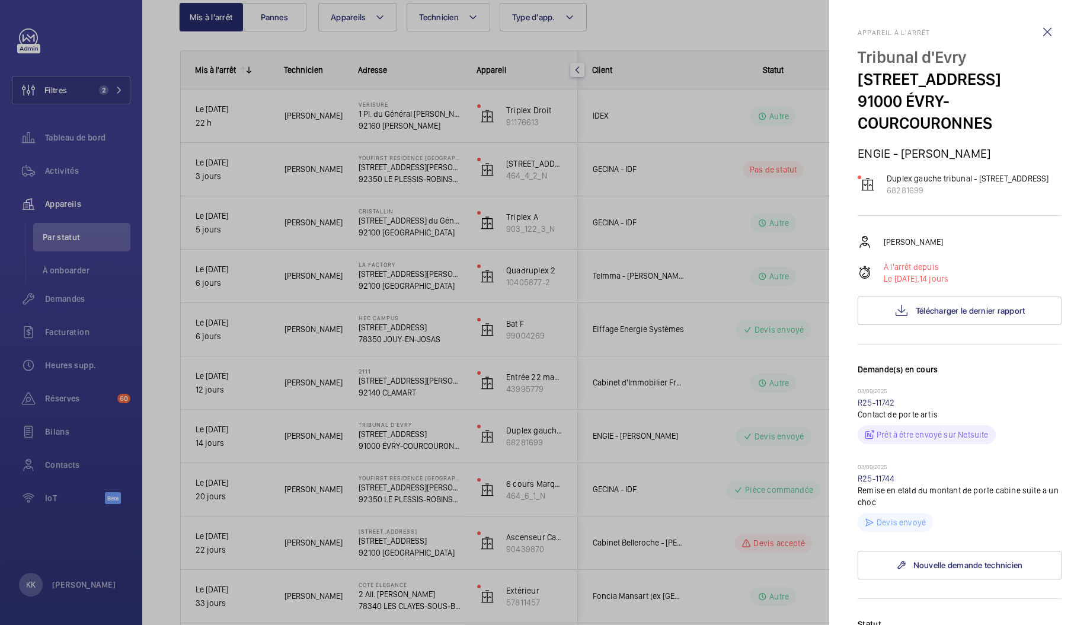
click at [733, 246] on div at bounding box center [545, 312] width 1090 height 625
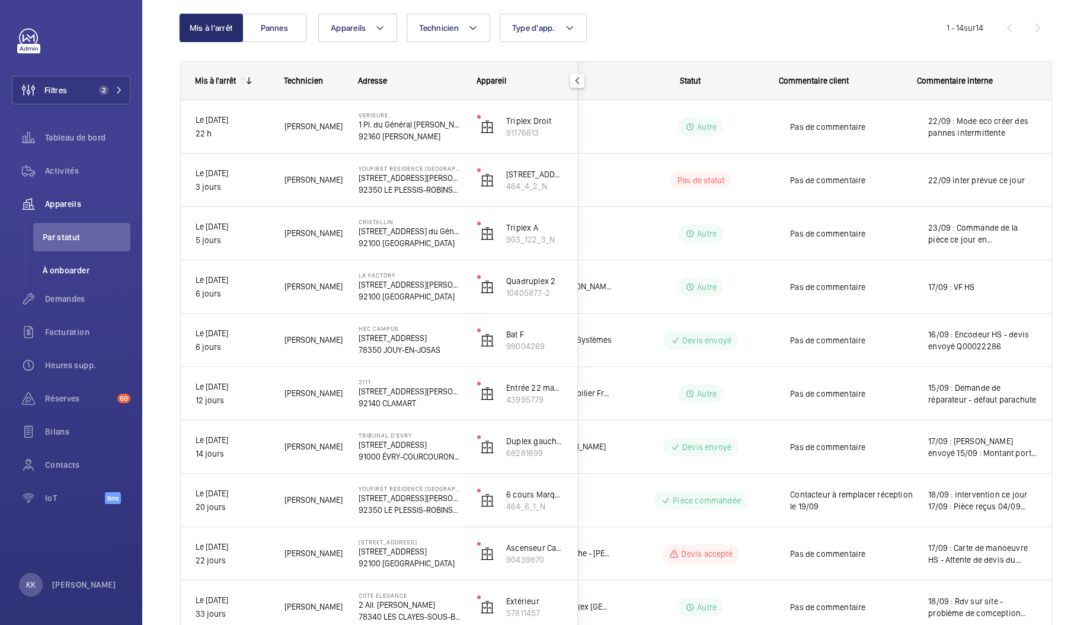
scroll to position [0, 72]
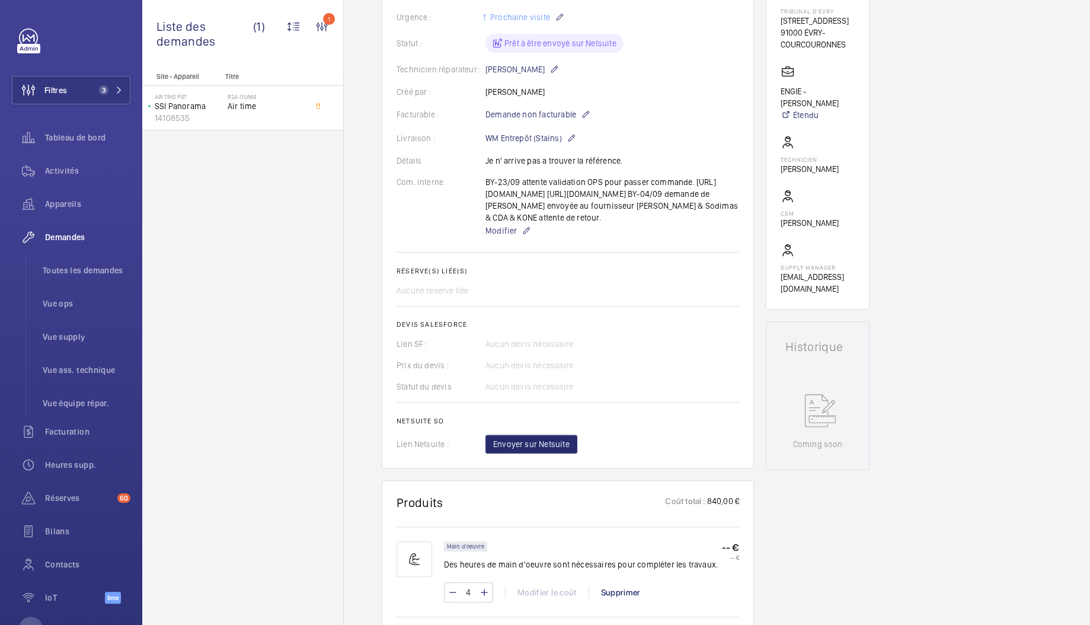
scroll to position [635, 0]
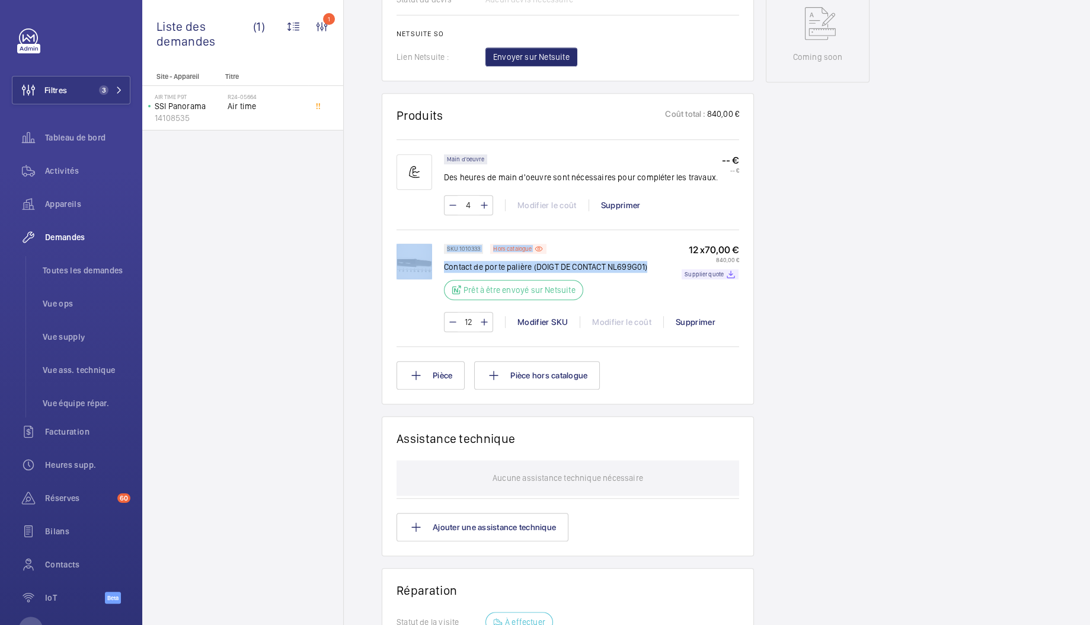
drag, startPoint x: 436, startPoint y: 289, endPoint x: 649, endPoint y: 293, distance: 212.8
click at [647, 293] on div "SKU 1010333 Hors catalogue Contact de porte palière (DOIGT DE CONTACT NL699G01)…" at bounding box center [568, 294] width 343 height 100
click at [650, 292] on div "SKU 1010333 Hors catalogue Contact de porte palière (DOIGT DE CONTACT NL699G01)…" at bounding box center [591, 275] width 295 height 63
drag, startPoint x: 649, startPoint y: 290, endPoint x: 618, endPoint y: 295, distance: 31.8
click at [618, 295] on div "SKU 1010333 Hors catalogue Contact de porte palière (DOIGT DE CONTACT NL699G01)…" at bounding box center [591, 275] width 295 height 63
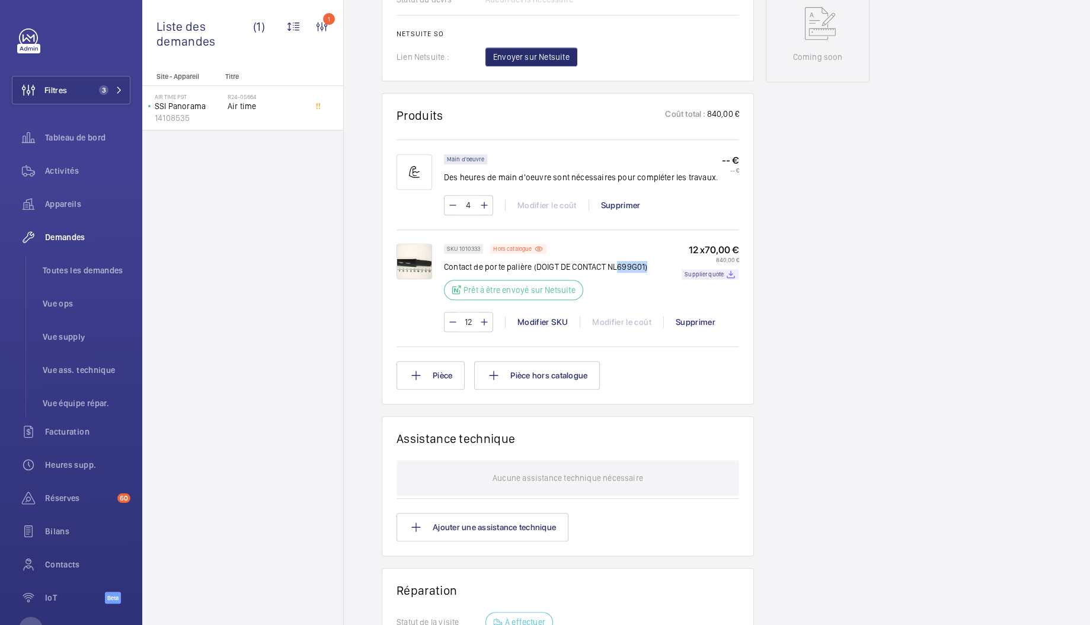
click at [638, 273] on p "Contact de porte palière (DOIGT DE CONTACT NL699G01)" at bounding box center [545, 267] width 203 height 12
click at [828, 279] on div "Stopped Duplex gauche tribunal - [STREET_ADDRESS] 68281699 Voir les dernières v…" at bounding box center [818, 162] width 104 height 1363
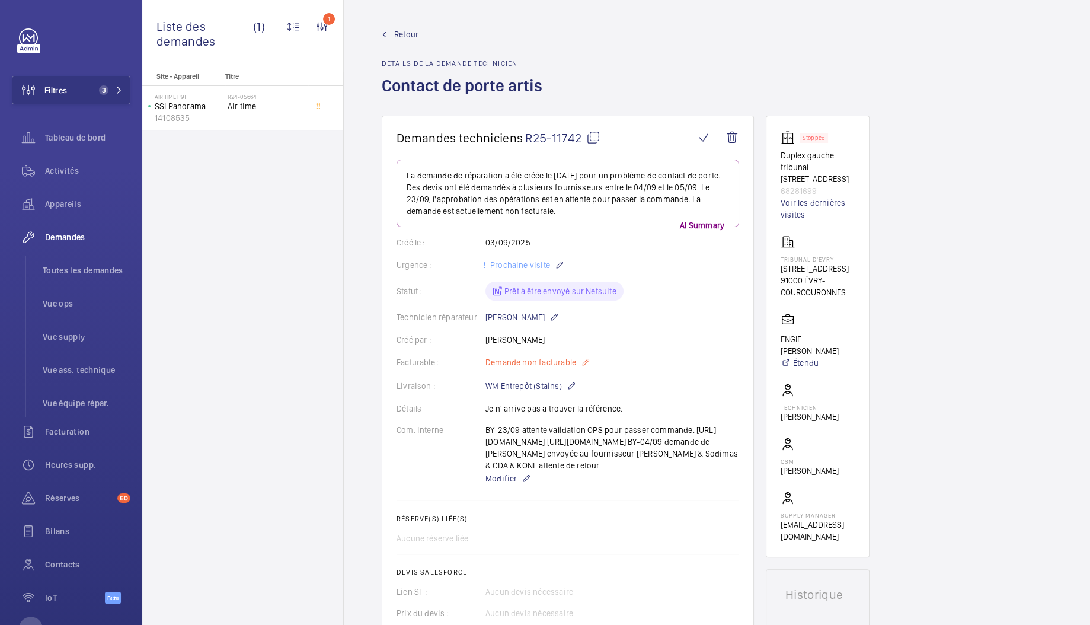
click at [582, 362] on mat-icon at bounding box center [585, 362] width 9 height 14
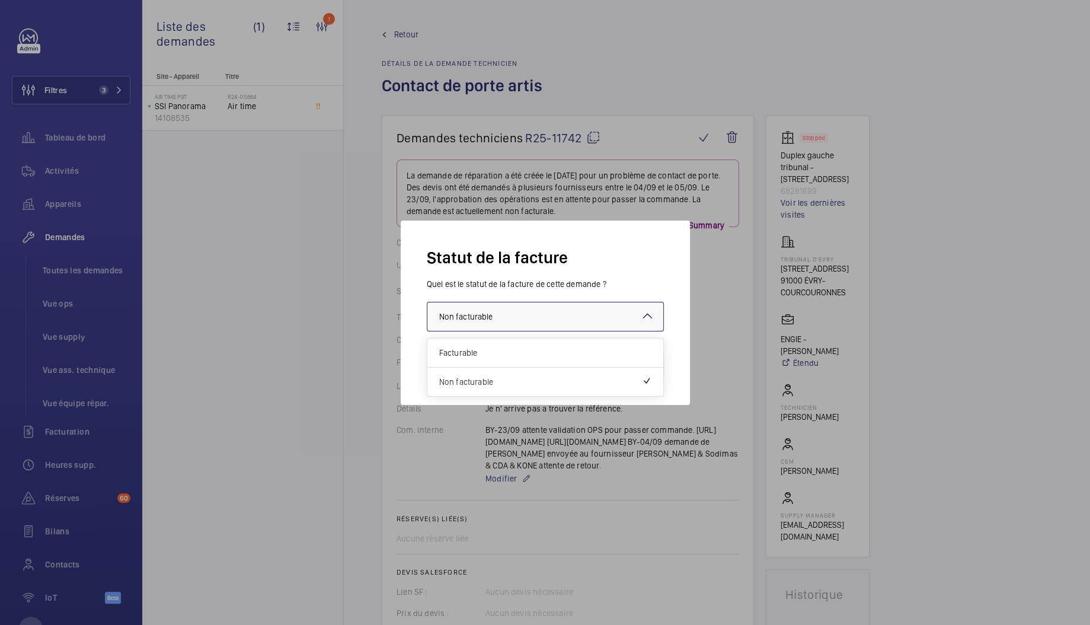
click at [559, 311] on div at bounding box center [545, 316] width 236 height 28
click at [620, 352] on span "Facturable" at bounding box center [545, 353] width 212 height 12
click at [642, 353] on button "Valider" at bounding box center [639, 364] width 49 height 28
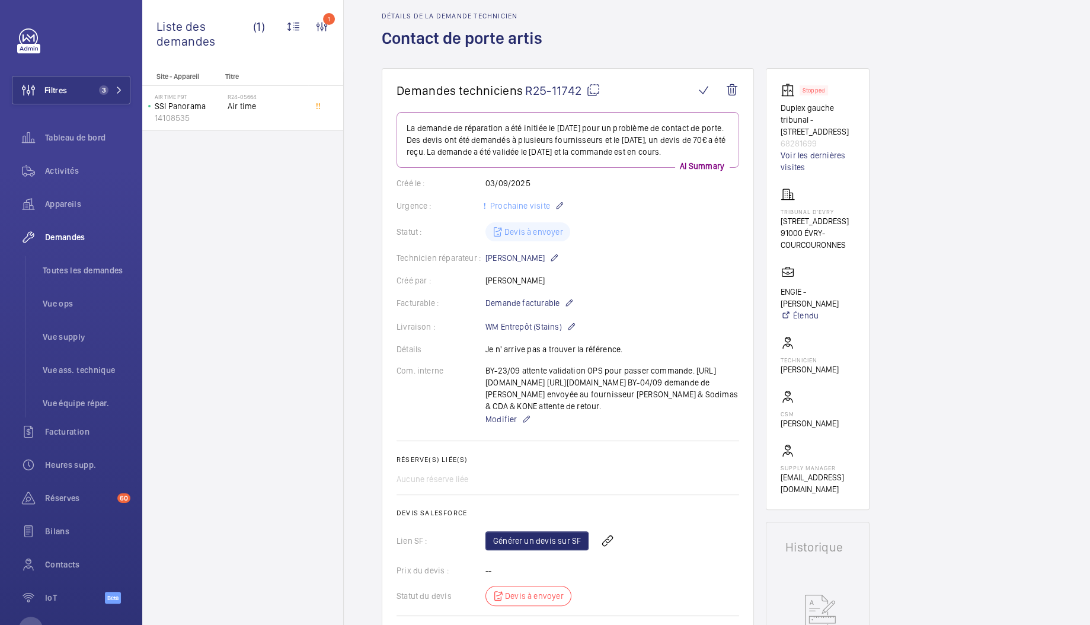
scroll to position [74, 0]
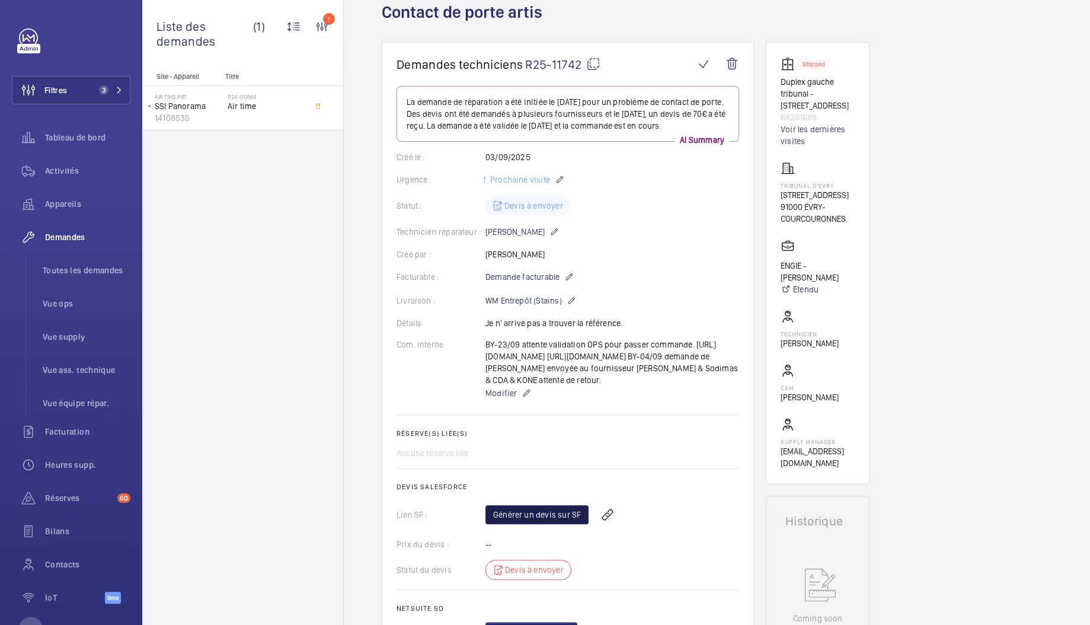
click at [533, 524] on link "Générer un devis sur SF" at bounding box center [536, 514] width 103 height 19
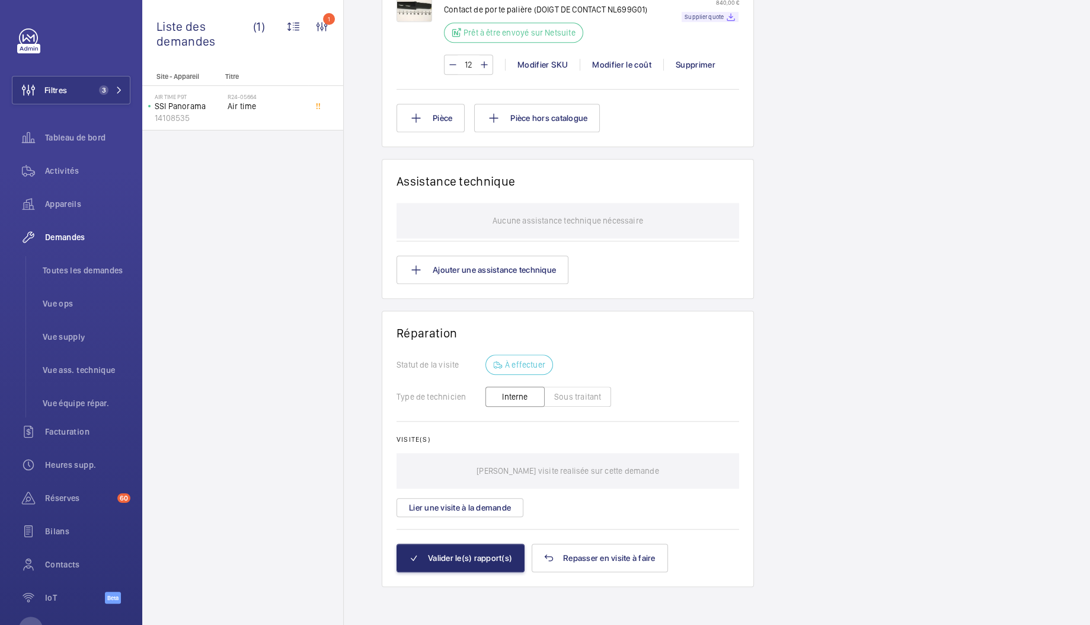
scroll to position [838, 0]
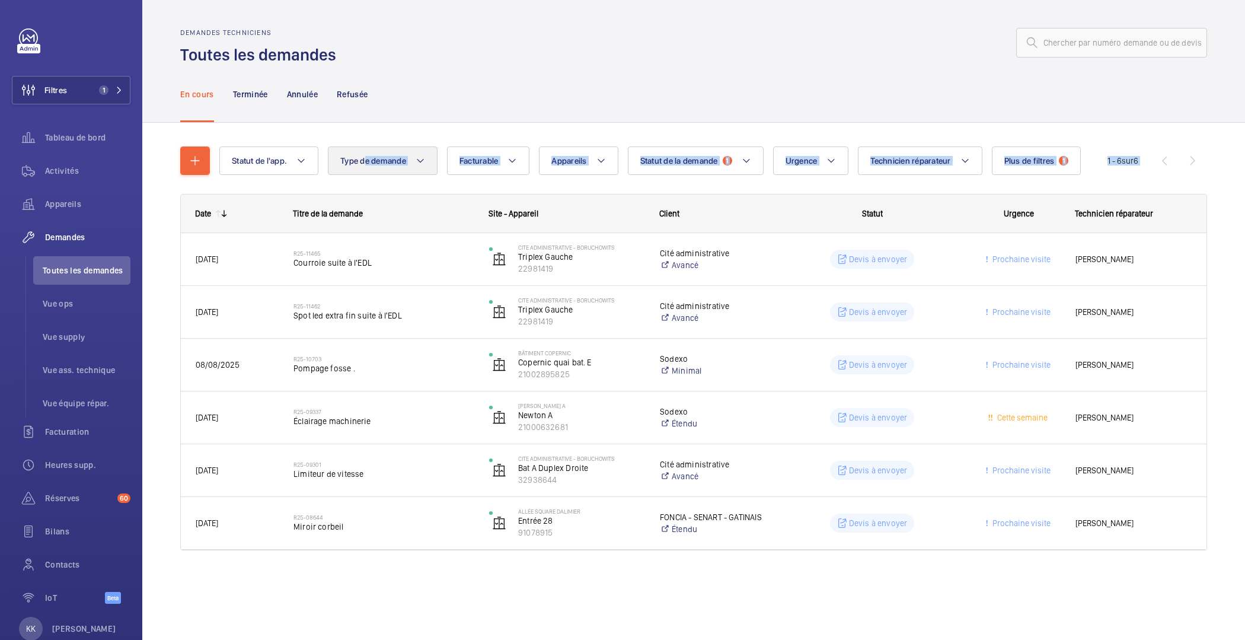
drag, startPoint x: 496, startPoint y: 562, endPoint x: 365, endPoint y: 158, distance: 424.4
click at [365, 158] on wm-front-shared-table-view-engine "Statut de l'app. Type de demande Facturable Appareils Statut de la demande 1 Ur…" at bounding box center [693, 362] width 1027 height 432
click at [353, 176] on wm-front-shared-table-view-engine "Statut de l'app. Type de demande Facturable Appareils Statut de la demande 1 Ur…" at bounding box center [693, 362] width 1027 height 432
drag, startPoint x: 213, startPoint y: 184, endPoint x: 372, endPoint y: 140, distance: 164.8
click at [372, 140] on div "Statut de l'app. Type de demande Facturable Appareils Statut de la demande 1 Ur…" at bounding box center [693, 352] width 1027 height 451
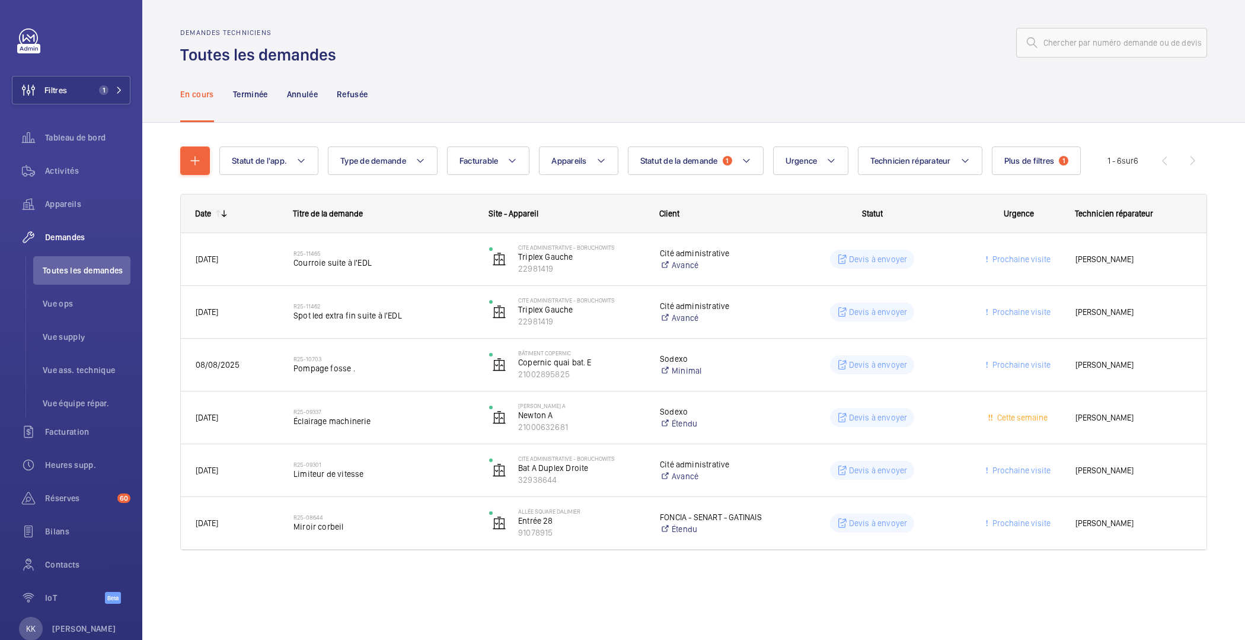
click at [352, 127] on div "Statut de l'app. Type de demande Facturable Appareils Statut de la demande 1 Ur…" at bounding box center [693, 365] width 1103 height 484
click at [177, 110] on div "En cours Terminée Annulée Refusée" at bounding box center [693, 94] width 1103 height 57
click at [156, 111] on div "En cours Terminée Annulée Refusée" at bounding box center [693, 94] width 1103 height 57
click at [68, 209] on span "Appareils" at bounding box center [87, 204] width 85 height 12
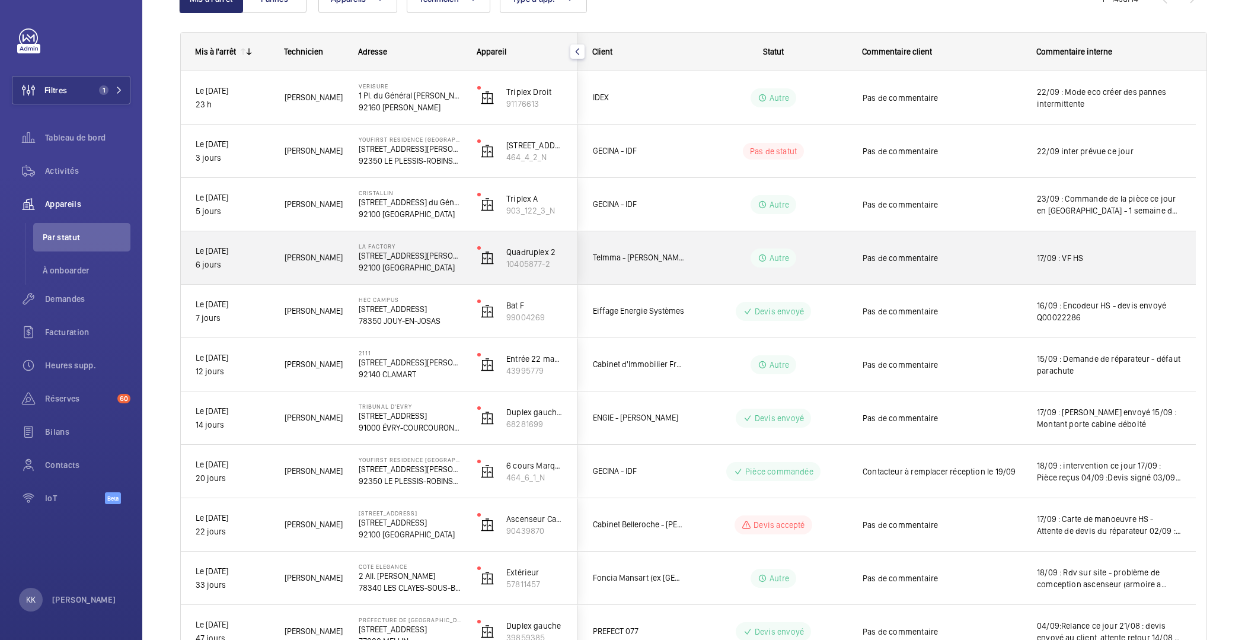
scroll to position [255, 0]
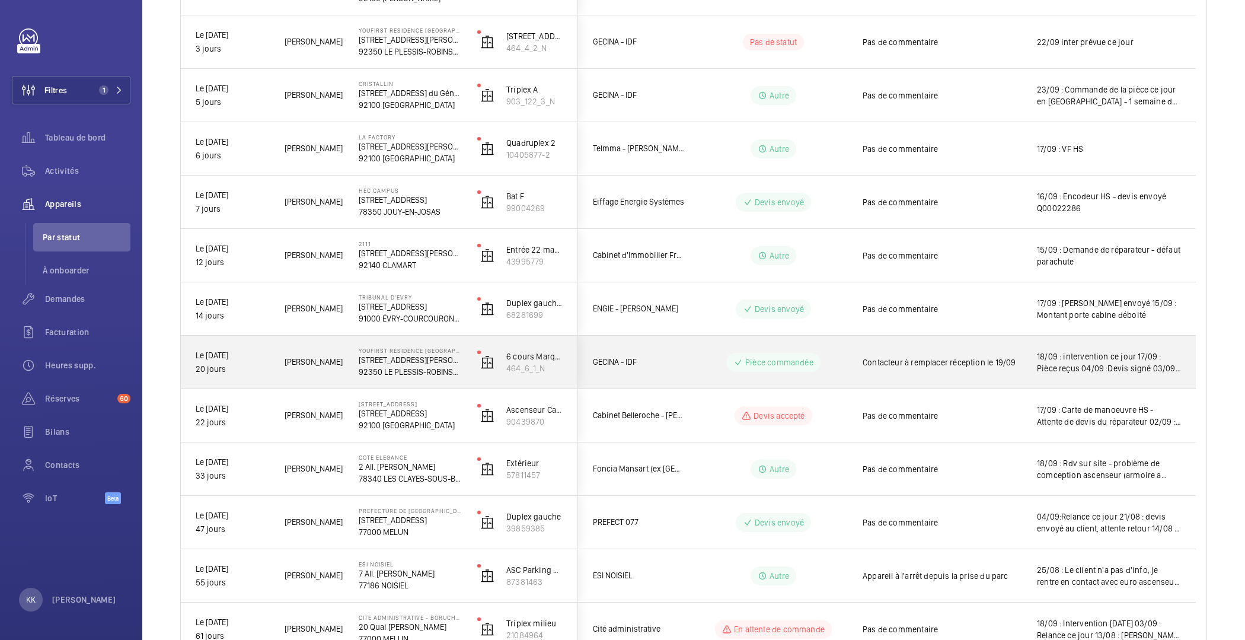
click at [394, 383] on div "YouFirst Residence [GEOGRAPHIC_DATA] [STREET_ADDRESS][PERSON_NAME]" at bounding box center [402, 361] width 117 height 53
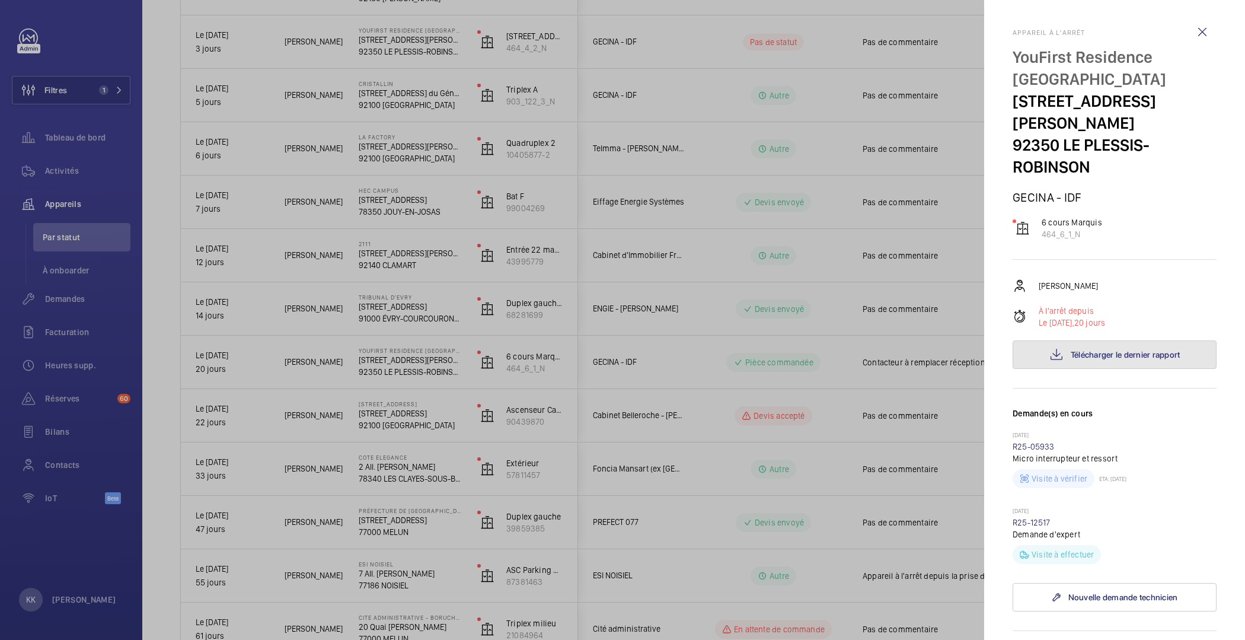
click at [1054, 347] on mat-icon at bounding box center [1056, 354] width 14 height 14
click at [1188, 28] on wm-front-icon-button at bounding box center [1202, 32] width 28 height 28
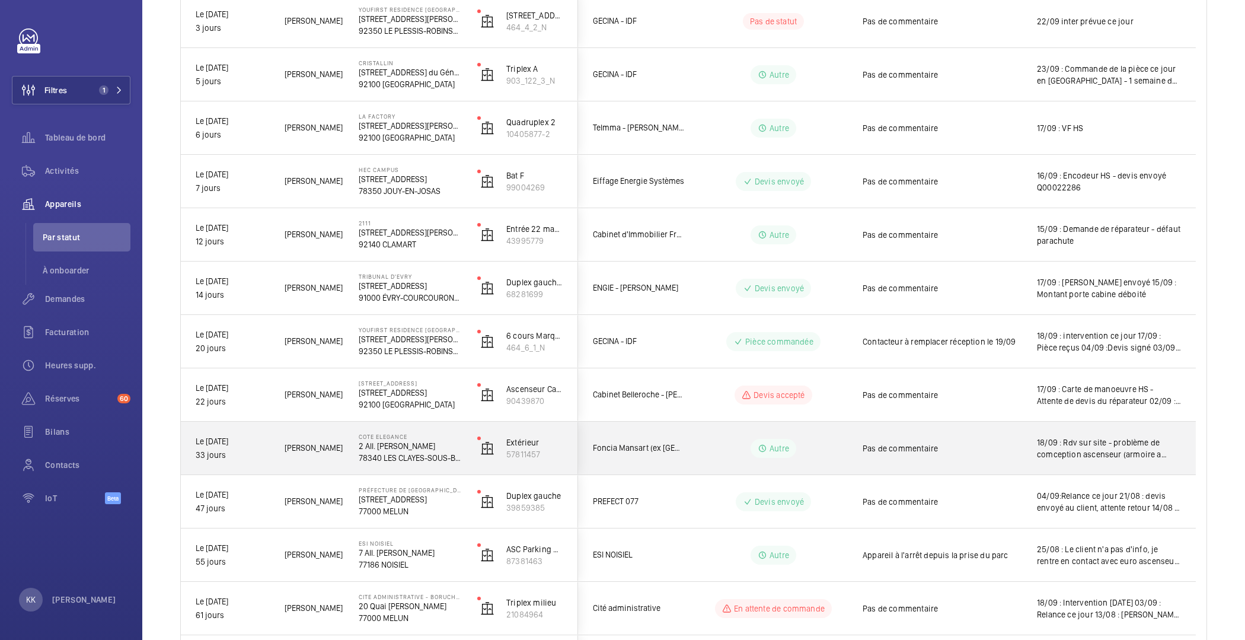
scroll to position [276, 0]
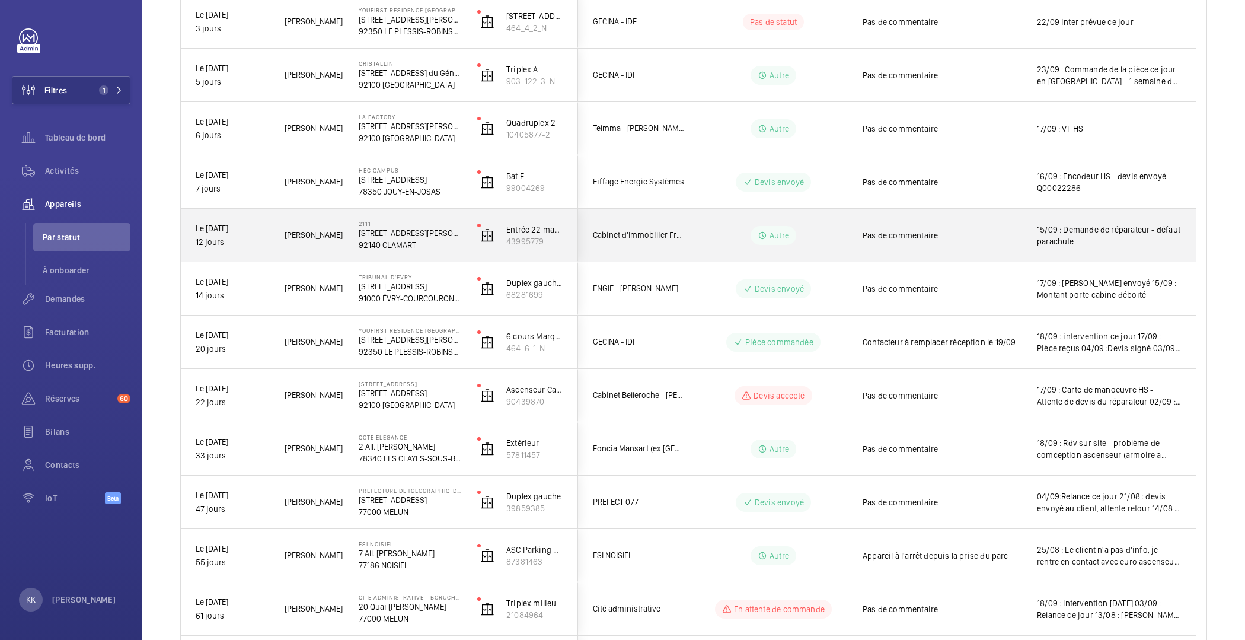
click at [401, 224] on p "2111" at bounding box center [410, 223] width 103 height 7
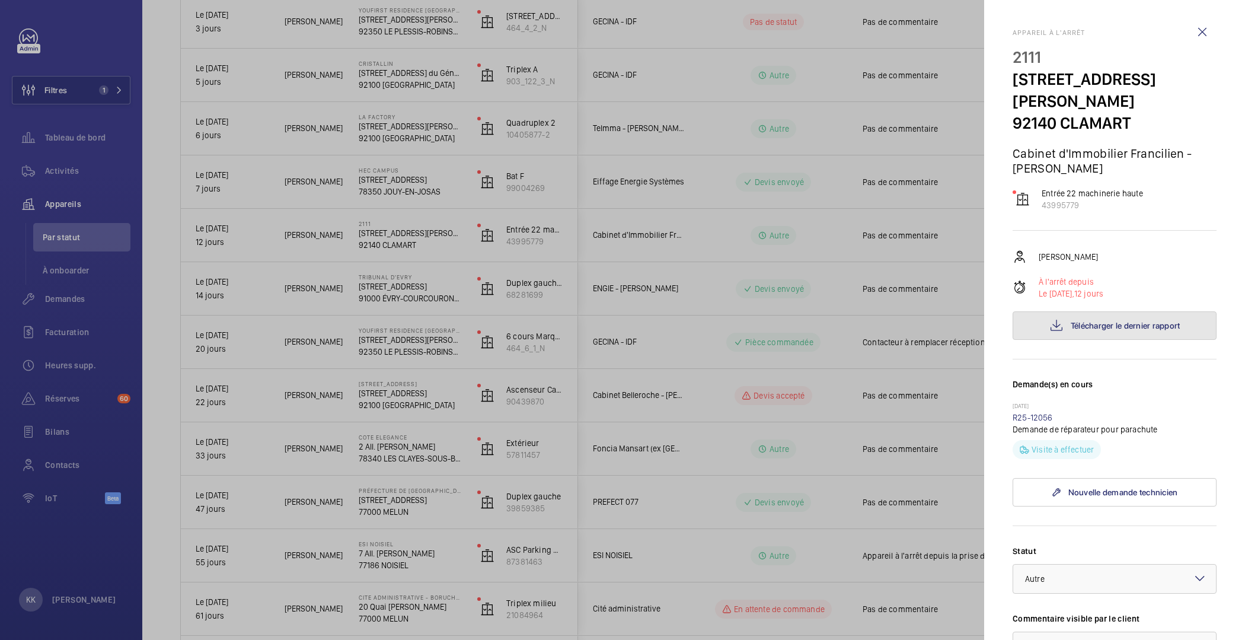
click at [1090, 331] on button "Télécharger le dernier rapport" at bounding box center [1114, 325] width 204 height 28
click at [480, 92] on div at bounding box center [622, 320] width 1245 height 640
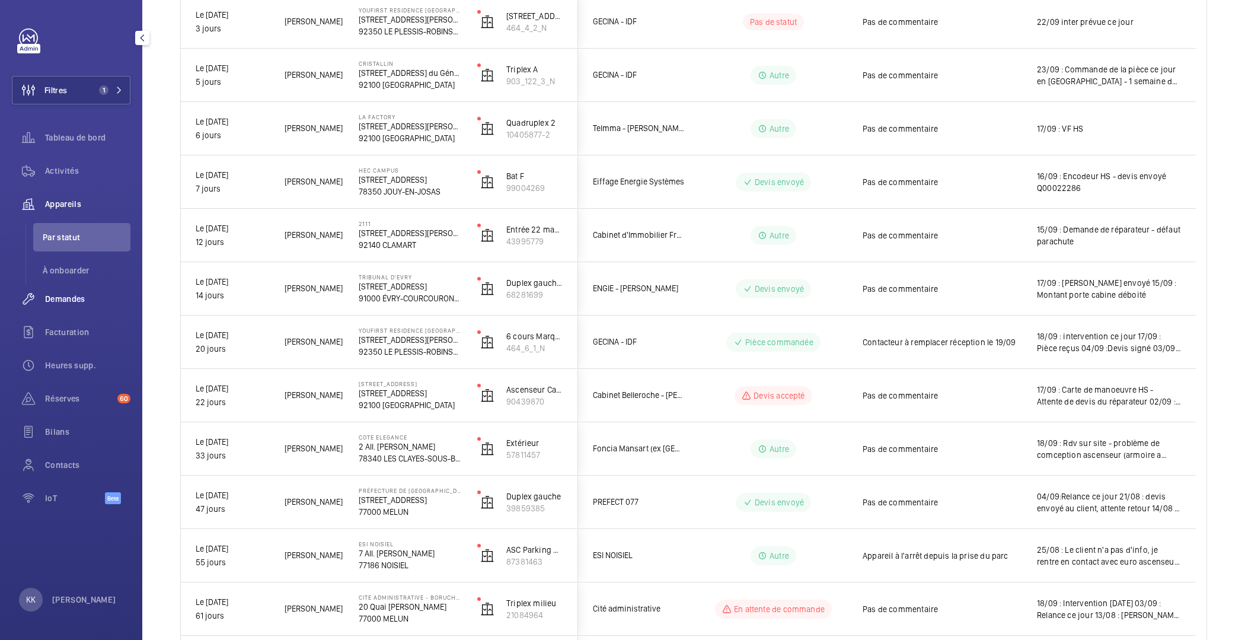
click at [67, 297] on span "Demandes" at bounding box center [87, 299] width 85 height 12
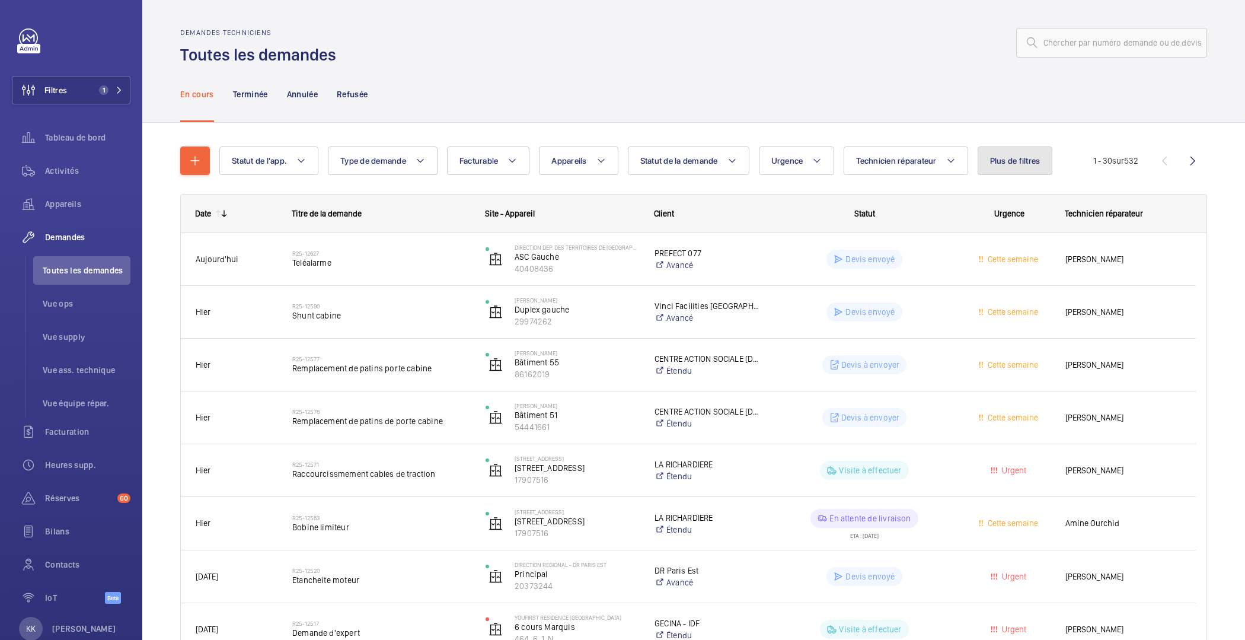
click at [1037, 167] on button "Plus de filtres" at bounding box center [1014, 160] width 75 height 28
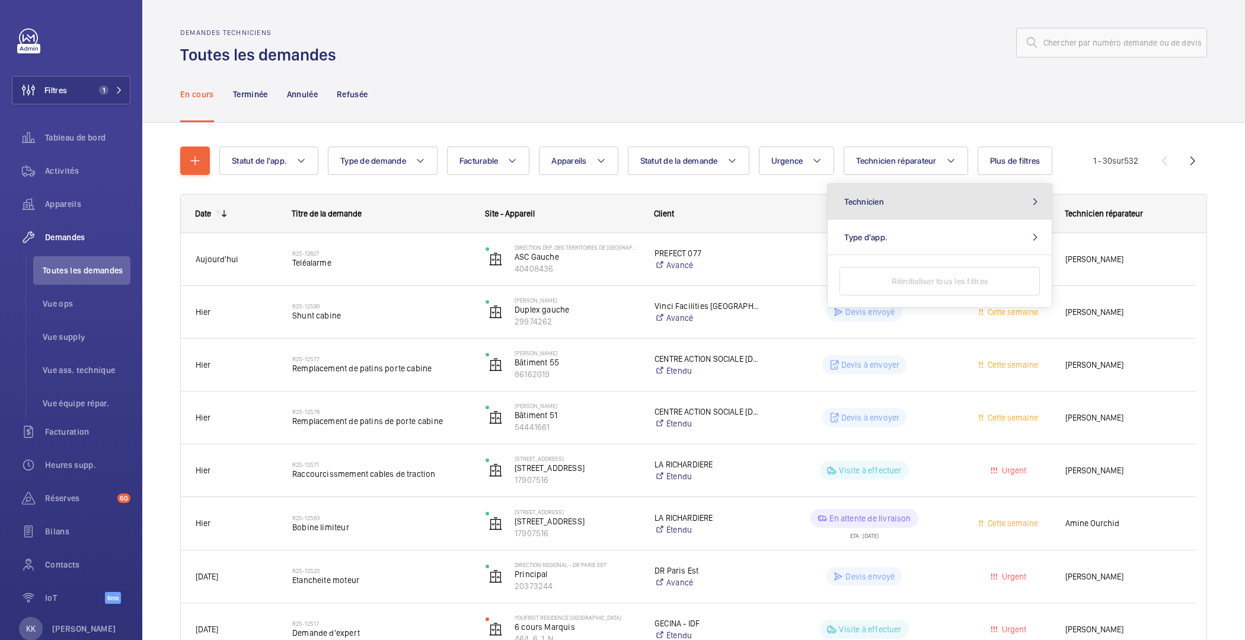
click at [966, 206] on button "Technicien" at bounding box center [939, 202] width 224 height 36
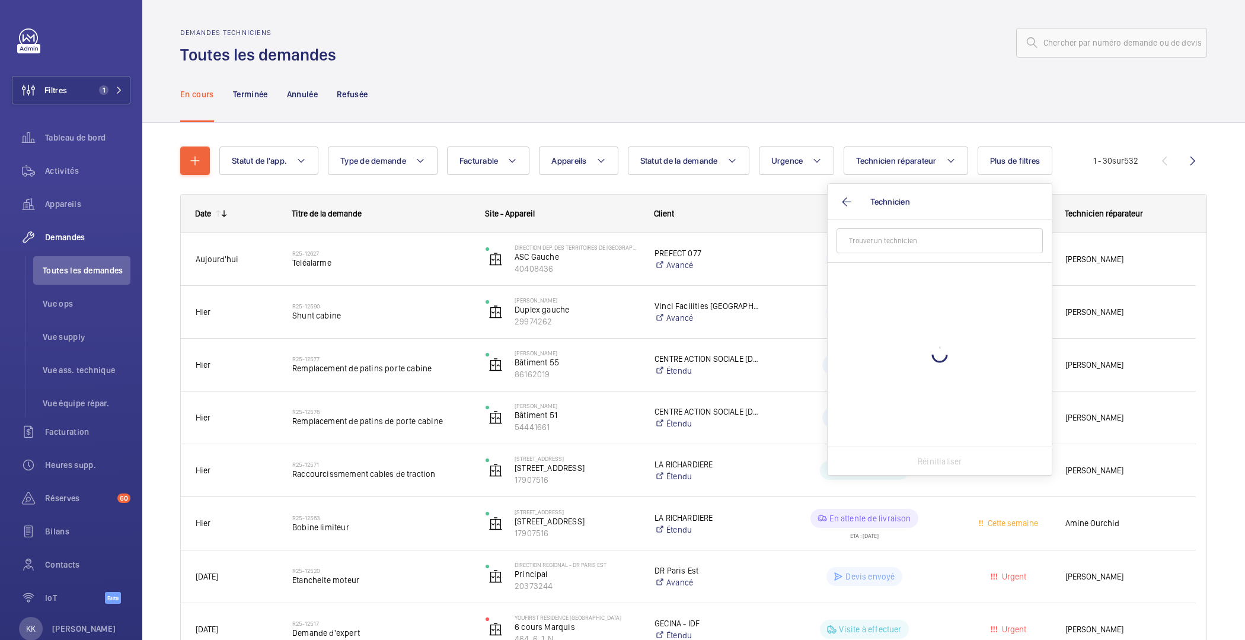
click at [863, 250] on input "text" at bounding box center [939, 240] width 206 height 25
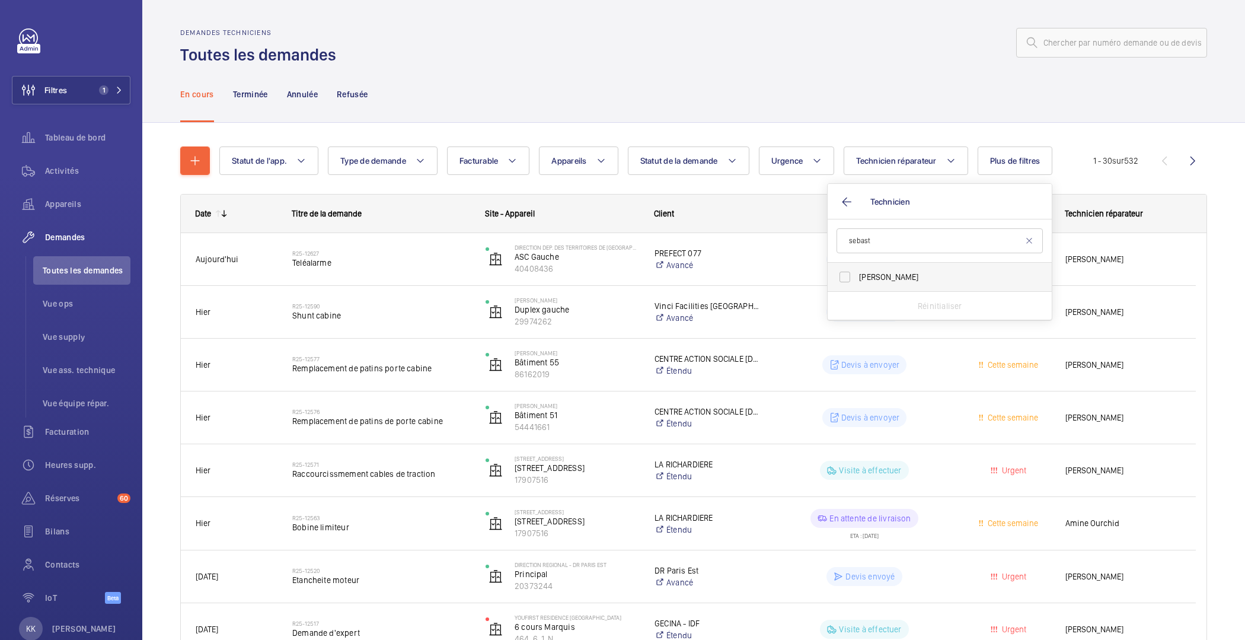
type input "sebast"
click at [875, 274] on span "[PERSON_NAME]" at bounding box center [940, 277] width 163 height 12
click at [857, 274] on input "[PERSON_NAME]" at bounding box center [845, 277] width 24 height 24
checkbox input "true"
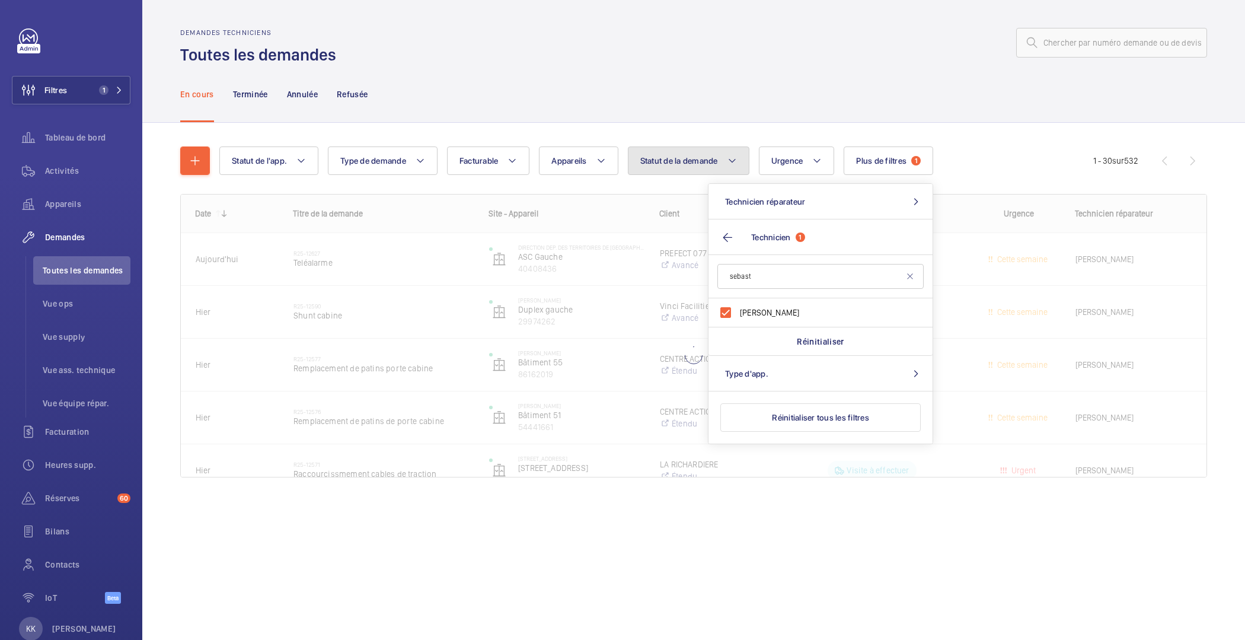
click at [690, 169] on button "Statut de la demande" at bounding box center [689, 160] width 122 height 28
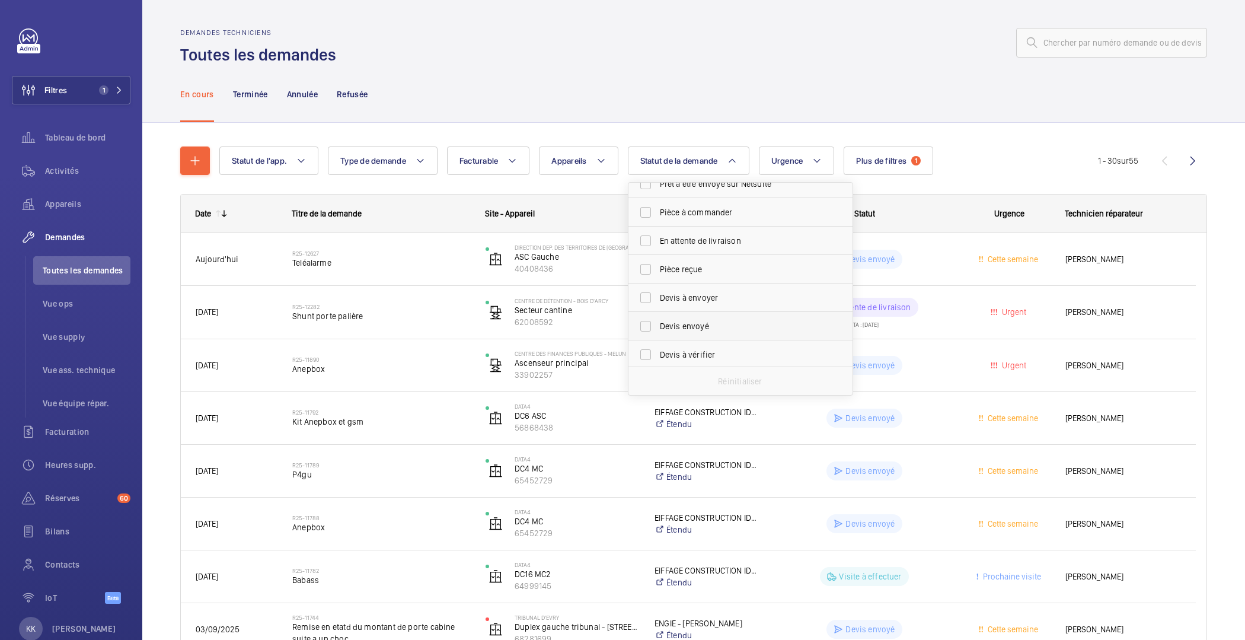
scroll to position [99, 0]
click at [663, 301] on span "Devis à envoyer" at bounding box center [741, 297] width 163 height 12
click at [657, 301] on input "Devis à envoyer" at bounding box center [646, 297] width 24 height 24
checkbox input "true"
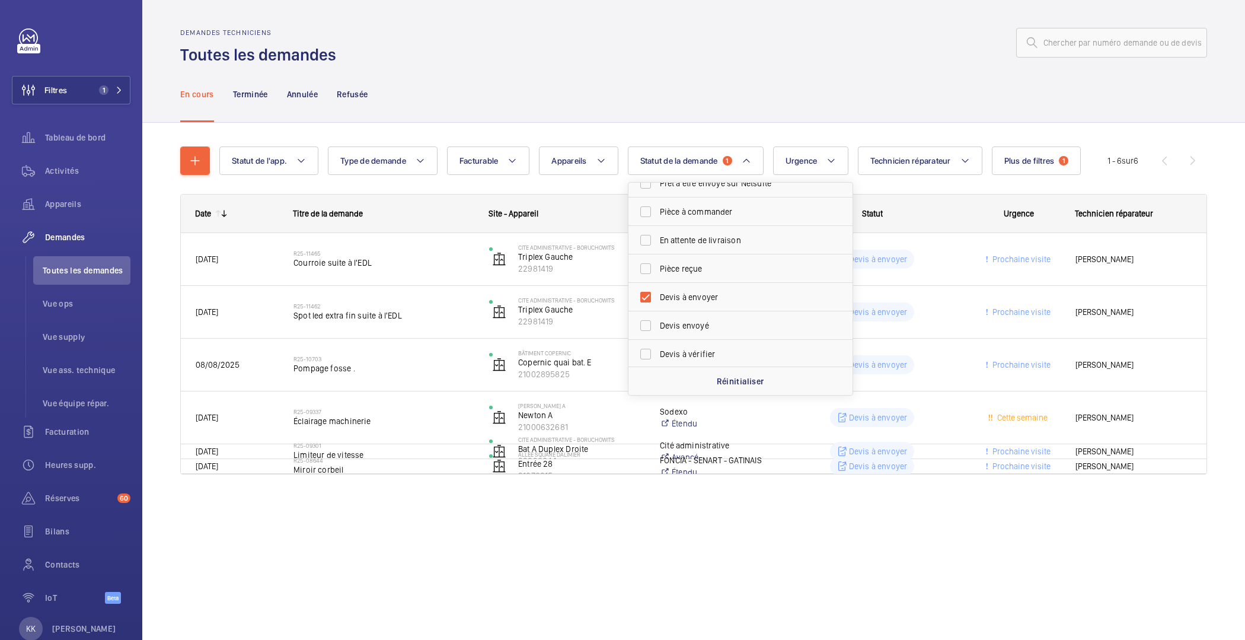
click at [615, 127] on div "Statut de l'app. Type de demande Facturable Appareils Statut de la demande 1 Co…" at bounding box center [693, 314] width 1027 height 375
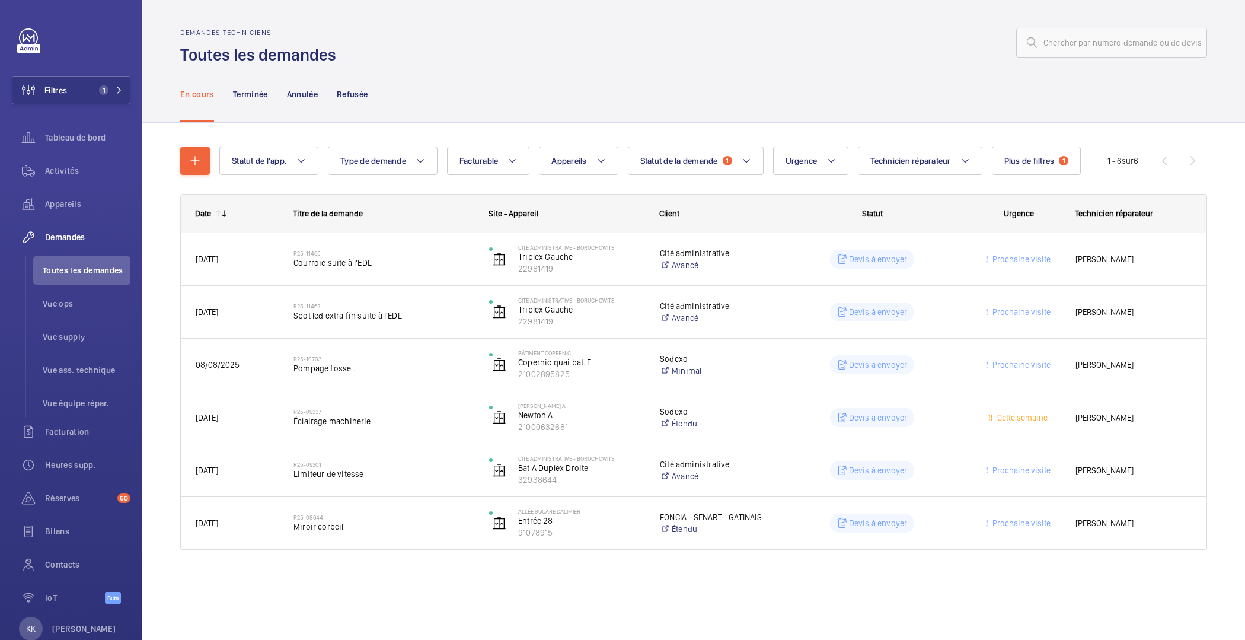
click at [487, 78] on div "En cours Terminée Annulée Refusée" at bounding box center [693, 94] width 1027 height 56
click at [90, 161] on div "Activités" at bounding box center [71, 170] width 119 height 28
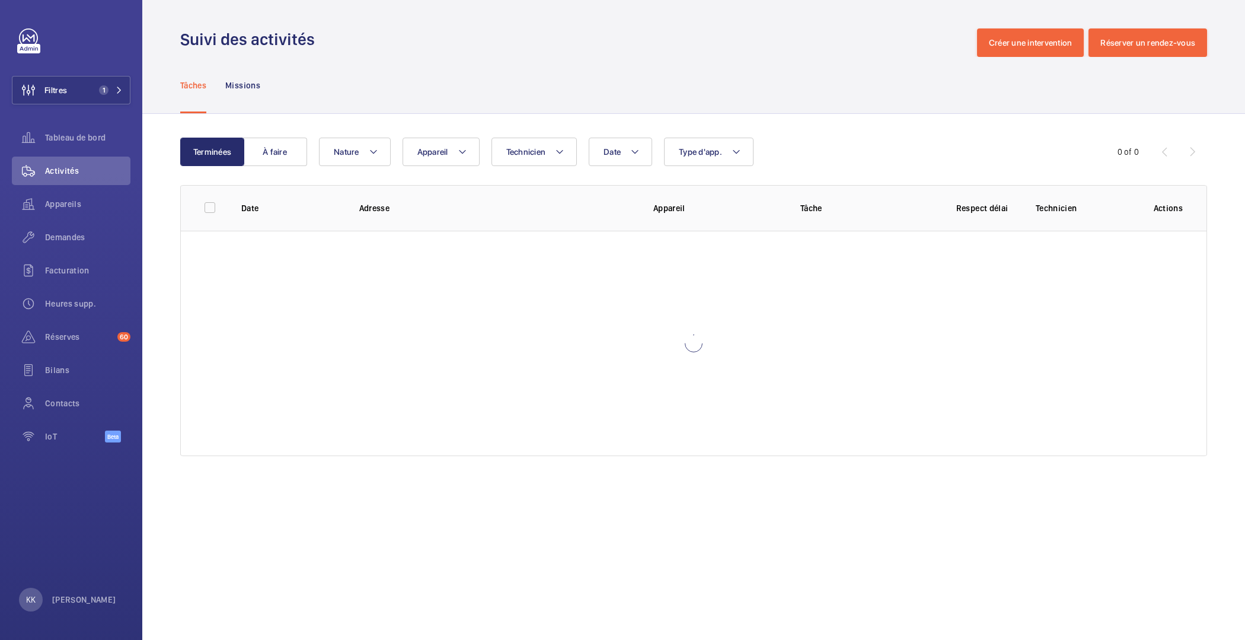
click at [440, 169] on wm-front-table "Terminées À faire Date Technicien Appareil Type d'app. Nature 0 of 0 Date Adres…" at bounding box center [693, 297] width 1027 height 318
click at [450, 156] on button "Appareil" at bounding box center [440, 152] width 77 height 28
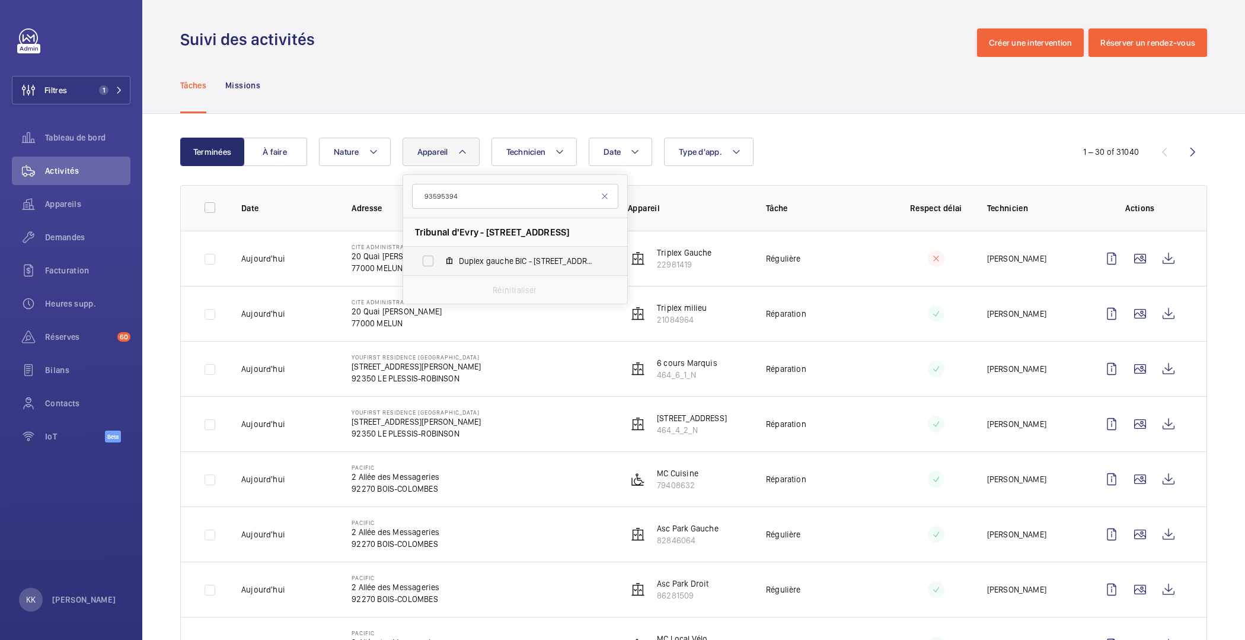
type input "93595394"
click at [459, 258] on span "Duplex gauche BIC - [STREET_ADDRESS]" at bounding box center [528, 261] width 138 height 12
click at [440, 258] on input "Duplex gauche BIC - [STREET_ADDRESS]" at bounding box center [428, 261] width 24 height 24
checkbox input "true"
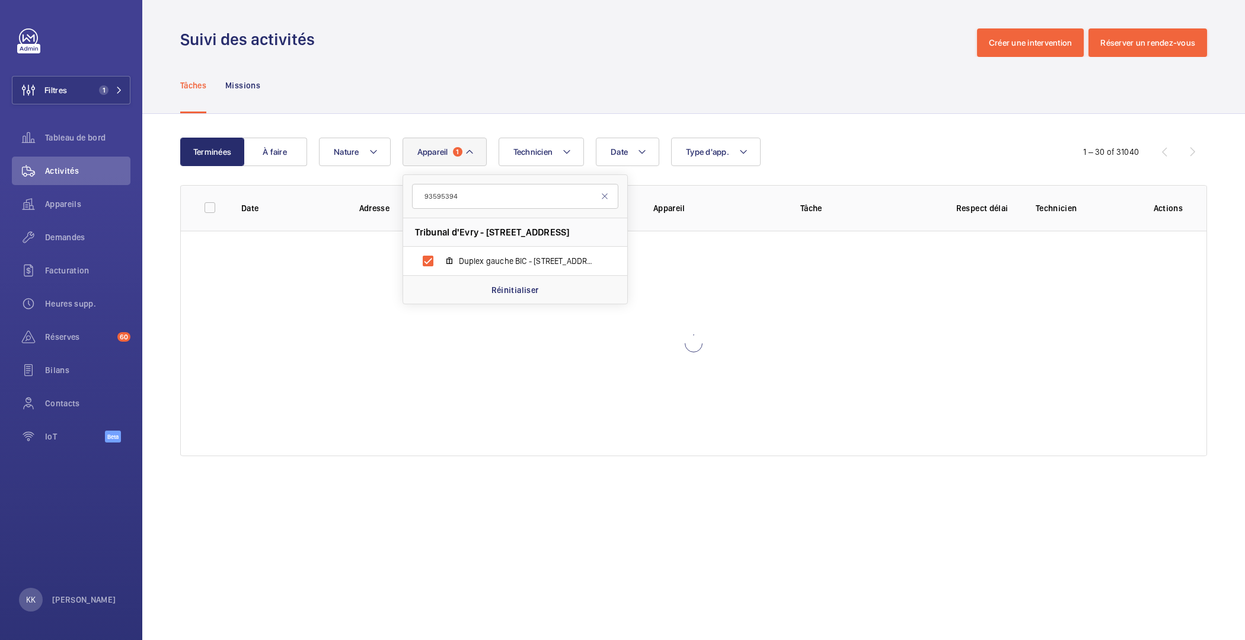
click at [577, 104] on div "Tâches Missions" at bounding box center [693, 85] width 1027 height 56
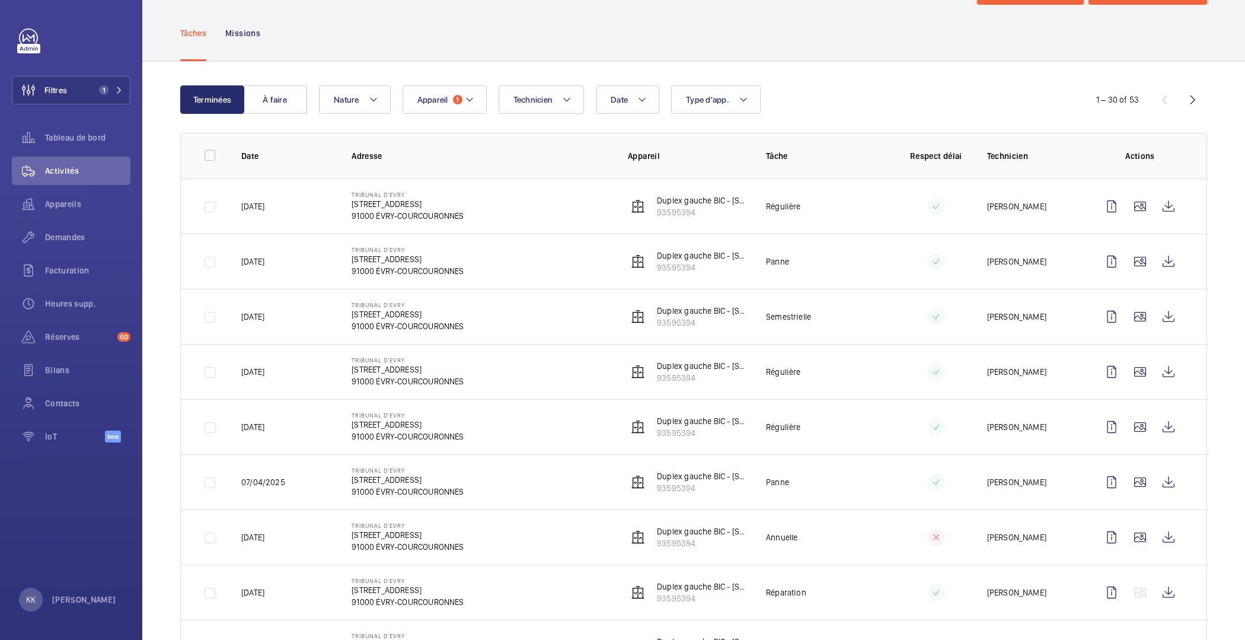
scroll to position [101, 0]
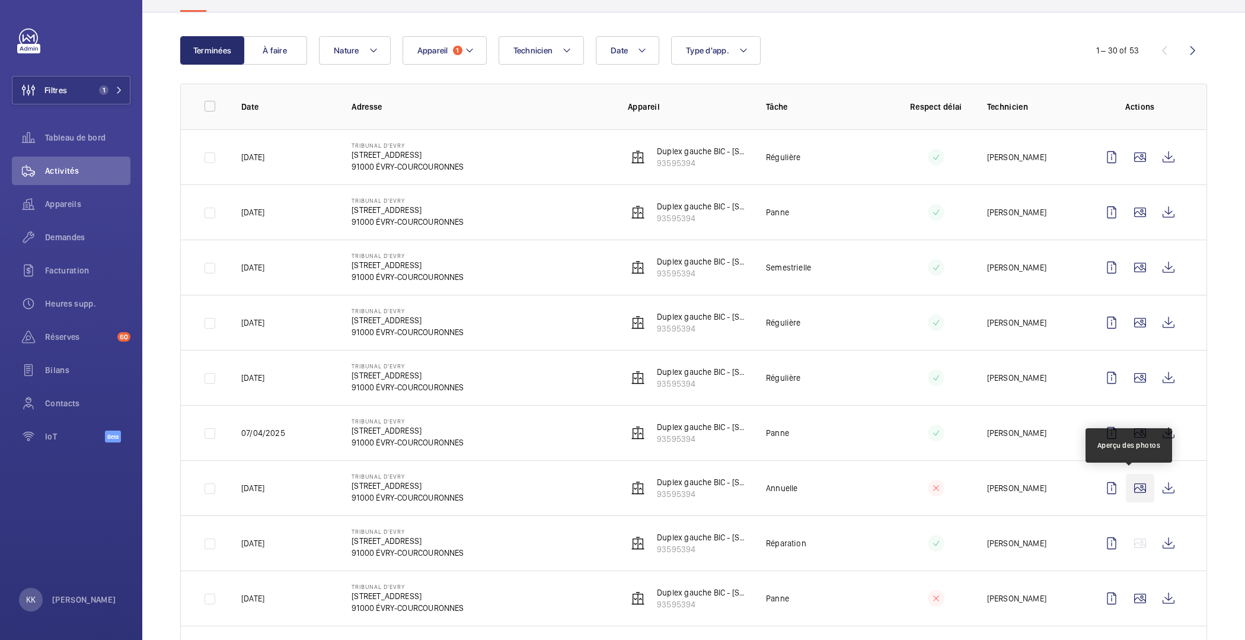
click at [1126, 484] on wm-front-icon-button at bounding box center [1140, 488] width 28 height 28
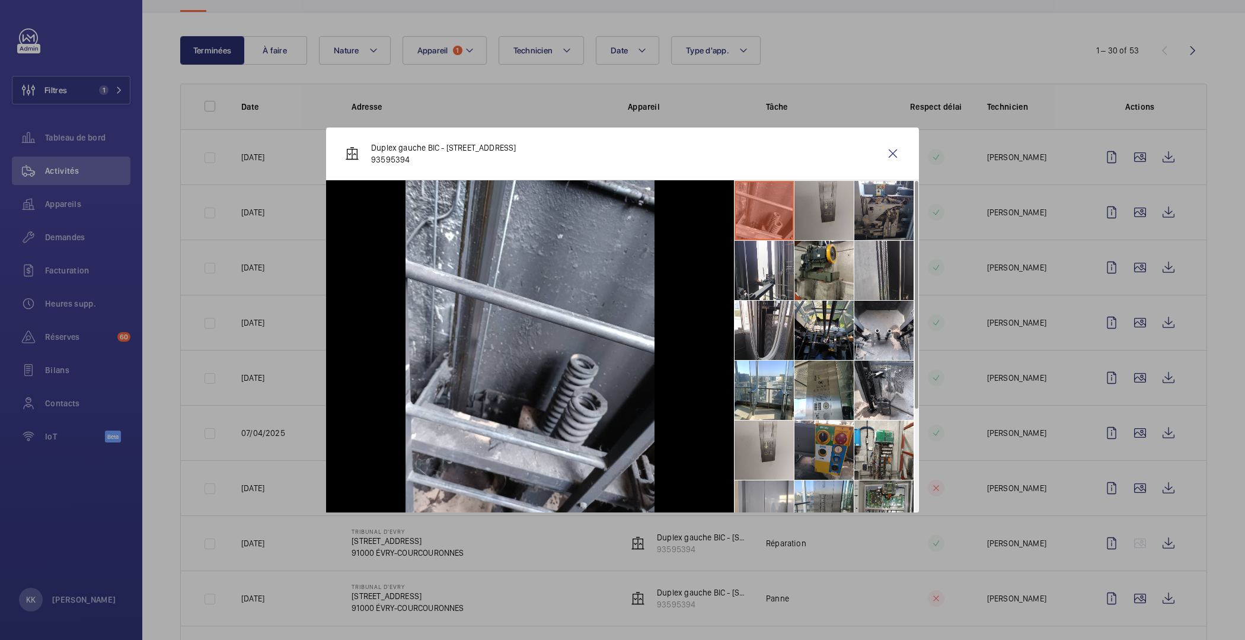
click at [832, 218] on li at bounding box center [823, 210] width 59 height 59
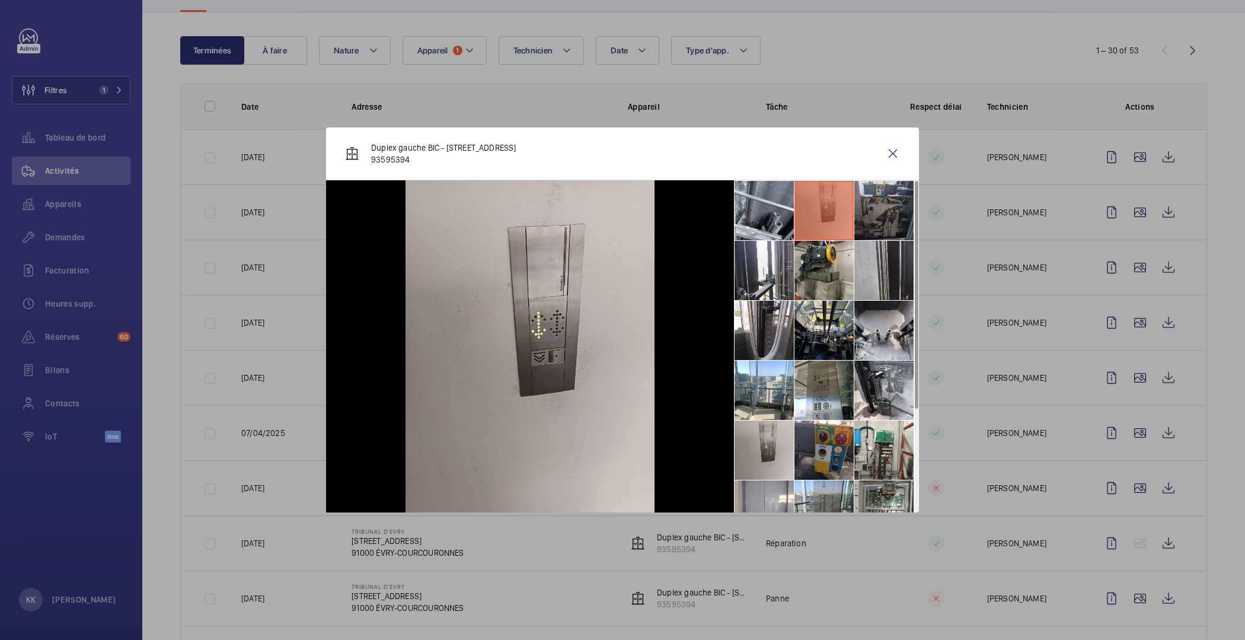
click at [882, 207] on li at bounding box center [883, 210] width 59 height 59
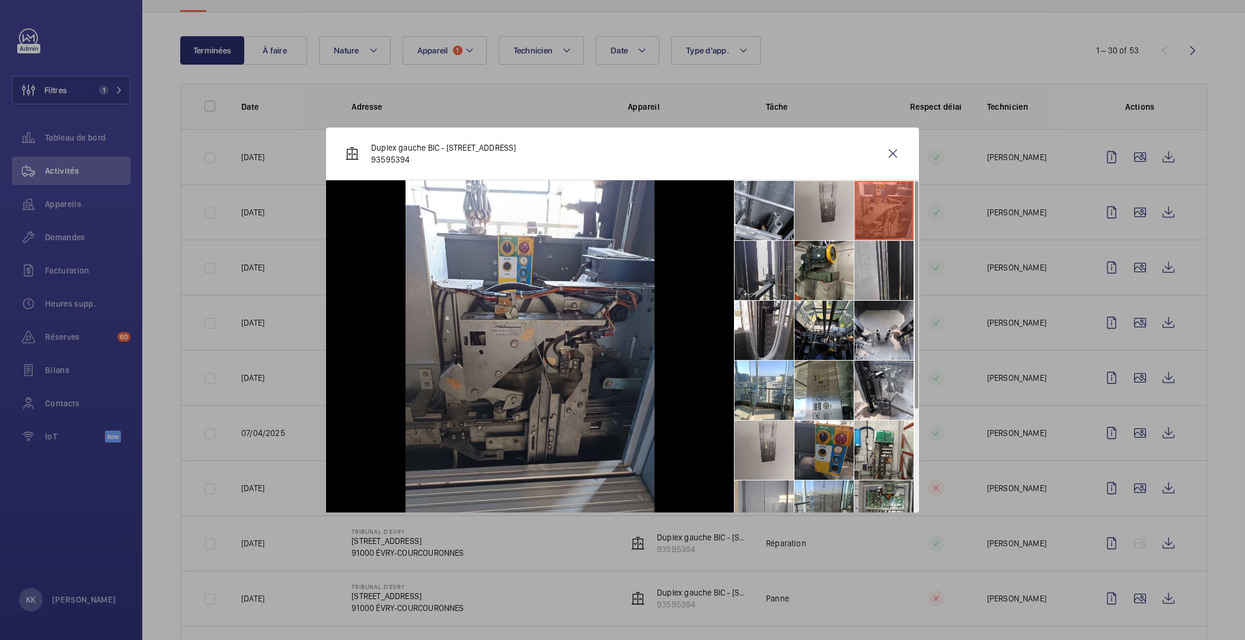
click at [775, 273] on li at bounding box center [763, 270] width 59 height 59
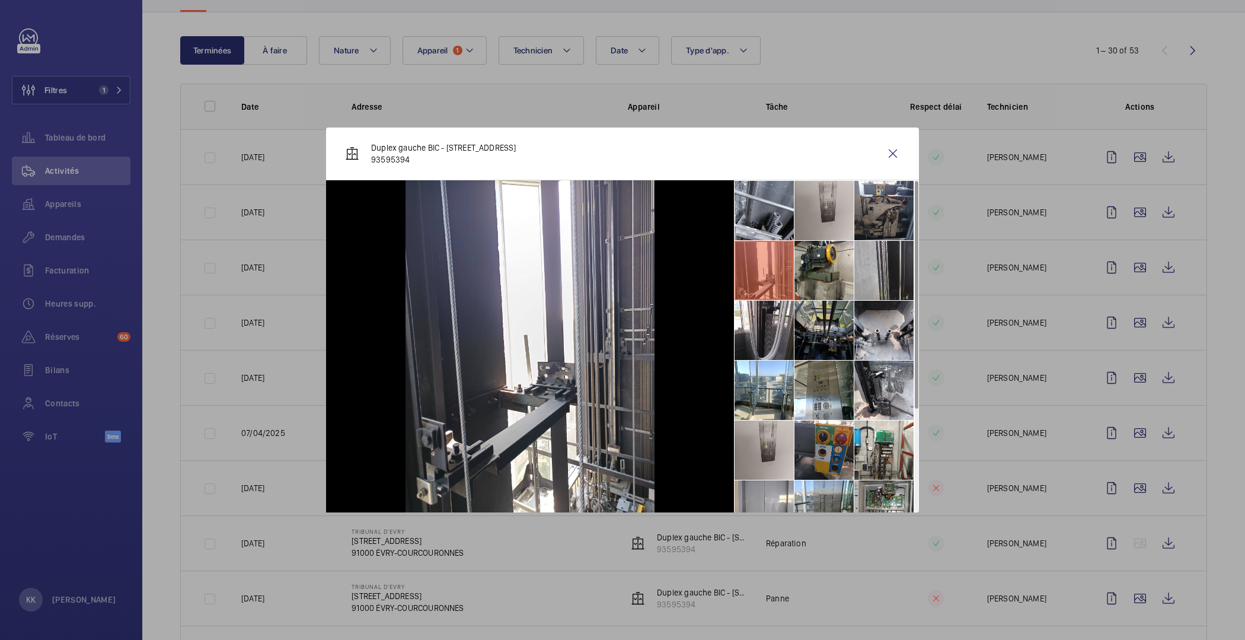
click at [838, 347] on li at bounding box center [823, 330] width 59 height 59
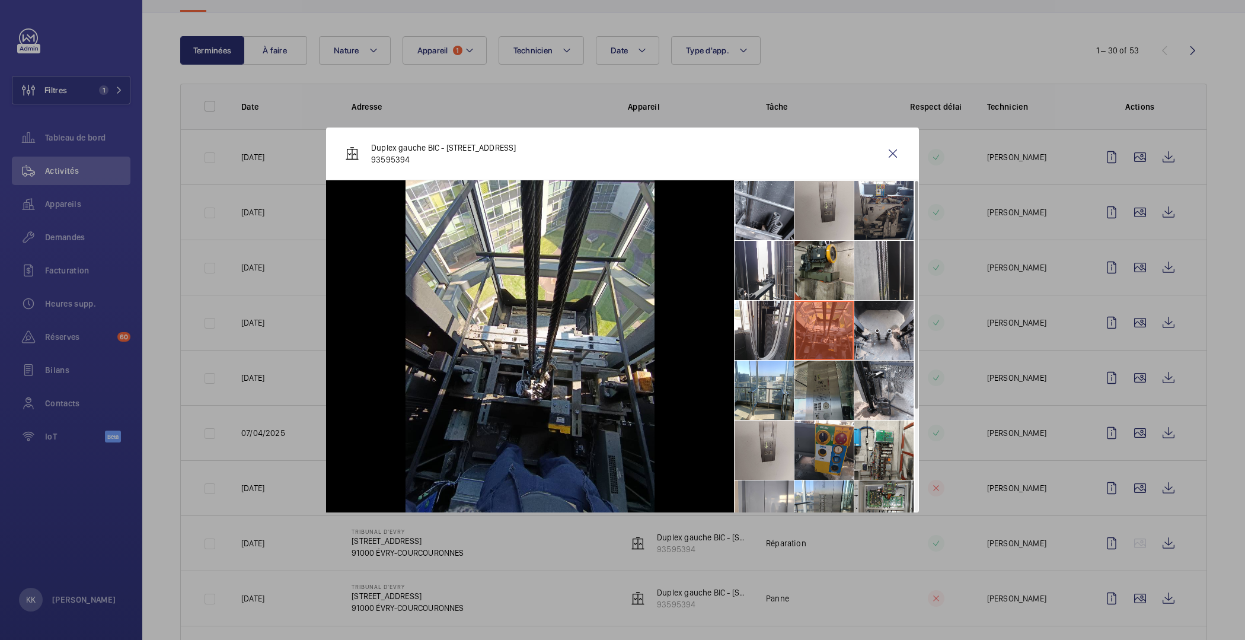
click at [827, 382] on li at bounding box center [823, 389] width 59 height 59
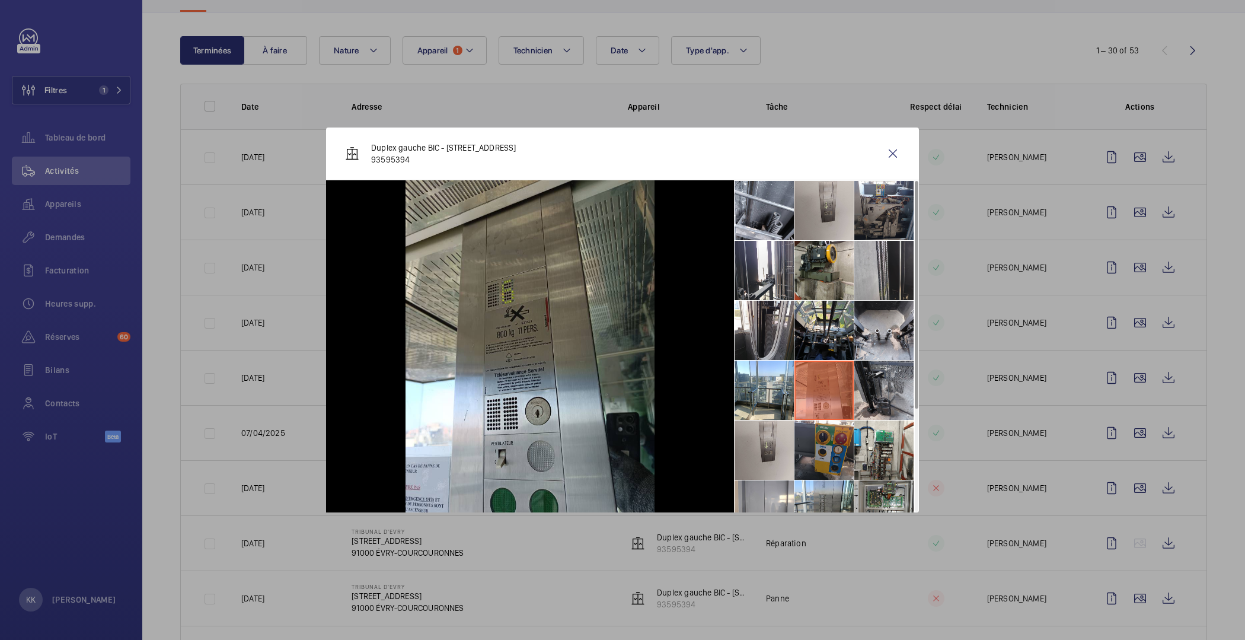
click at [870, 390] on li at bounding box center [883, 389] width 59 height 59
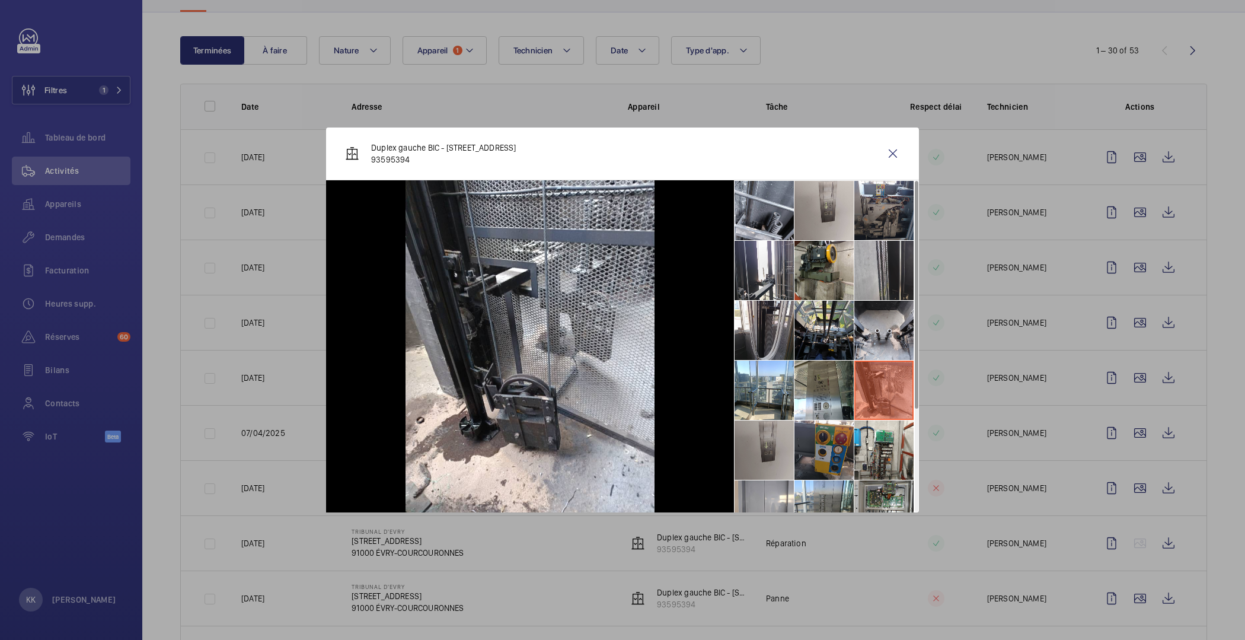
click at [760, 445] on li at bounding box center [763, 449] width 59 height 59
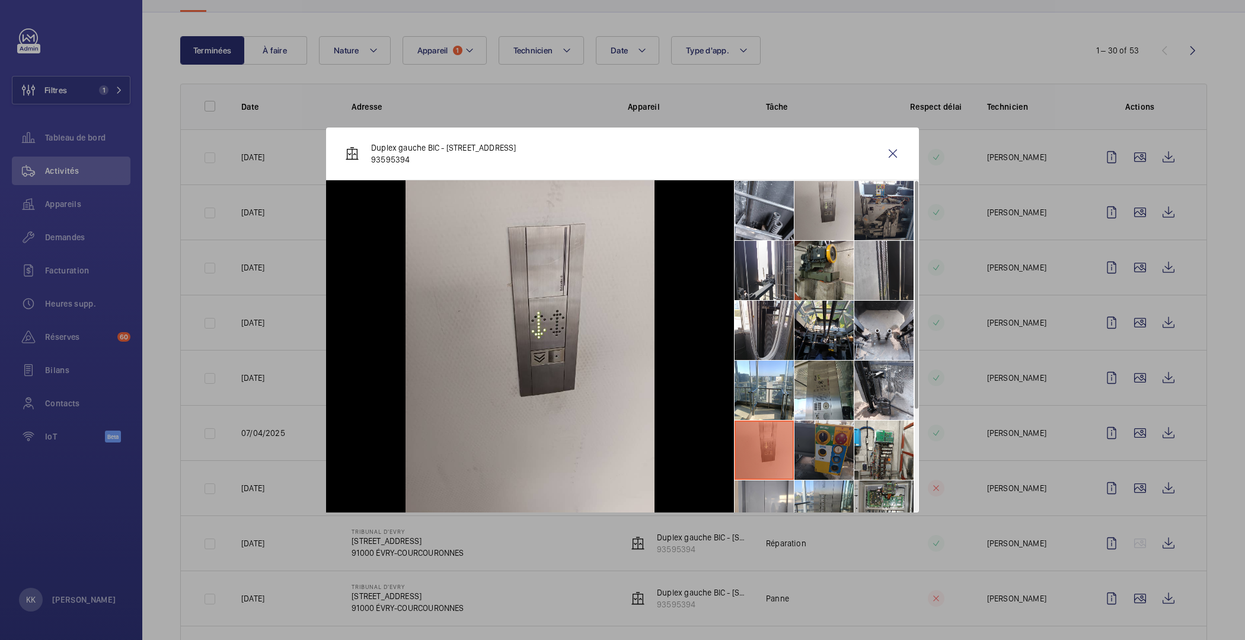
click at [807, 439] on li at bounding box center [823, 449] width 59 height 59
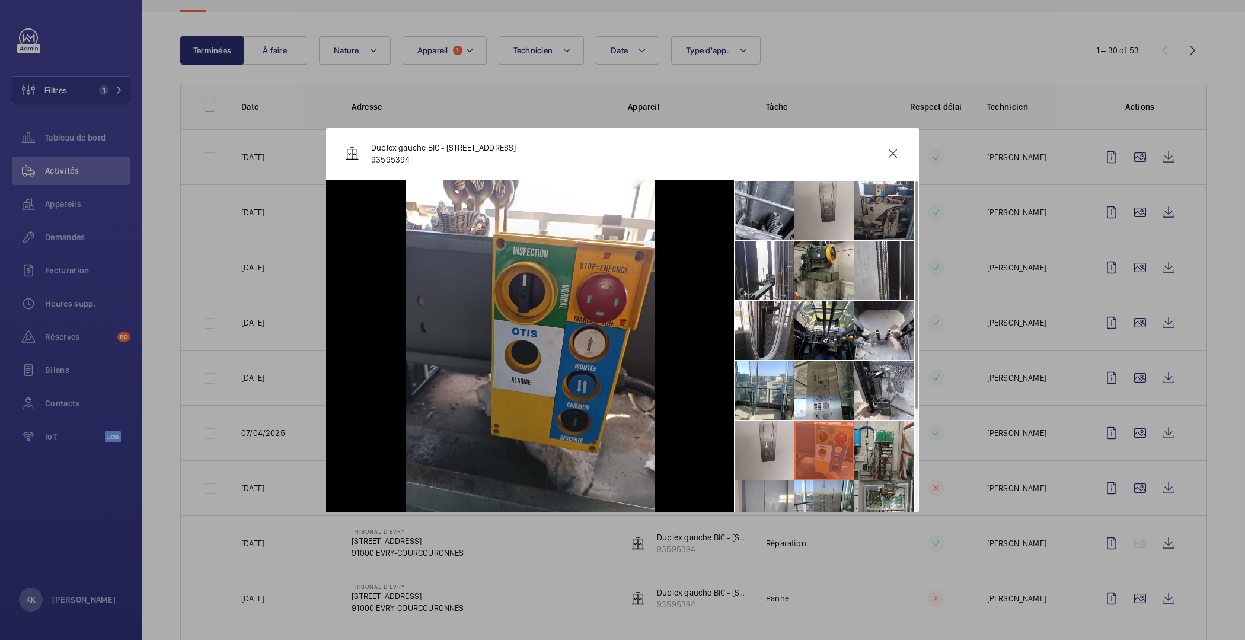
click at [860, 443] on li at bounding box center [883, 449] width 59 height 59
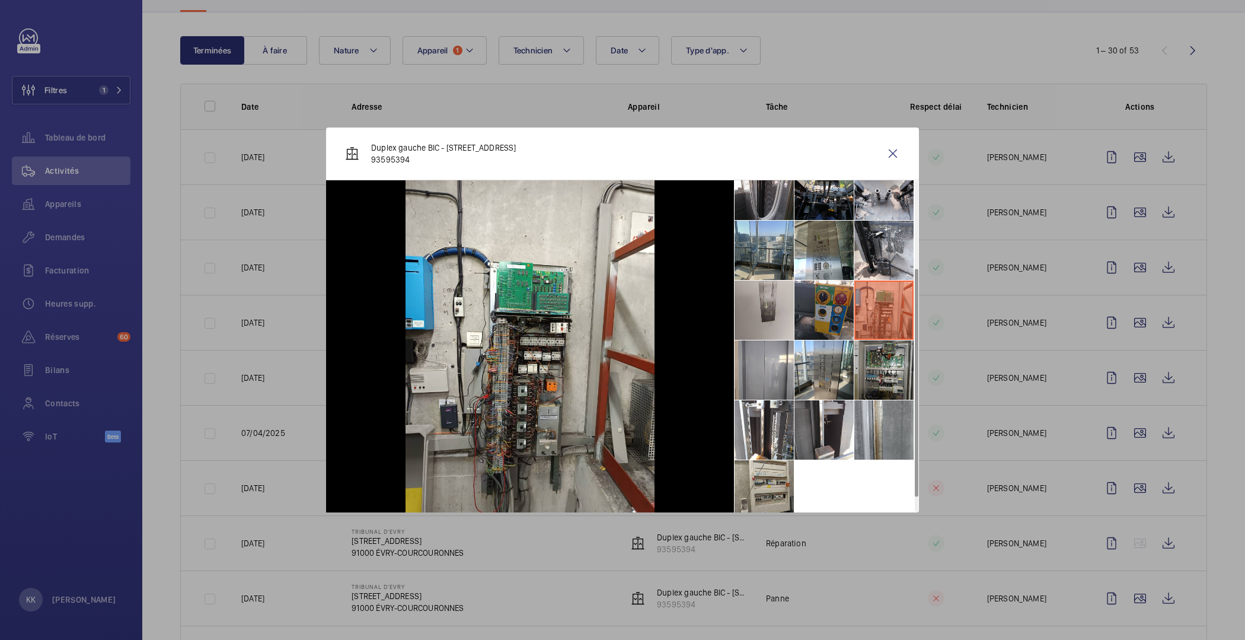
scroll to position [147, 0]
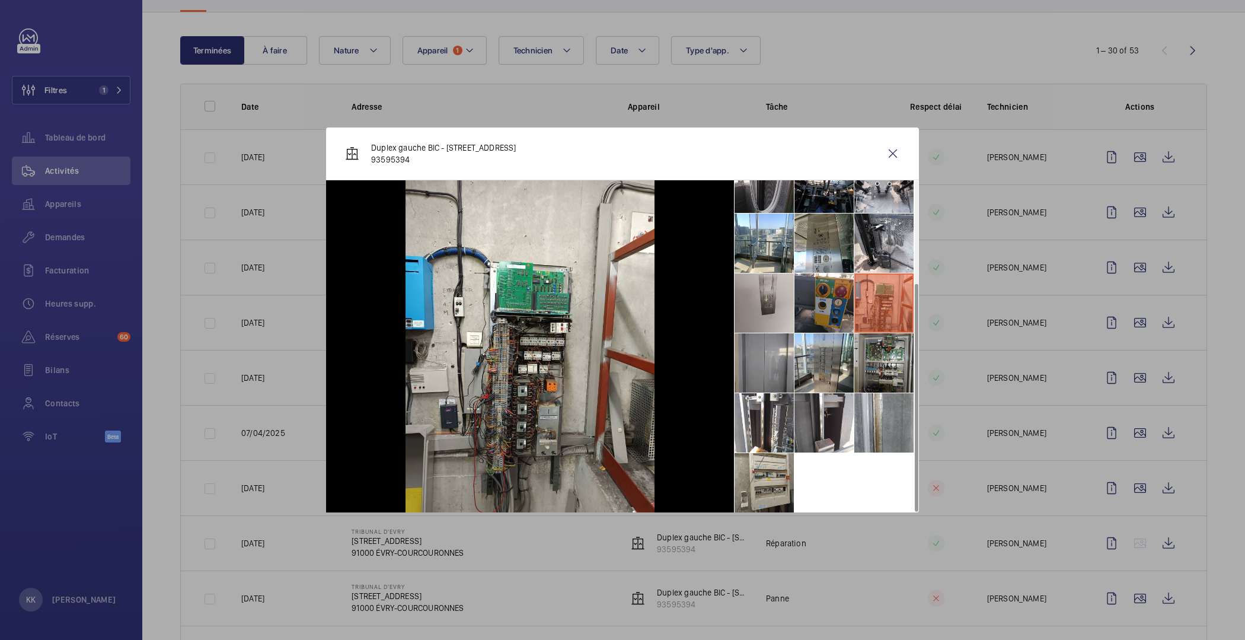
click at [768, 373] on li at bounding box center [763, 362] width 59 height 59
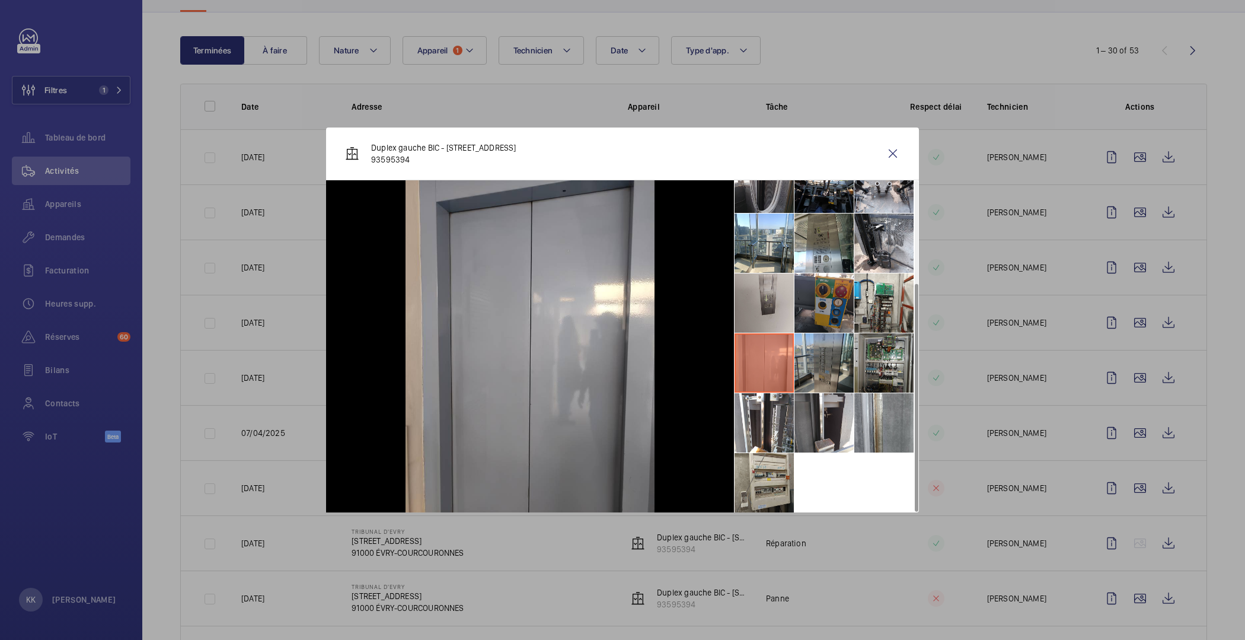
click at [815, 363] on li at bounding box center [823, 362] width 59 height 59
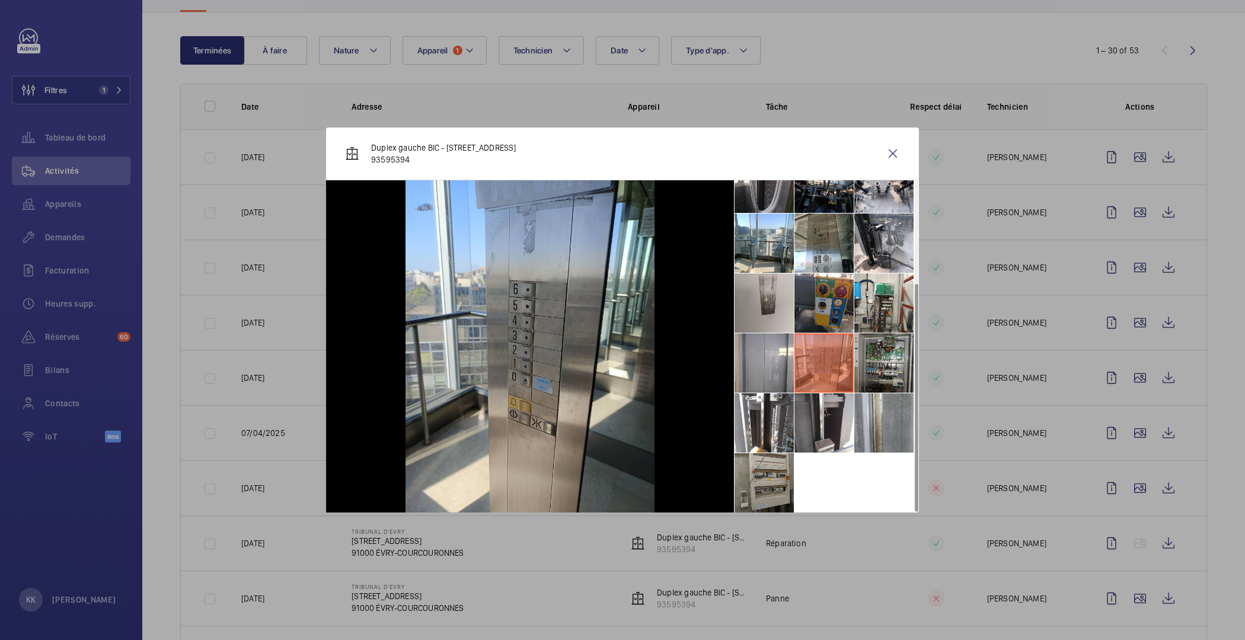
click at [788, 480] on li at bounding box center [763, 482] width 59 height 59
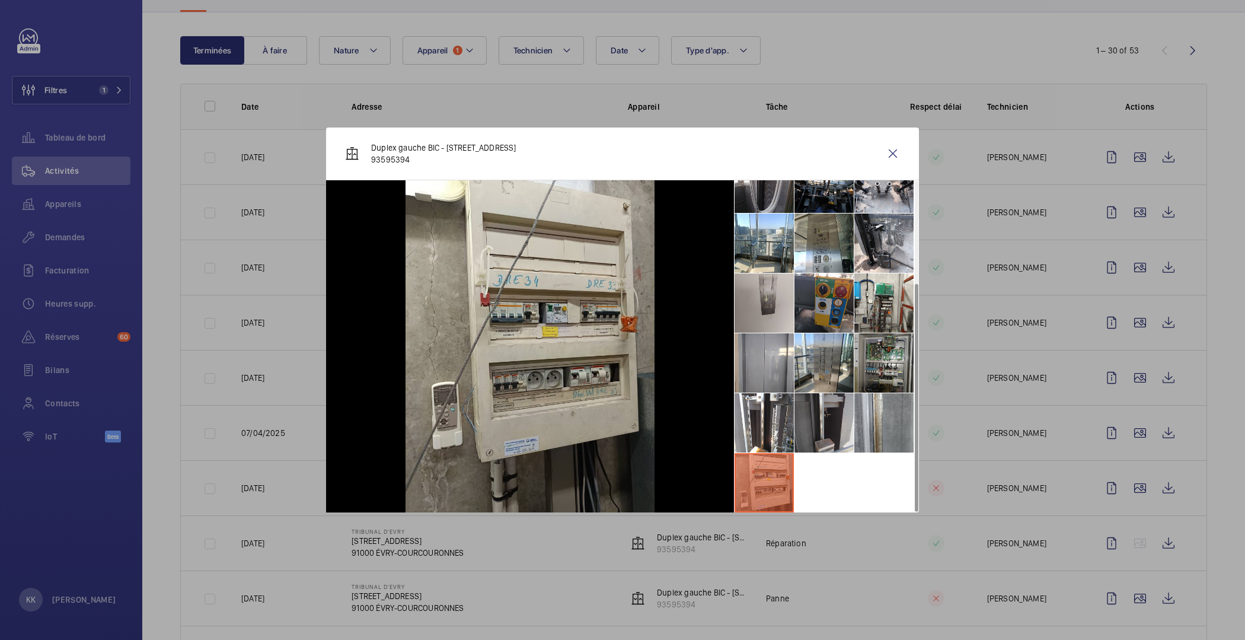
click at [823, 420] on li at bounding box center [823, 422] width 59 height 59
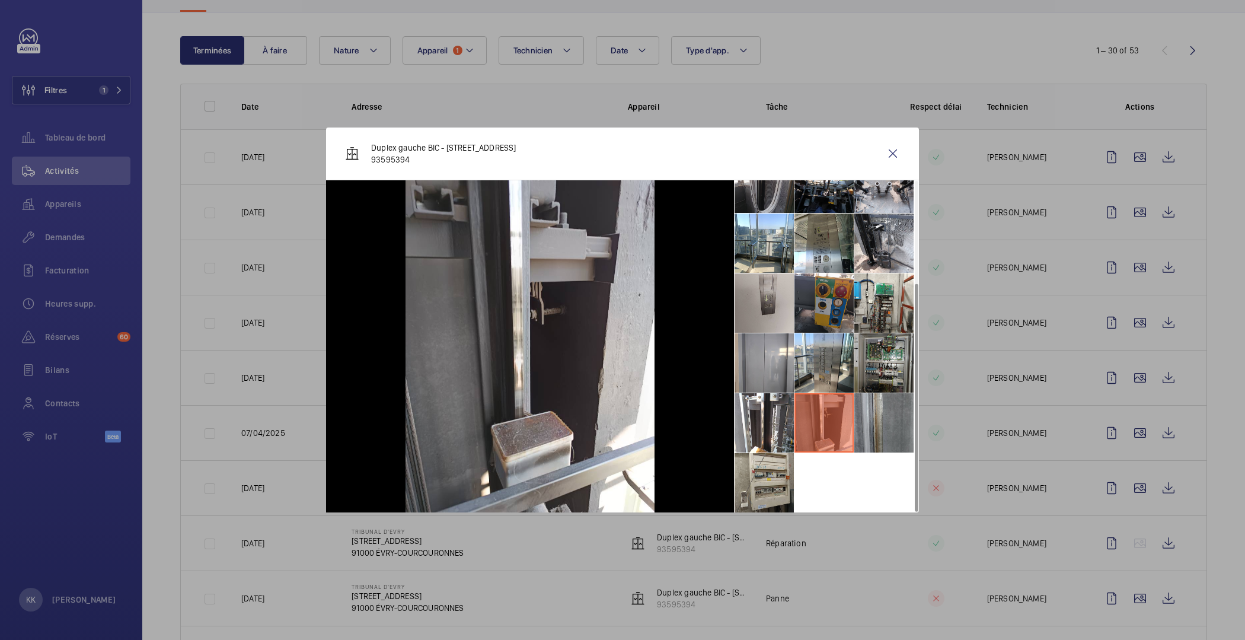
click at [885, 401] on li at bounding box center [883, 422] width 59 height 59
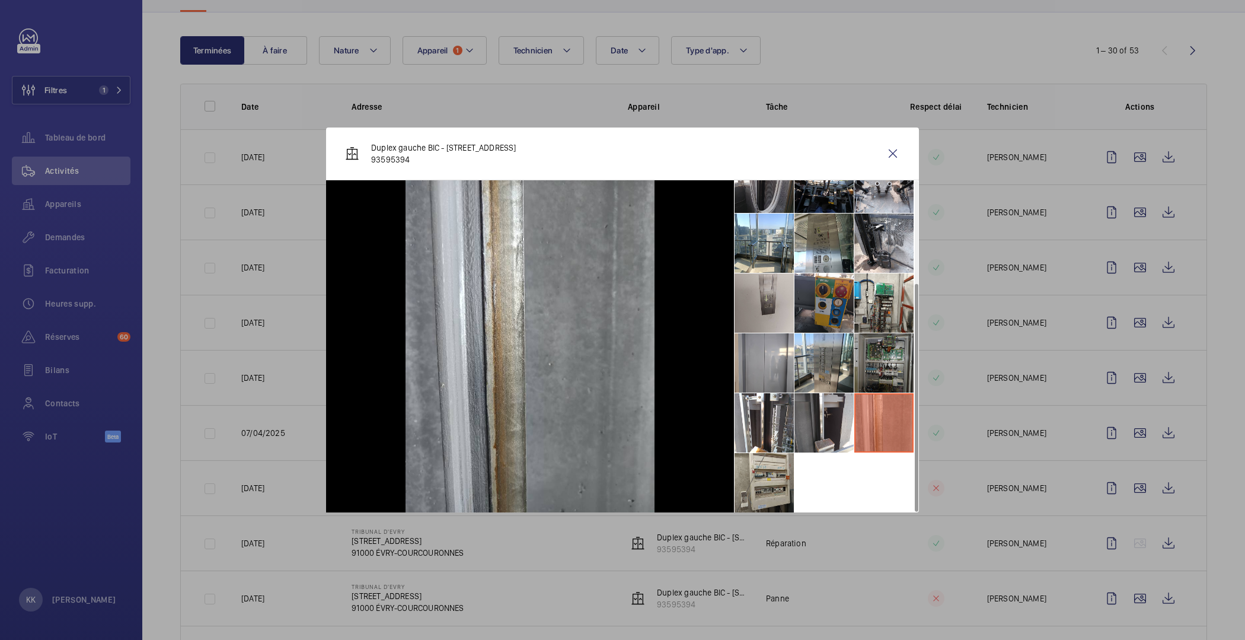
click at [877, 337] on li at bounding box center [883, 362] width 59 height 59
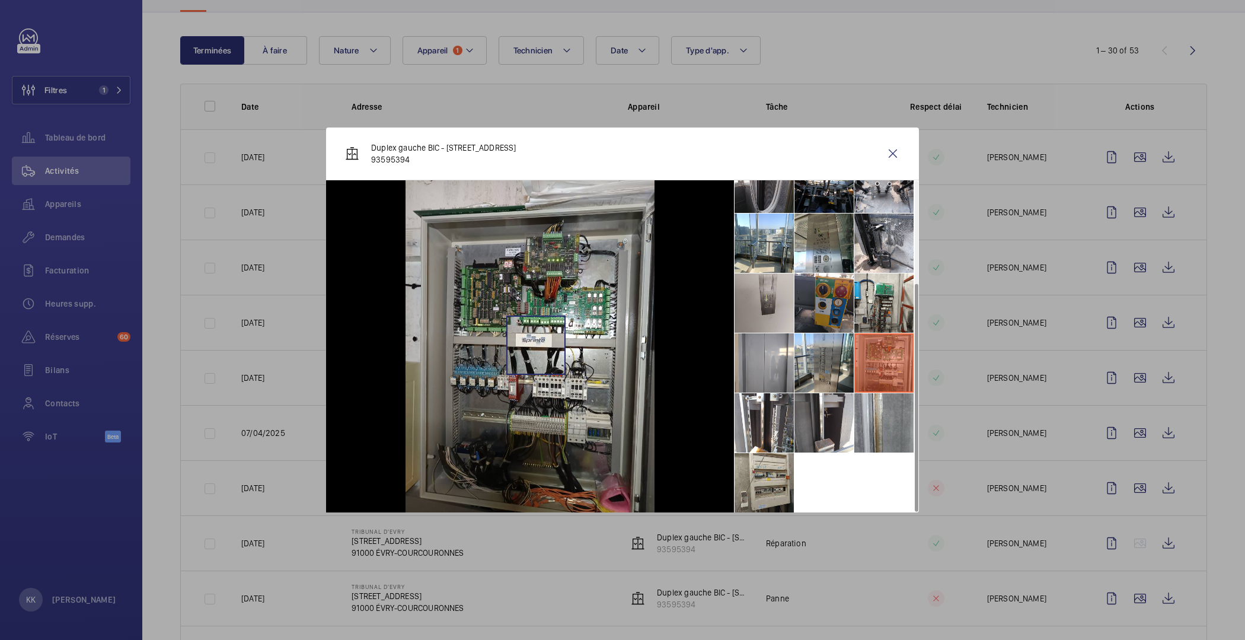
click at [536, 345] on img at bounding box center [529, 346] width 249 height 332
click at [513, 255] on img at bounding box center [529, 346] width 249 height 332
click at [879, 340] on li at bounding box center [883, 362] width 59 height 59
click at [839, 350] on li at bounding box center [823, 362] width 59 height 59
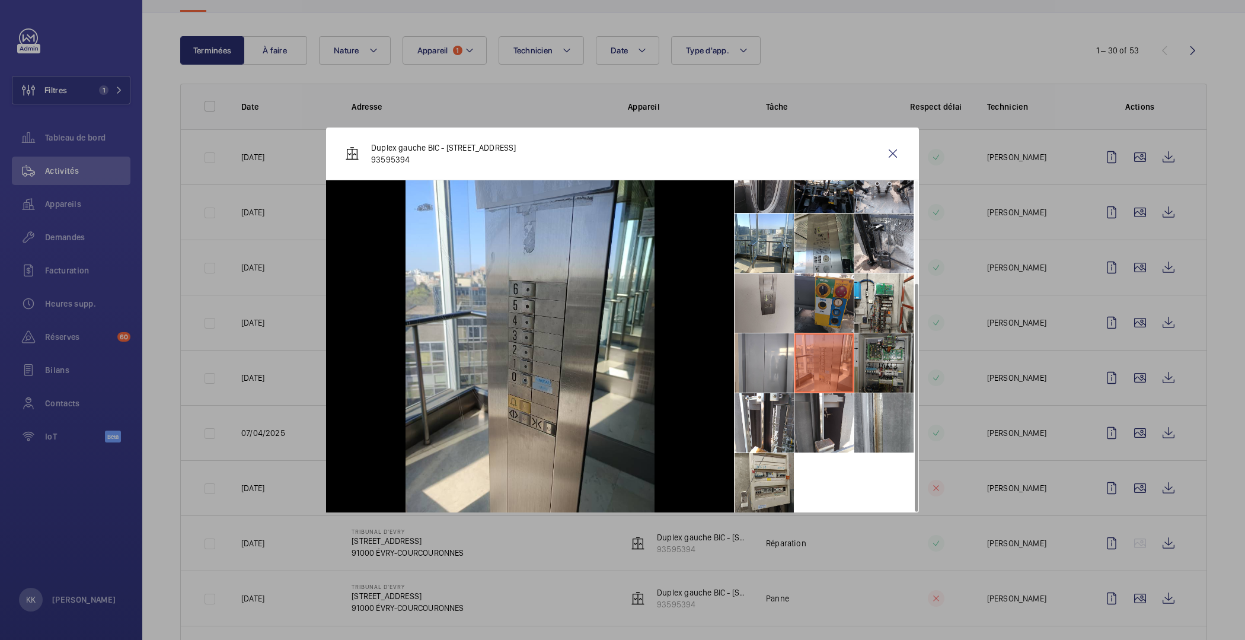
click at [884, 356] on li at bounding box center [883, 362] width 59 height 59
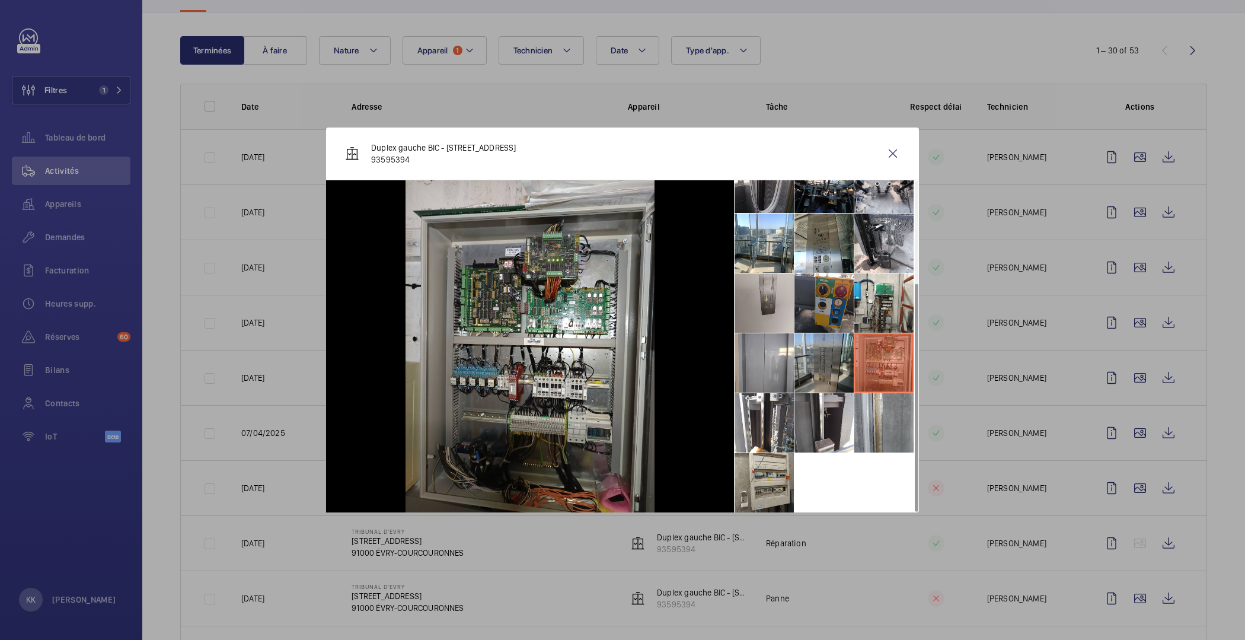
click at [818, 378] on li at bounding box center [823, 362] width 59 height 59
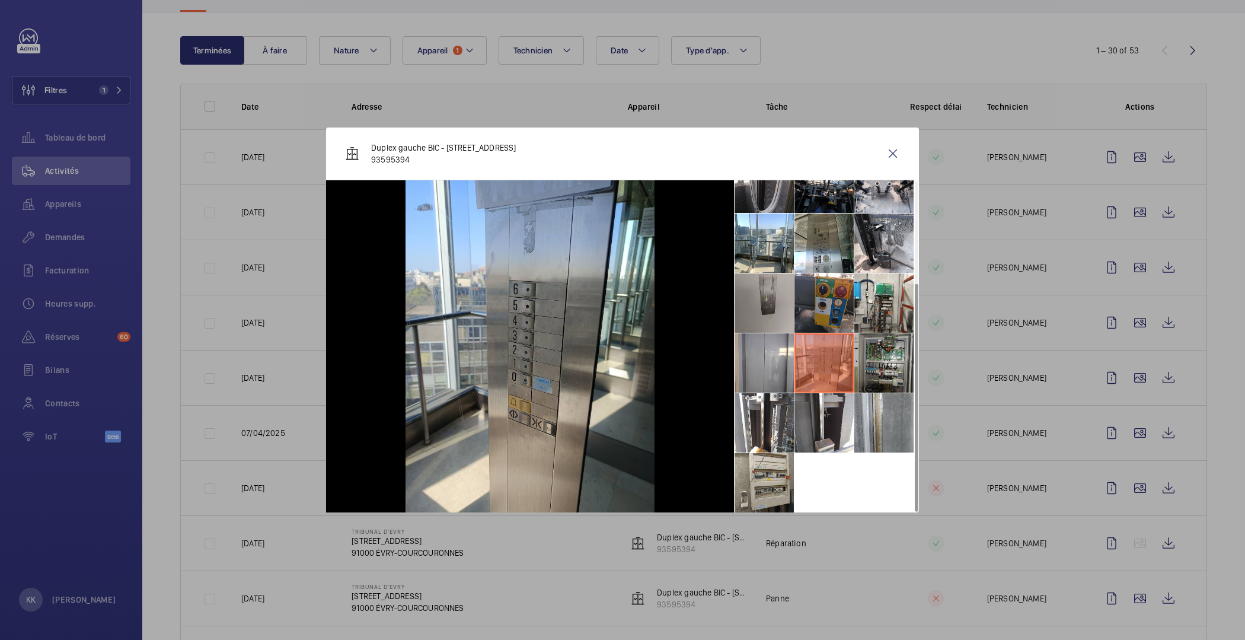
click at [785, 303] on li at bounding box center [763, 302] width 59 height 59
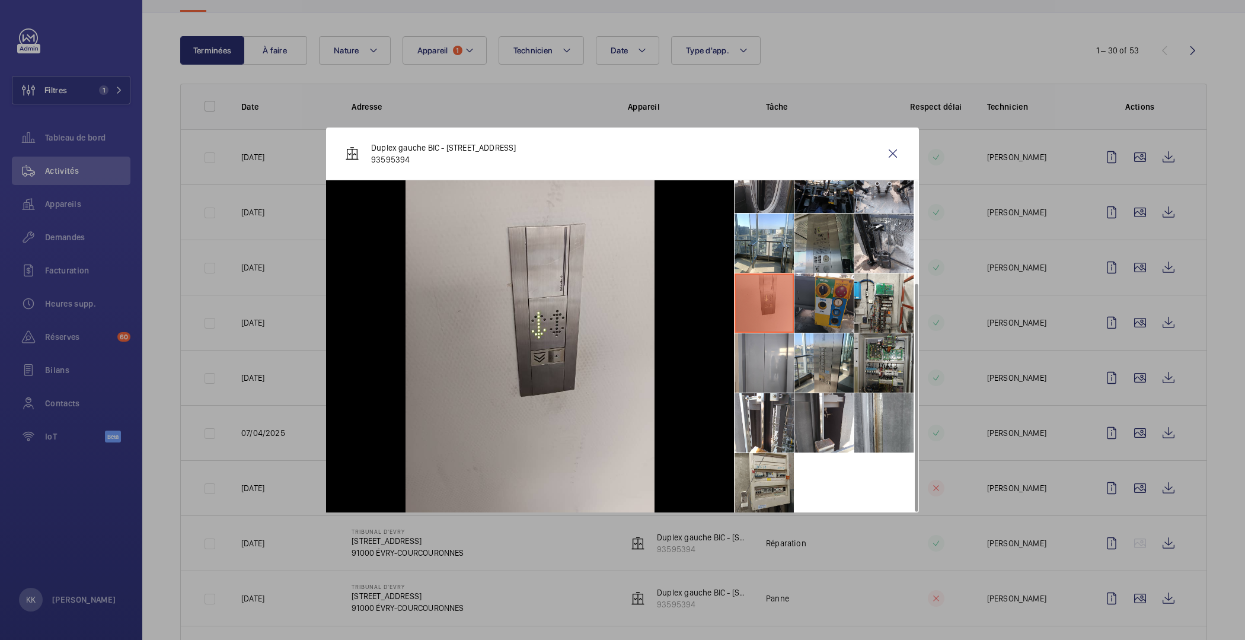
click at [813, 232] on li at bounding box center [823, 242] width 59 height 59
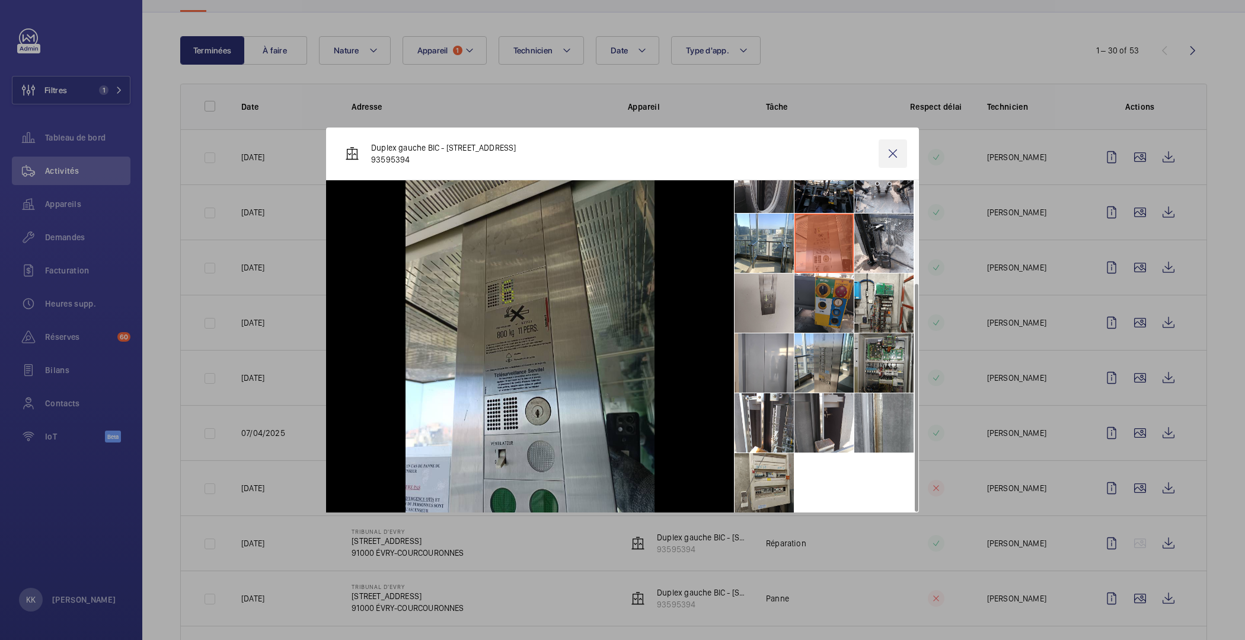
click at [896, 154] on wm-front-icon-button at bounding box center [892, 153] width 28 height 28
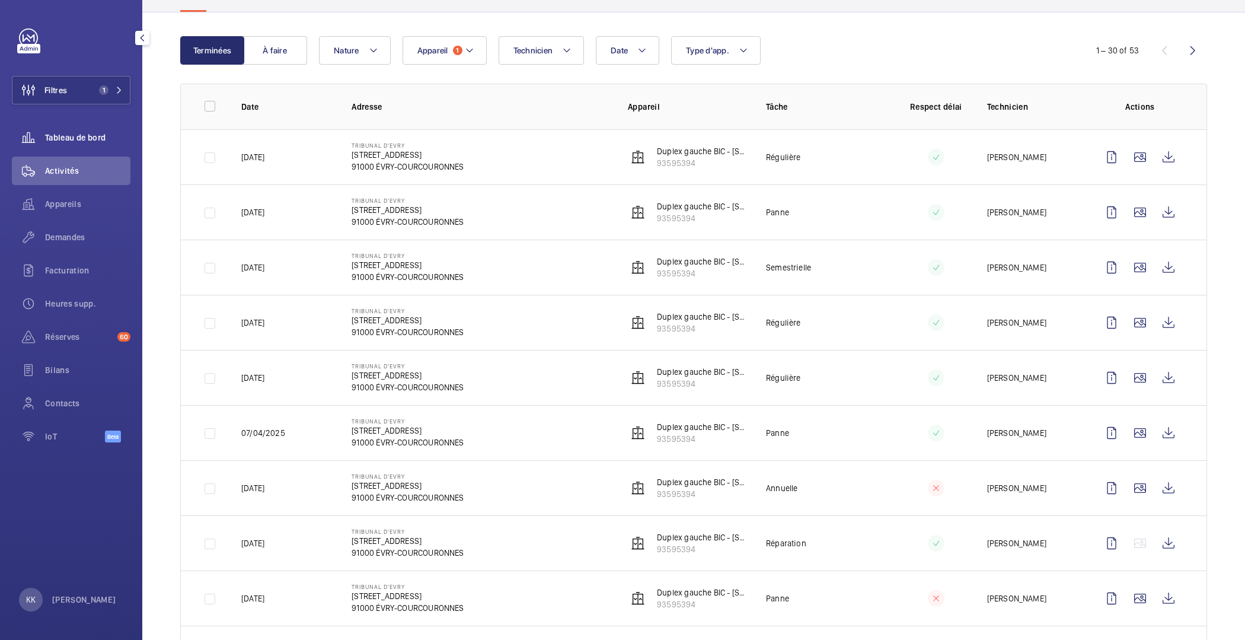
click at [68, 143] on span "Tableau de bord" at bounding box center [87, 138] width 85 height 12
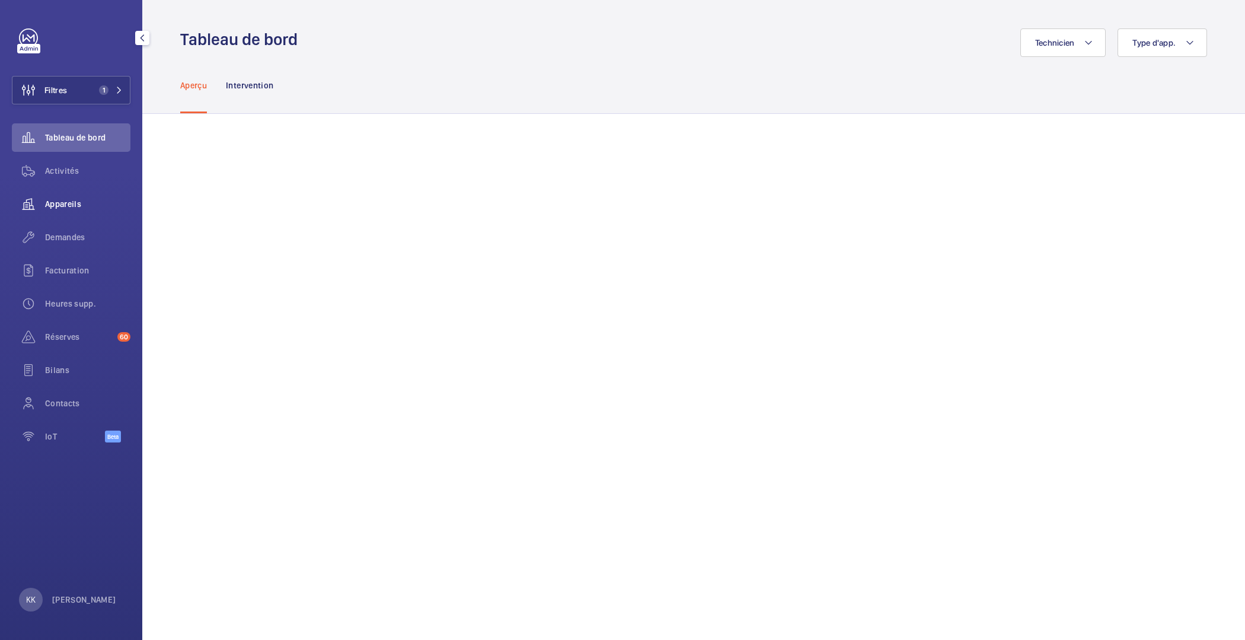
click at [62, 198] on span "Appareils" at bounding box center [87, 204] width 85 height 12
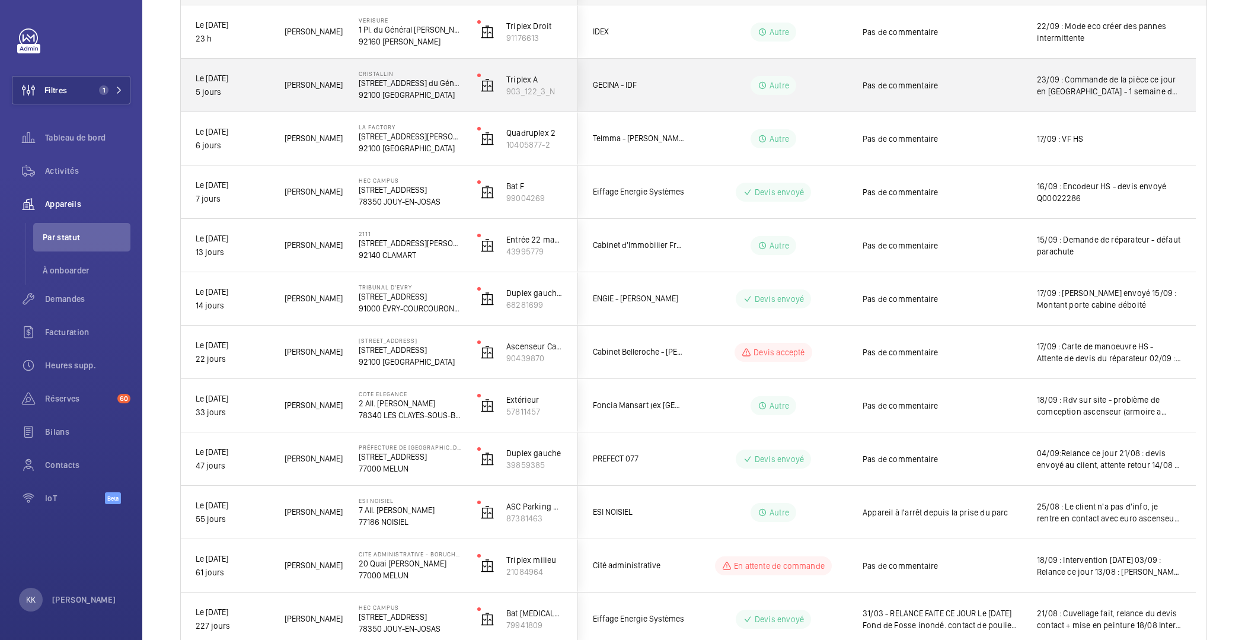
scroll to position [275, 0]
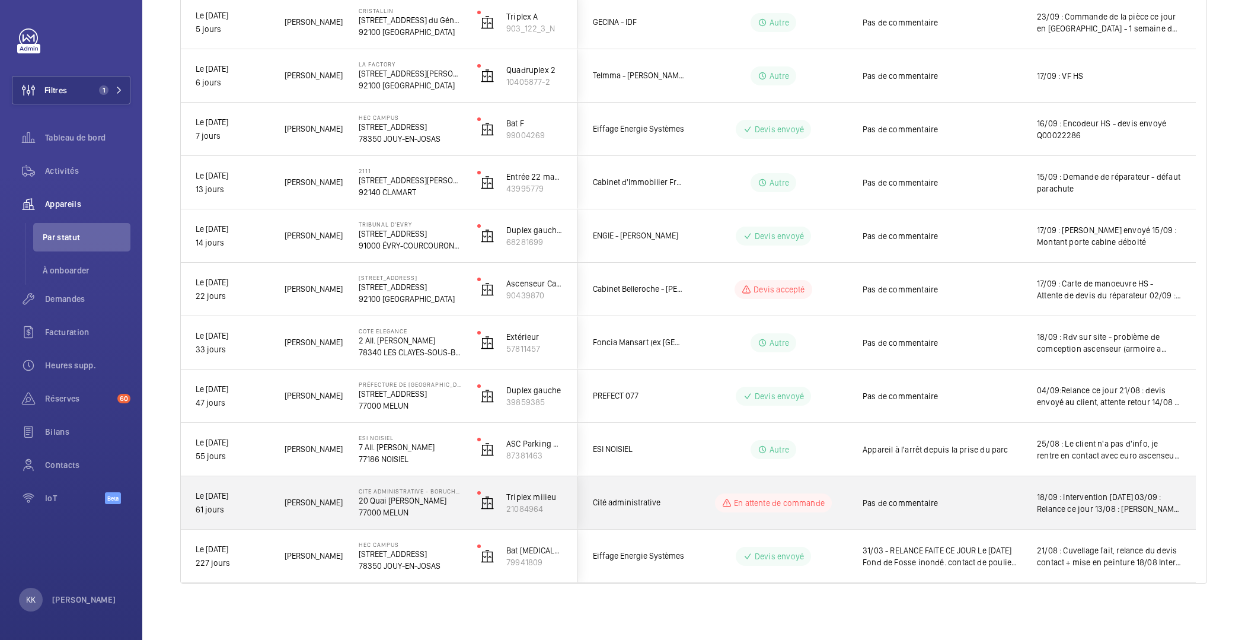
click at [383, 509] on p "77000 MELUN" at bounding box center [410, 512] width 103 height 12
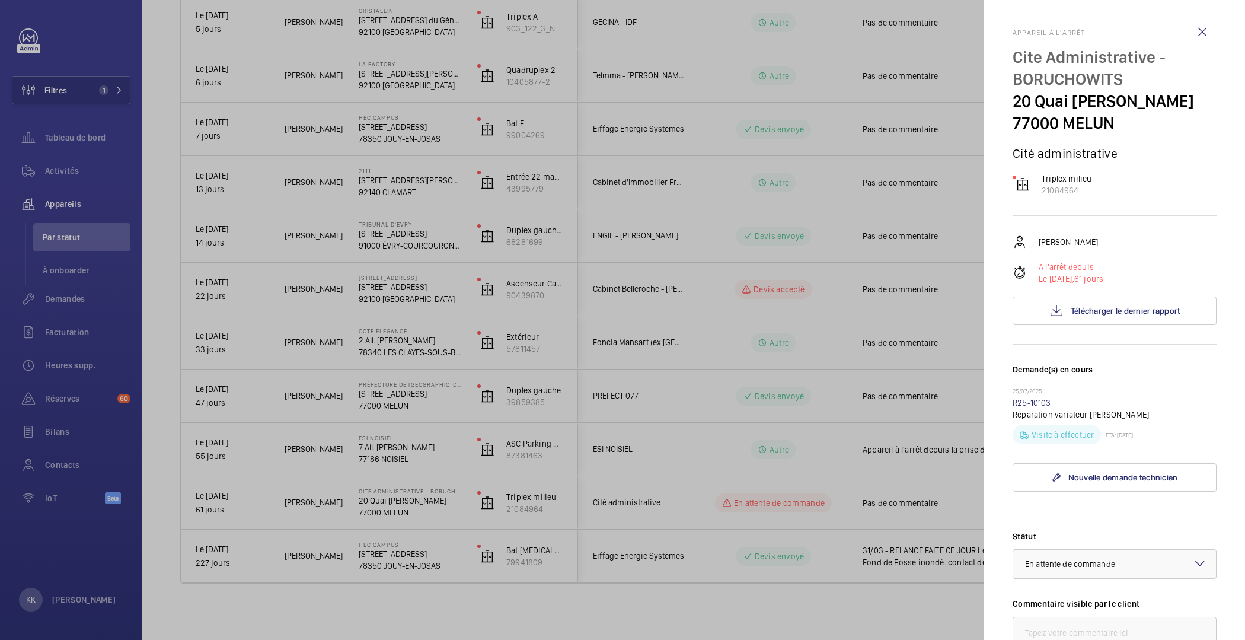
scroll to position [308, 0]
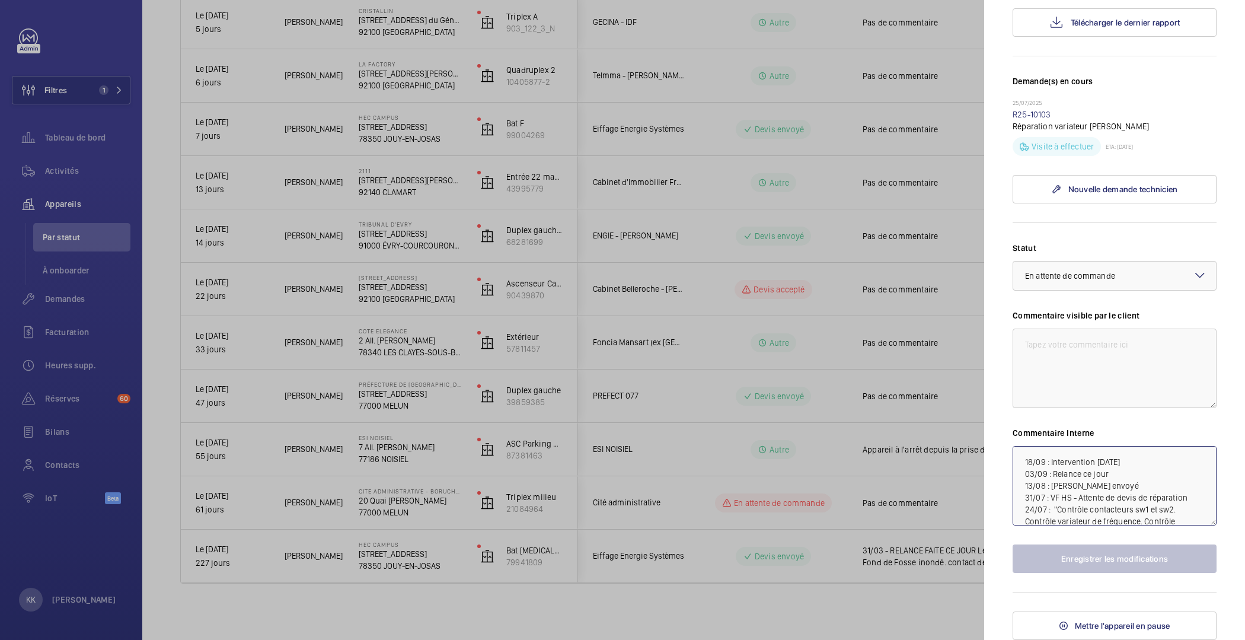
click at [1023, 460] on textarea "18/09 : Intervention [DATE] 03/09 : Relance ce jour 13/08 : [PERSON_NAME] envoy…" at bounding box center [1114, 485] width 204 height 79
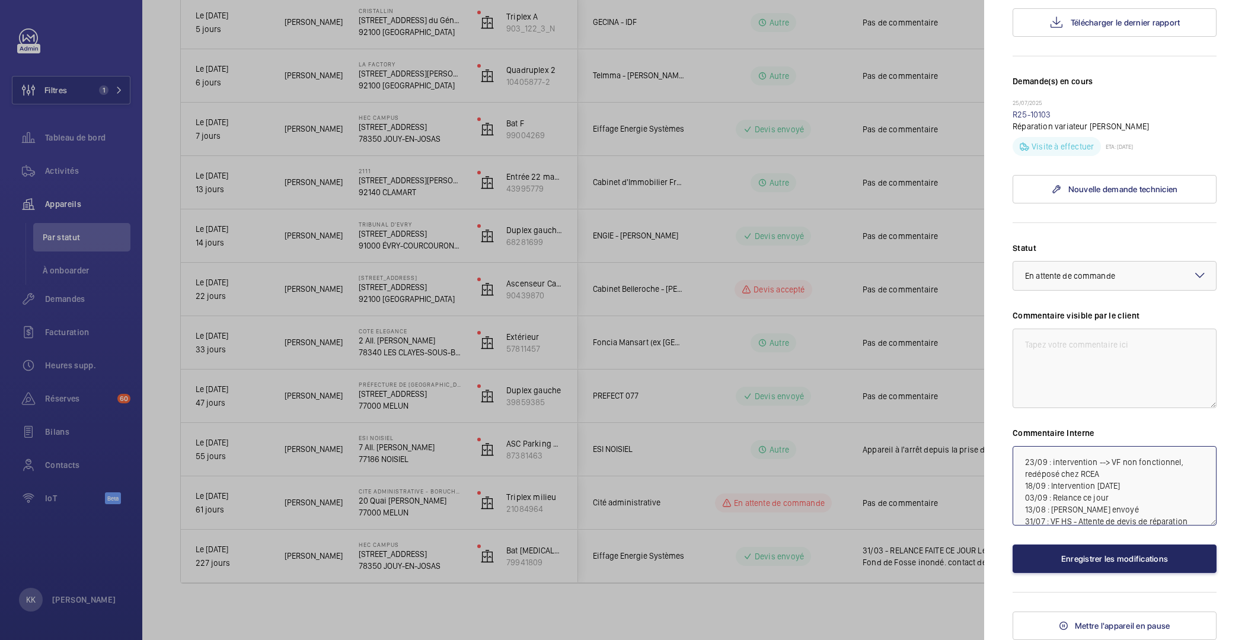
type textarea "23/09 : intervention --> VF non fonctionnel, redéposé chez RCEA 18/09 : Interve…"
click at [1104, 555] on button "Enregistrer les modifications" at bounding box center [1114, 558] width 204 height 28
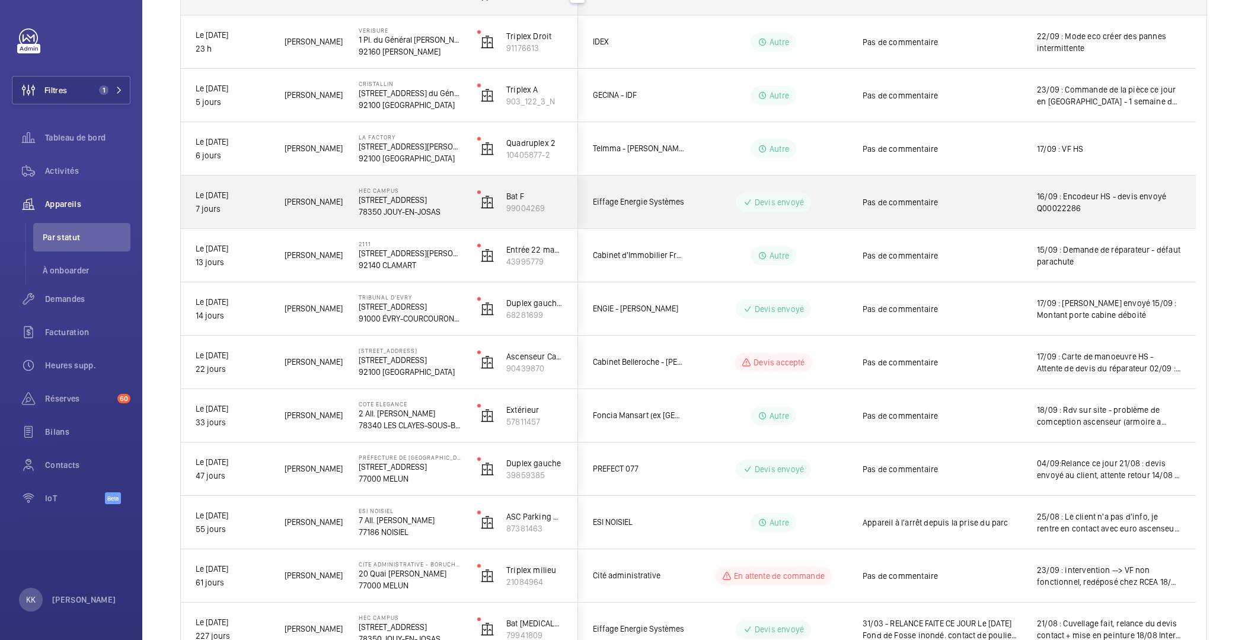
scroll to position [0, 0]
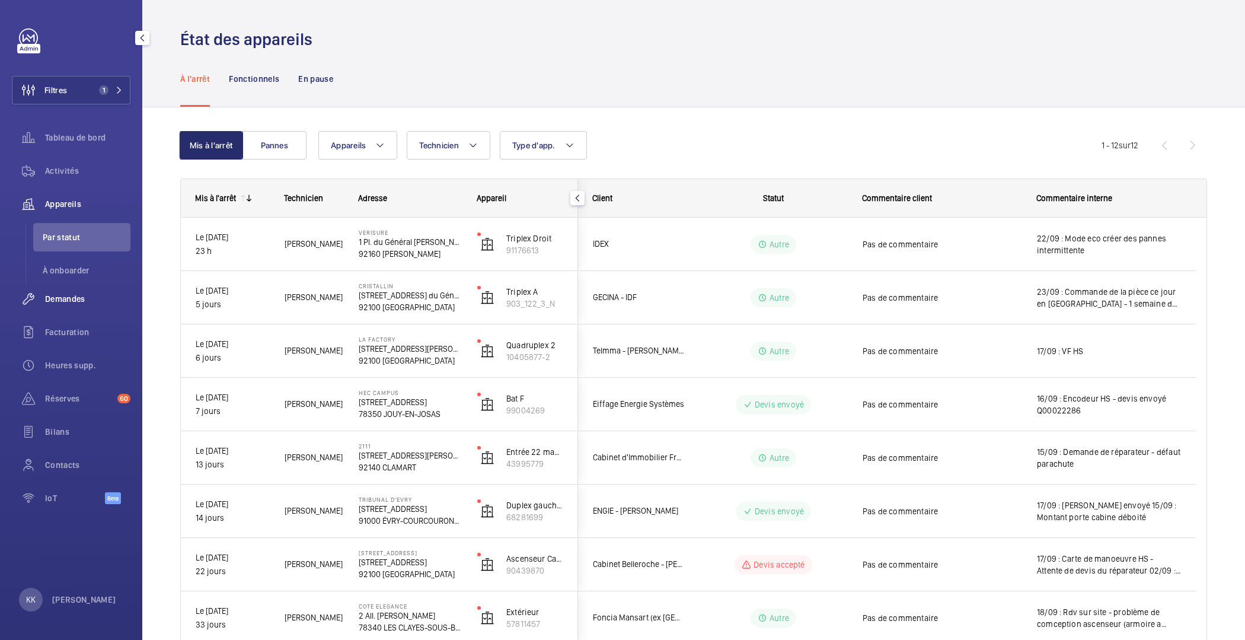
click at [62, 303] on span "Demandes" at bounding box center [87, 299] width 85 height 12
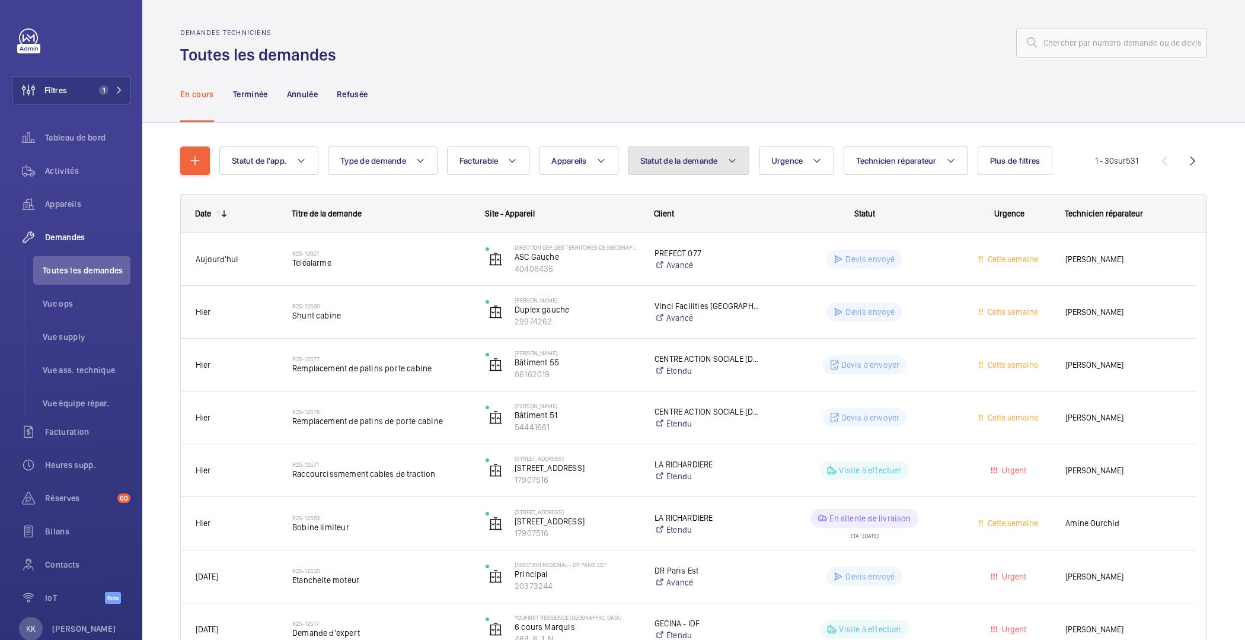
click at [647, 158] on span "Statut de la demande" at bounding box center [679, 160] width 78 height 9
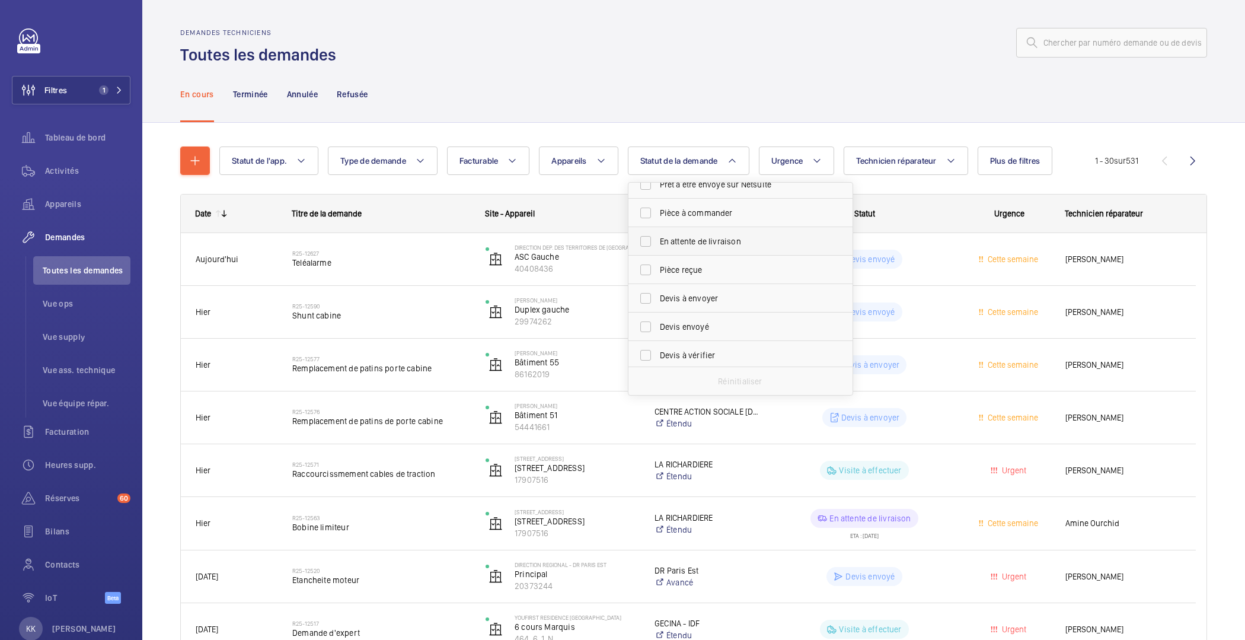
scroll to position [101, 0]
click at [674, 303] on label "Devis à envoyer" at bounding box center [731, 295] width 206 height 28
click at [657, 303] on input "Devis à envoyer" at bounding box center [646, 295] width 24 height 24
checkbox input "true"
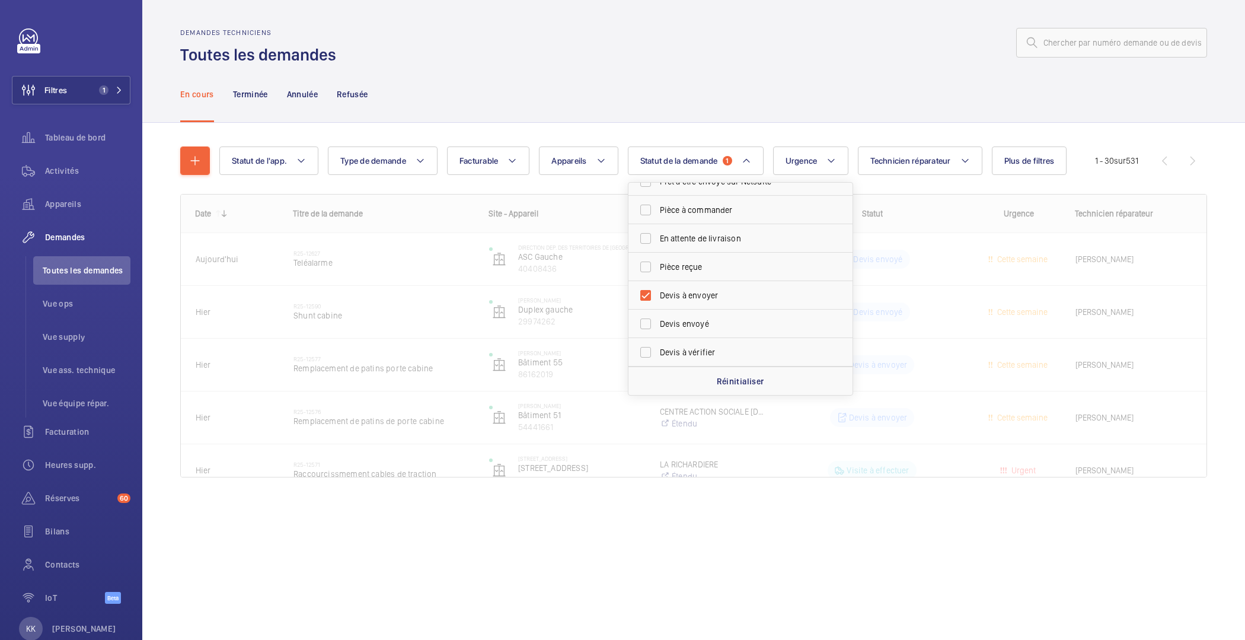
click at [707, 31] on div at bounding box center [775, 42] width 864 height 28
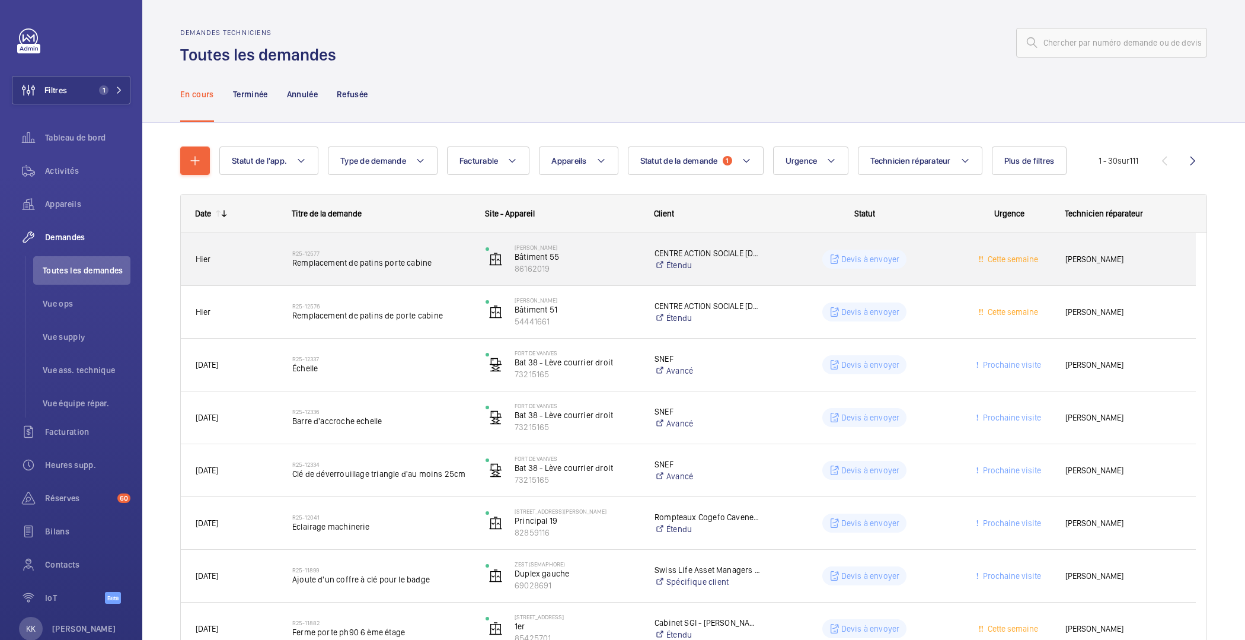
click at [393, 273] on div "R25-12577 Remplacement de patins porte cabine" at bounding box center [381, 259] width 178 height 34
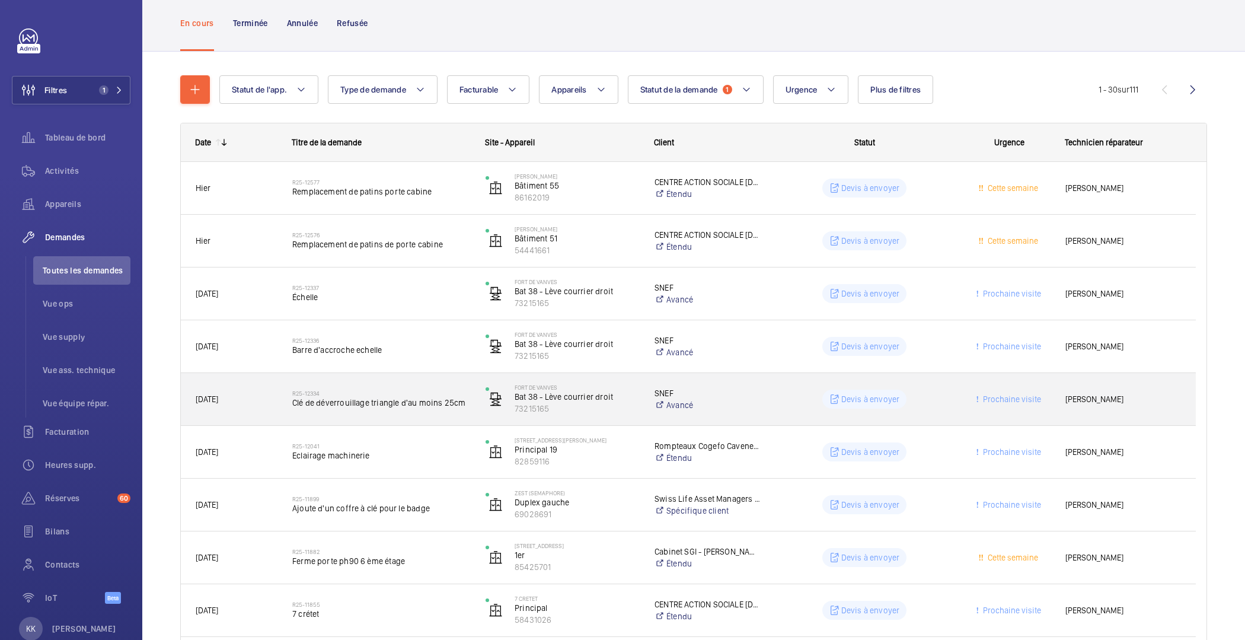
scroll to position [72, 0]
click at [408, 391] on h2 "R25-12334" at bounding box center [381, 392] width 178 height 7
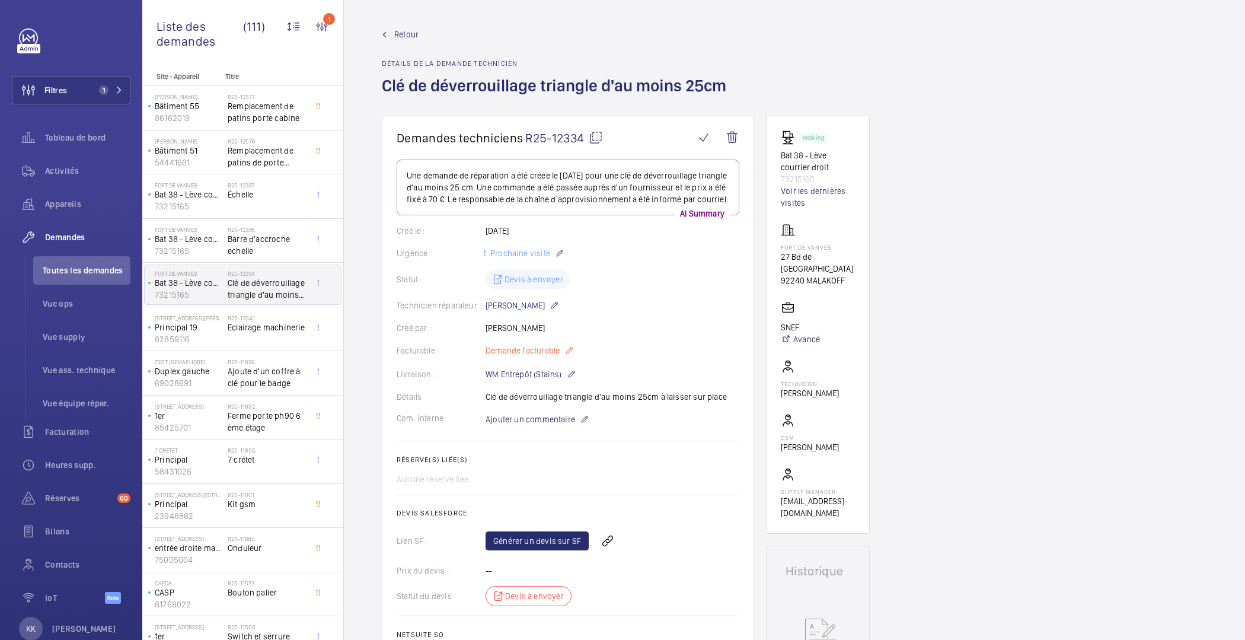
click at [528, 356] on span "Demande facturable" at bounding box center [522, 350] width 74 height 12
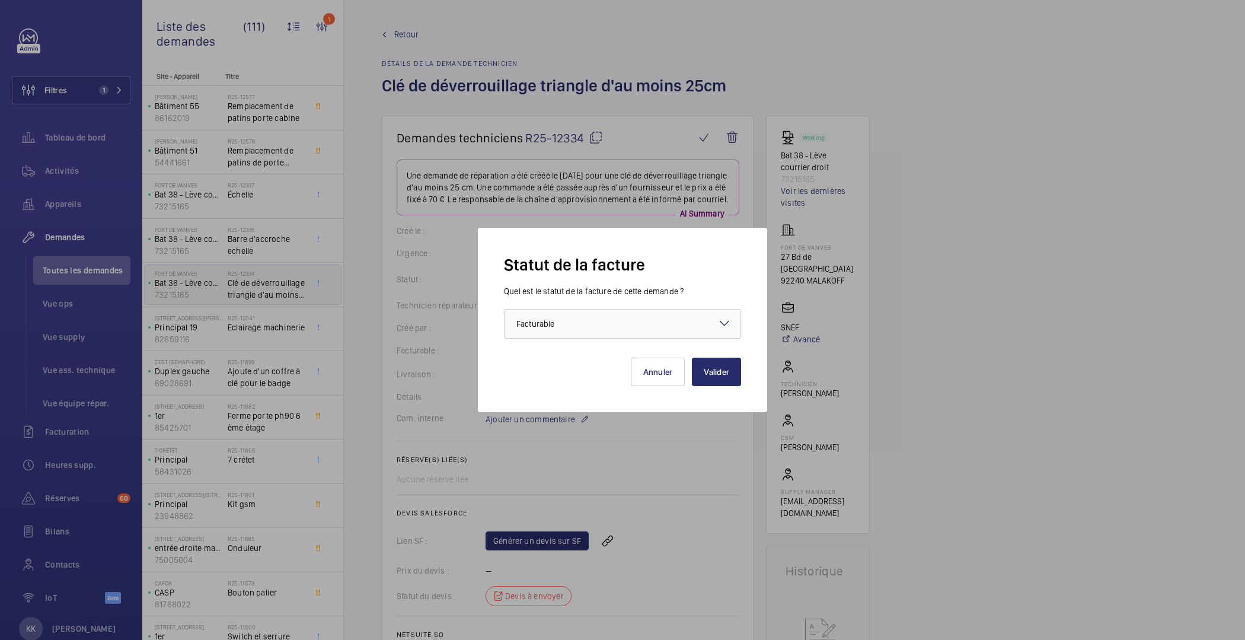
click at [532, 337] on div at bounding box center [622, 323] width 236 height 28
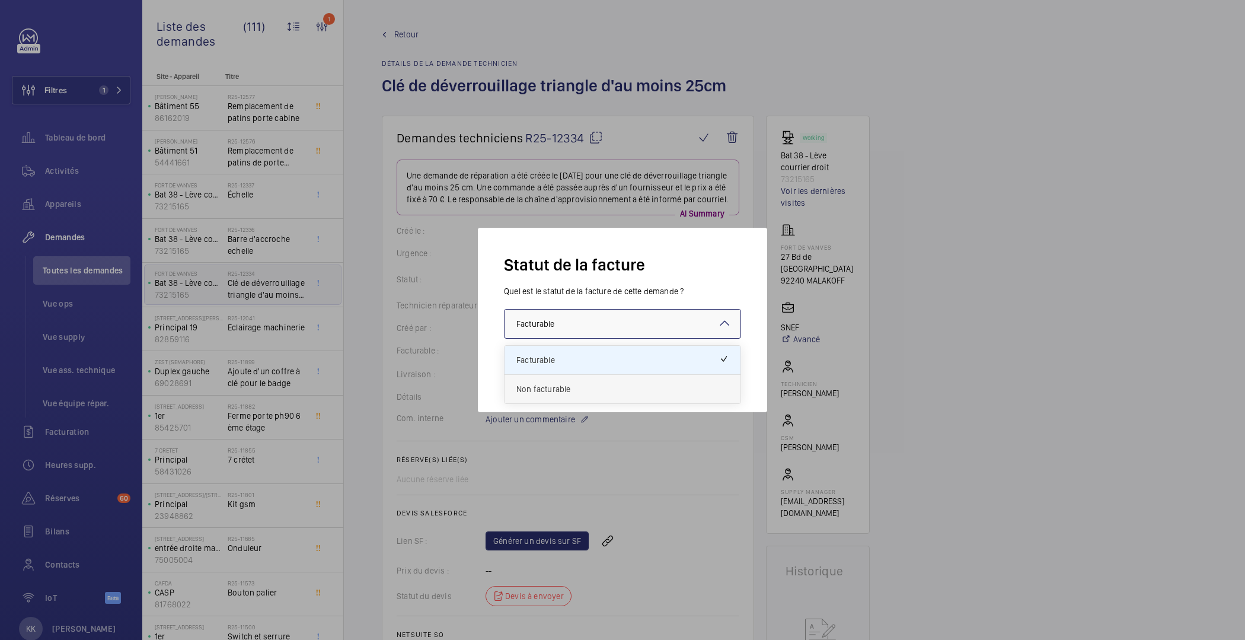
click at [539, 385] on span "Non facturable" at bounding box center [622, 389] width 212 height 12
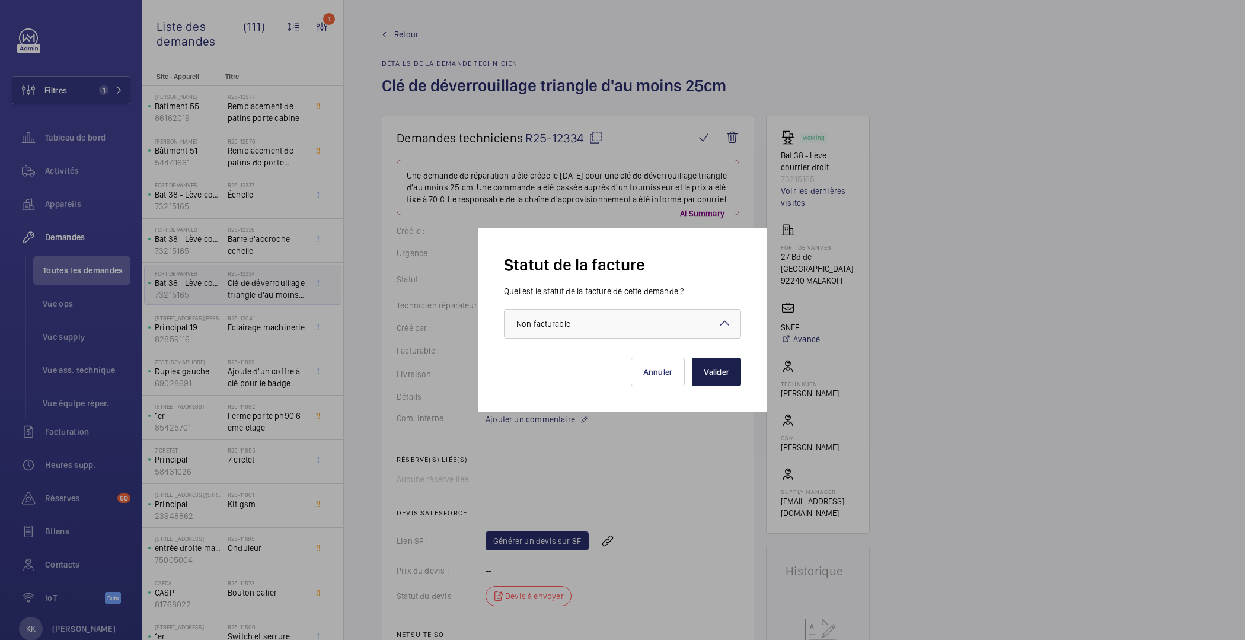
click at [740, 376] on button "Valider" at bounding box center [716, 371] width 49 height 28
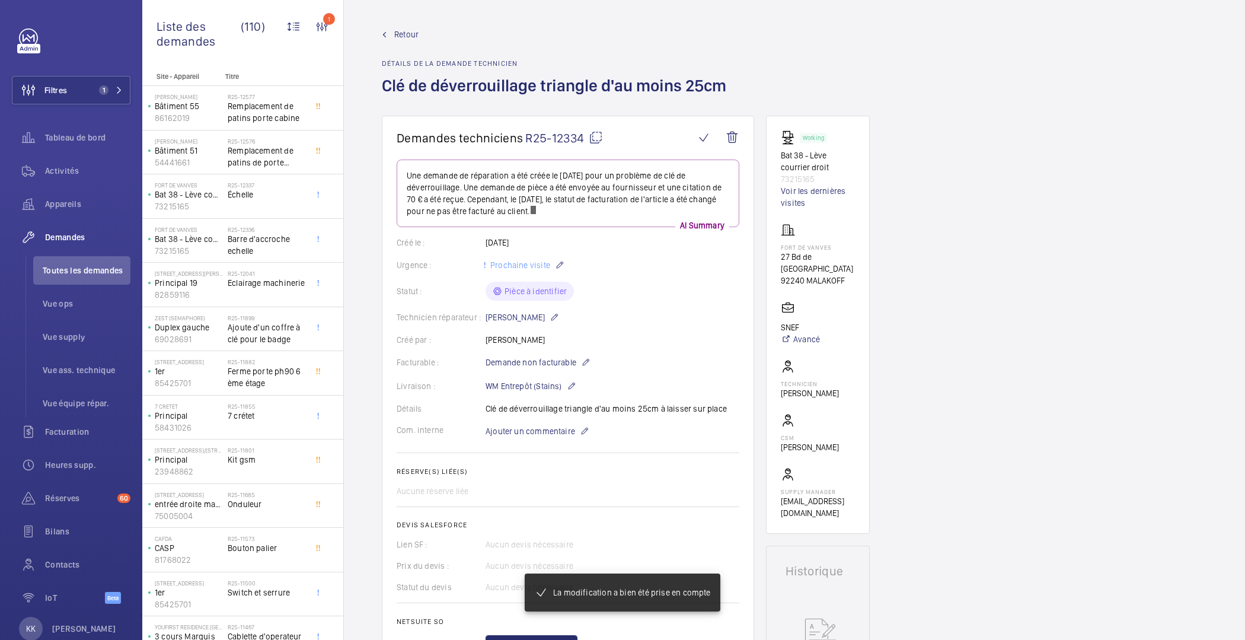
click at [397, 37] on span "Retour" at bounding box center [406, 34] width 24 height 12
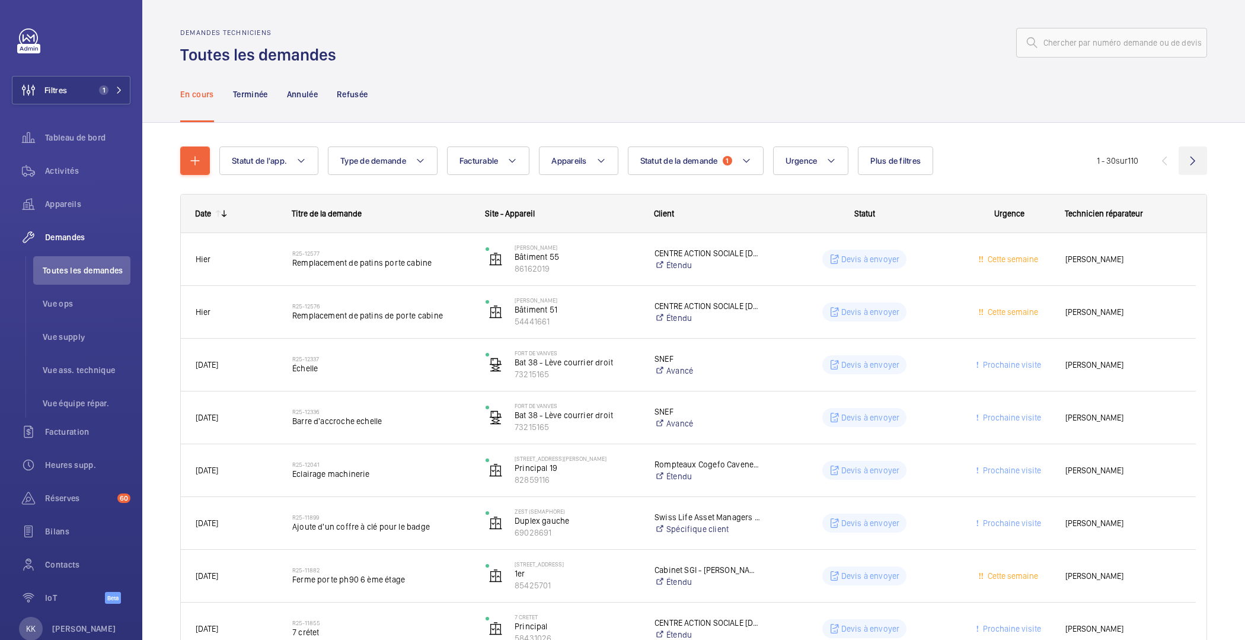
click at [1187, 161] on wm-front-icon-button at bounding box center [1192, 160] width 28 height 28
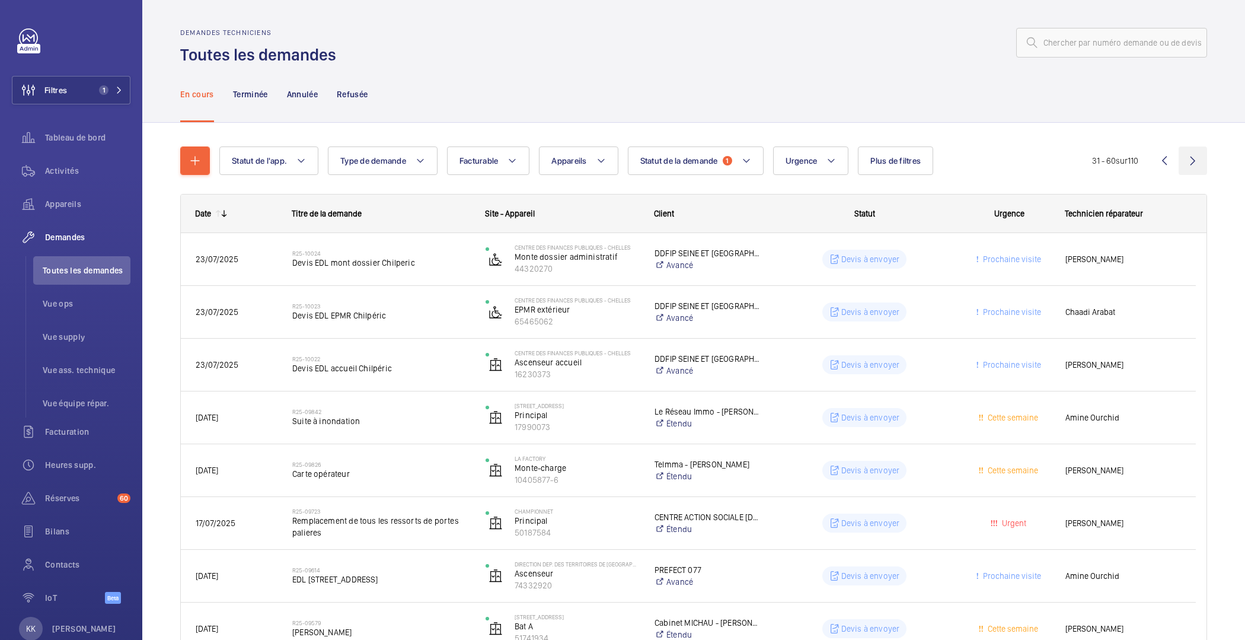
click at [1178, 160] on wm-front-icon-button at bounding box center [1192, 160] width 28 height 28
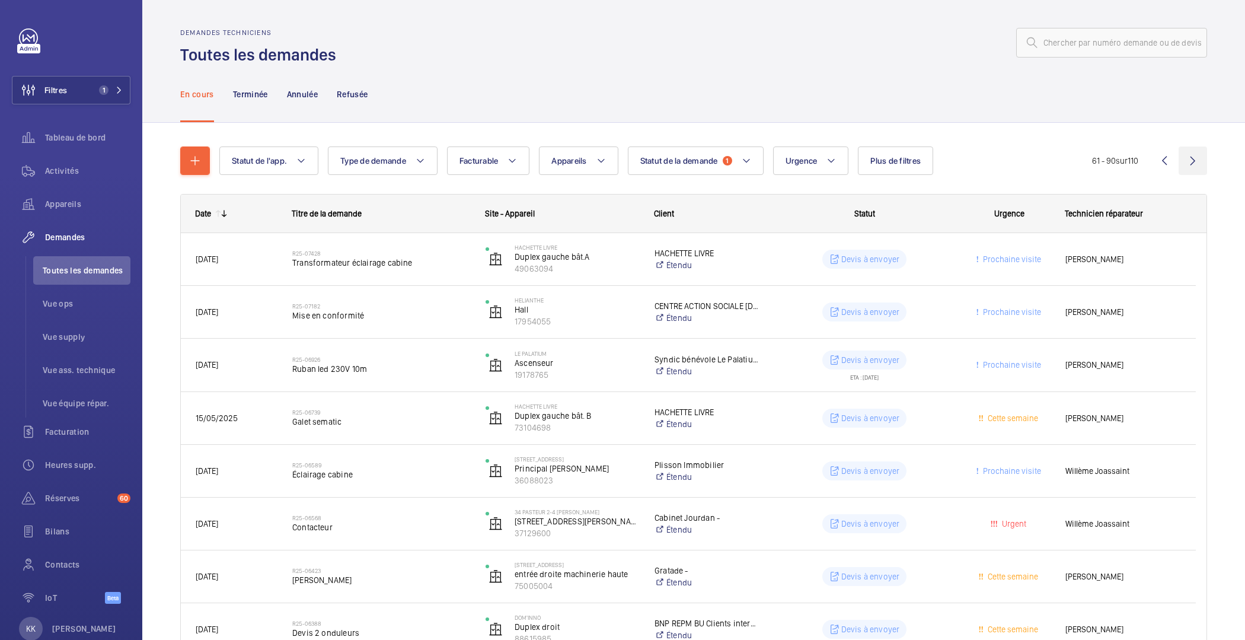
click at [1180, 156] on wm-front-icon-button at bounding box center [1192, 160] width 28 height 28
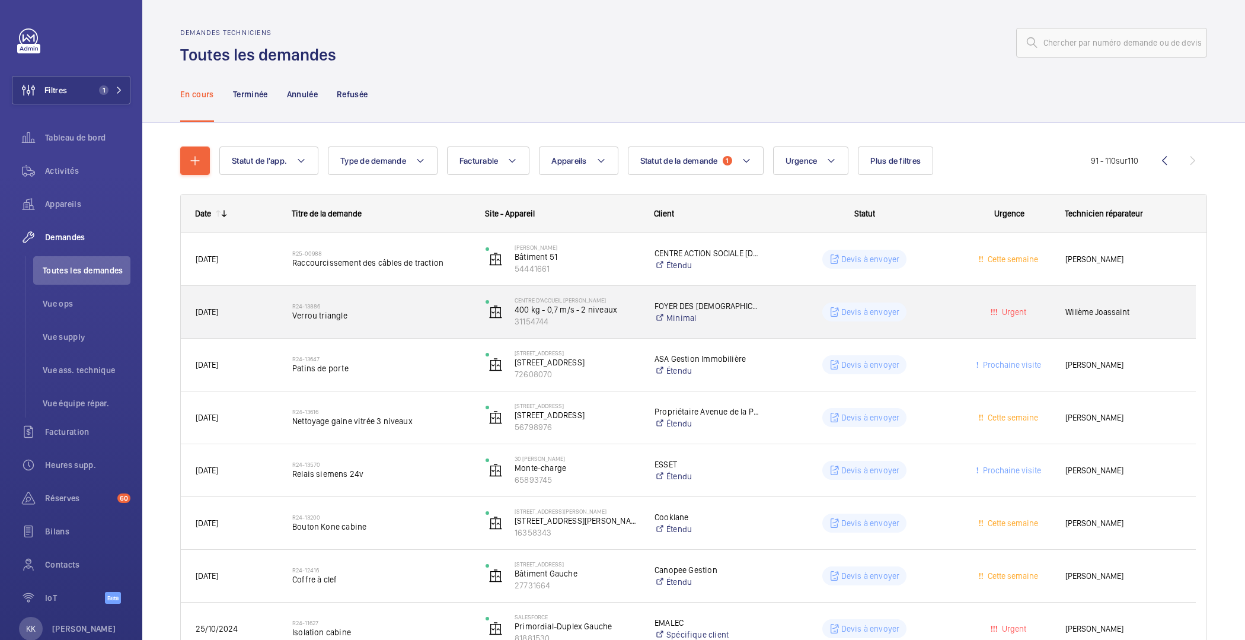
scroll to position [60, 0]
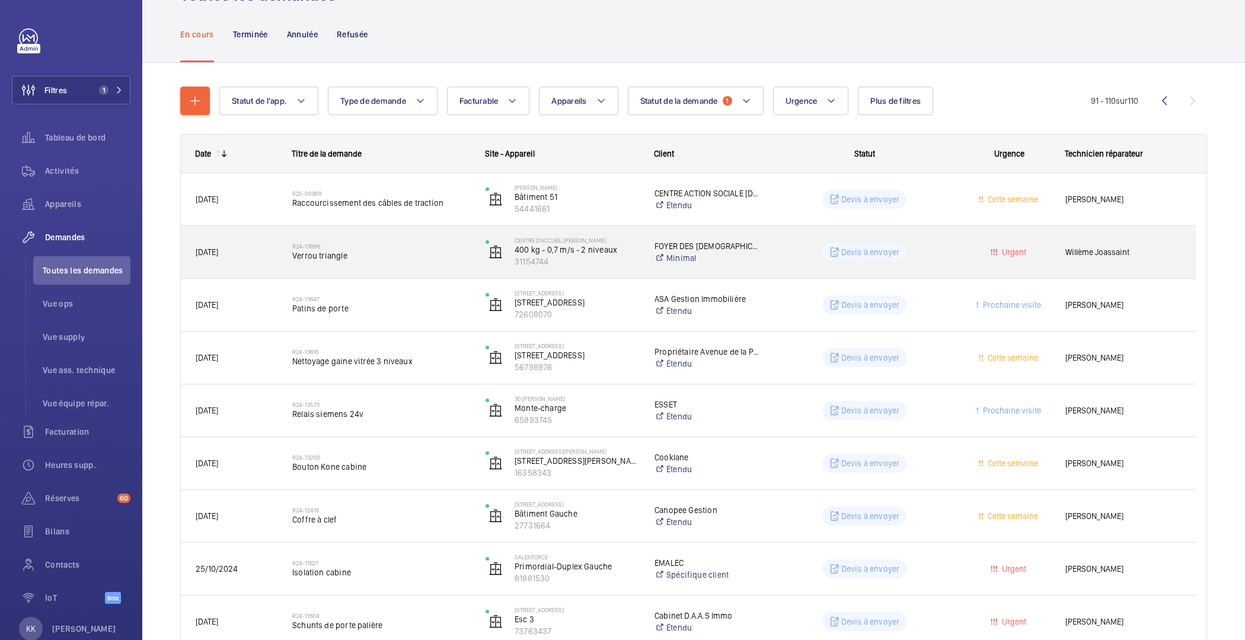
click at [392, 267] on div "R24-13886 Verrou triangle" at bounding box center [381, 252] width 178 height 34
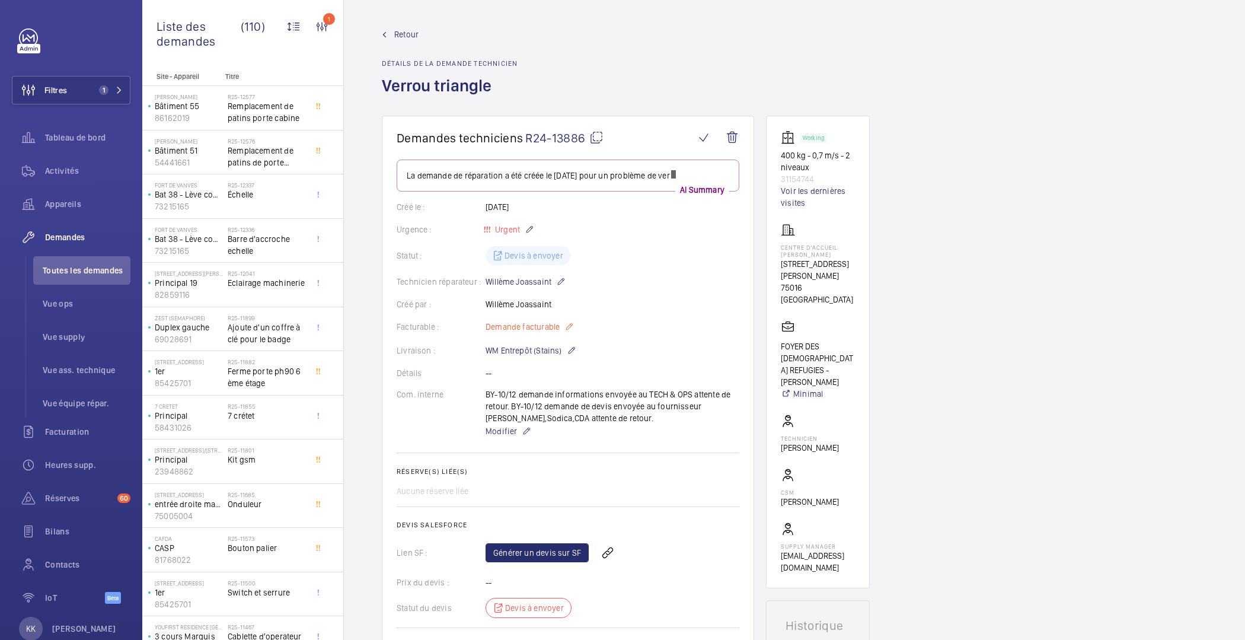
click at [542, 329] on wm-front-card-body "La demande de réparation a été créée le [DATE] pour un problème de ver AI Summa…" at bounding box center [568, 418] width 343 height 519
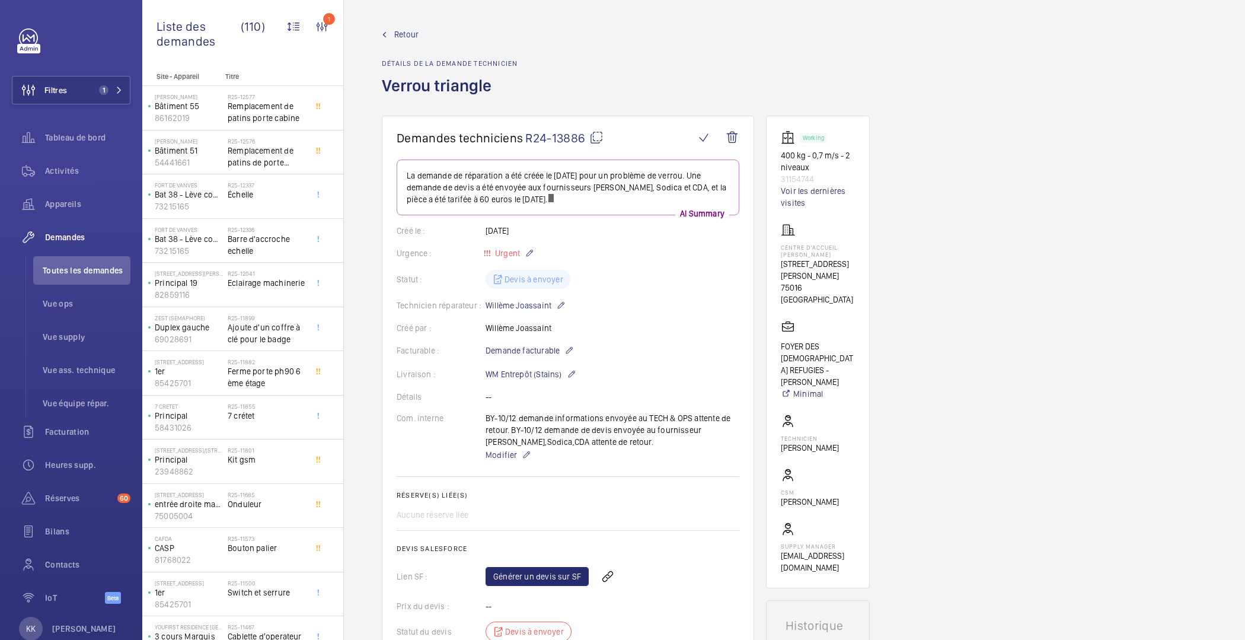
click at [529, 340] on wm-front-card-body "La demande de réparation a été créée le [DATE] pour un problème de verrou. Une …" at bounding box center [568, 430] width 343 height 543
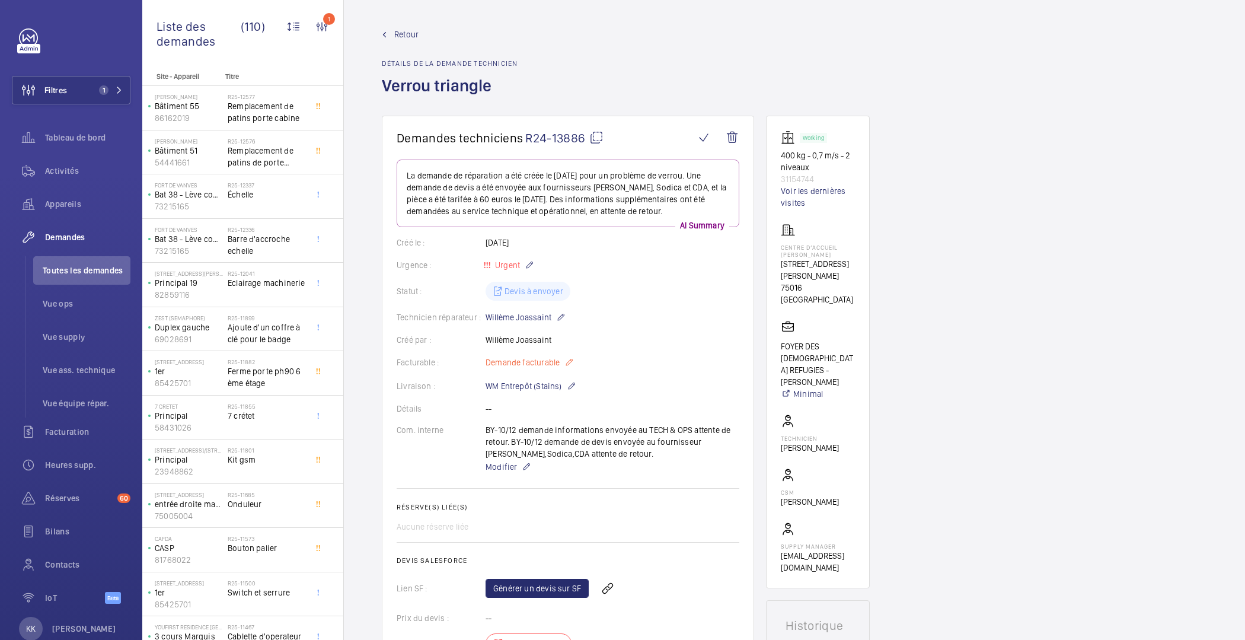
click at [530, 355] on p "Demande facturable" at bounding box center [529, 362] width 88 height 14
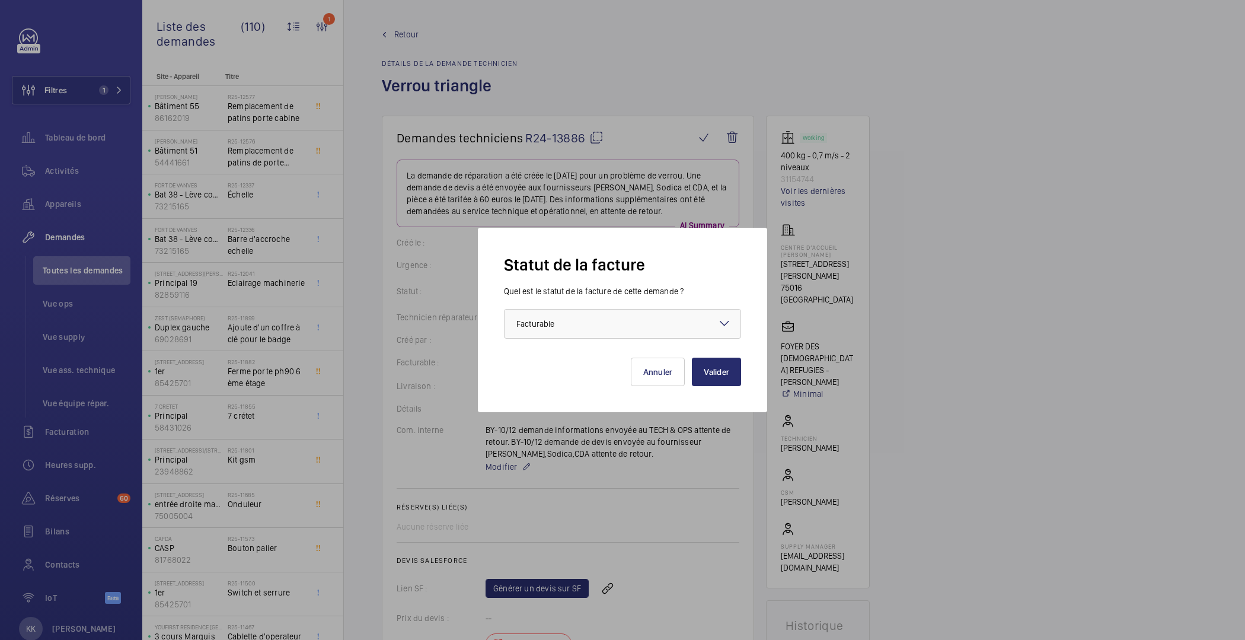
click at [710, 339] on div "[PERSON_NAME]" at bounding box center [622, 361] width 237 height 47
click at [669, 327] on div at bounding box center [622, 323] width 236 height 28
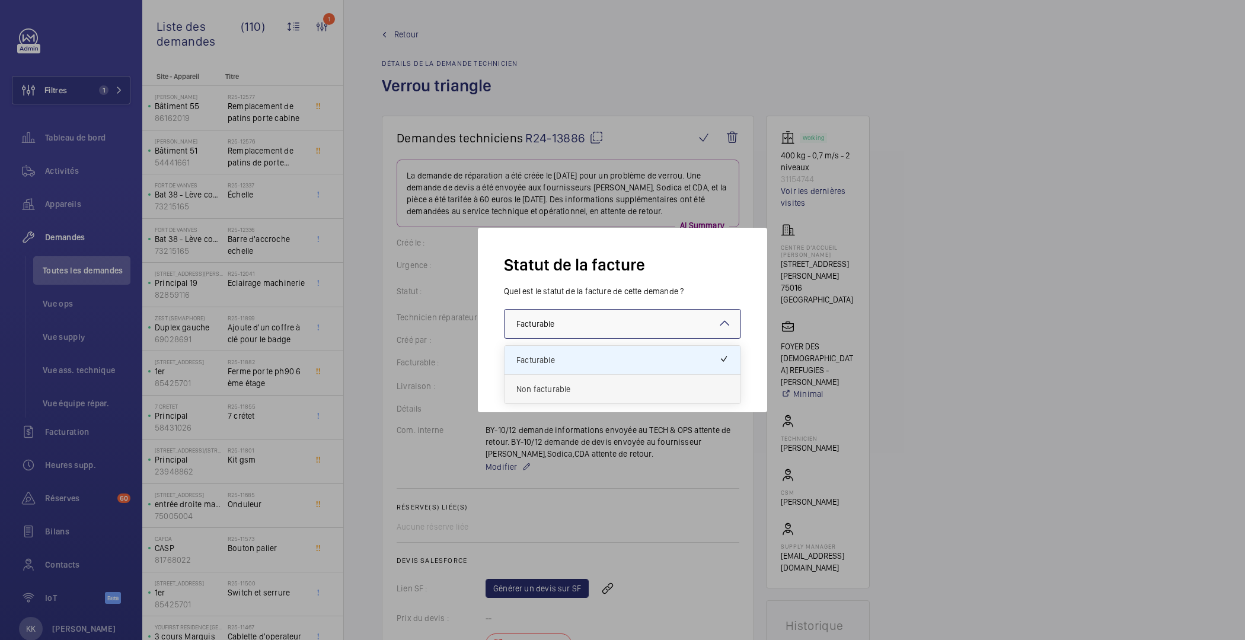
click at [563, 389] on span "Non facturable" at bounding box center [622, 389] width 212 height 12
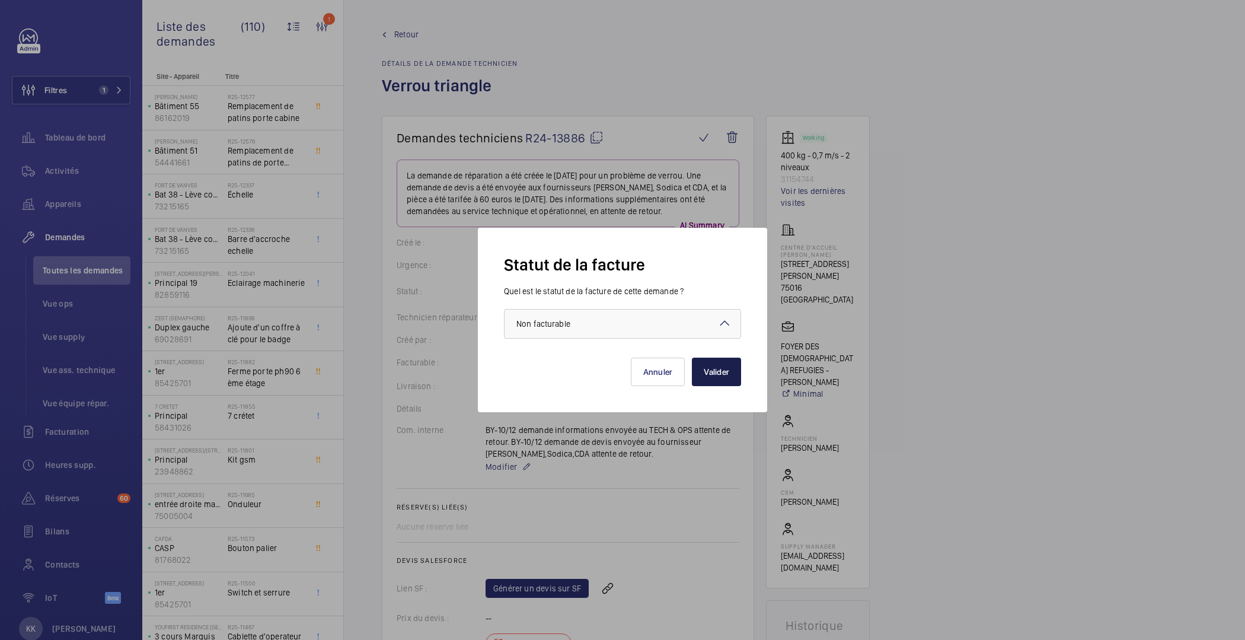
click at [714, 373] on button "Valider" at bounding box center [716, 371] width 49 height 28
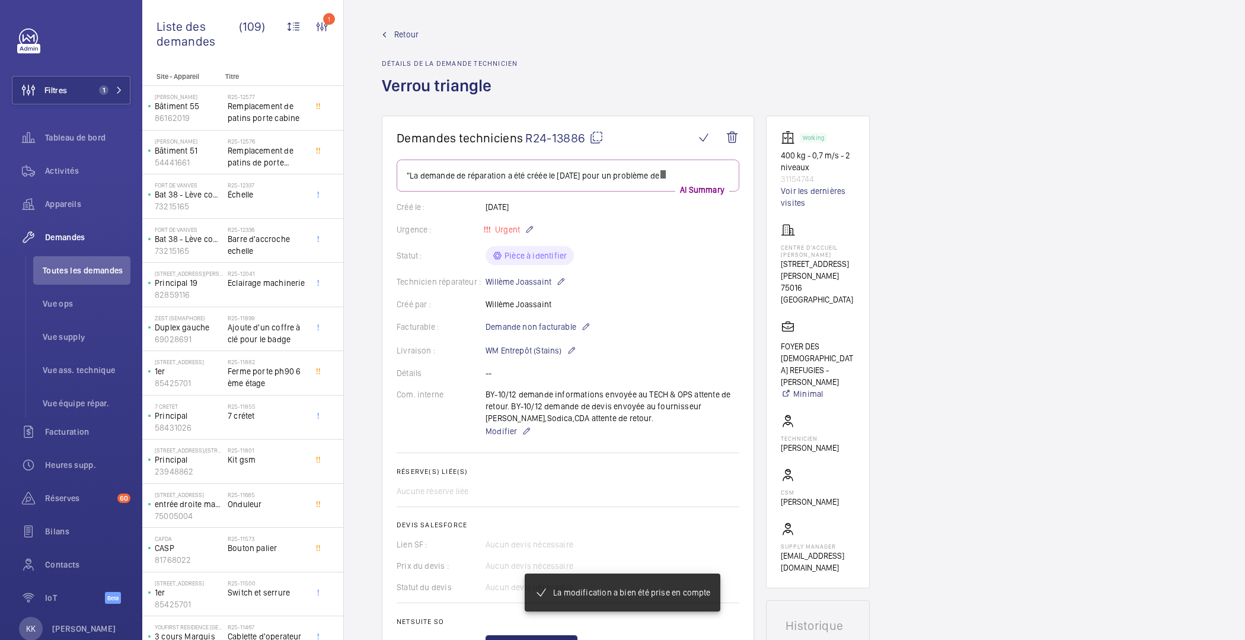
click at [403, 39] on span "Retour" at bounding box center [406, 34] width 24 height 12
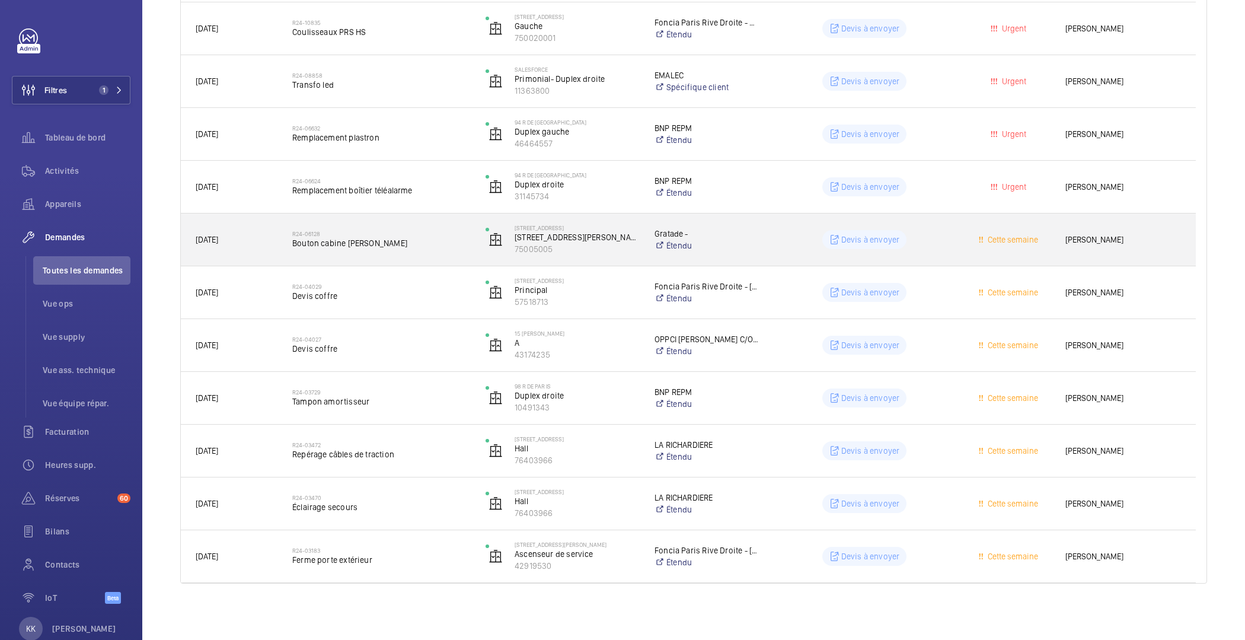
scroll to position [653, 0]
